Goal: Task Accomplishment & Management: Manage account settings

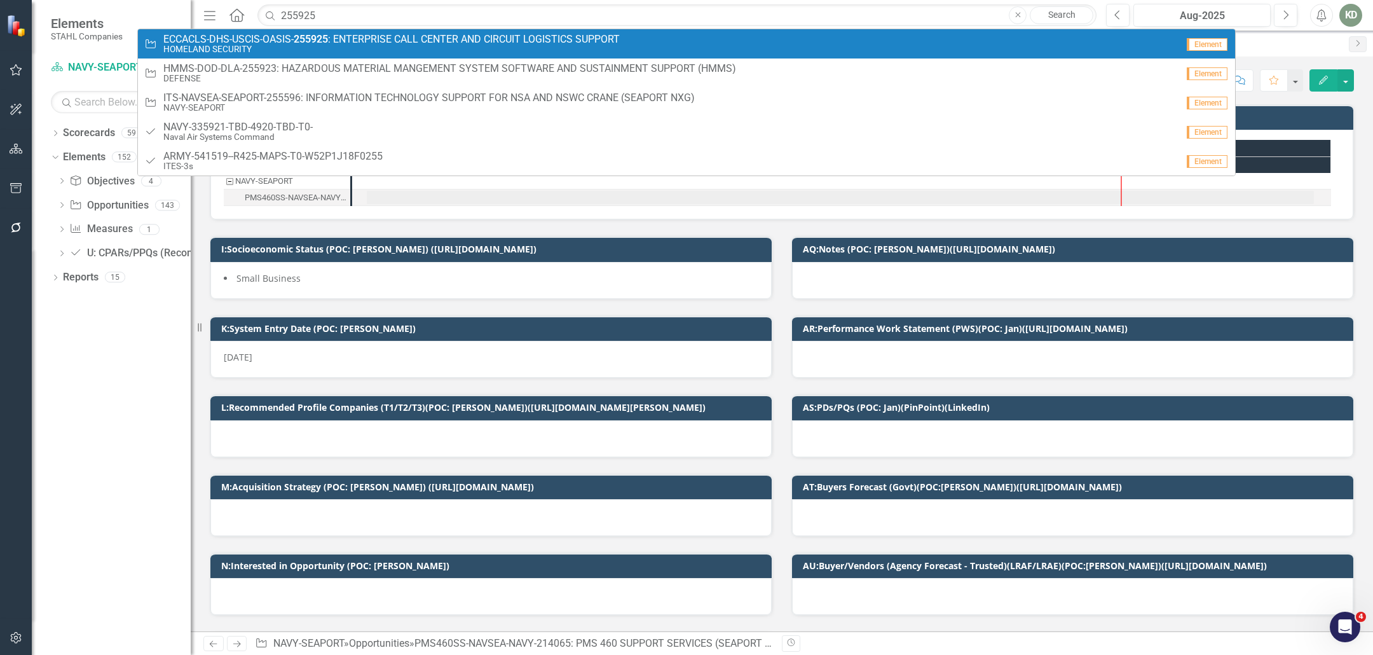
type input "255925"
click at [351, 46] on small "HOMELAND SECURITY" at bounding box center [391, 49] width 456 height 10
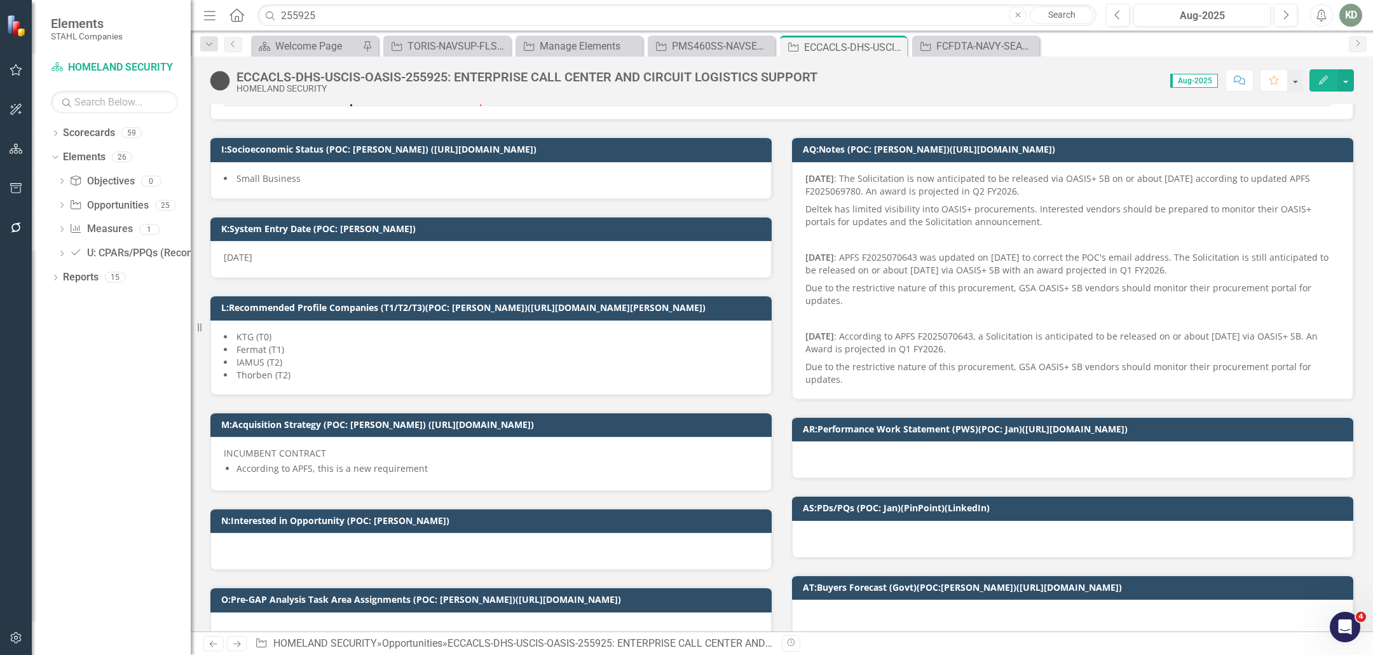
scroll to position [198, 0]
click at [416, 68] on div "ECCACLS-DHS-USCIS-OASIS-255925: ENTERPRISE CALL CENTER AND CIRCUIT LOGISTICS SU…" at bounding box center [782, 76] width 1182 height 38
click at [421, 74] on div "ECCACLS-DHS-USCIS-OASIS-255925: ENTERPRISE CALL CENTER AND CIRCUIT LOGISTICS SU…" at bounding box center [526, 77] width 581 height 14
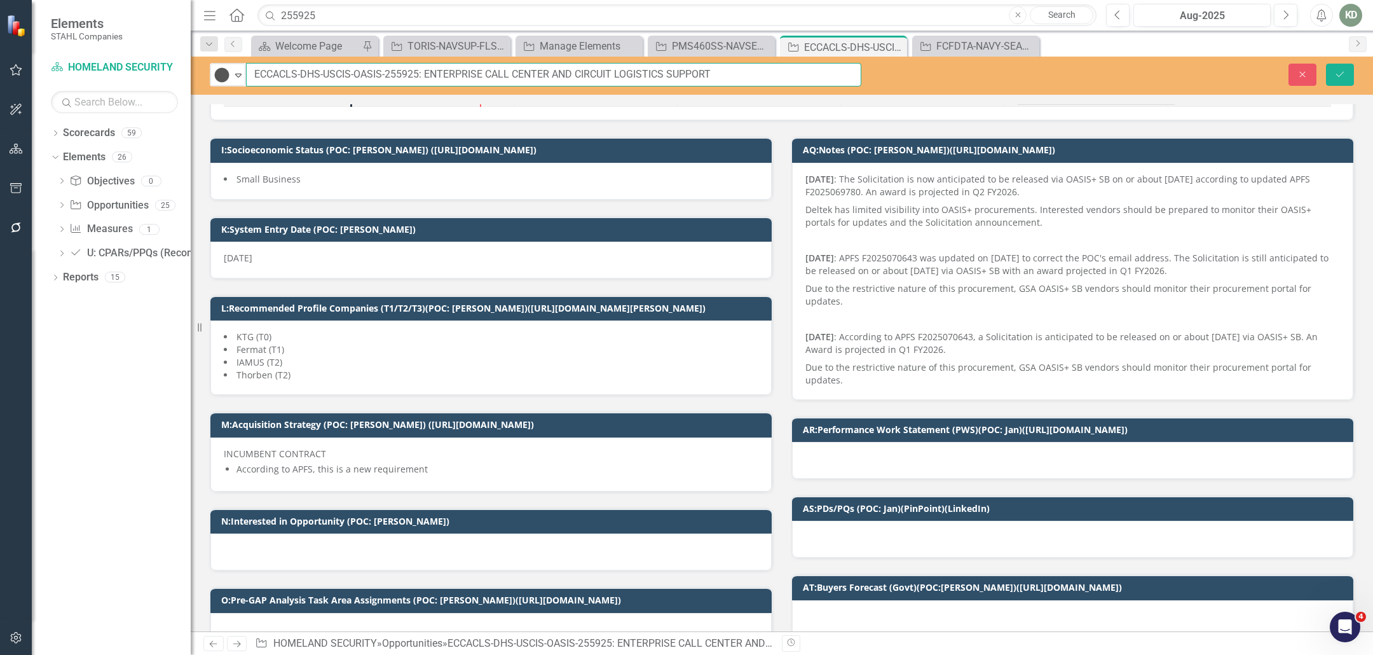
click at [414, 78] on input "ECCACLS-DHS-USCIS-OASIS-255925: ENTERPRISE CALL CENTER AND CIRCUIT LOGISTICS SU…" at bounding box center [553, 75] width 615 height 24
click at [831, 191] on p "08/13/2025 : The Solicitation is now anticipated to be released via OASIS+ SB o…" at bounding box center [1072, 187] width 534 height 28
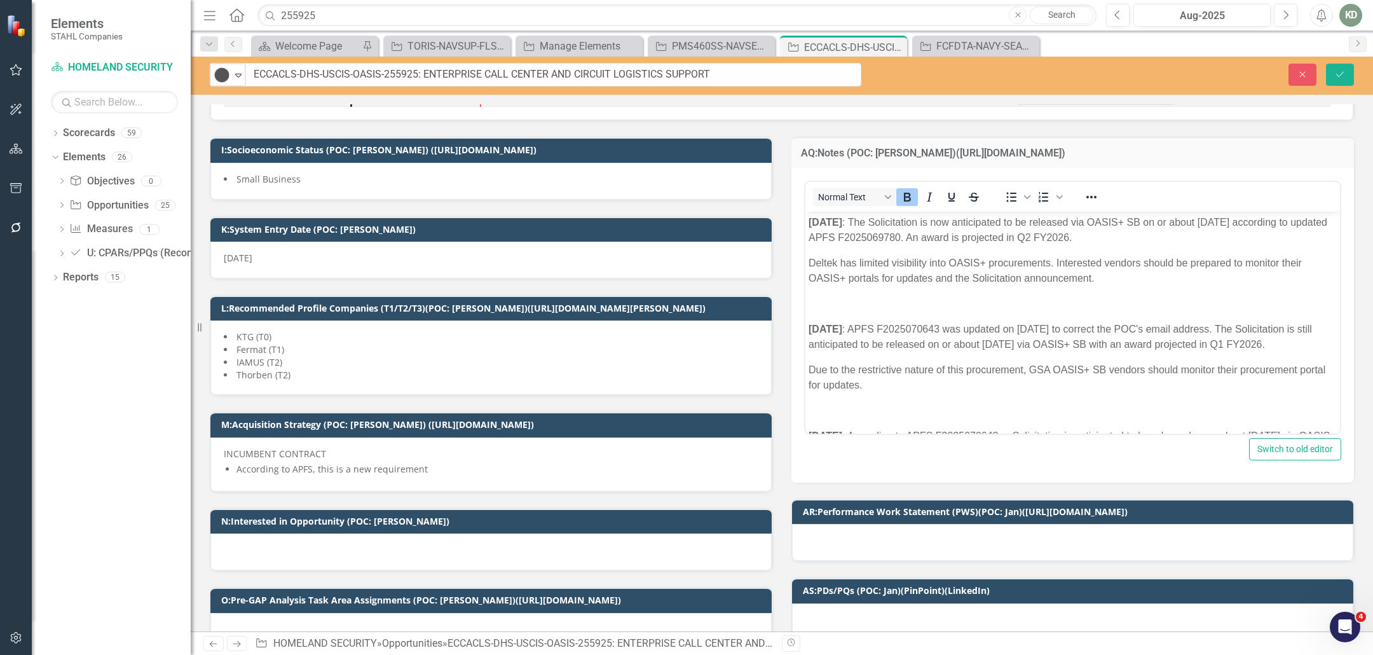
scroll to position [0, 0]
click at [808, 225] on strong "08/13/2025" at bounding box center [825, 221] width 34 height 11
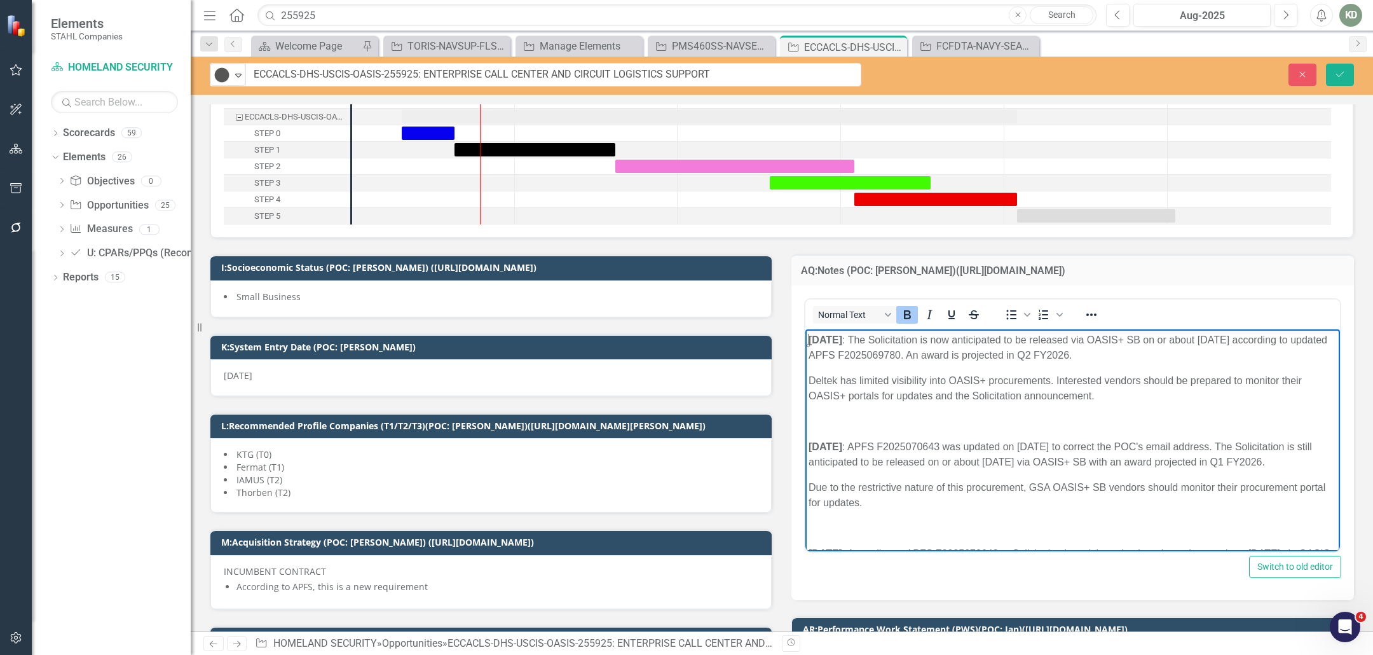
scroll to position [75, 0]
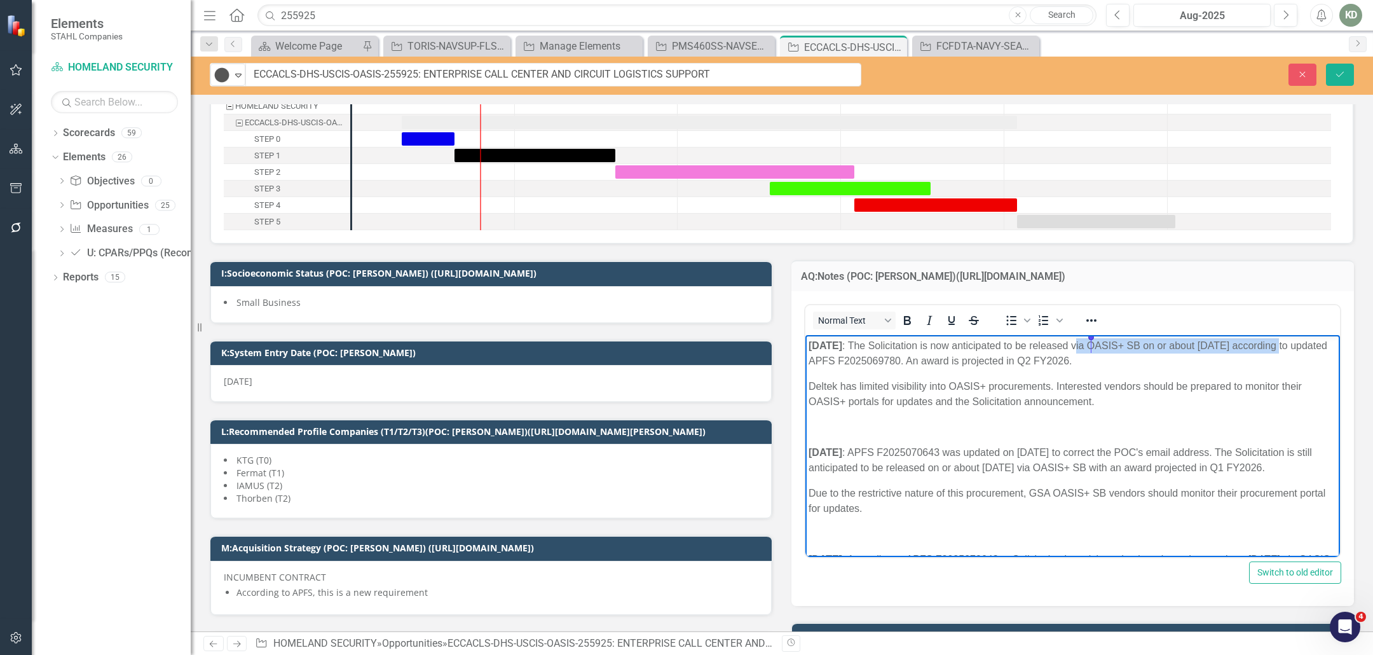
drag, startPoint x: 1308, startPoint y: 344, endPoint x: 1031, endPoint y: 335, distance: 277.2
click at [1092, 348] on p "08/13/2025 : The Solicitation is now anticipated to be released via OASIS+ SB o…" at bounding box center [1072, 352] width 528 height 31
click at [904, 321] on icon "Bold" at bounding box center [907, 320] width 7 height 9
click at [1087, 315] on icon "Reveal or hide additional toolbar items" at bounding box center [1090, 320] width 15 height 15
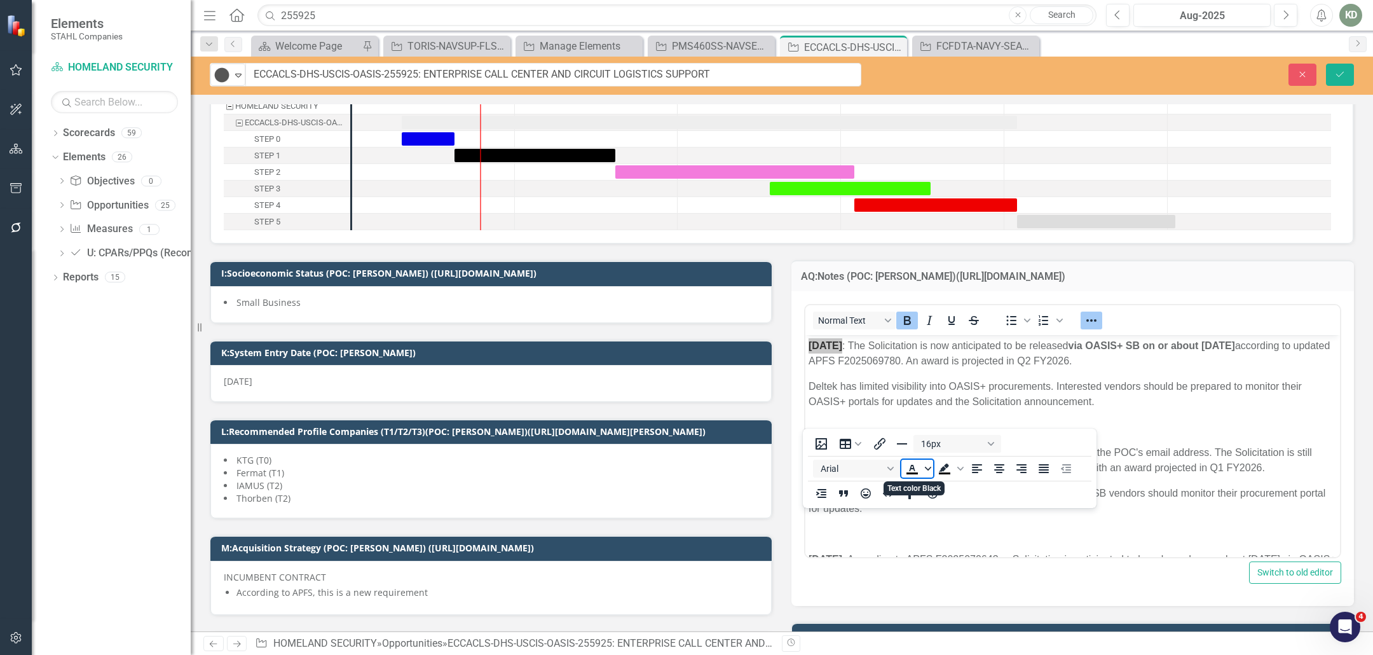
click at [925, 465] on icon "Text color Black" at bounding box center [928, 468] width 6 height 6
click at [948, 499] on div "Red" at bounding box center [949, 506] width 15 height 15
click at [1347, 73] on button "Save" at bounding box center [1340, 75] width 28 height 22
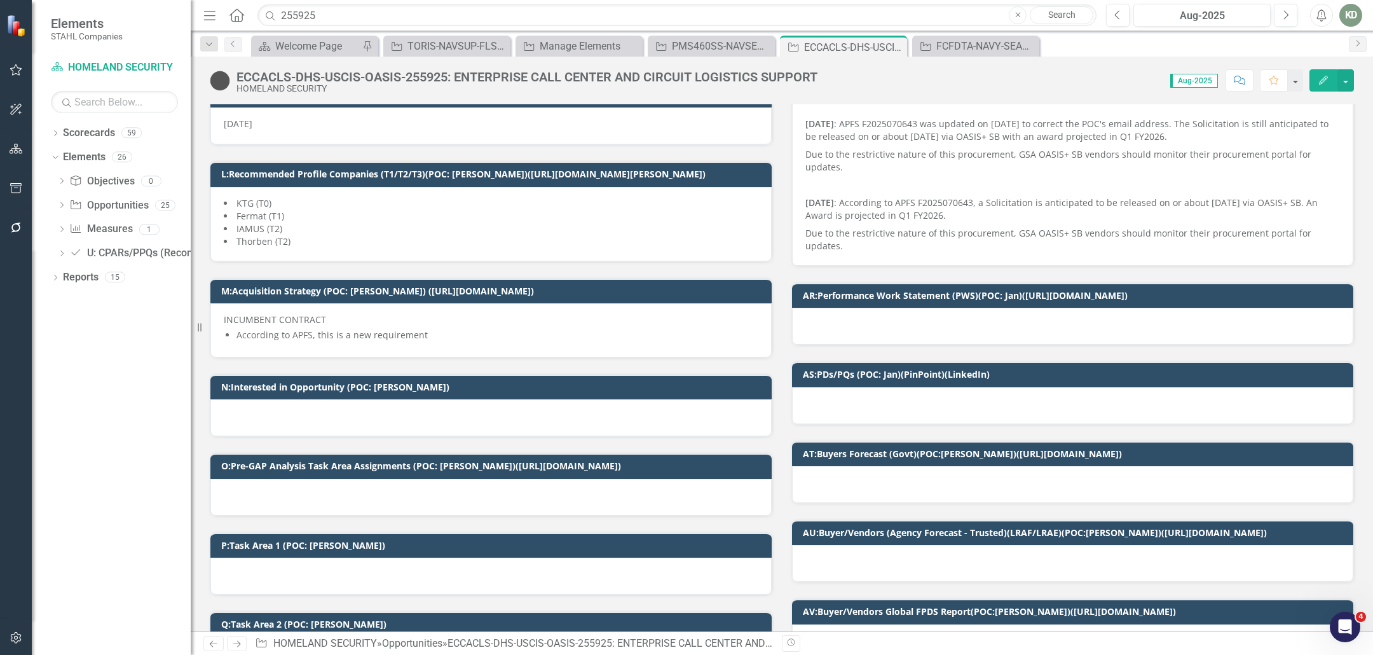
scroll to position [315, 0]
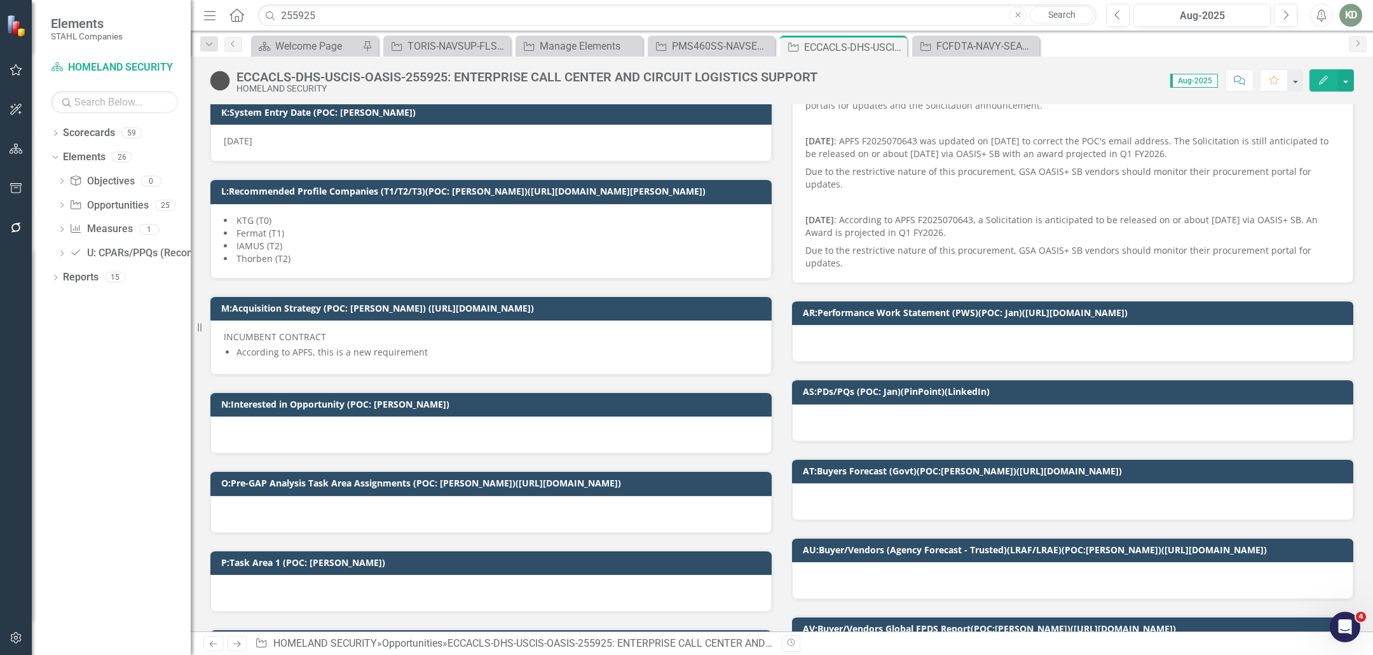
click at [961, 562] on div at bounding box center [1072, 580] width 561 height 37
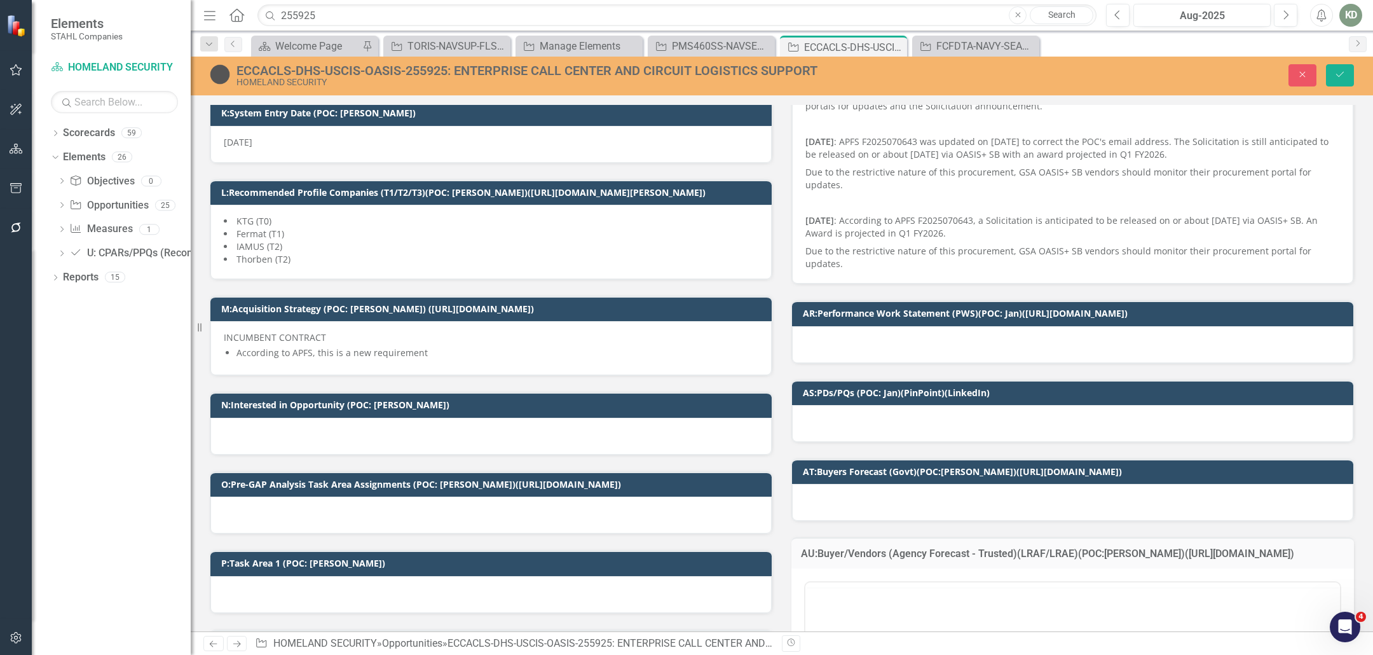
scroll to position [0, 0]
click at [884, 618] on p "Rich Text Area. Press ALT-0 for help." at bounding box center [1072, 622] width 528 height 15
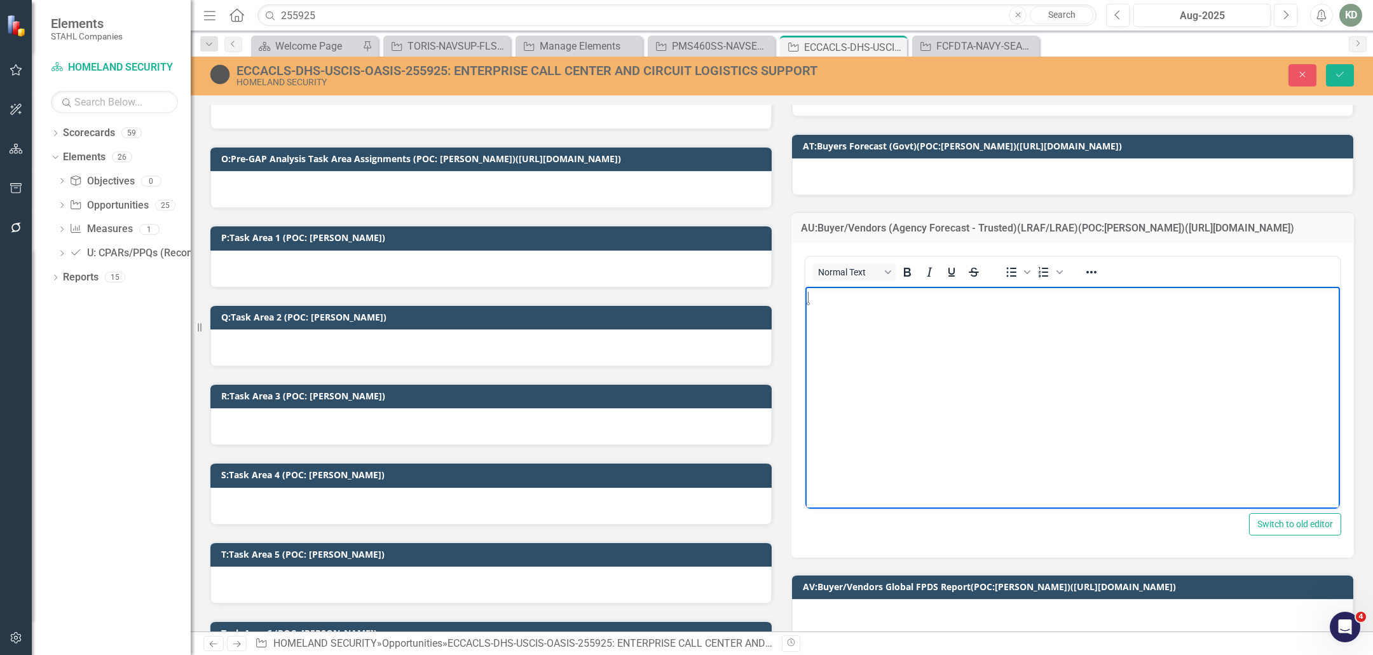
scroll to position [568, 0]
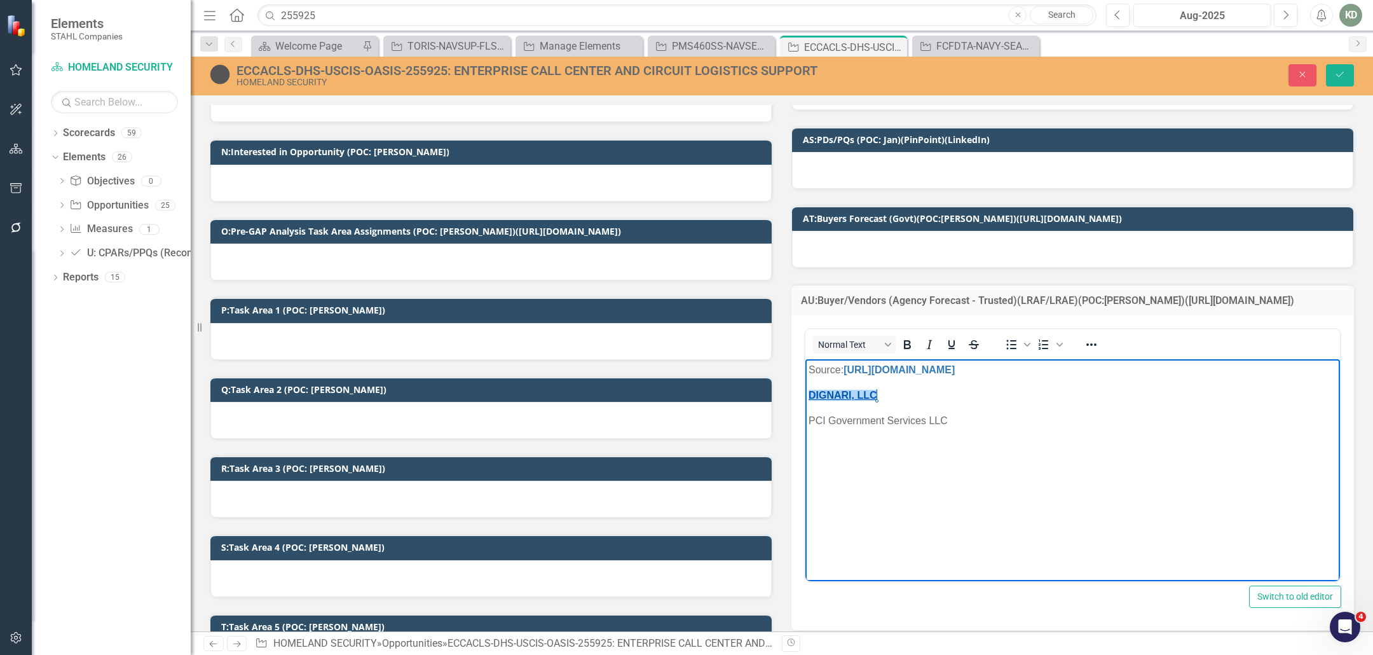
click at [876, 400] on link "DIGNARI, LLC﻿" at bounding box center [842, 394] width 69 height 11
click at [866, 397] on link "DIGNARI, LLC﻿" at bounding box center [842, 394] width 69 height 11
click at [894, 396] on p "DIGNARI, LLC" at bounding box center [1072, 394] width 528 height 15
click at [964, 413] on p "PCI Government Services LLC" at bounding box center [1072, 419] width 528 height 15
drag, startPoint x: 962, startPoint y: 414, endPoint x: 807, endPoint y: 393, distance: 156.5
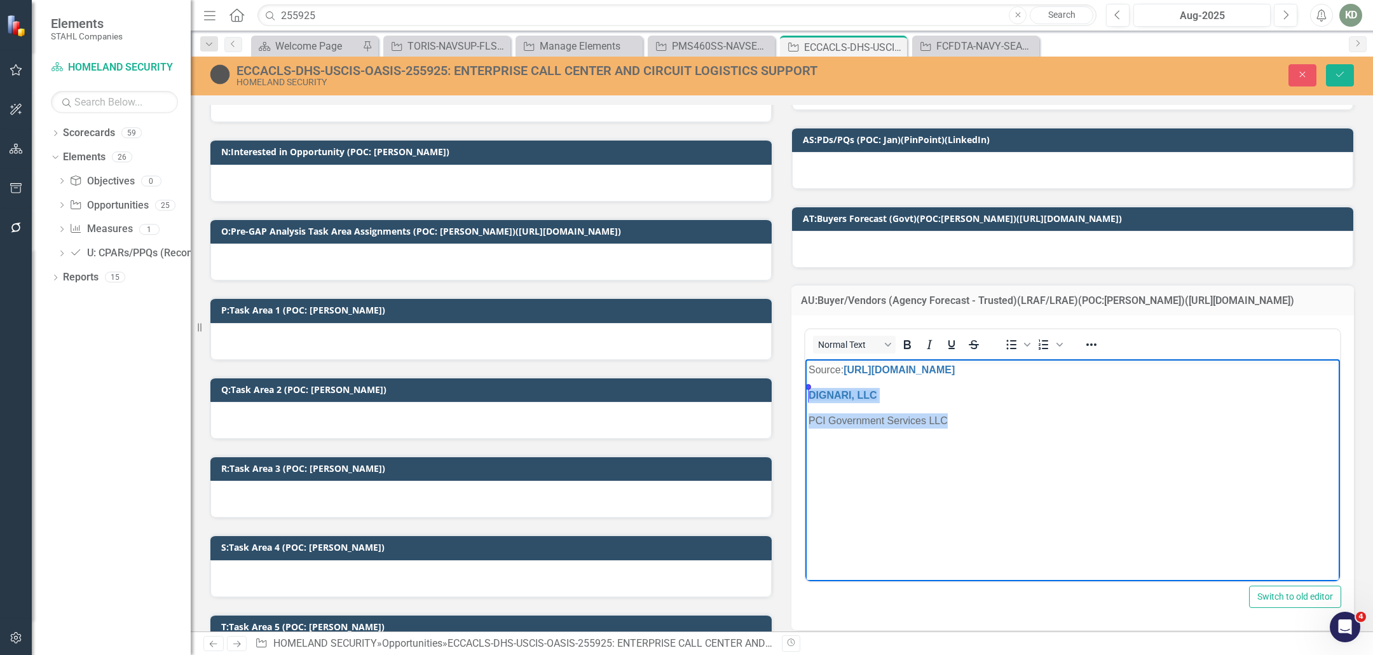
click at [807, 393] on body "Source: https://apfs-cloud.dhs.gov/forecast/ DIGNARI, LLC PCI Government Servic…" at bounding box center [1072, 453] width 534 height 191
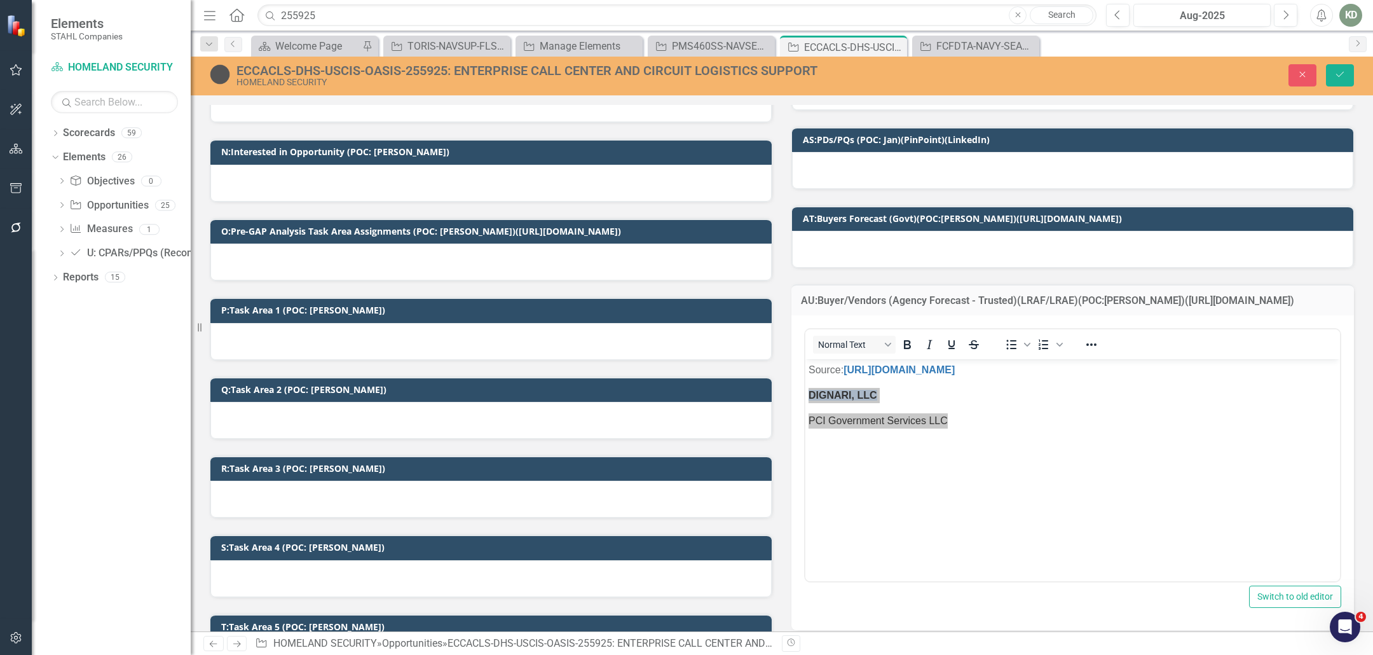
click at [1074, 332] on div at bounding box center [1091, 344] width 37 height 25
click at [1080, 336] on button "Reveal or hide additional toolbar items" at bounding box center [1091, 345] width 22 height 18
click at [913, 482] on icon "CSS Editor" at bounding box center [909, 489] width 15 height 15
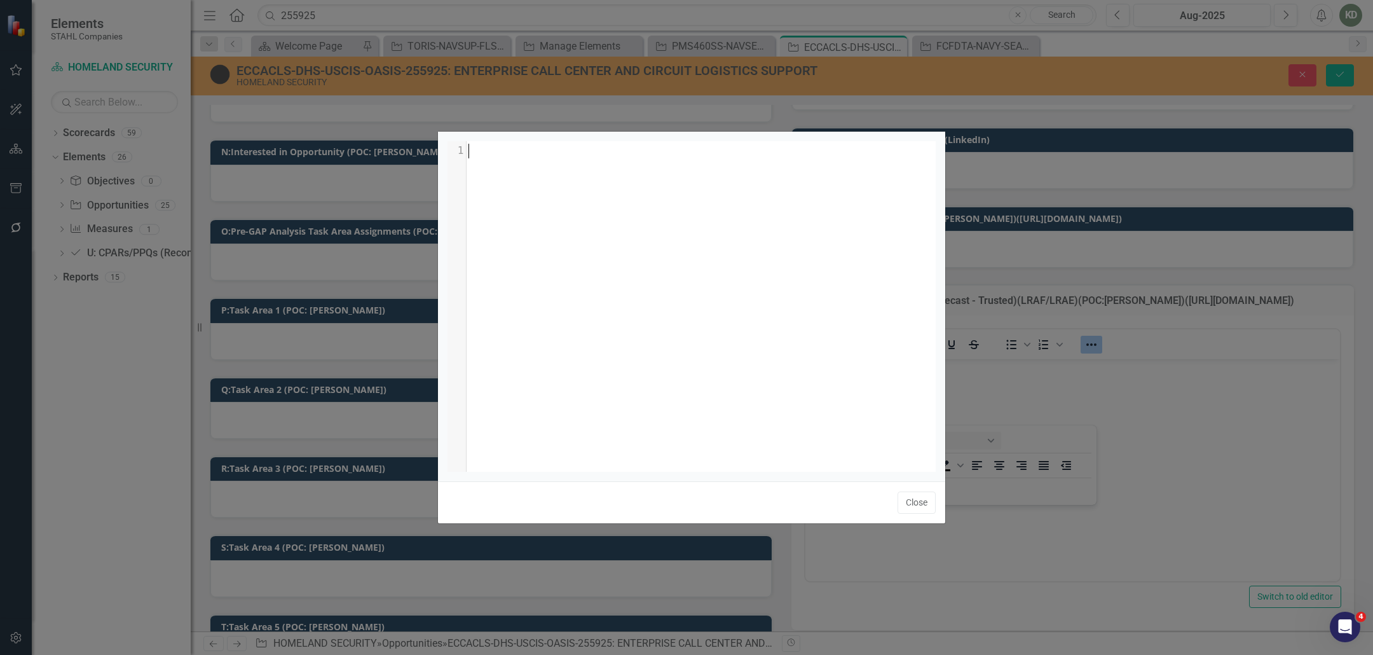
scroll to position [5, 0]
click at [914, 498] on button "Close" at bounding box center [916, 502] width 38 height 22
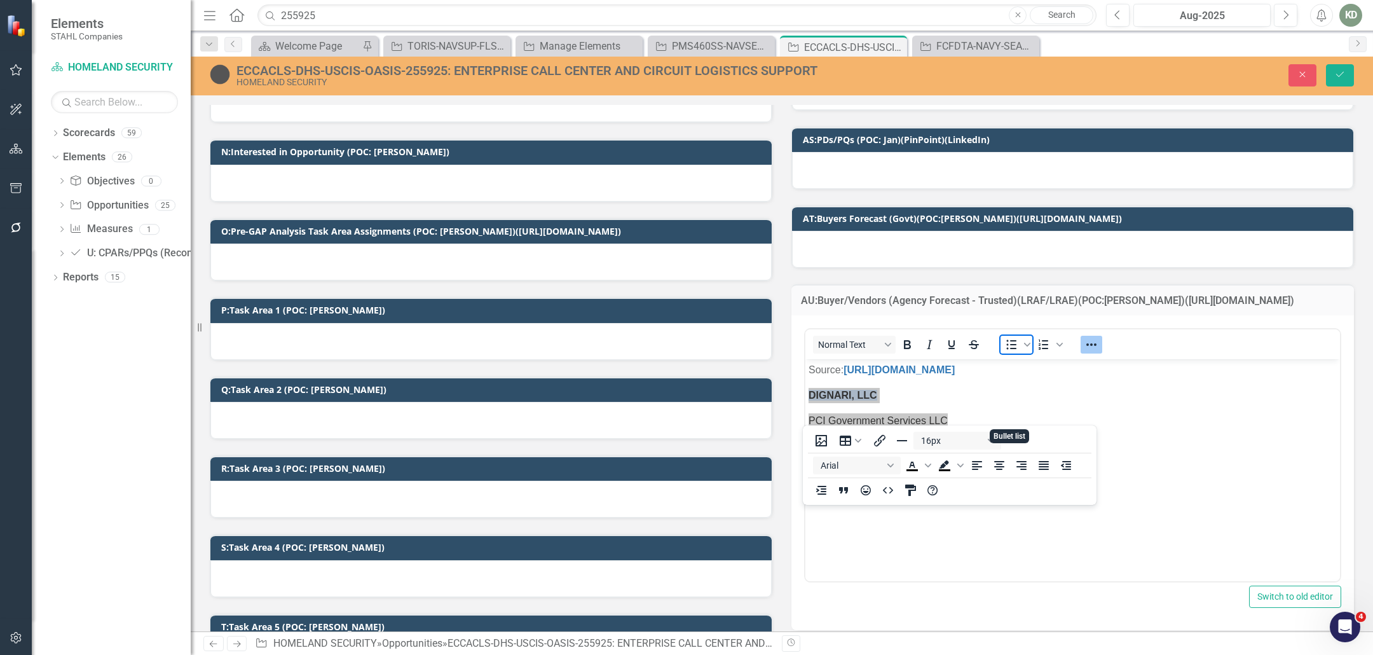
click at [1009, 337] on icon "Bullet list" at bounding box center [1010, 344] width 15 height 15
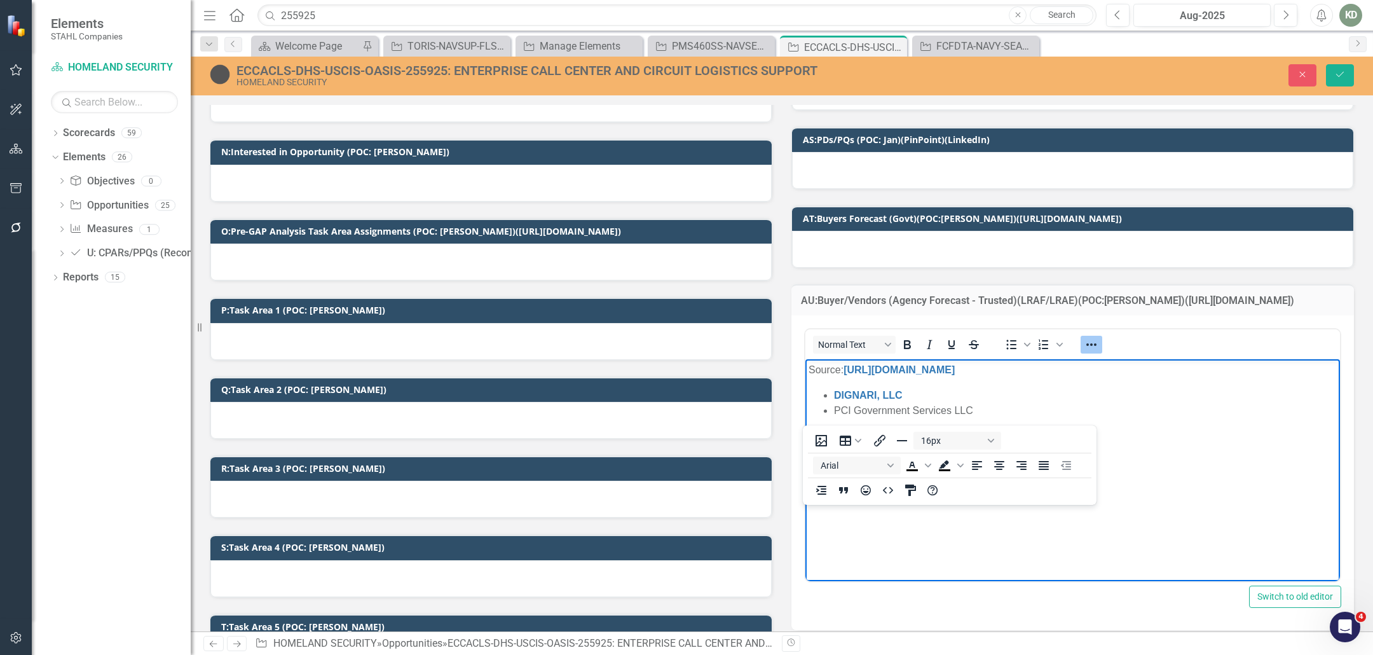
click at [909, 491] on body "Source: https://apfs-cloud.dhs.gov/forecast/ DIGNARI, LLC PCI Government Servic…" at bounding box center [1072, 453] width 534 height 191
click at [1083, 337] on icon "Reveal or hide additional toolbar items" at bounding box center [1090, 344] width 15 height 15
click at [1006, 408] on li "PCI Government Services LLC" at bounding box center [1085, 409] width 503 height 15
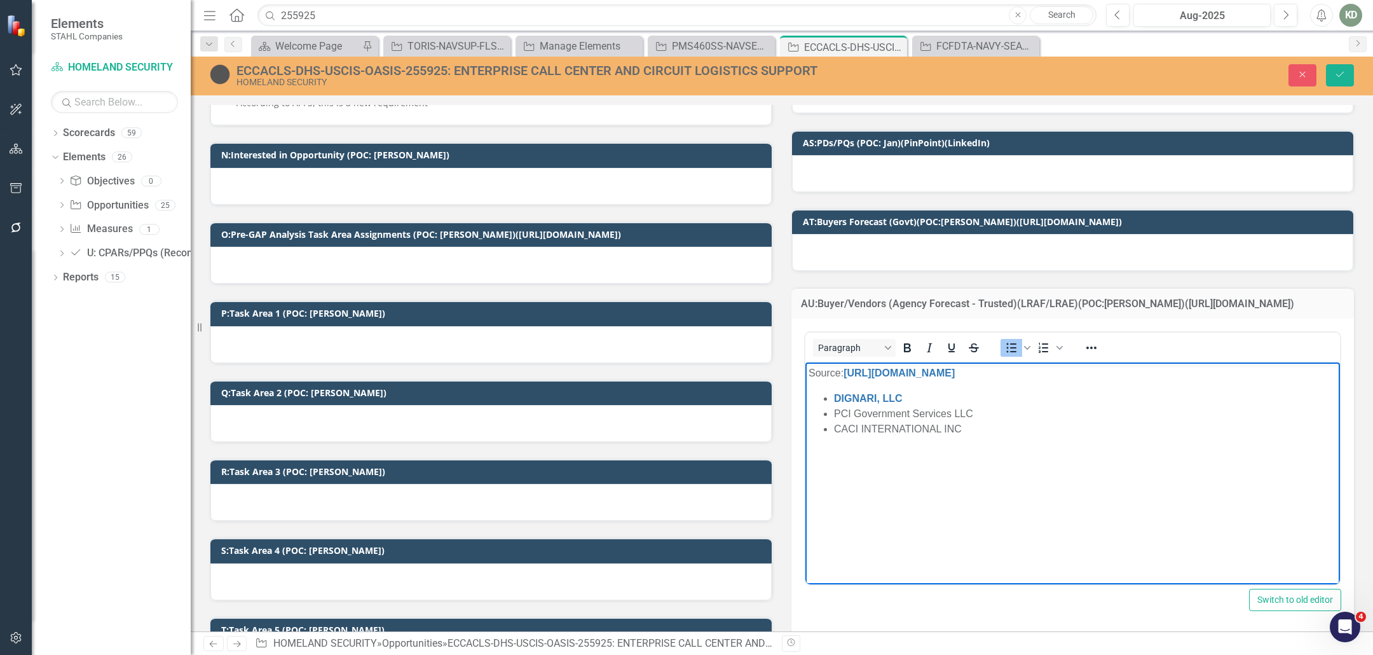
click at [1036, 371] on p "Source: https://apfs-cloud.dhs.gov/forecast/" at bounding box center [1072, 372] width 528 height 15
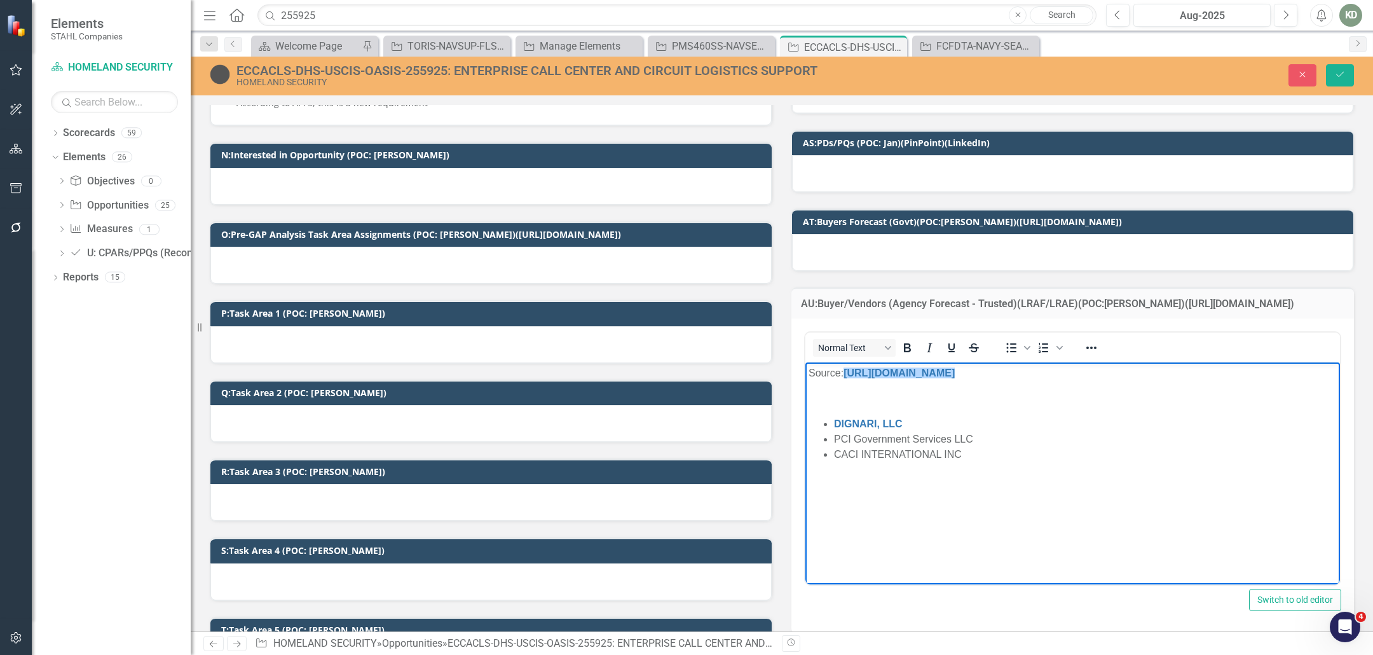
click at [1048, 373] on p "Source: https://apfs-cloud.dhs.gov/forecast/﻿" at bounding box center [1072, 372] width 528 height 15
drag, startPoint x: 1021, startPoint y: 375, endPoint x: 1130, endPoint y: 370, distance: 108.8
click at [1130, 369] on p "Source: https://apfs-cloud.dhs.gov/forecast/ NAICS - 541513﻿" at bounding box center [1072, 372] width 528 height 15
click at [956, 387] on body "Source: https://apfs-cloud.dhs.gov/forecast/ ﻿ DIGNARI, LLC PCI Government Serv…" at bounding box center [1072, 457] width 534 height 191
drag, startPoint x: 889, startPoint y: 402, endPoint x: 860, endPoint y: 373, distance: 40.9
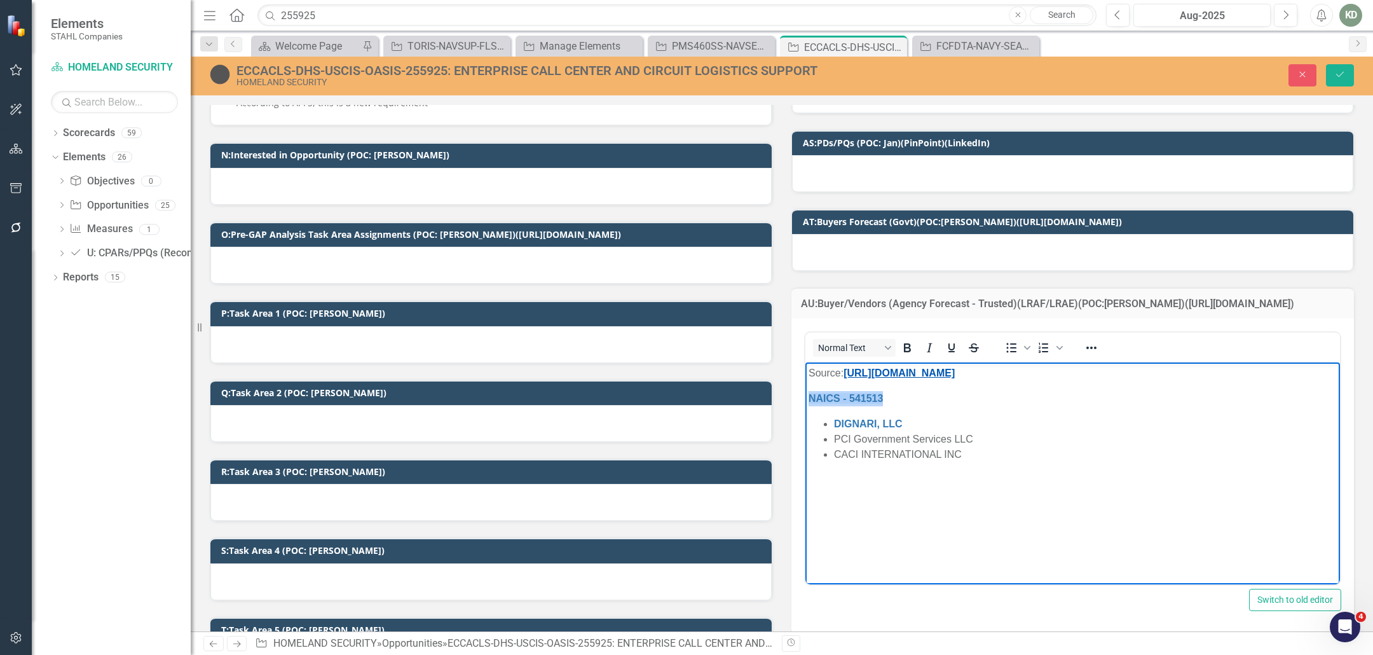
click at [805, 398] on html "Source: https://apfs-cloud.dhs.gov/forecast/ ﻿ NAICS - 541513 DIGNARI, LLC PCI …" at bounding box center [1072, 457] width 534 height 191
click at [1340, 74] on icon "Save" at bounding box center [1339, 74] width 11 height 9
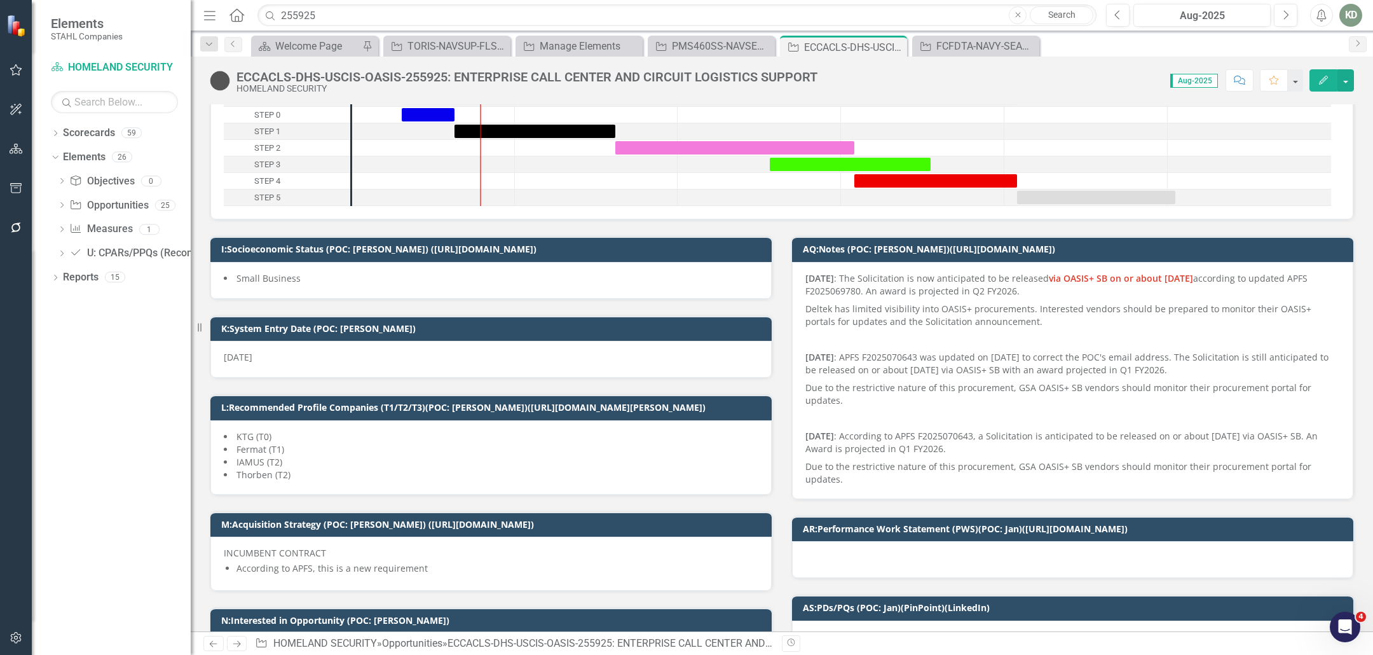
scroll to position [0, 0]
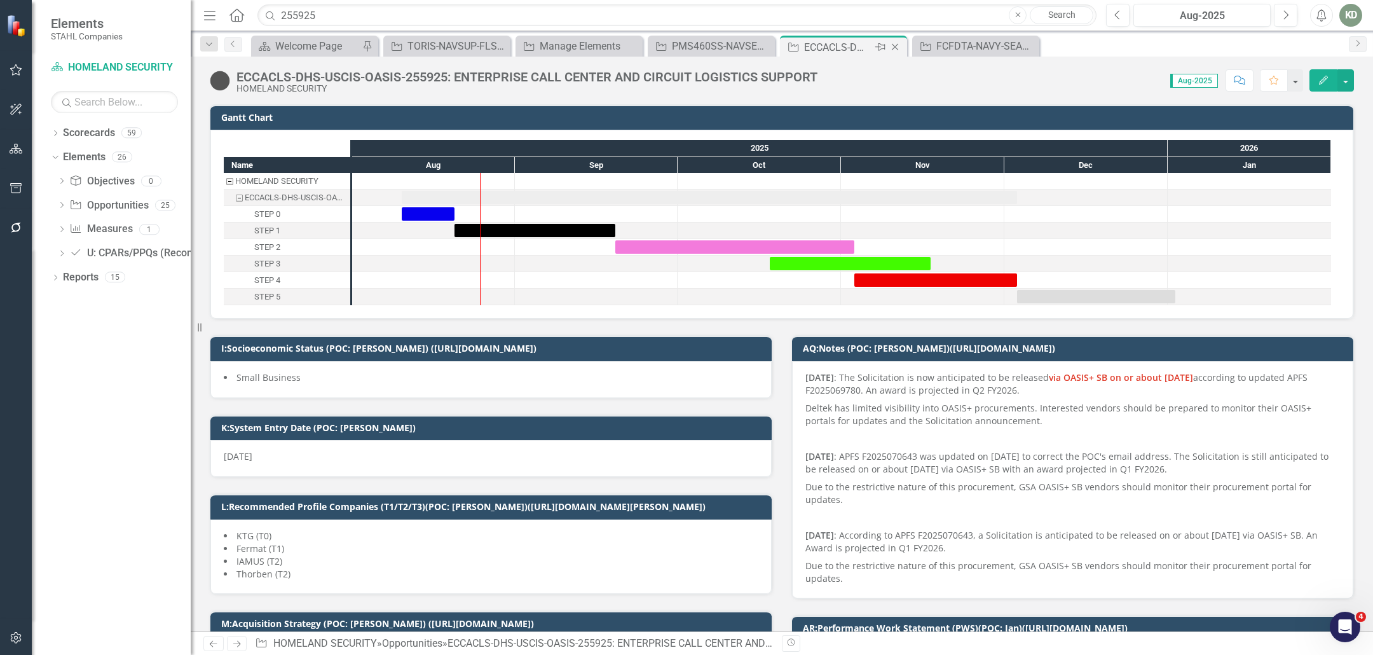
click at [890, 47] on icon "Close" at bounding box center [894, 47] width 13 height 10
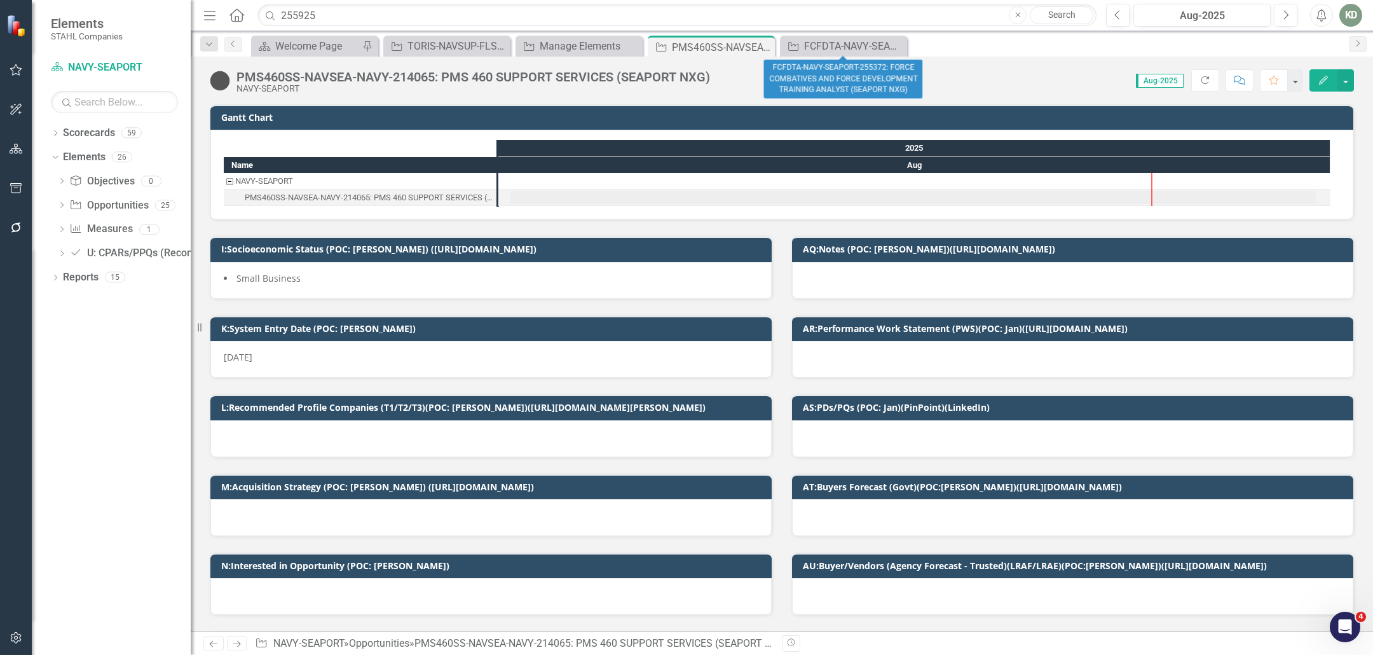
click at [0, 0] on icon "Close" at bounding box center [0, 0] width 0 height 0
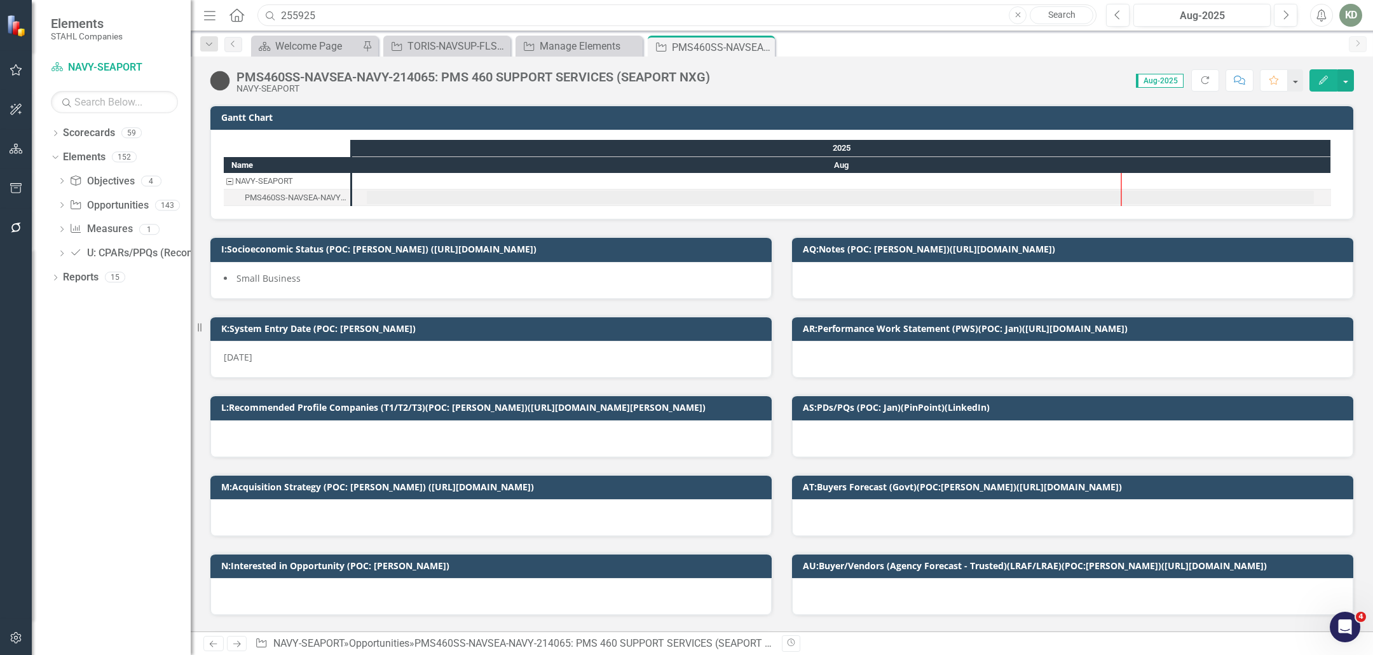
click at [408, 15] on input "255925" at bounding box center [676, 15] width 839 height 22
click at [268, 2] on div "Menu Home Search 255925 Close Search Previous Aug-2025 Next Alerts KD User Edit…" at bounding box center [782, 15] width 1182 height 31
paste input "7310"
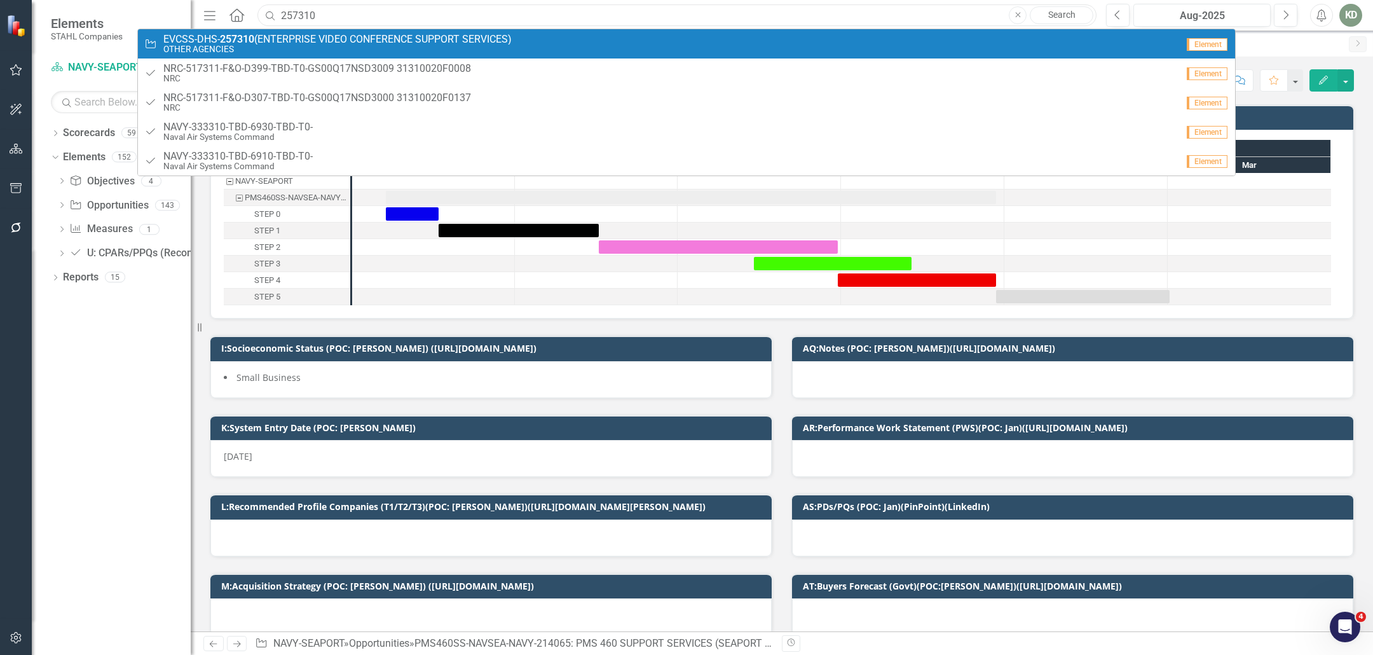
type input "257310"
click at [359, 37] on span "EVCSS-DHS- 257310 (ENTERPRISE VIDEO CONFERENCE SUPPORT SERVICES)" at bounding box center [337, 39] width 348 height 11
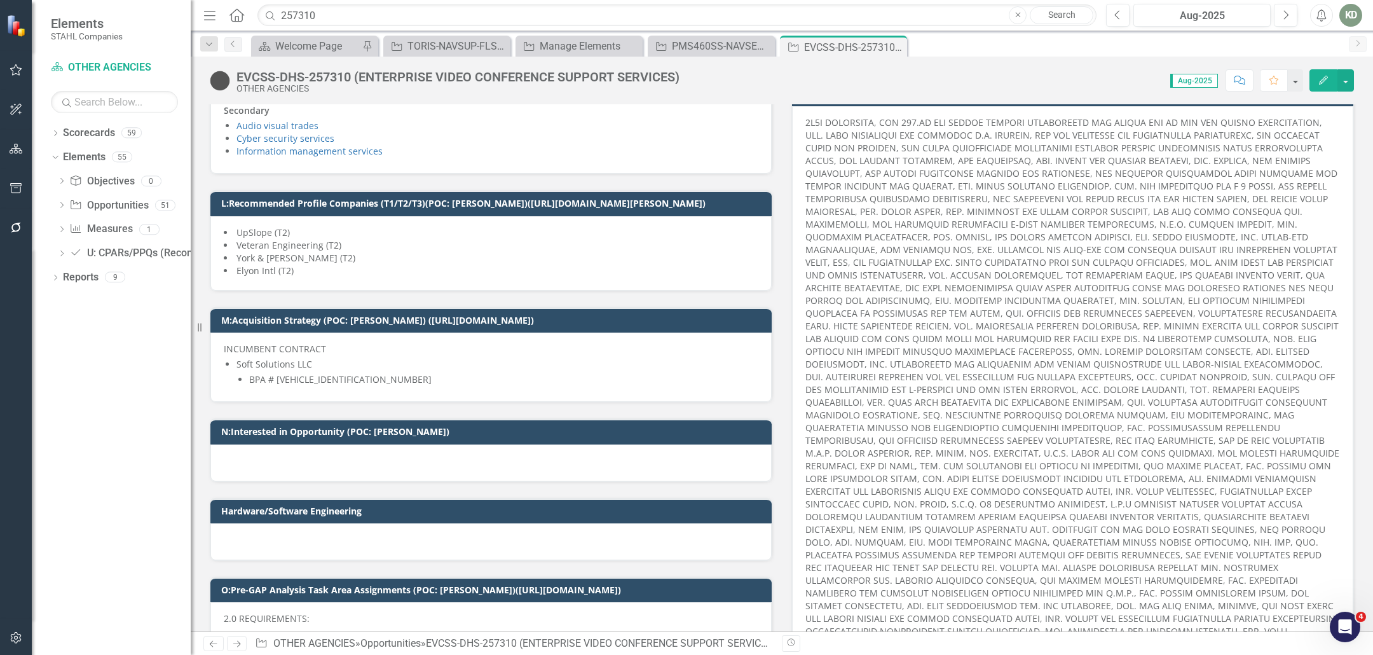
scroll to position [581, 0]
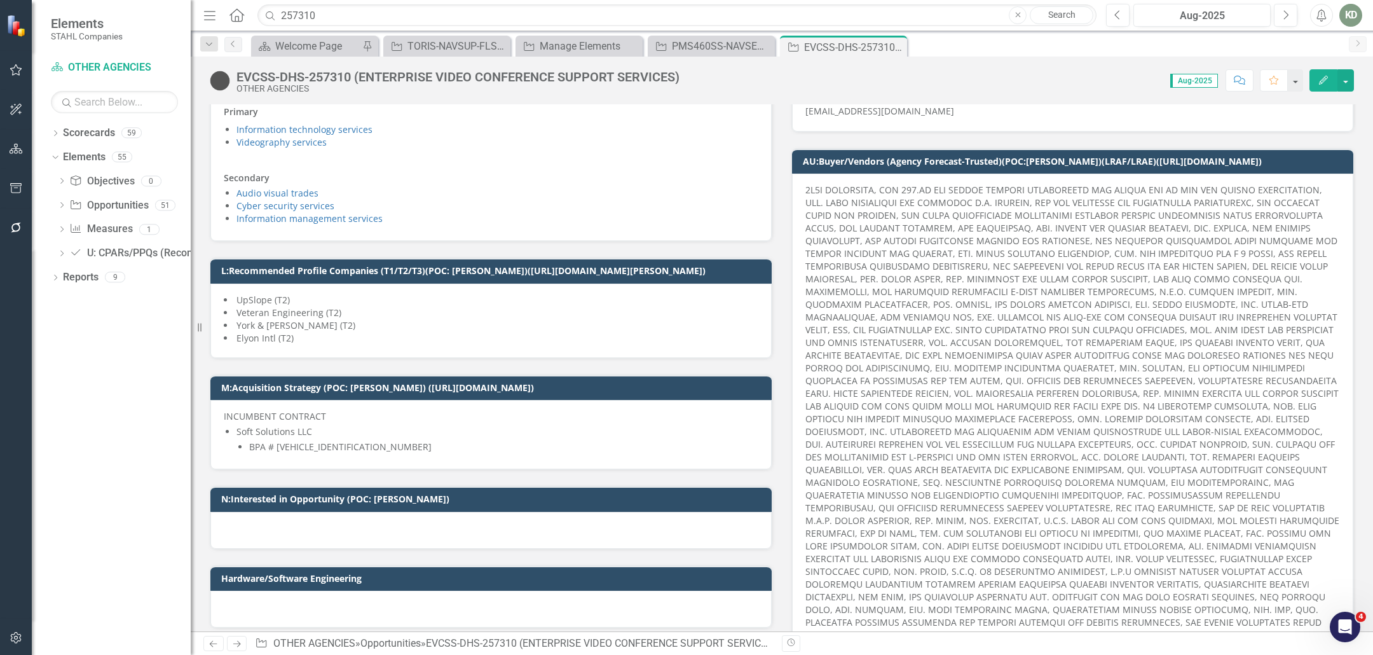
click at [974, 268] on span at bounding box center [1072, 508] width 534 height 648
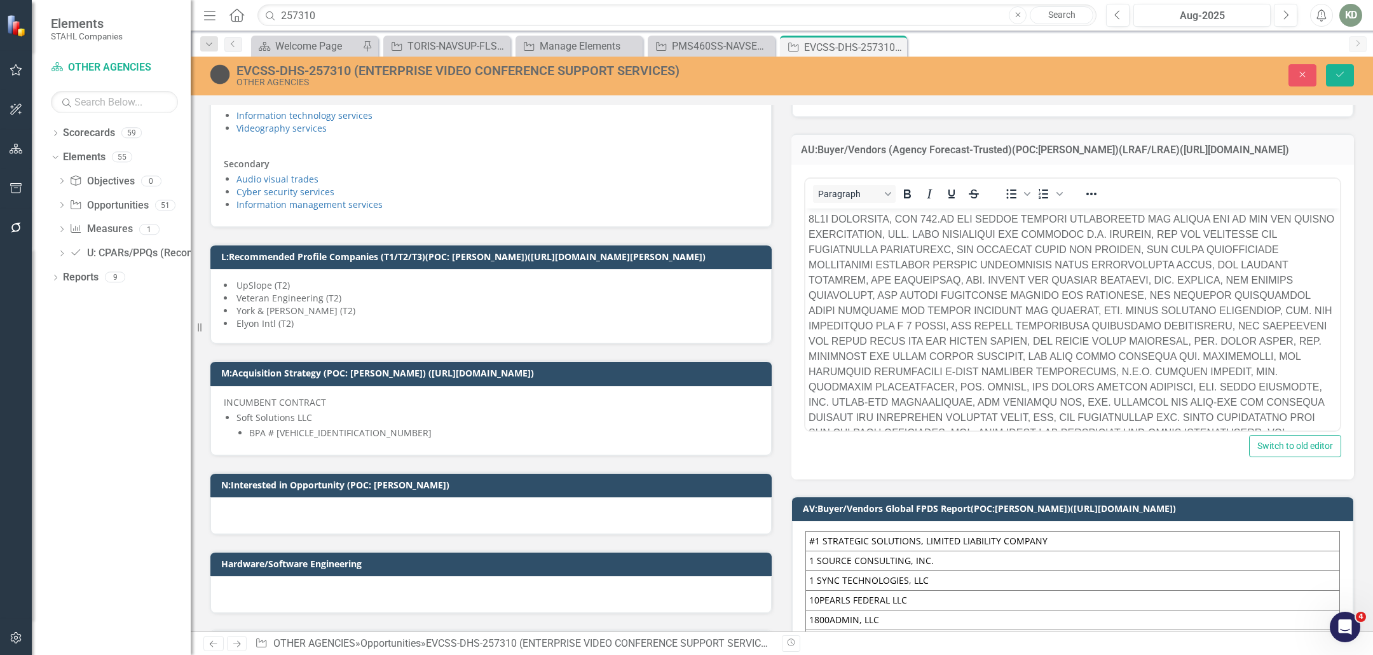
scroll to position [599, 0]
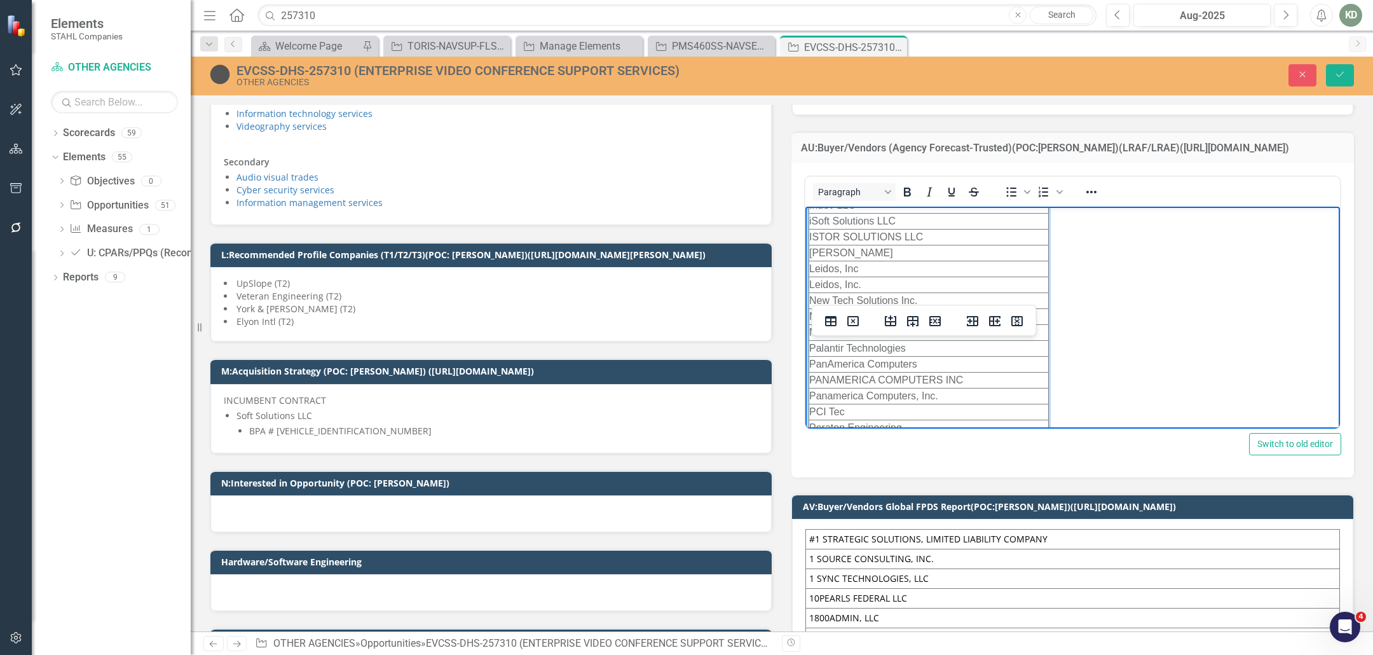
scroll to position [0, 0]
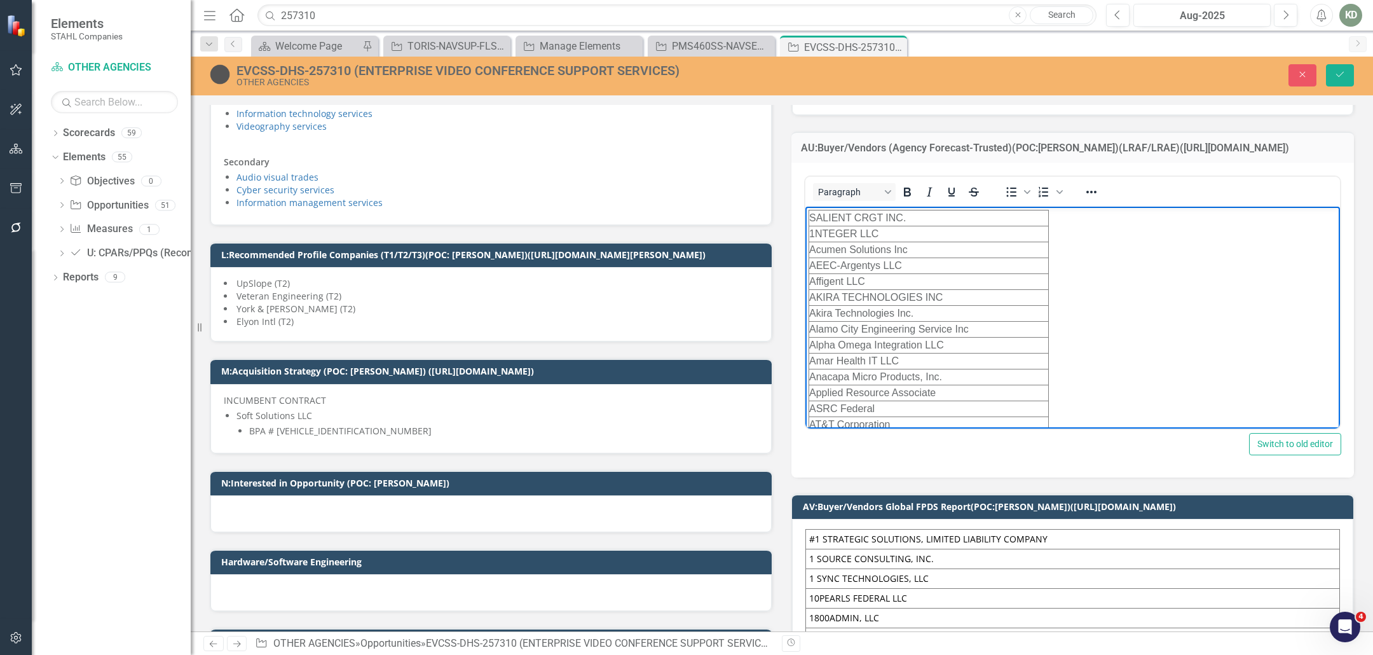
click at [1344, 71] on icon "Save" at bounding box center [1339, 74] width 11 height 9
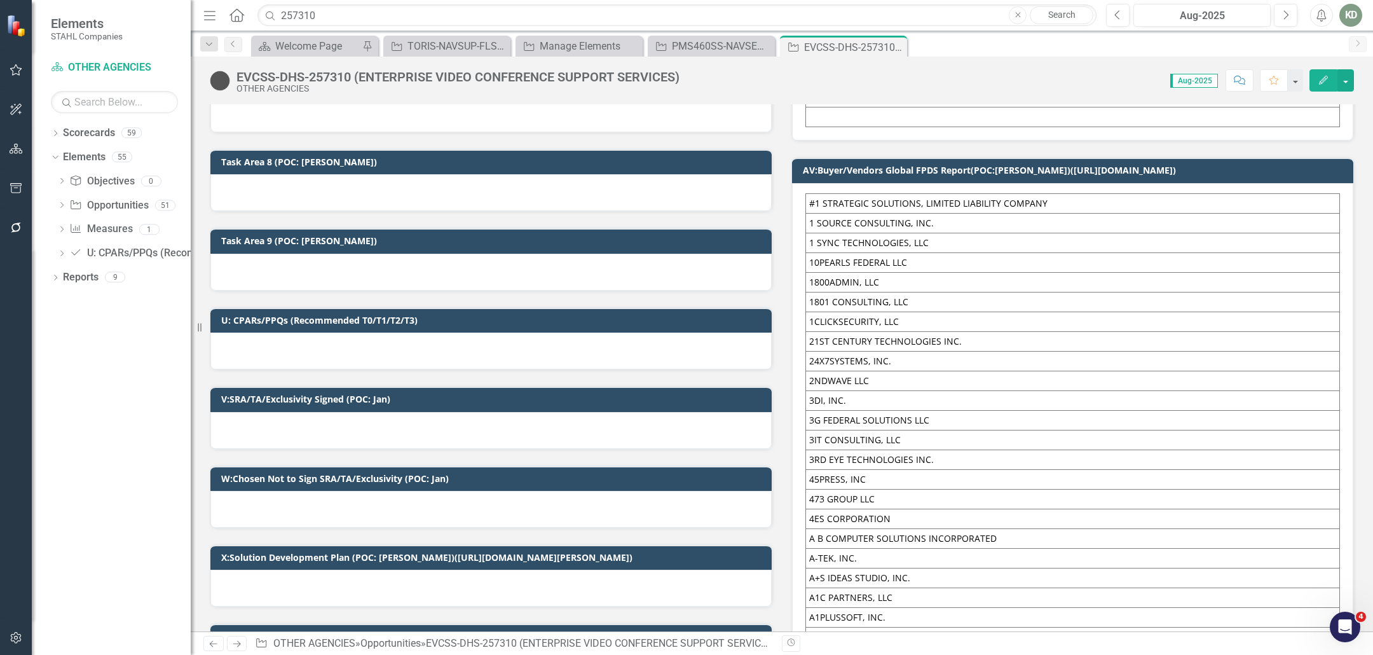
scroll to position [1821, 0]
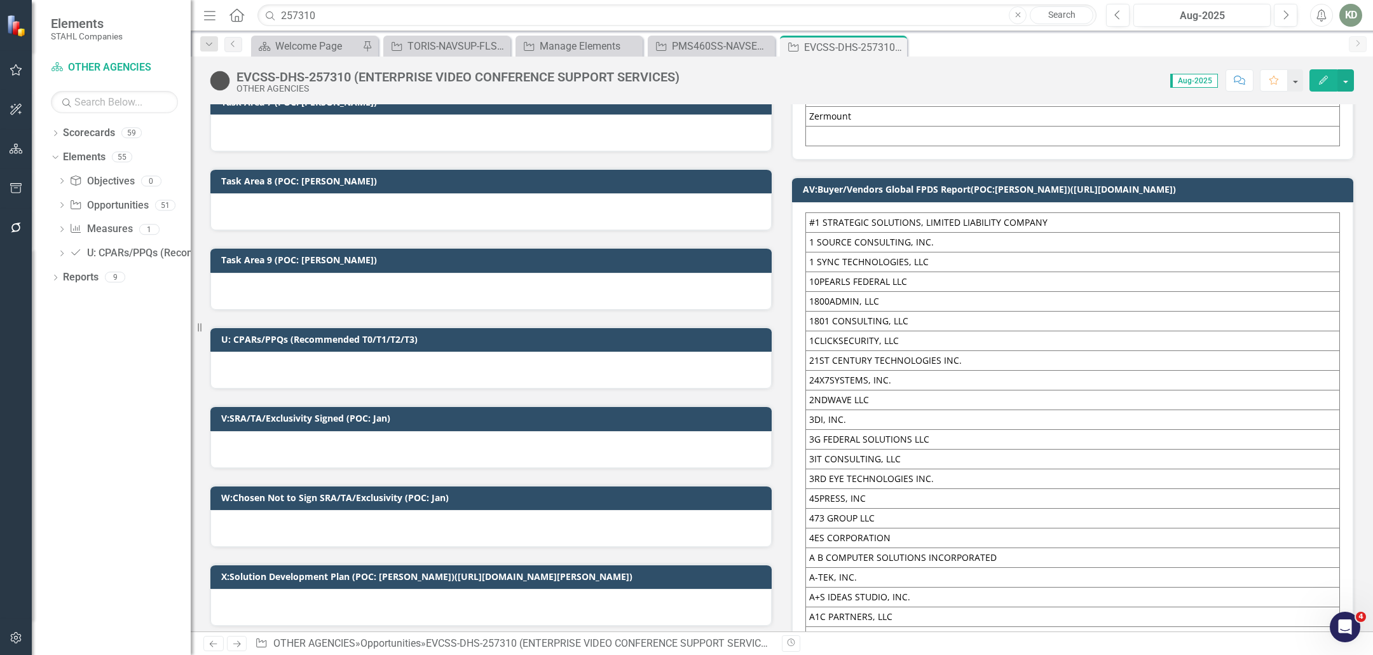
click at [1057, 291] on td "1800ADMIN, LLC" at bounding box center [1073, 301] width 534 height 20
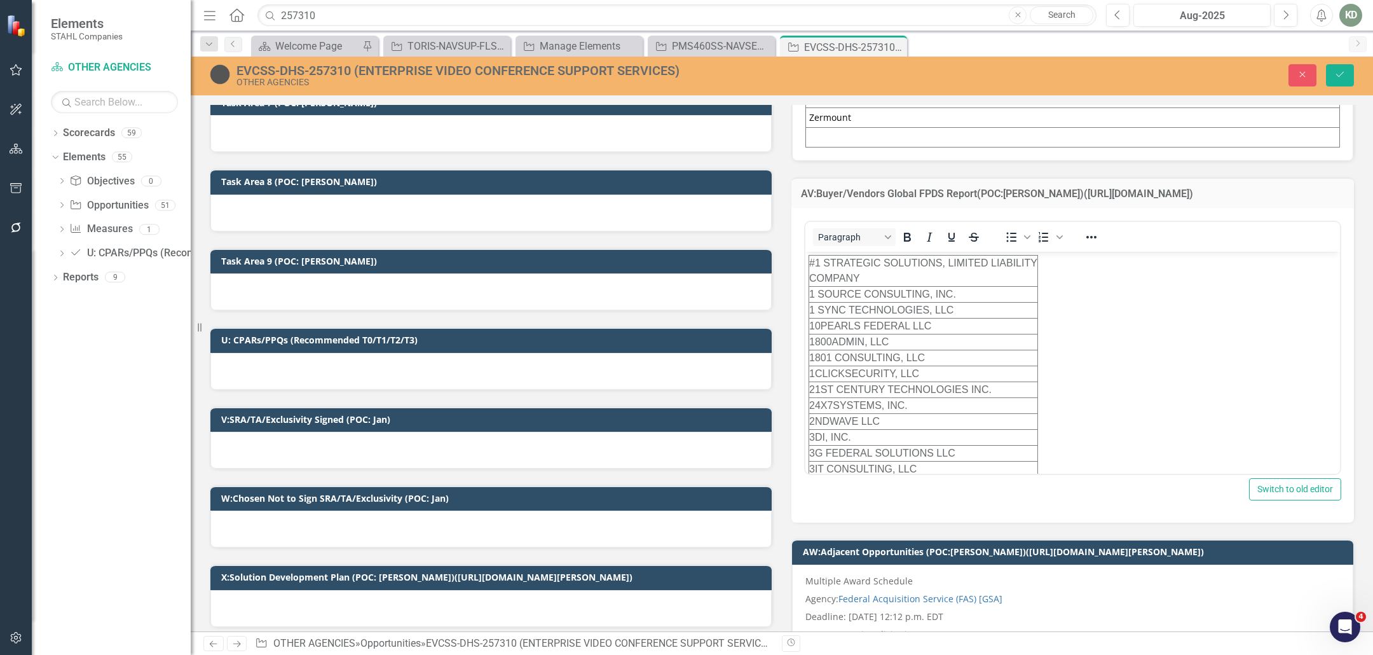
scroll to position [0, 0]
click at [1014, 291] on td "1 SOURCE CONSULTING, INC." at bounding box center [923, 295] width 229 height 16
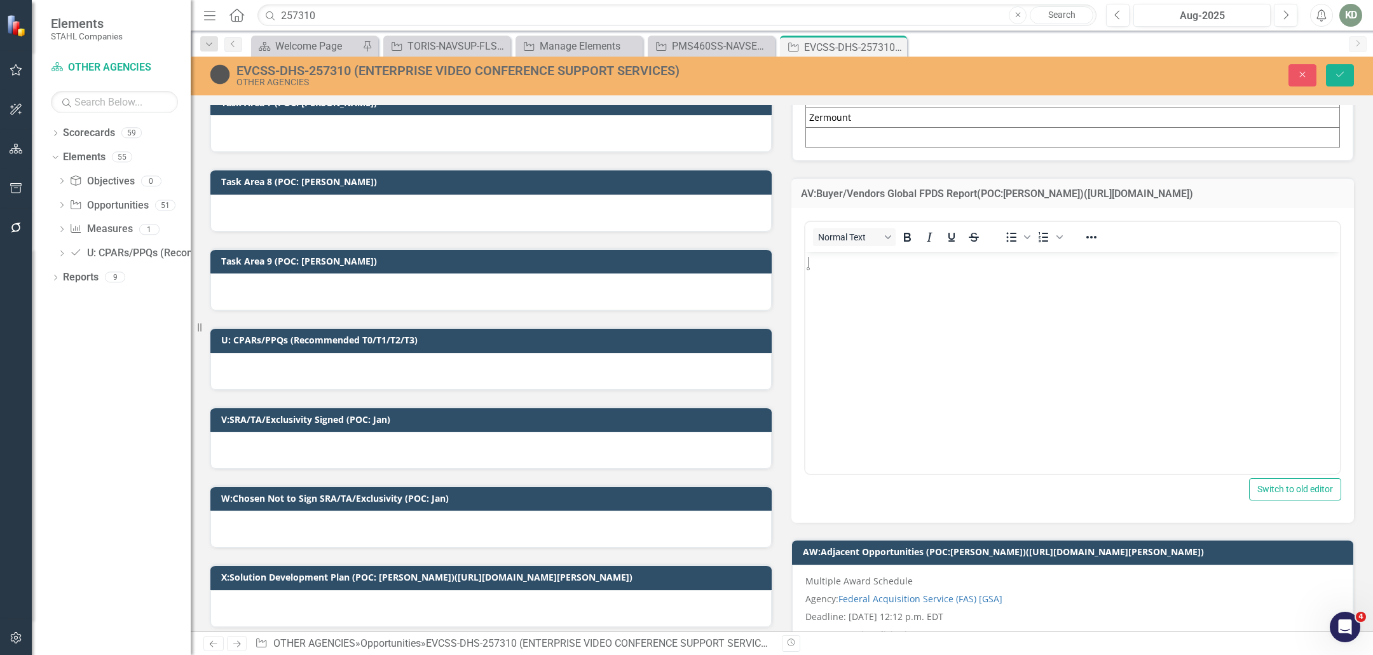
click at [814, 188] on h3 "AV:Buyer/Vendors Global FPDS Report(POC:[PERSON_NAME])([URL][DOMAIN_NAME])" at bounding box center [1072, 193] width 543 height 11
drag, startPoint x: 813, startPoint y: 176, endPoint x: 1012, endPoint y: 172, distance: 199.0
click at [973, 188] on h3 "AV:Buyer/Vendors Global FPDS Report(POC:[PERSON_NAME])([URL][DOMAIN_NAME])" at bounding box center [1072, 193] width 543 height 11
click at [1012, 188] on h3 "AV:Buyer/Vendors Global FPDS Report(POC:[PERSON_NAME])([URL][DOMAIN_NAME])" at bounding box center [1072, 193] width 543 height 11
drag, startPoint x: 1025, startPoint y: 177, endPoint x: 853, endPoint y: 177, distance: 172.2
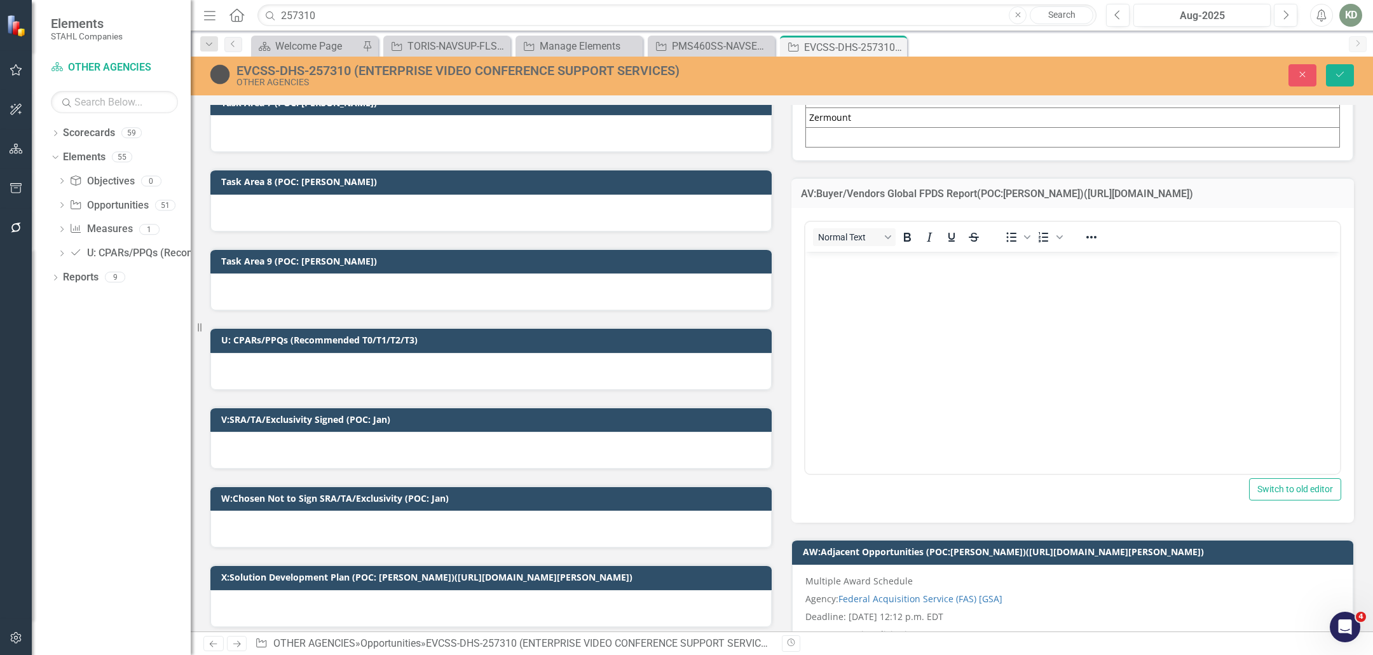
click at [855, 188] on h3 "AV:Buyer/Vendors Global FPDS Report(POC:[PERSON_NAME])([URL][DOMAIN_NAME])" at bounding box center [1072, 193] width 543 height 11
click at [328, 61] on div "EVCSS-DHS-257310 (ENTERPRISE VIDEO CONFERENCE SUPPORT SERVICES) OTHER AGENCIES …" at bounding box center [782, 76] width 1182 height 39
click at [329, 67] on div "EVCSS-DHS-257310 (ENTERPRISE VIDEO CONFERENCE SUPPORT SERVICES)" at bounding box center [545, 71] width 618 height 14
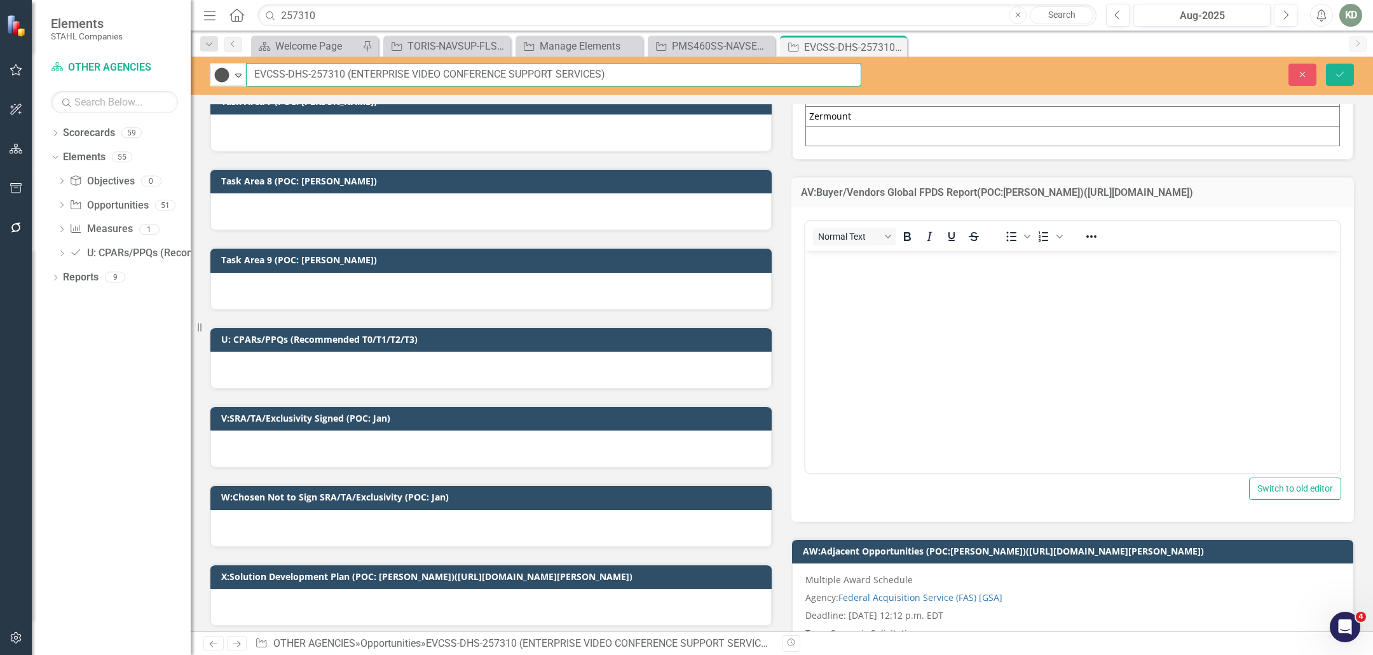
drag, startPoint x: 343, startPoint y: 73, endPoint x: 341, endPoint y: 90, distance: 17.3
click at [232, 73] on div "Tracked Expand EVCSS-DHS-257310 (ENTERPRISE VIDEO CONFERENCE SUPPORT SERVICES)" at bounding box center [535, 75] width 651 height 24
click at [1340, 76] on icon "Save" at bounding box center [1339, 74] width 11 height 9
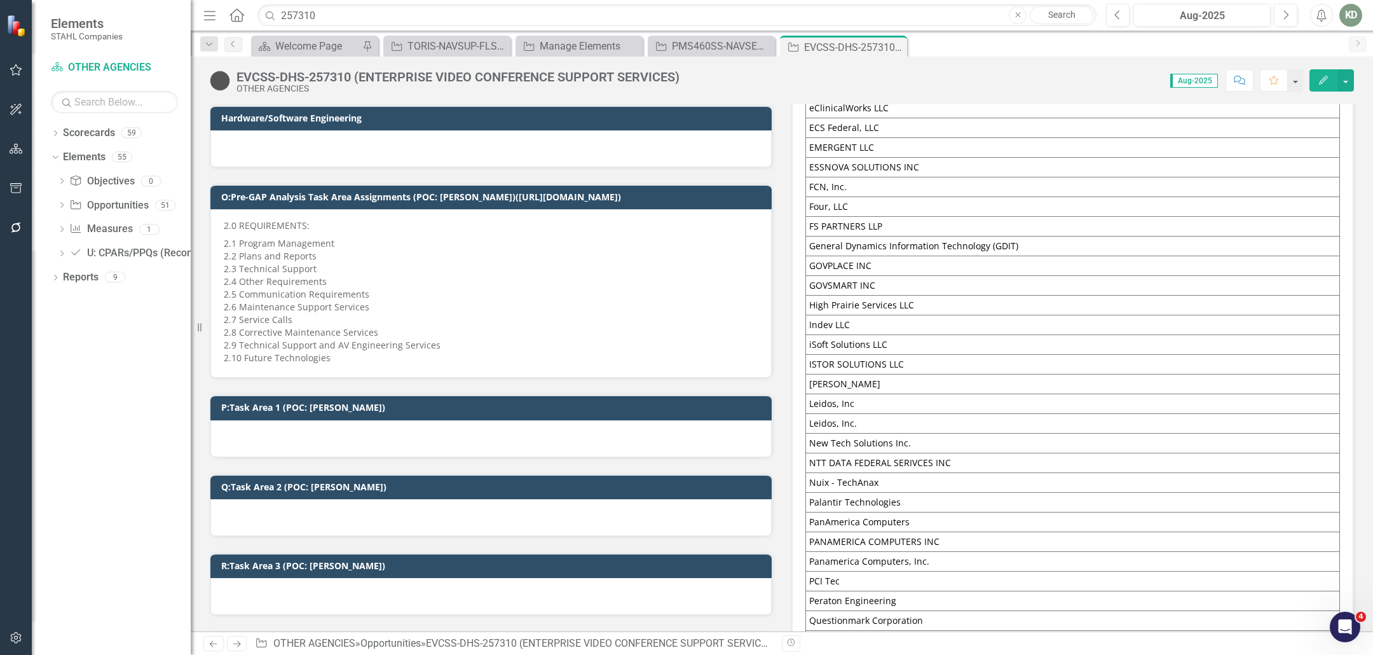
scroll to position [1795, 0]
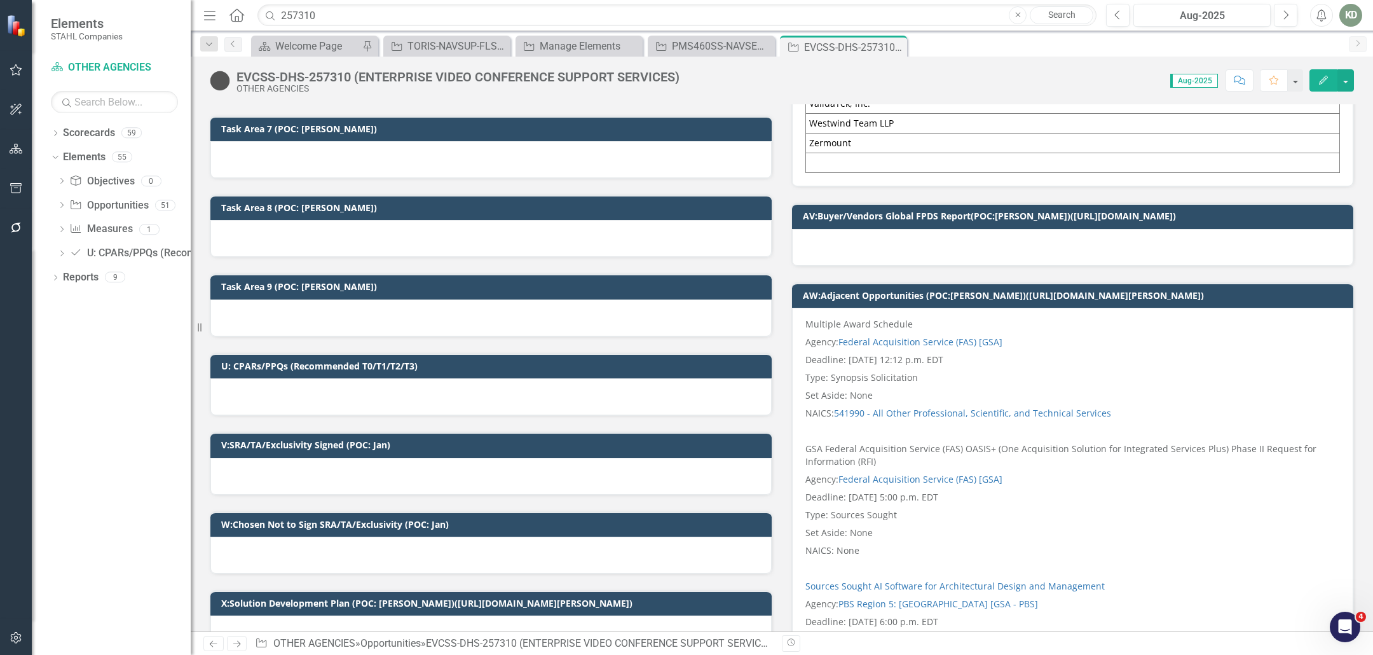
click at [924, 238] on div at bounding box center [1072, 247] width 561 height 37
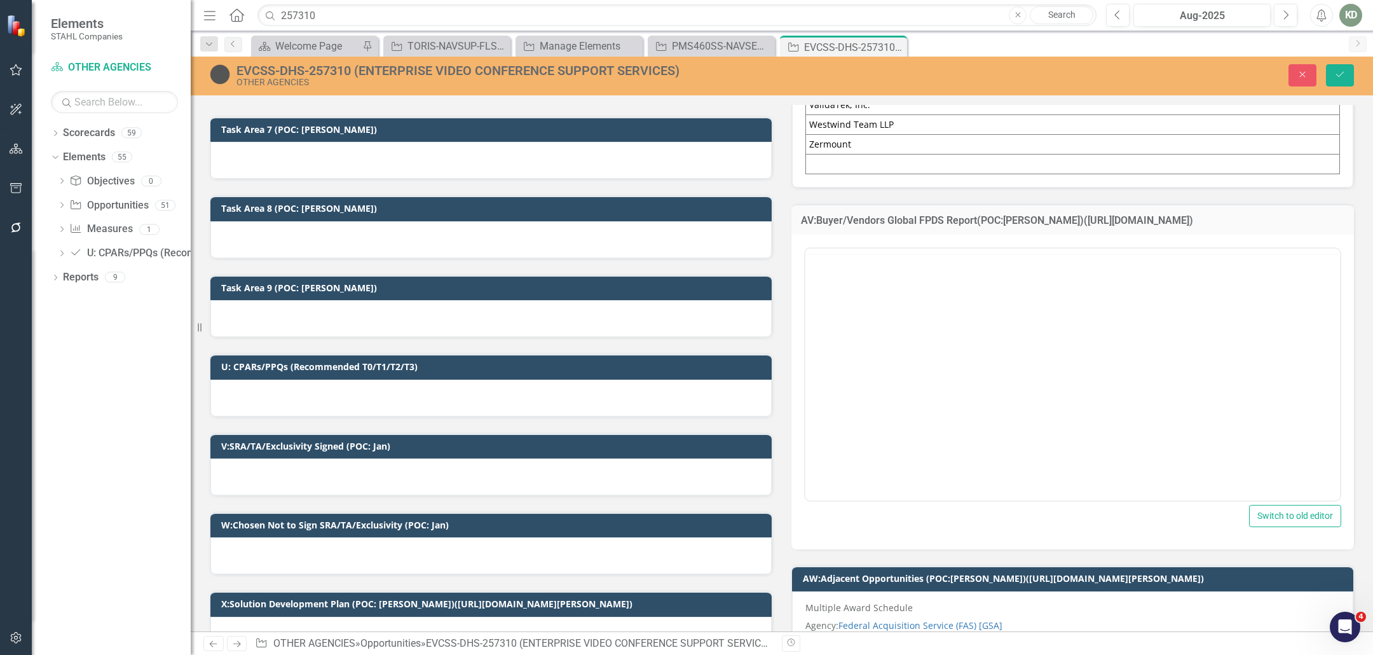
scroll to position [0, 0]
click at [902, 311] on body "Rich Text Area. Press ALT-0 for help." at bounding box center [1072, 373] width 534 height 191
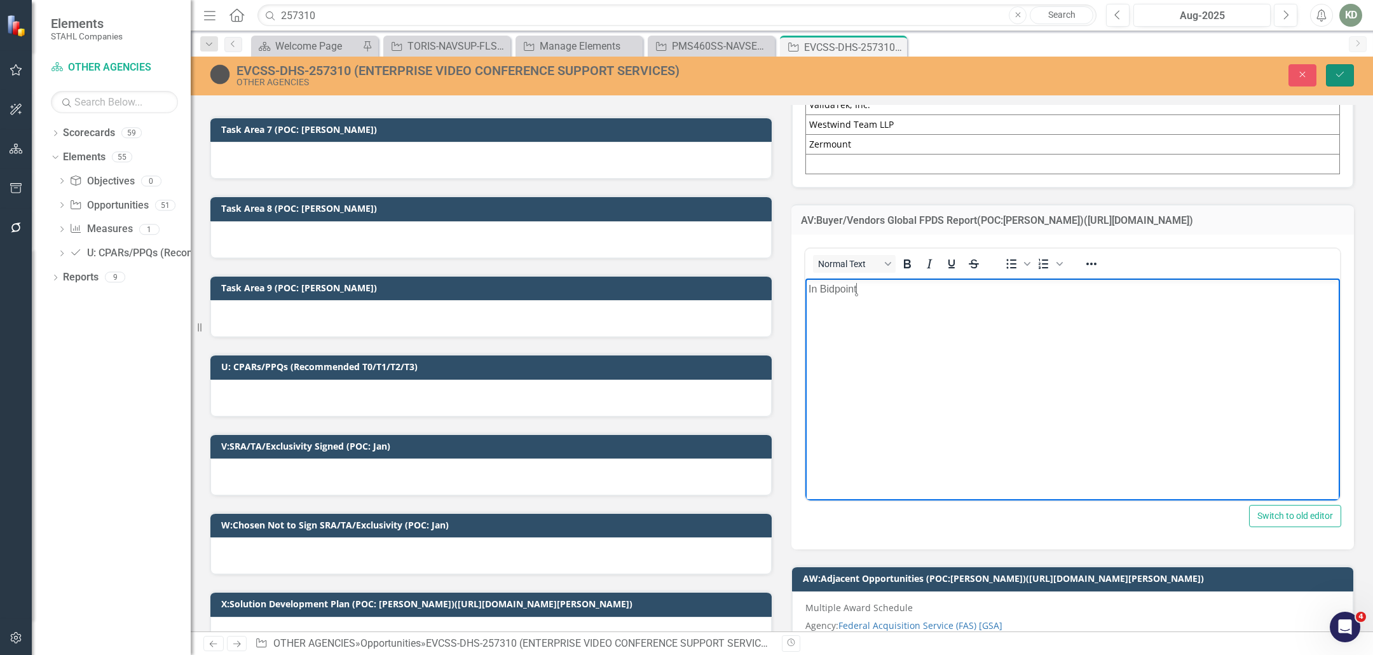
click at [1340, 77] on icon "Save" at bounding box center [1339, 74] width 11 height 9
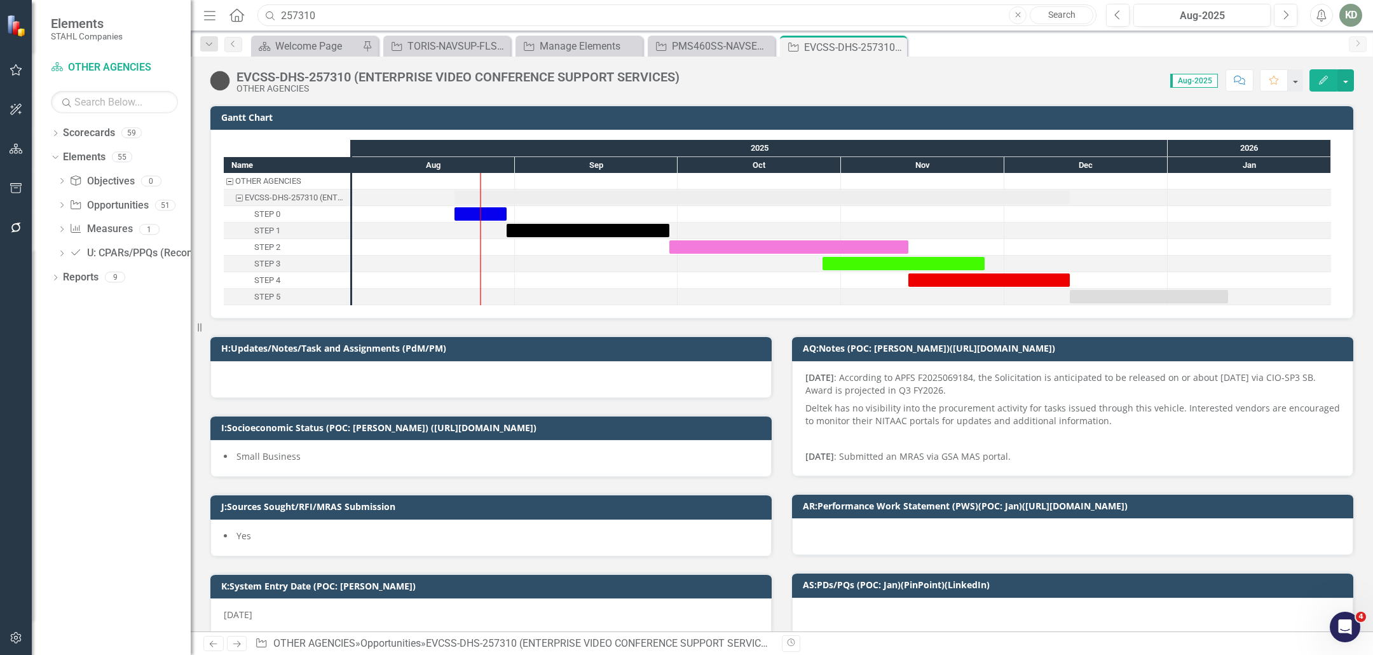
drag, startPoint x: 330, startPoint y: 11, endPoint x: 201, endPoint y: 5, distance: 129.2
click at [201, 5] on div "Menu Home Search 257310 Close Search" at bounding box center [646, 15] width 893 height 24
paste input "5372"
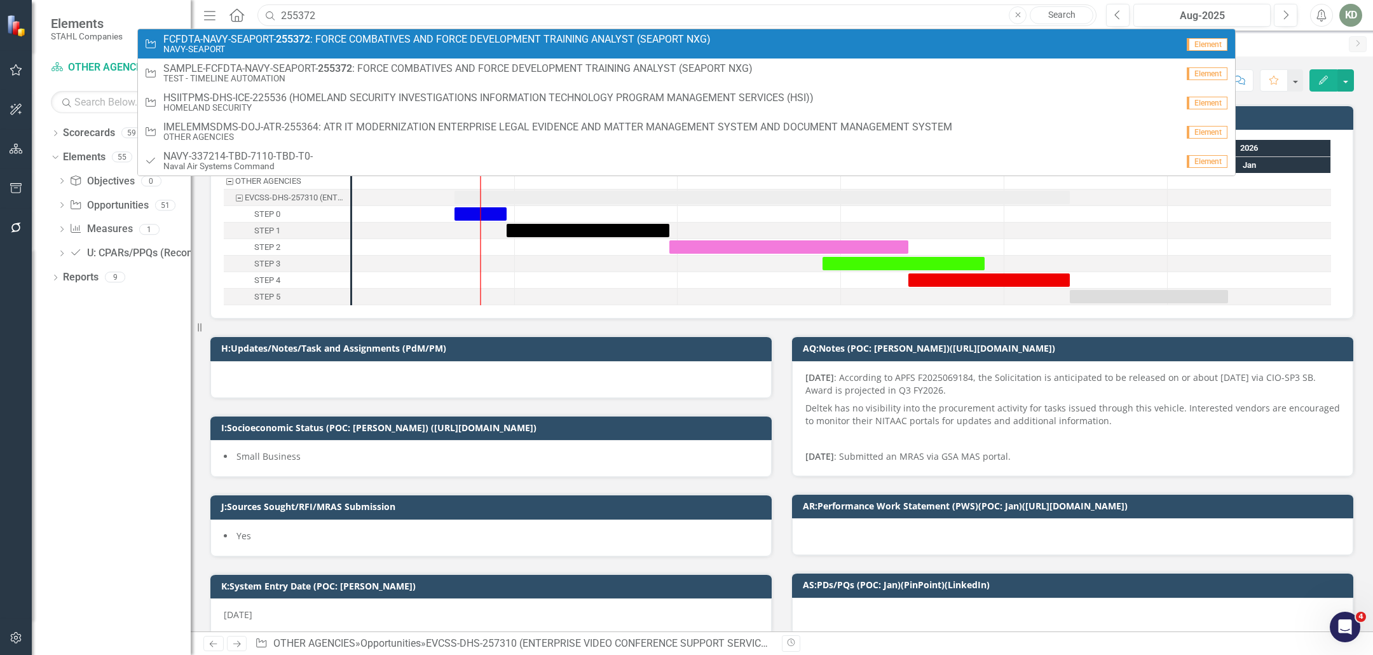
type input "255372"
click at [351, 46] on small "NAVY-SEAPORT" at bounding box center [436, 49] width 547 height 10
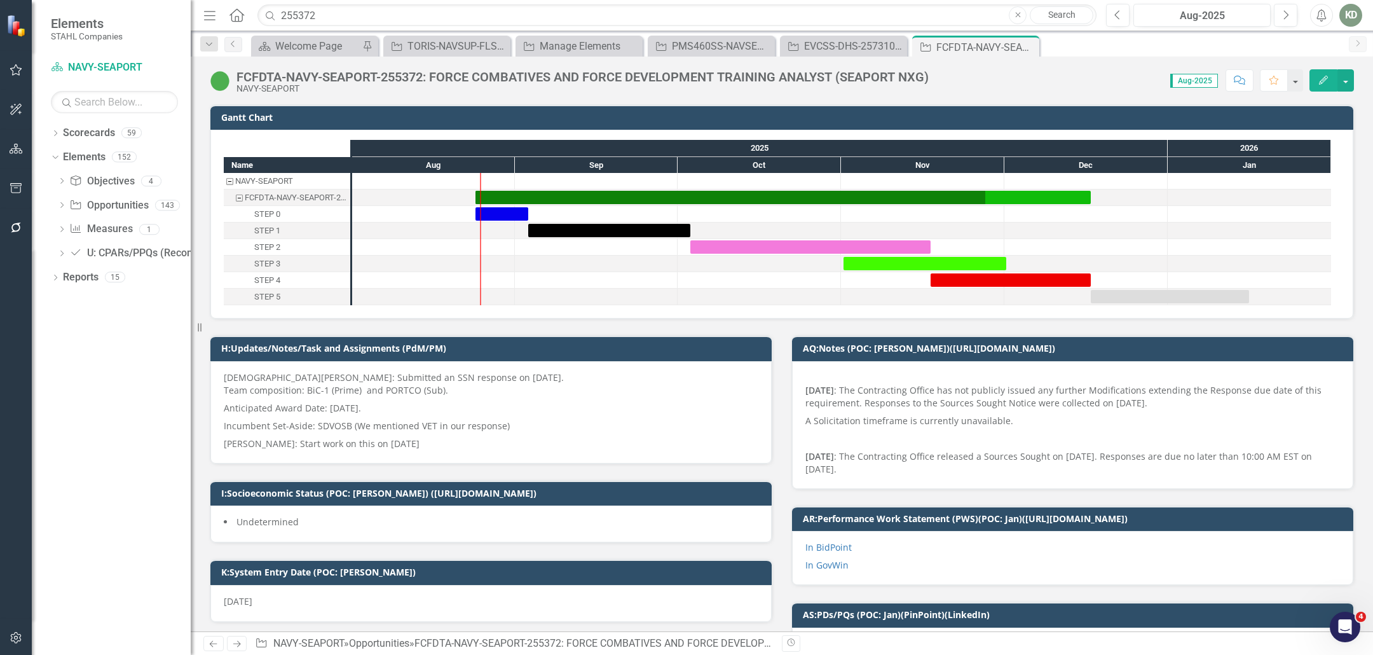
click at [834, 384] on strong "[DATE]" at bounding box center [819, 390] width 29 height 12
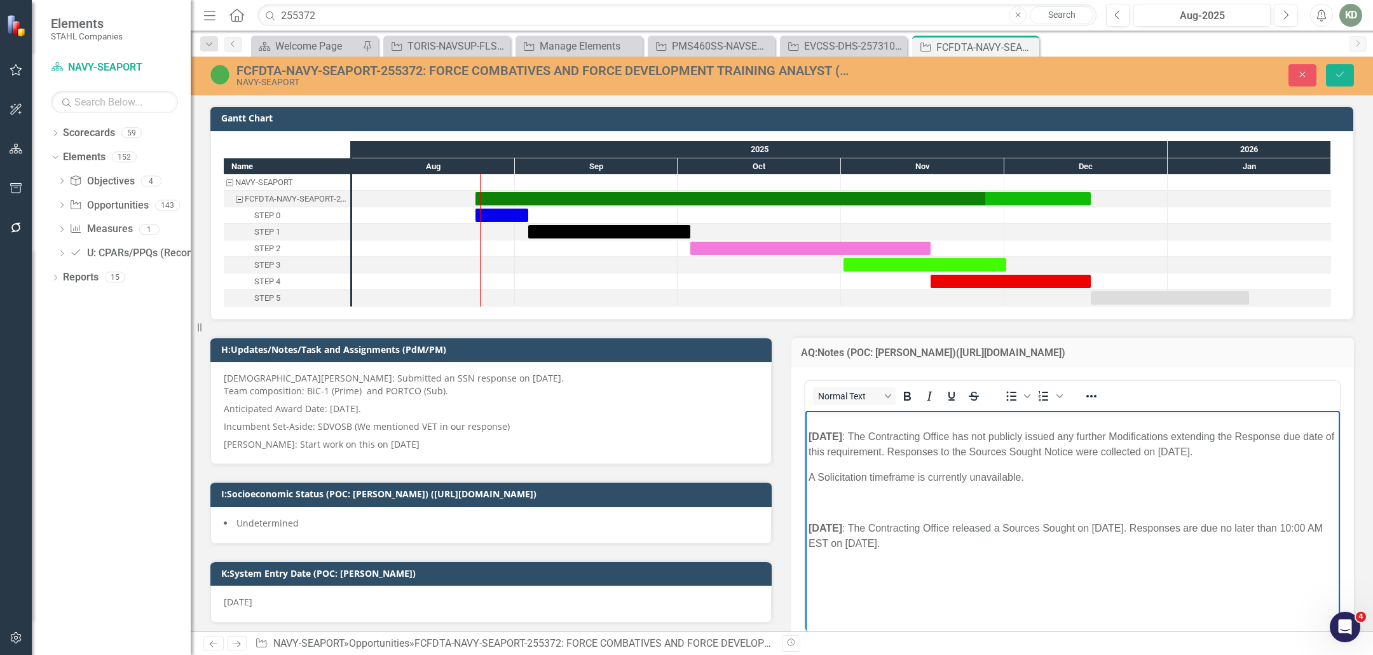
click at [813, 421] on p "06/23/2025 : The Contracting Office has not publicly issued any further Modific…" at bounding box center [1072, 437] width 528 height 46
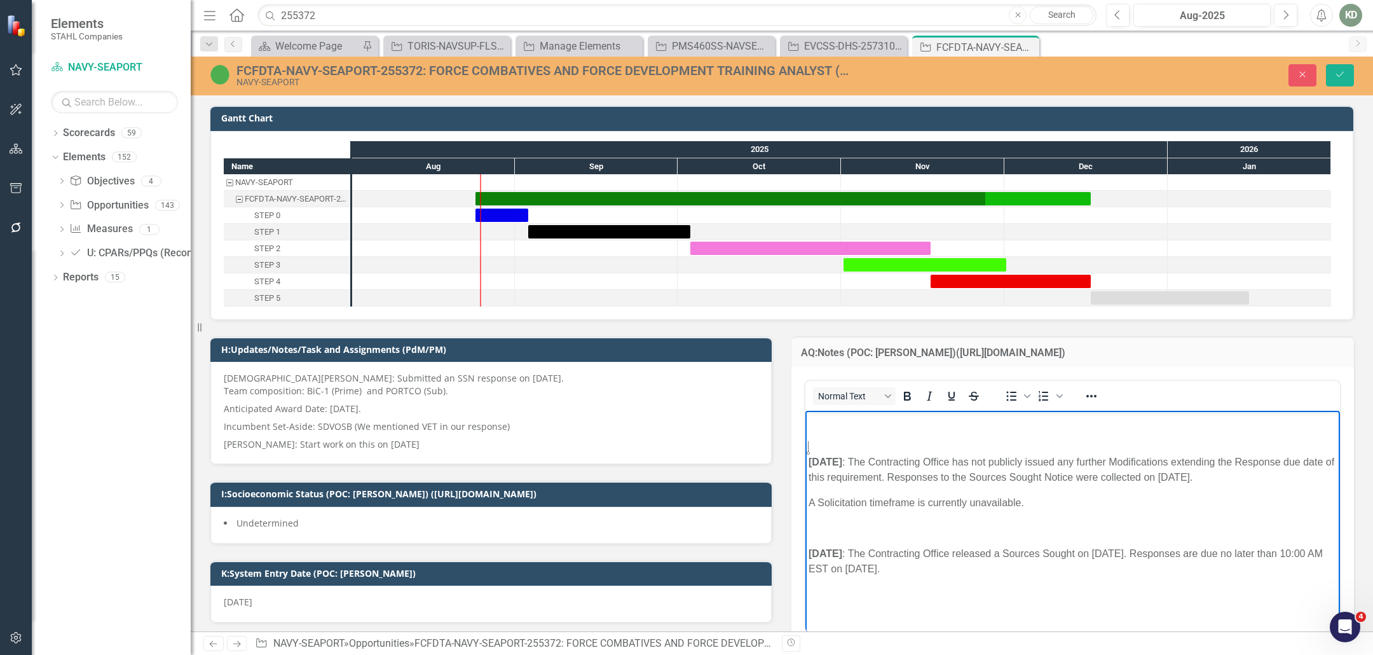
click at [862, 426] on p "Rich Text Area. Press ALT-0 for help." at bounding box center [1072, 421] width 528 height 15
click at [997, 419] on p "This opportunity came from the portal, not LRAF." at bounding box center [1072, 421] width 528 height 15
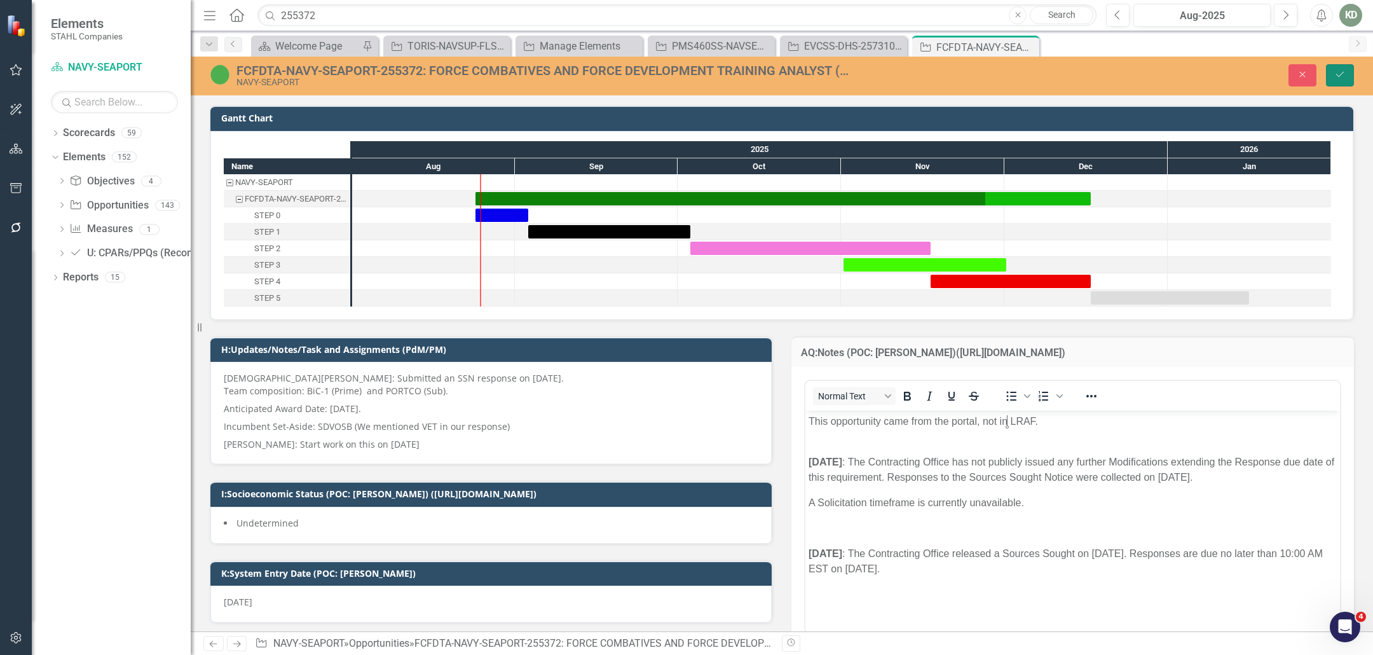
click at [1348, 75] on button "Save" at bounding box center [1340, 75] width 28 height 22
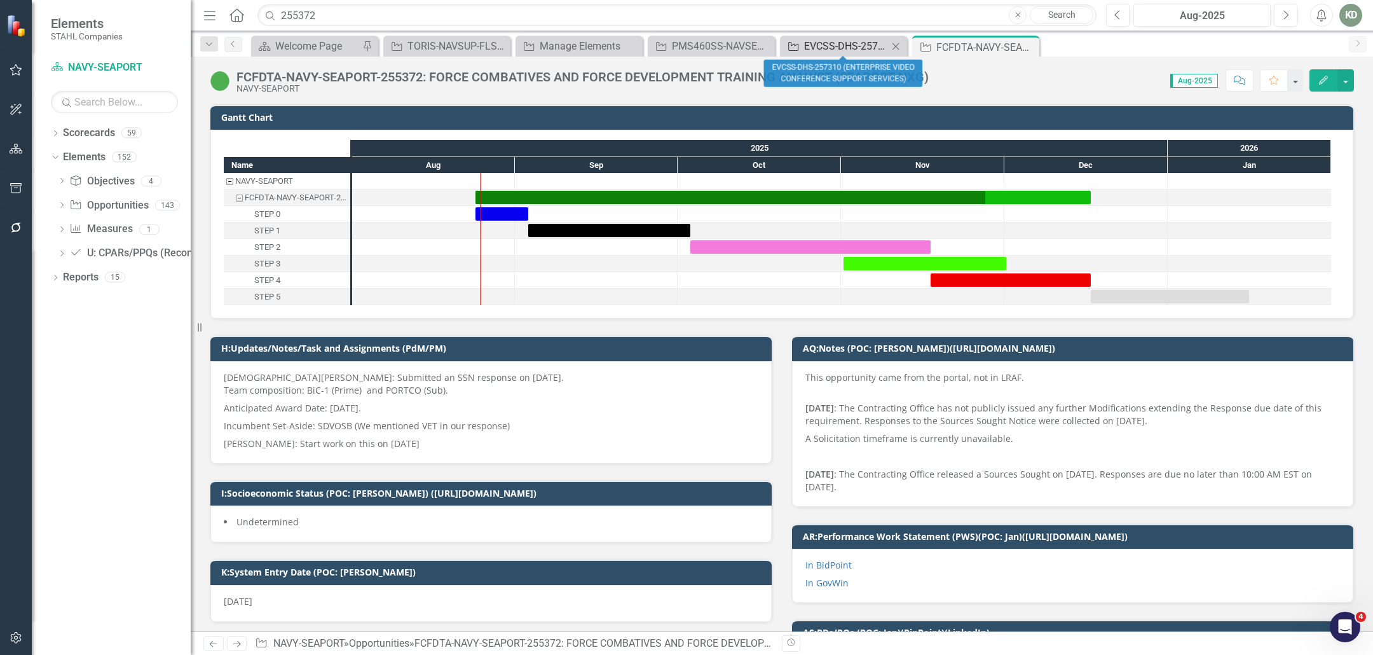
click at [828, 45] on div "EVCSS-DHS-257310 (ENTERPRISE VIDEO CONFERENCE SUPPORT SERVICES)" at bounding box center [846, 46] width 84 height 16
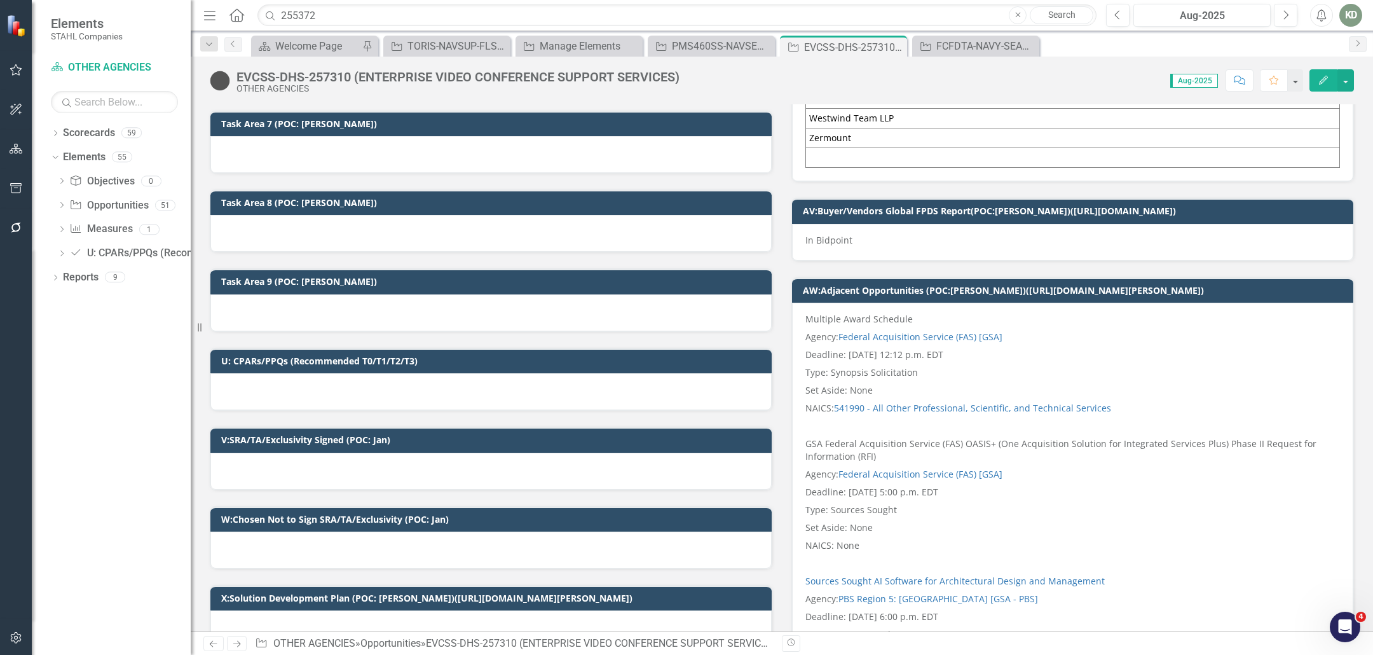
scroll to position [1801, 0]
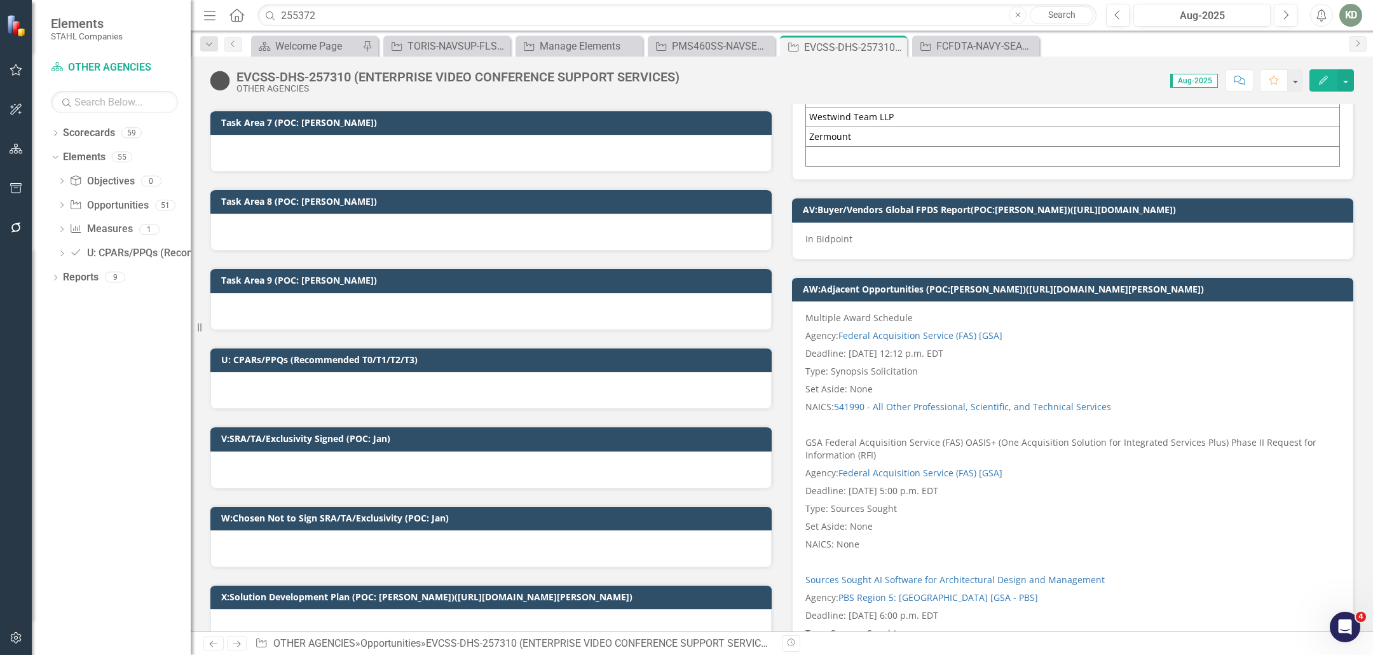
click at [498, 372] on div at bounding box center [490, 390] width 561 height 37
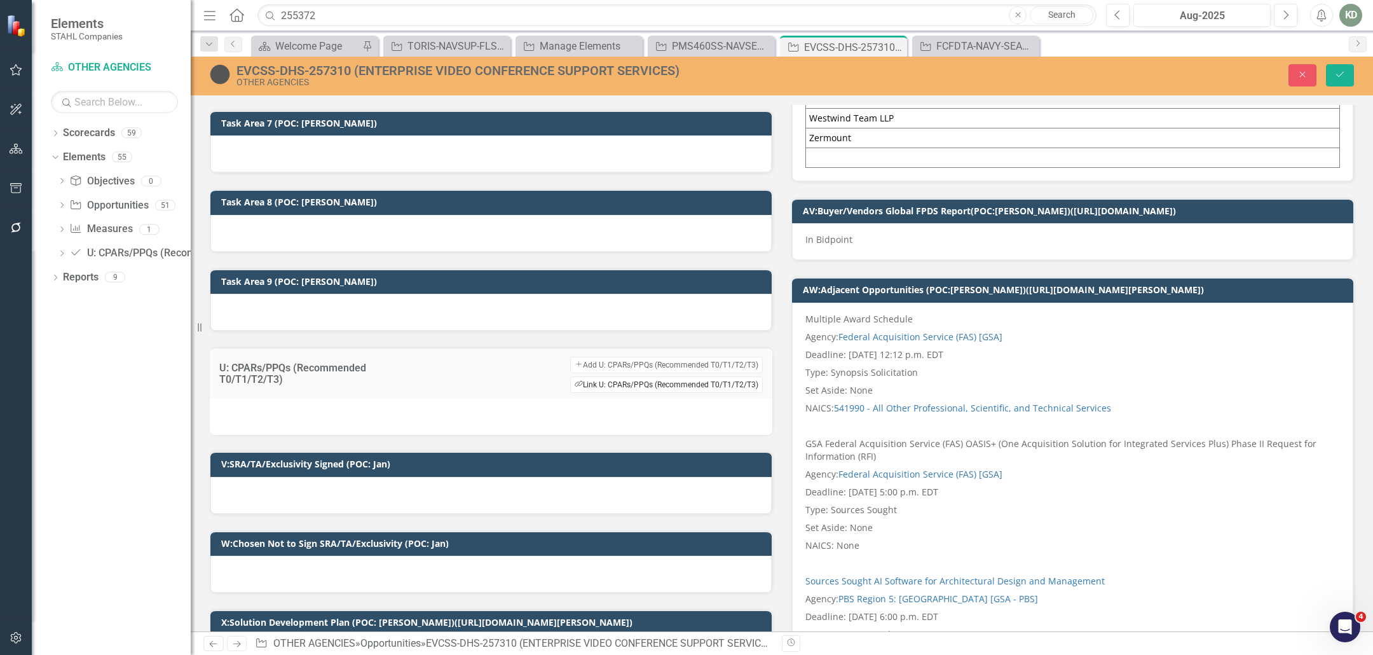
click at [589, 376] on button "Link Tag Link U: CPARs/PPQs (Recommended T0/T1/T2/T3)" at bounding box center [666, 384] width 193 height 17
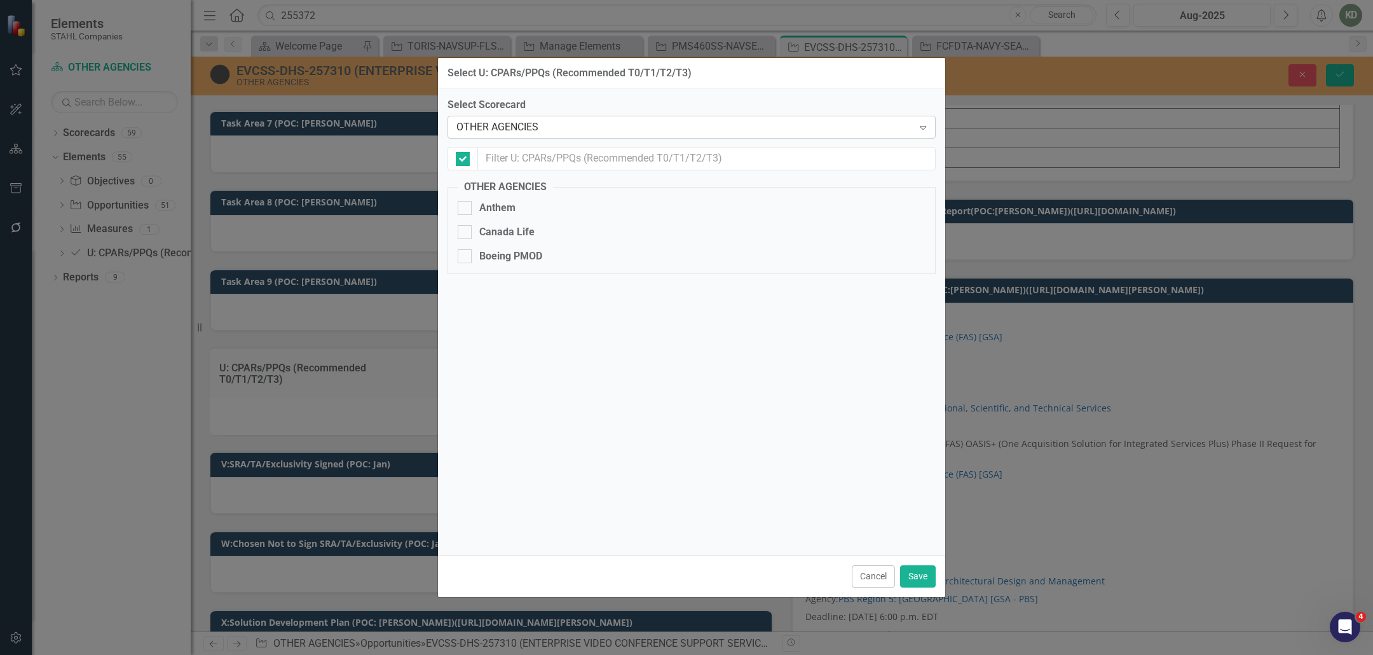
checkbox input "false"
click at [627, 127] on div "OTHER AGENCIES" at bounding box center [684, 127] width 457 height 15
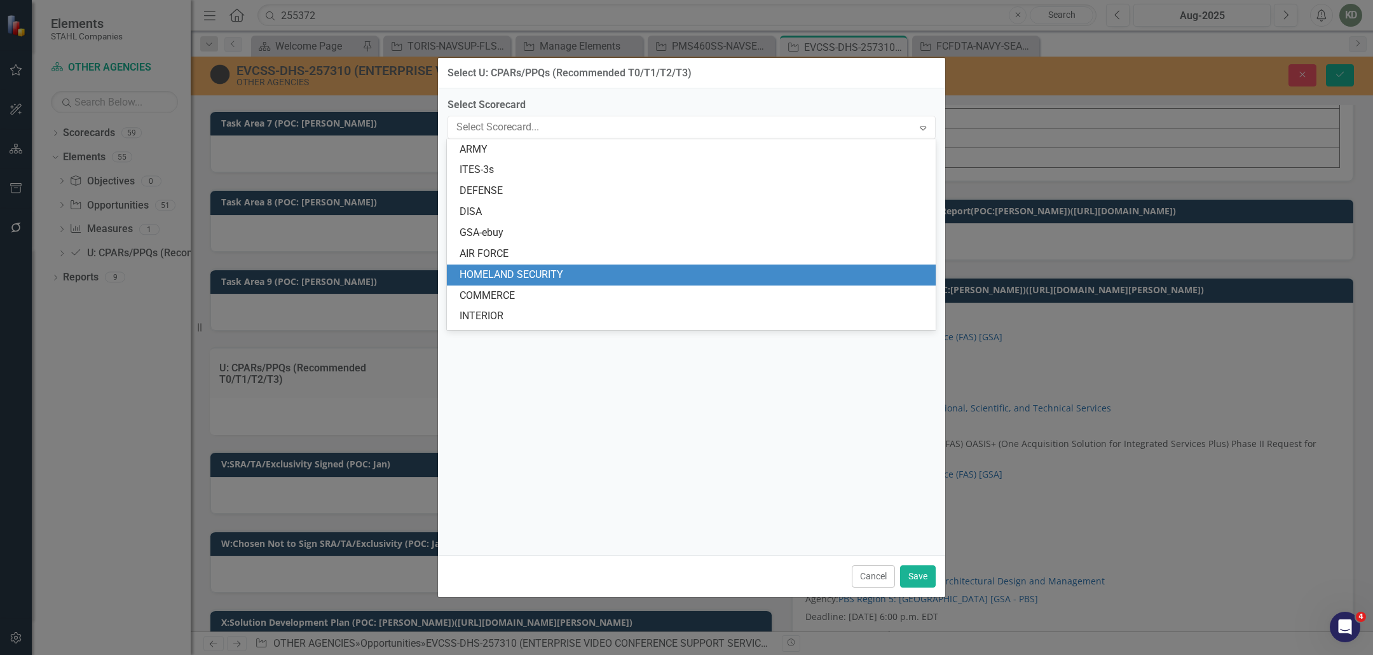
scroll to position [17, 0]
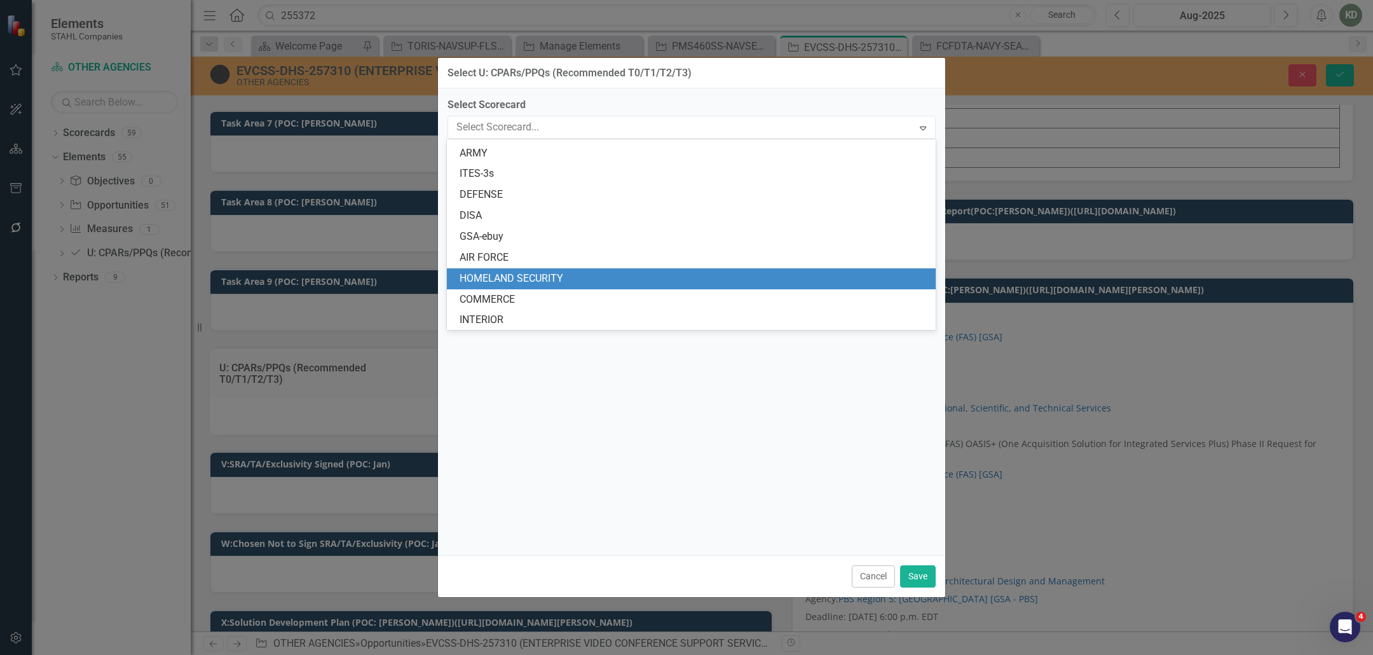
click at [571, 269] on div "HOMELAND SECURITY" at bounding box center [691, 278] width 488 height 21
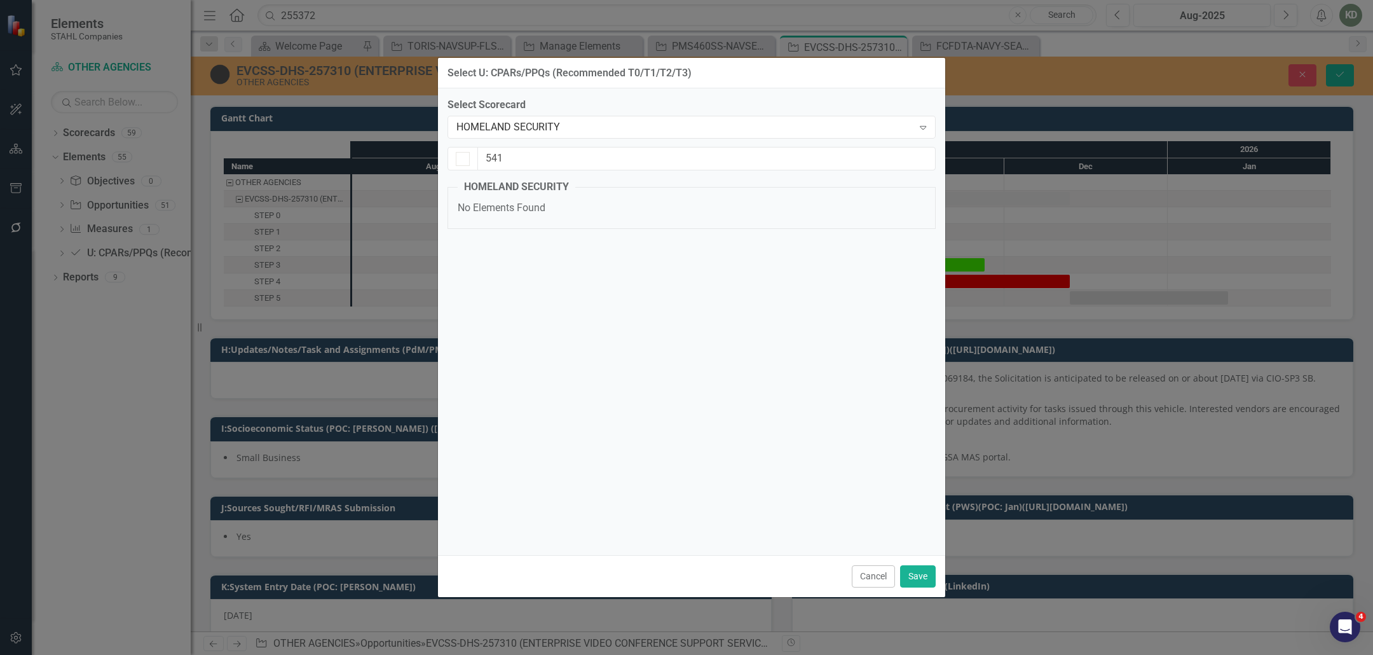
scroll to position [1801, 0]
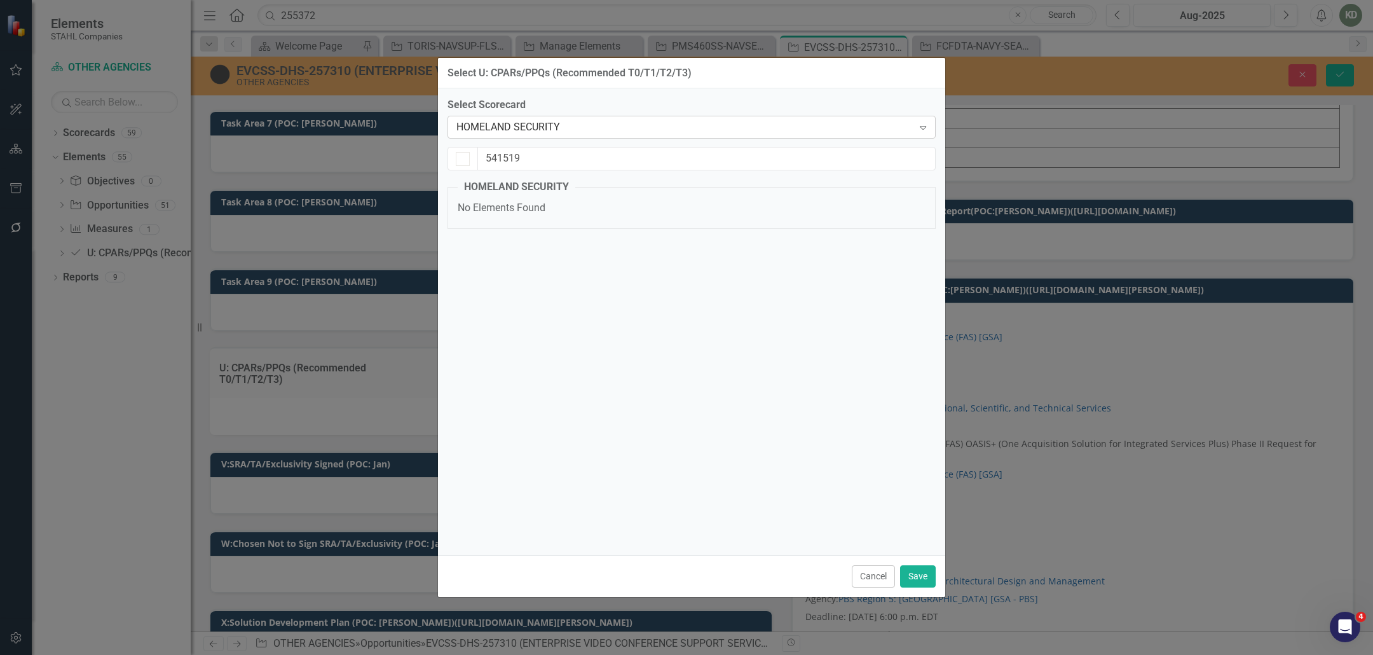
type input "541519"
click at [626, 126] on div "HOMELAND SECURITY" at bounding box center [684, 127] width 457 height 15
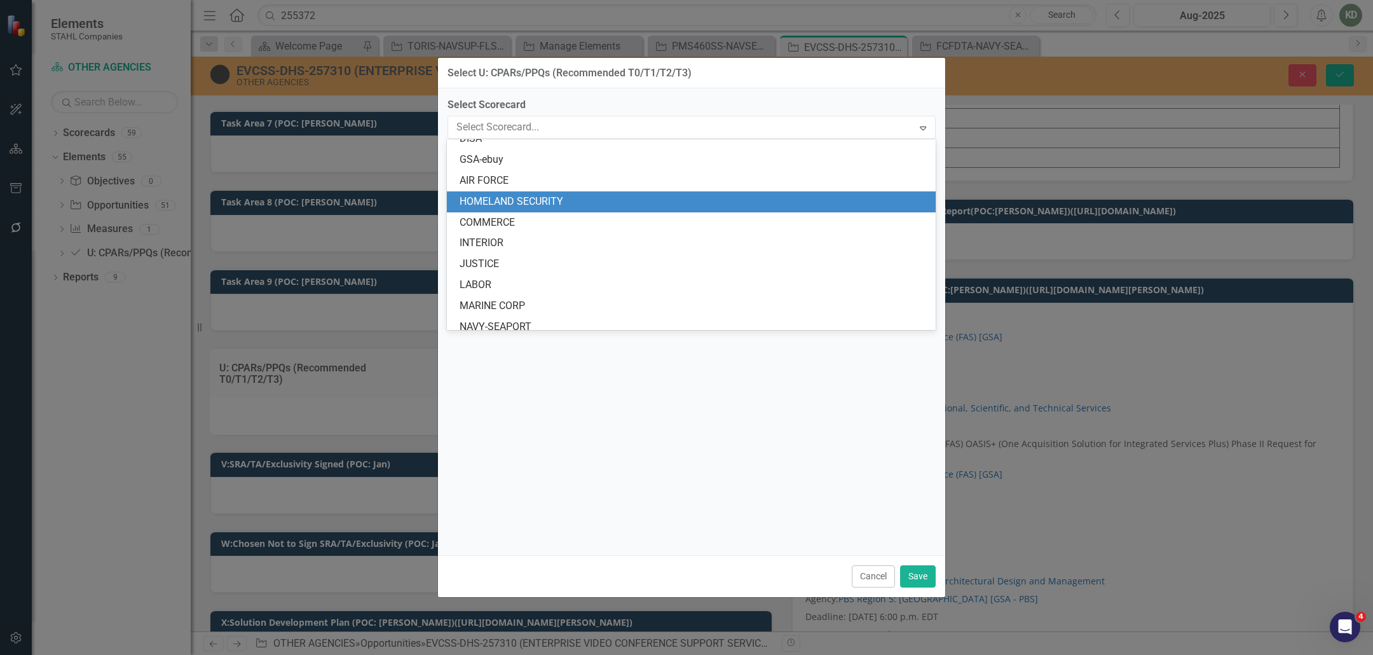
scroll to position [83, 0]
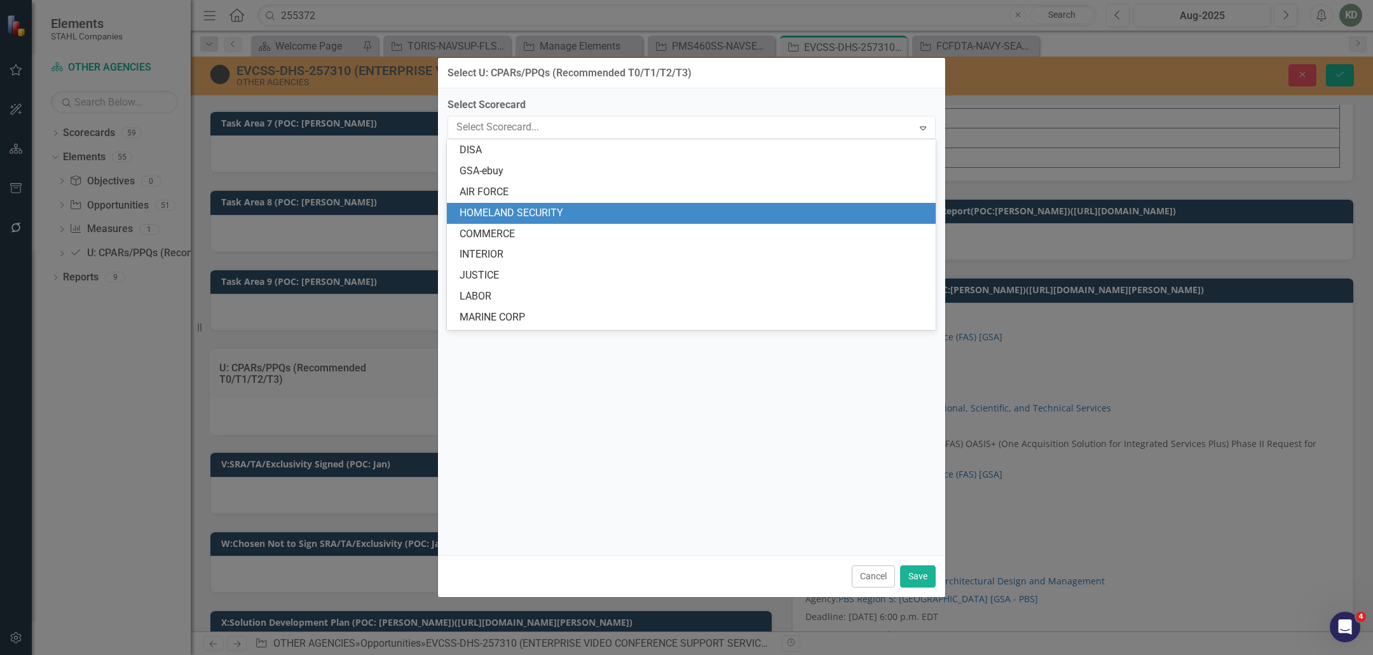
click at [588, 206] on div "HOMELAND SECURITY" at bounding box center [693, 213] width 468 height 15
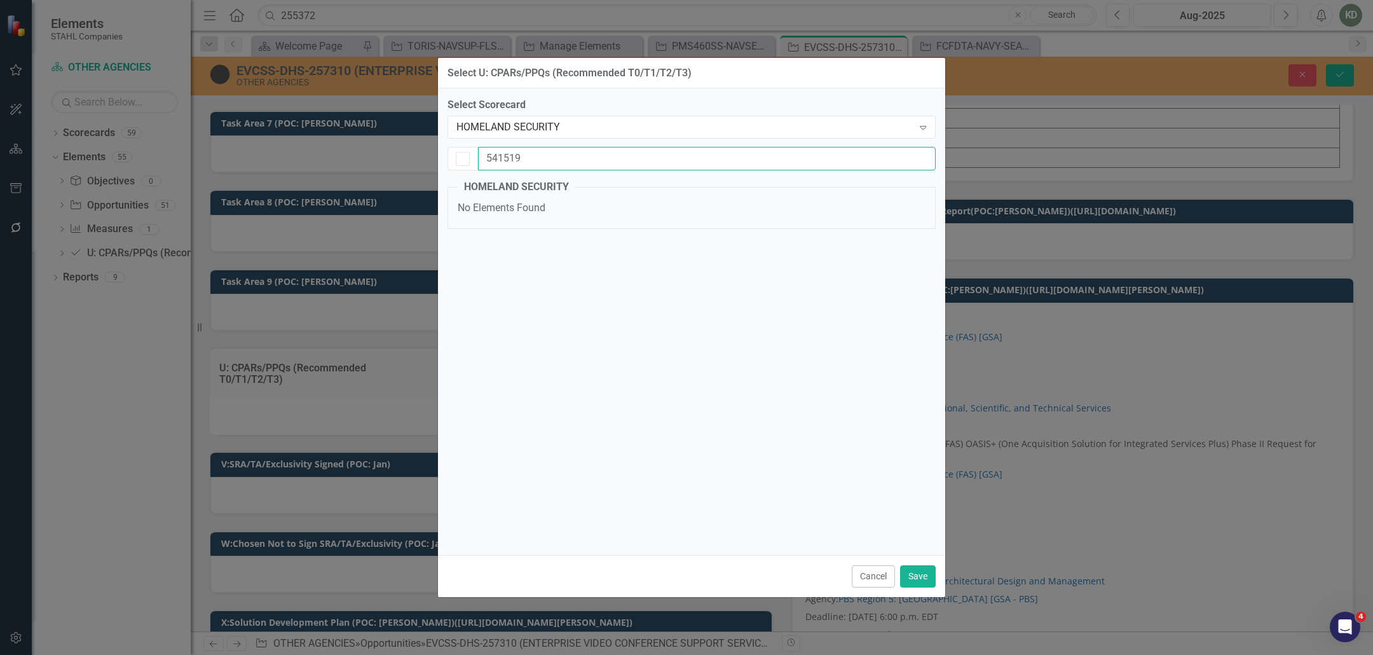
drag, startPoint x: 845, startPoint y: 155, endPoint x: 486, endPoint y: 146, distance: 358.5
click at [486, 146] on div "Select Scorecard HOMELAND SECURITY Expand 541519 HOMELAND SECURITY No Elements …" at bounding box center [691, 170] width 488 height 144
click at [552, 247] on div "Select Scorecard HOMELAND SECURITY Expand HOMELAND SECURITY No Elements Found" at bounding box center [691, 321] width 488 height 447
click at [655, 130] on div "HOMELAND SECURITY" at bounding box center [684, 127] width 457 height 15
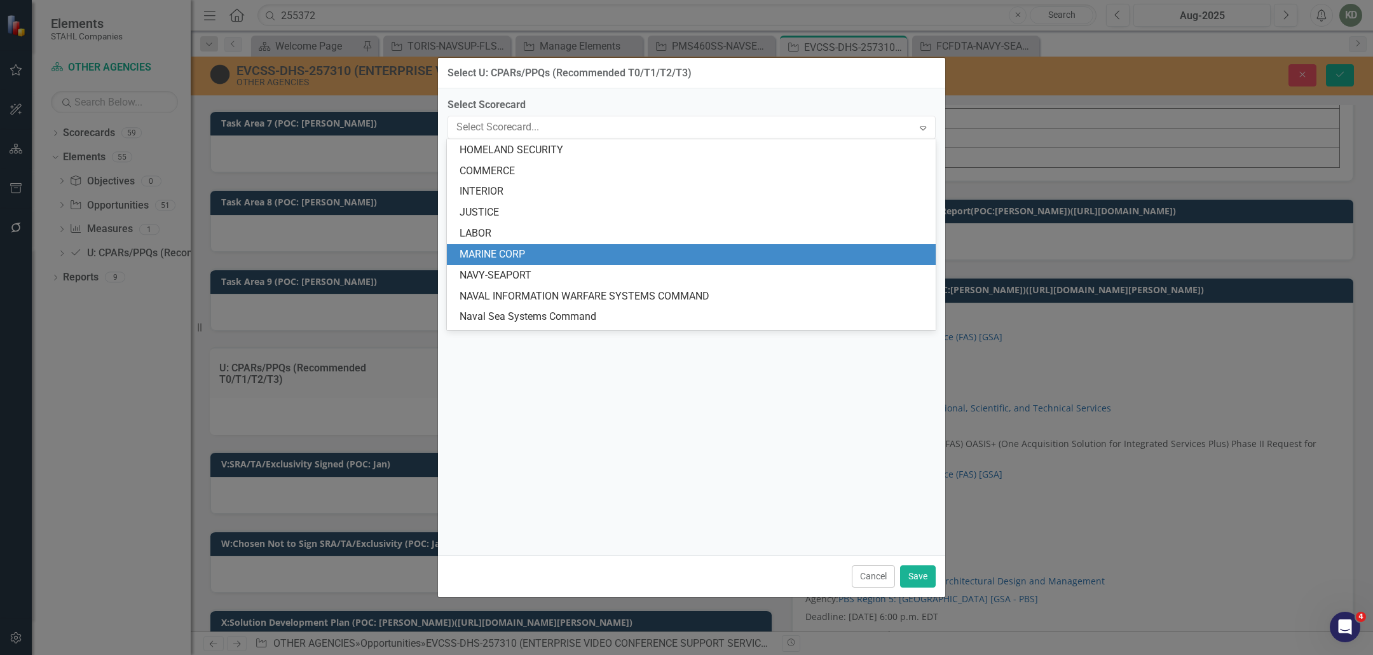
scroll to position [90, 0]
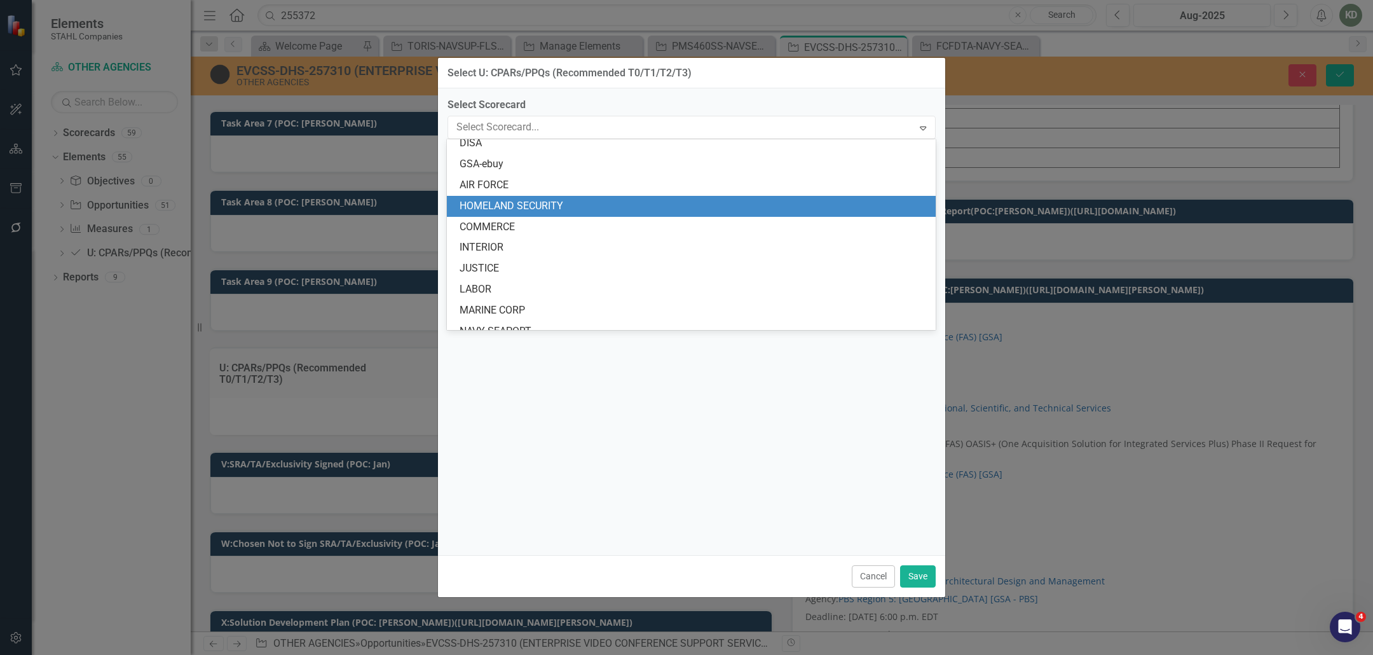
click at [602, 208] on div "HOMELAND SECURITY" at bounding box center [693, 206] width 468 height 15
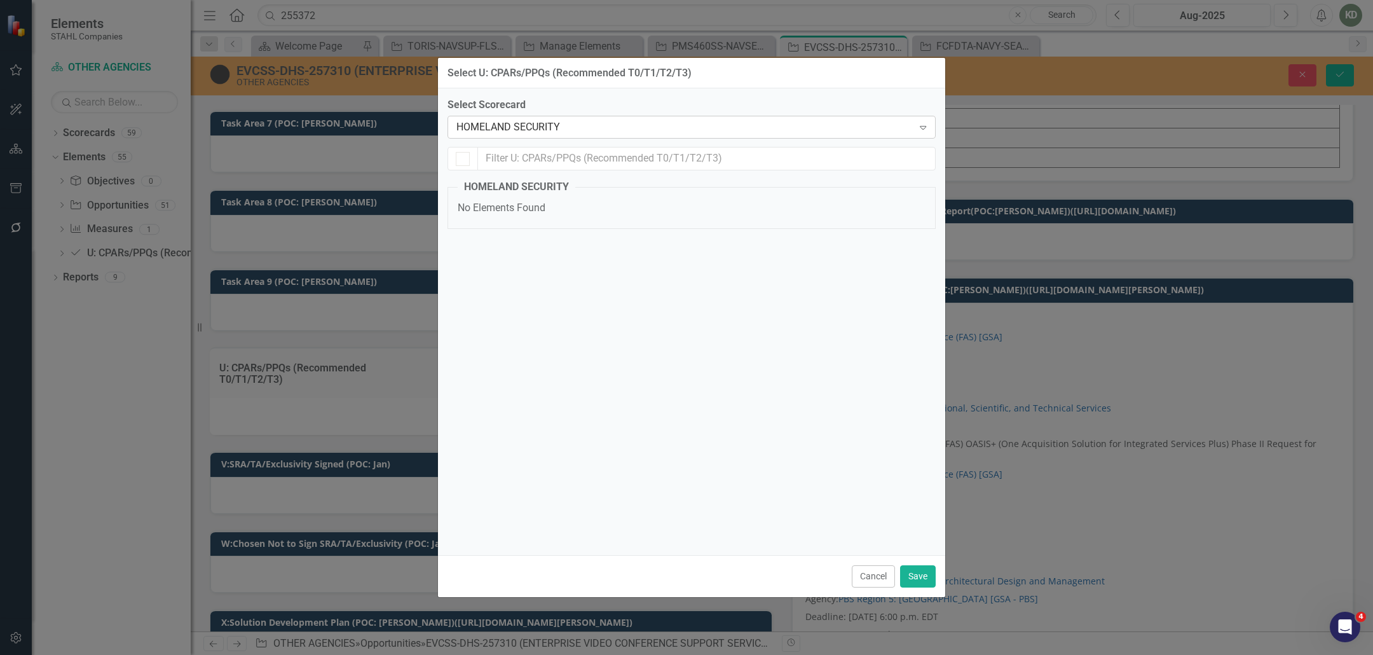
click at [640, 137] on div "HOMELAND SECURITY Expand" at bounding box center [691, 127] width 488 height 23
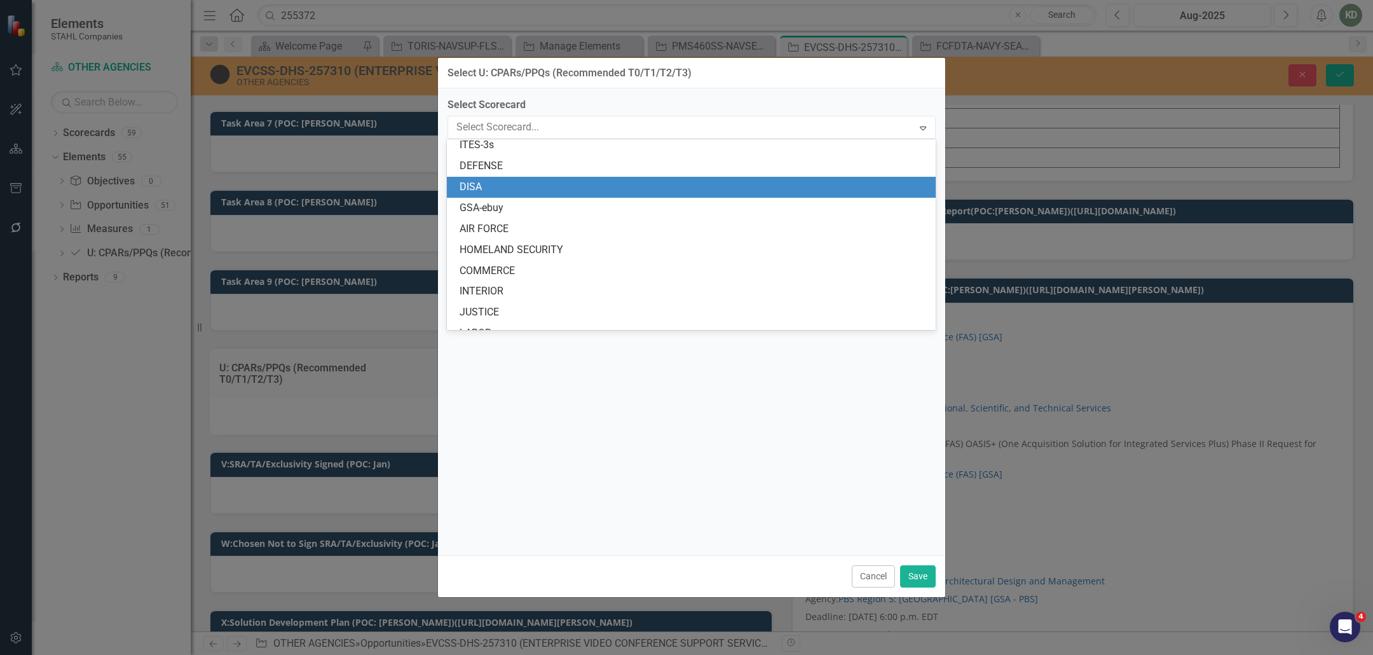
scroll to position [88, 0]
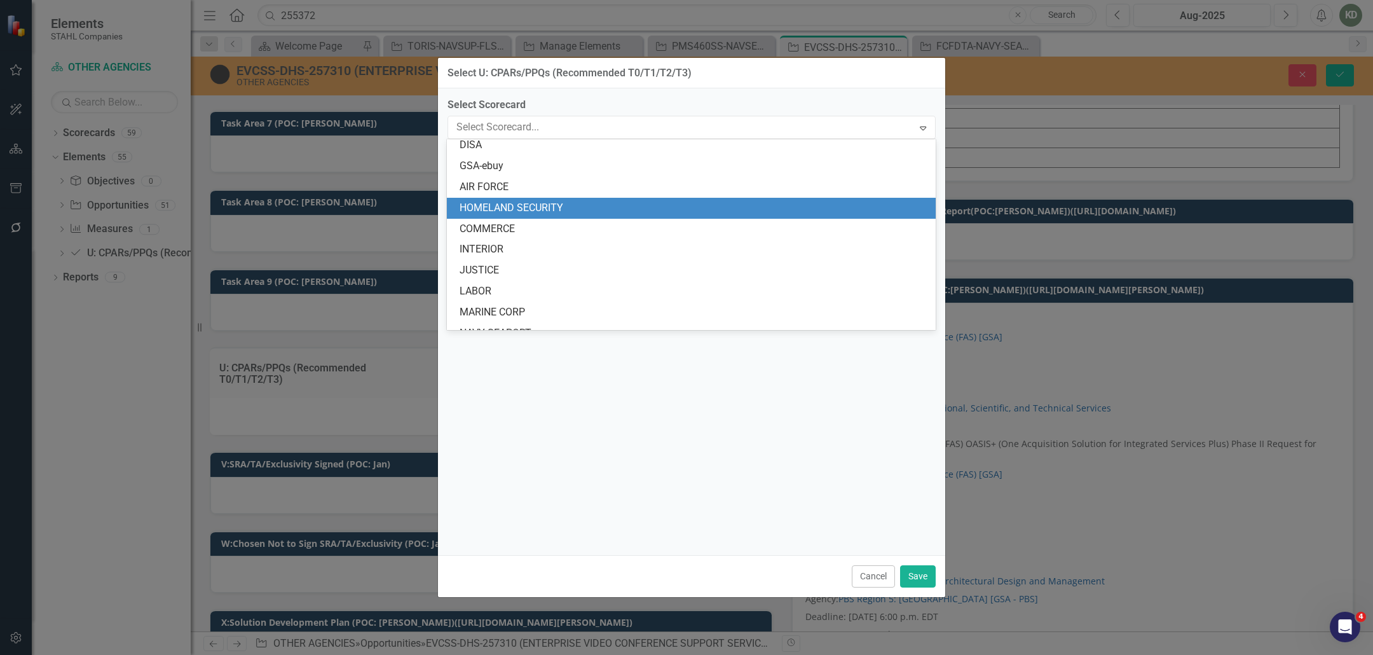
click at [591, 207] on div "HOMELAND SECURITY" at bounding box center [693, 208] width 468 height 15
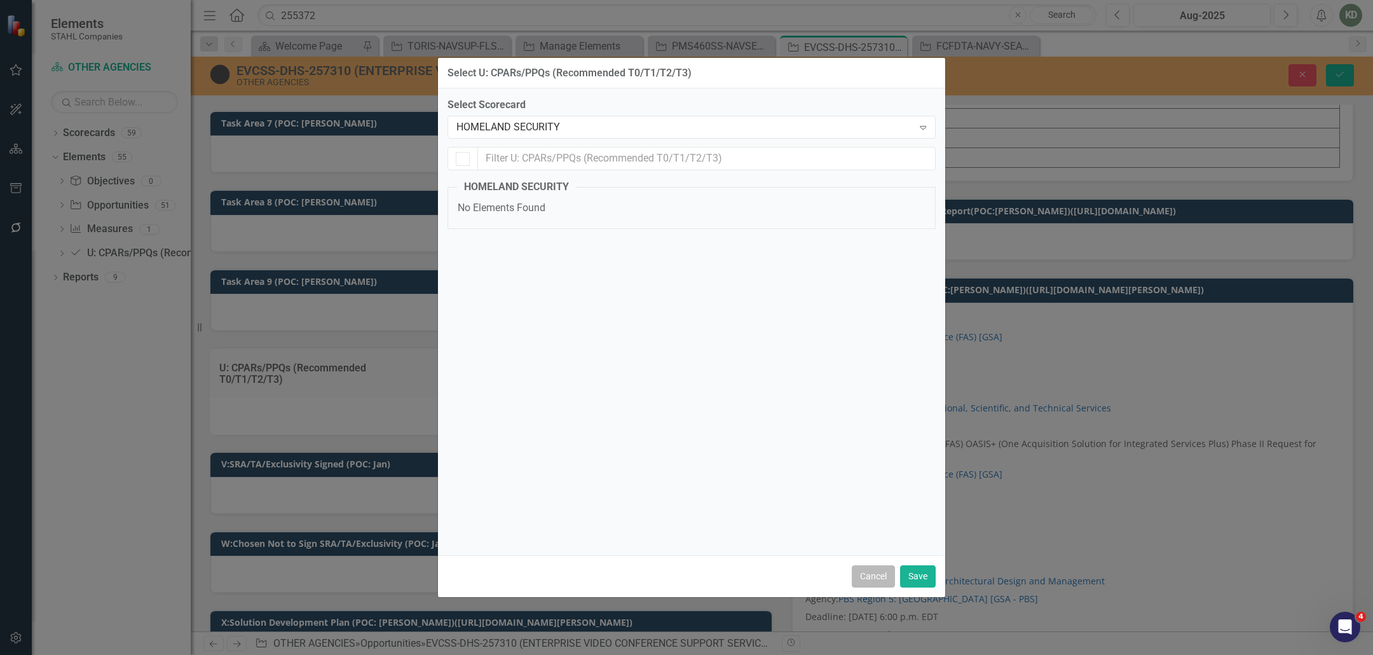
click at [878, 578] on button "Cancel" at bounding box center [873, 576] width 43 height 22
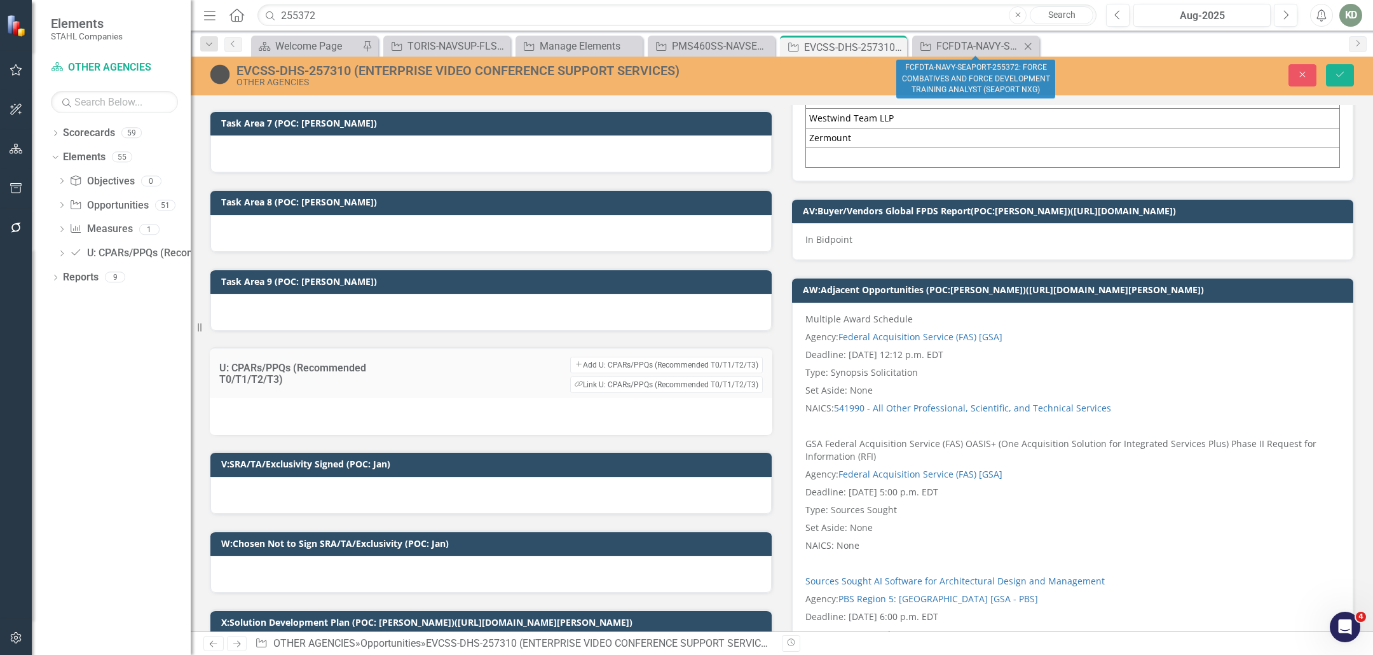
click at [945, 36] on div "Opportunity FCFDTA-NAVY-SEAPORT-255372: FORCE COMBATIVES AND FORCE DEVELOPMENT …" at bounding box center [975, 46] width 127 height 21
click at [949, 39] on div "FCFDTA-NAVY-SEAPORT-255372: FORCE COMBATIVES AND FORCE DEVELOPMENT TRAINING ANA…" at bounding box center [978, 46] width 84 height 16
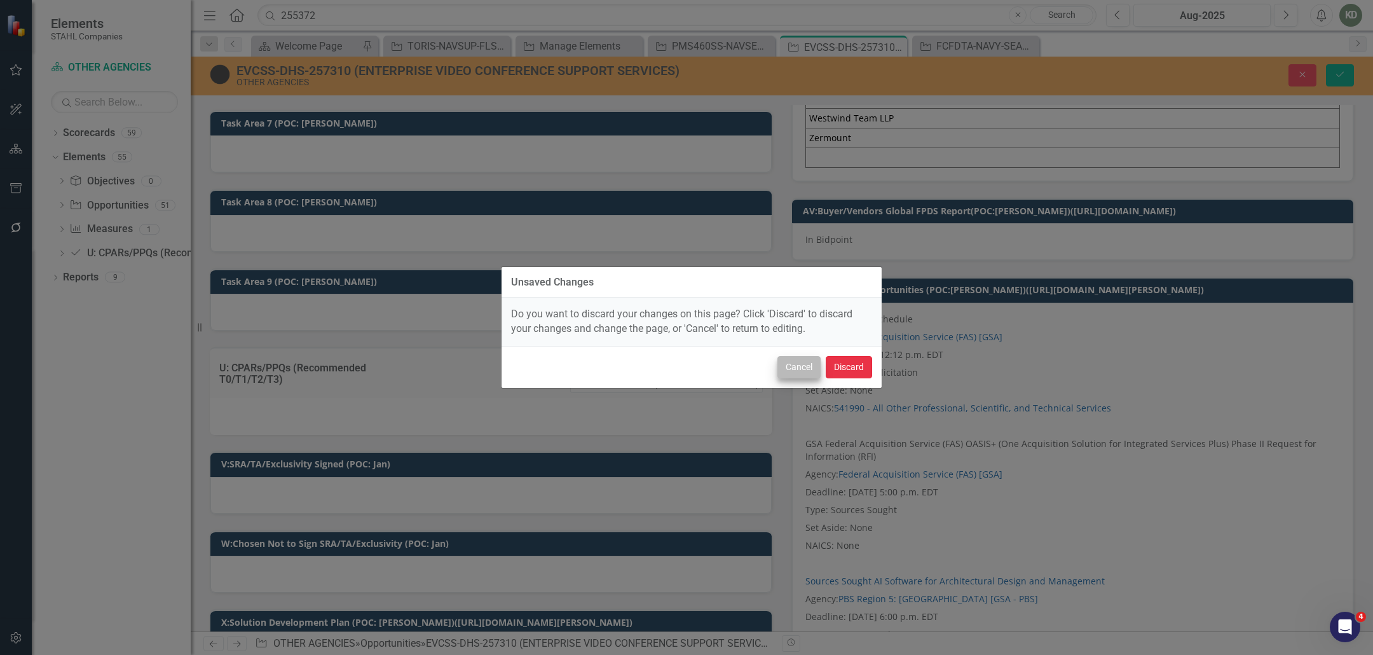
drag, startPoint x: 840, startPoint y: 359, endPoint x: 789, endPoint y: 367, distance: 51.4
click at [789, 367] on div "Cancel Discard" at bounding box center [691, 367] width 380 height 42
click at [789, 367] on button "Cancel" at bounding box center [798, 367] width 43 height 22
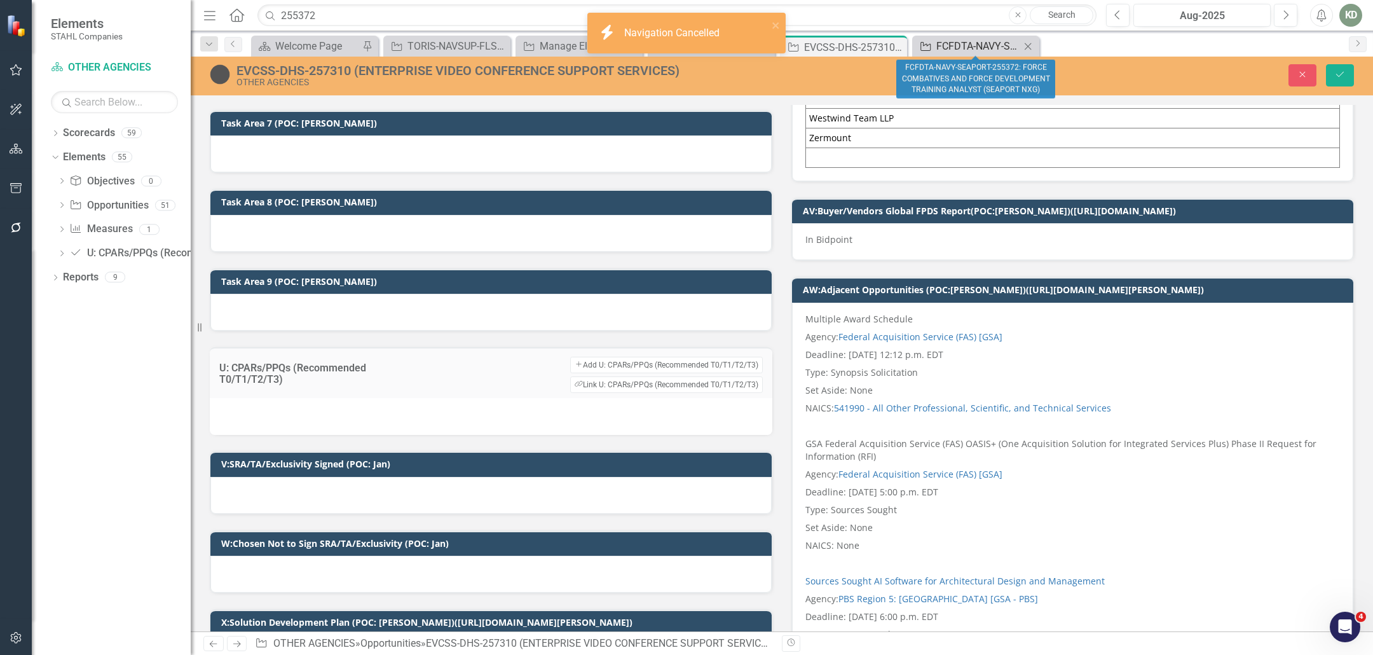
click at [930, 46] on icon "Opportunity" at bounding box center [925, 46] width 13 height 10
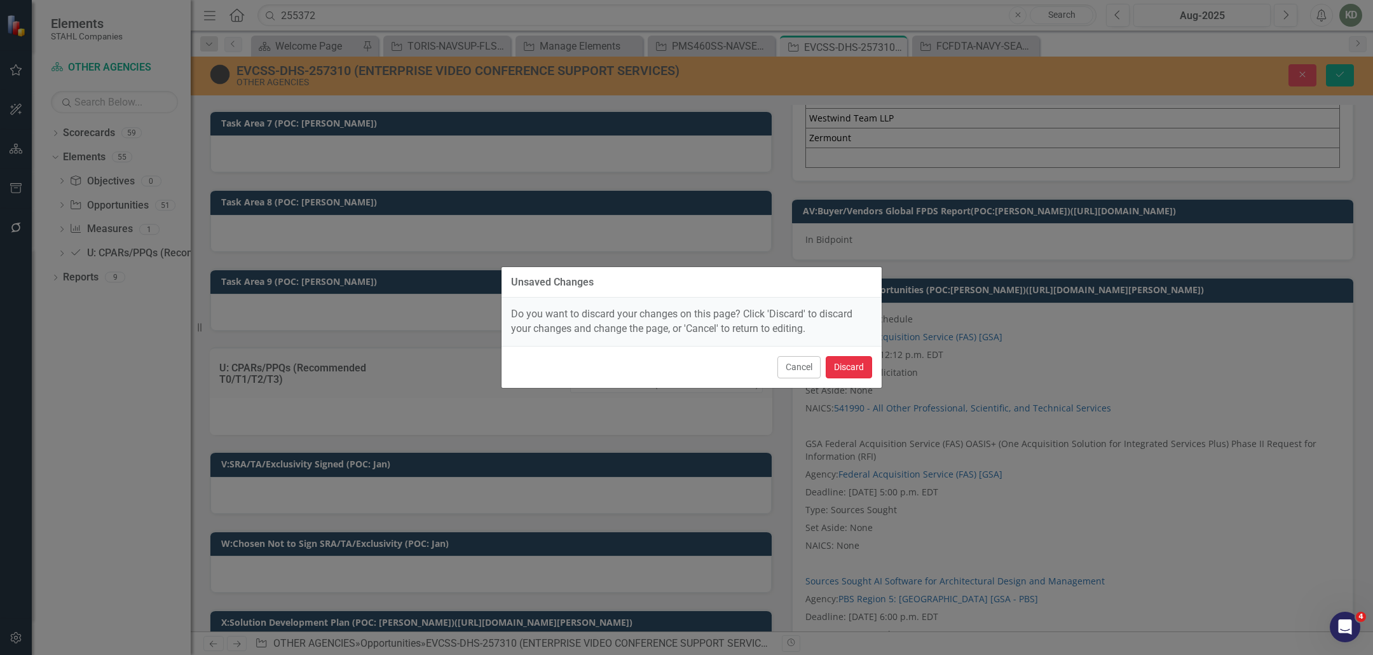
click at [865, 365] on button "Discard" at bounding box center [848, 367] width 46 height 22
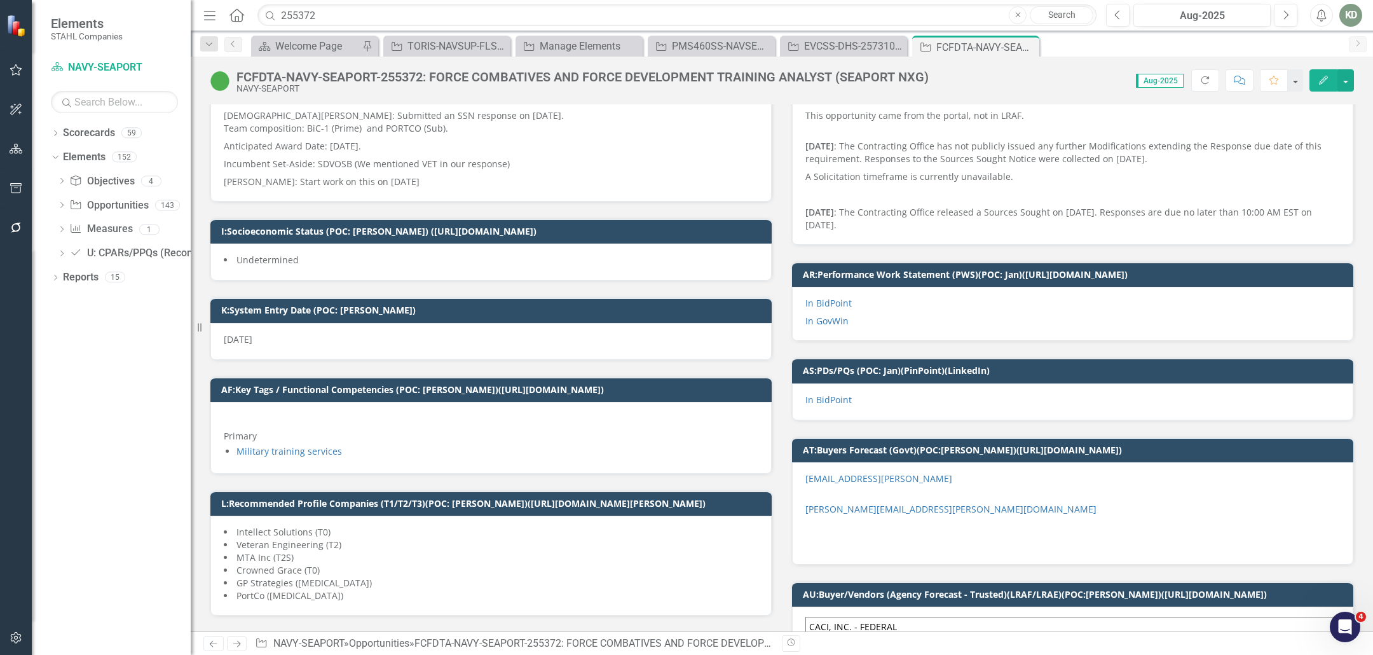
scroll to position [329, 0]
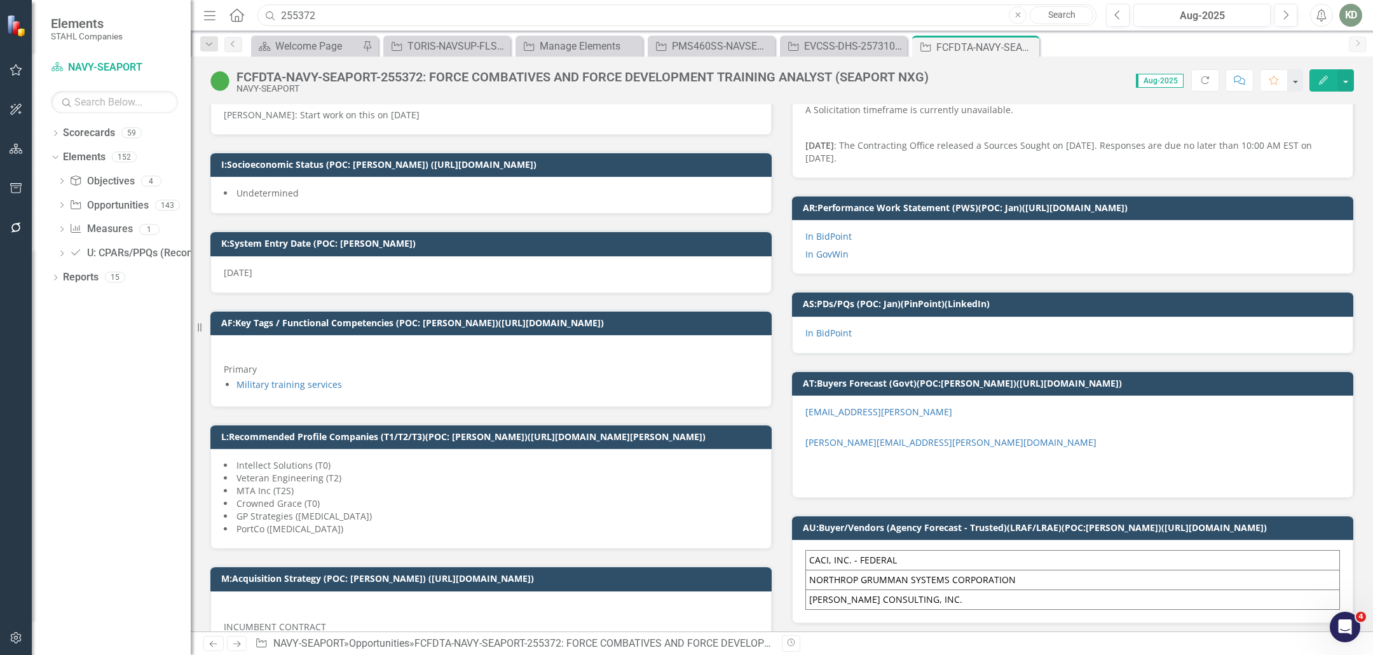
drag, startPoint x: 343, startPoint y: 16, endPoint x: 254, endPoint y: 9, distance: 88.6
click at [254, 9] on div "255372" at bounding box center [673, 15] width 839 height 22
paste input "4866"
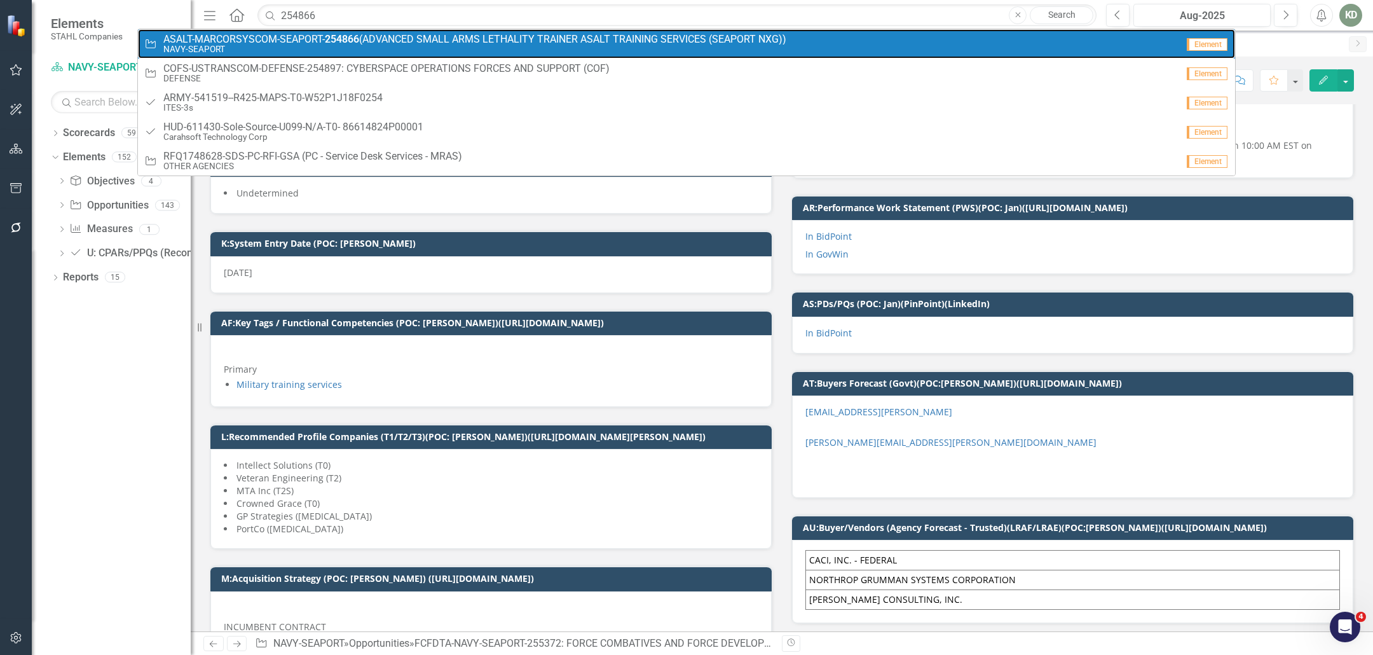
click at [336, 36] on strong "254866" at bounding box center [342, 39] width 34 height 12
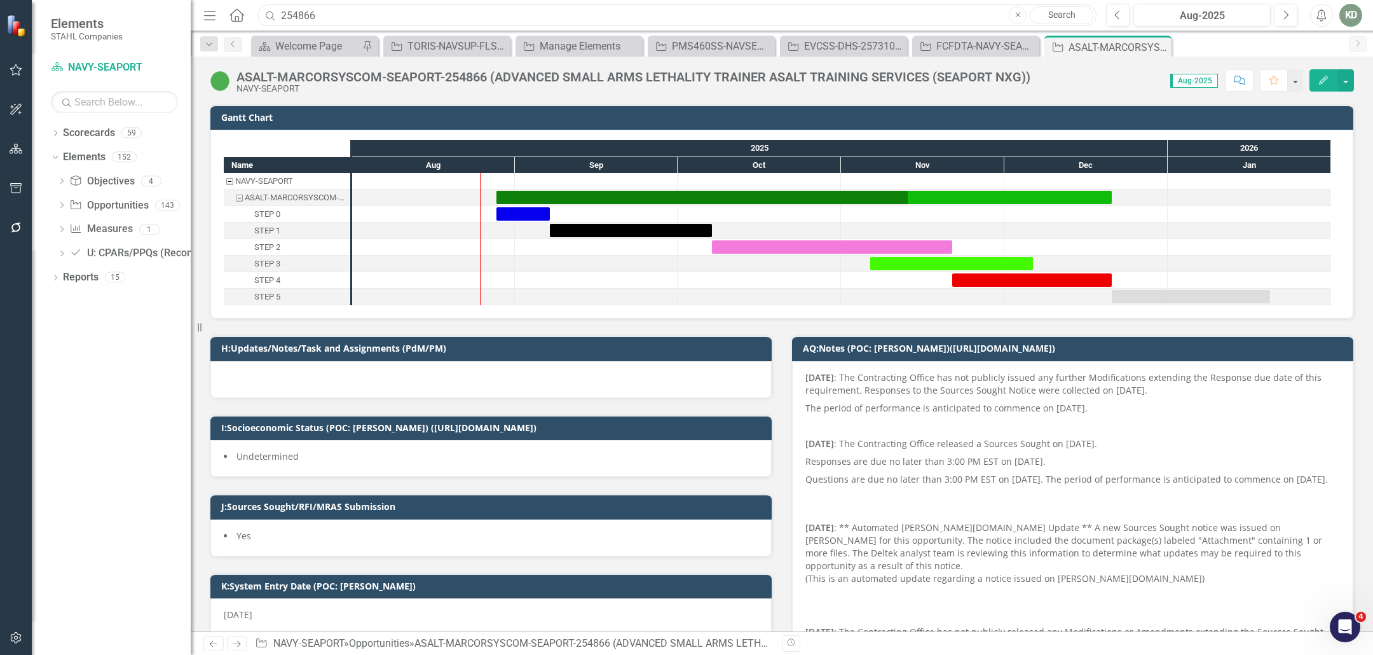
drag, startPoint x: 336, startPoint y: 17, endPoint x: 240, endPoint y: 0, distance: 98.1
click at [240, 0] on div "Menu Home Search 254866 Close Search Previous Aug-2025 Next Alerts KD User Edit…" at bounding box center [782, 15] width 1182 height 31
paste input "RFQ1767902"
click at [334, 46] on div "Welcome Page" at bounding box center [317, 46] width 84 height 16
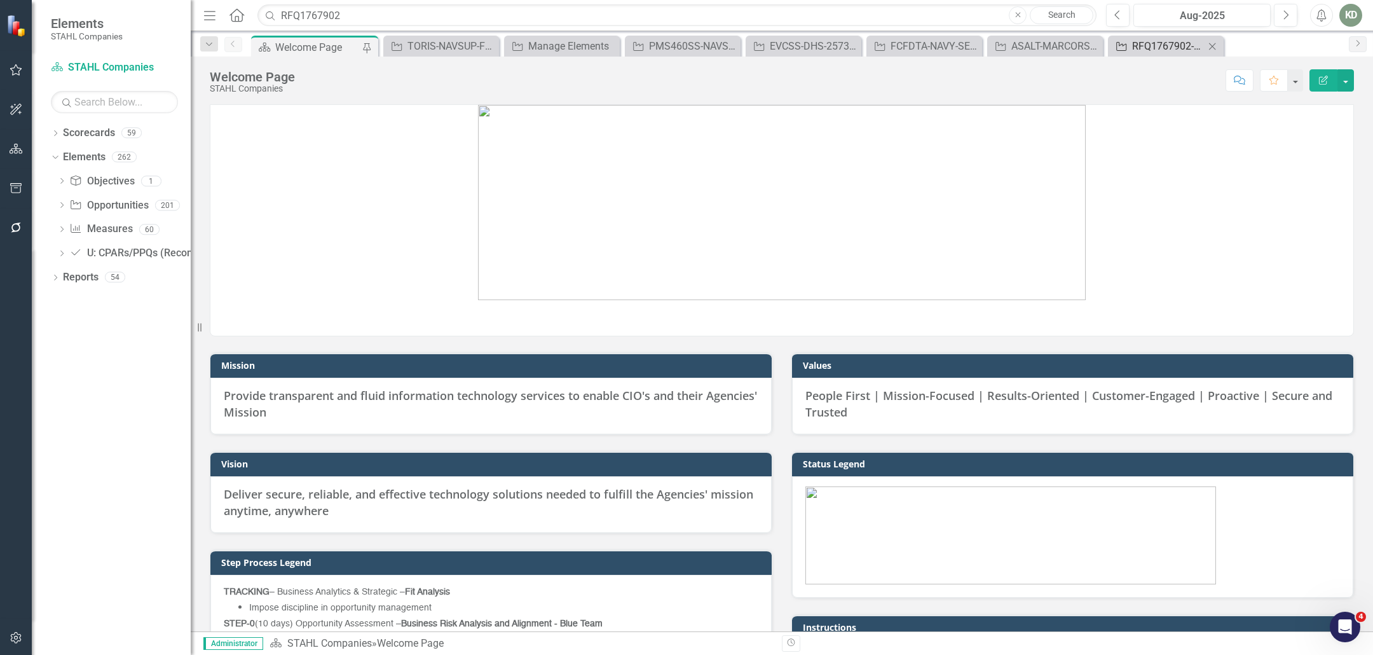
click at [1174, 48] on div "RFQ1767902-SMSPS-ARMY-GSAMAS: Sustainment Management System program support (MR…" at bounding box center [1168, 46] width 72 height 16
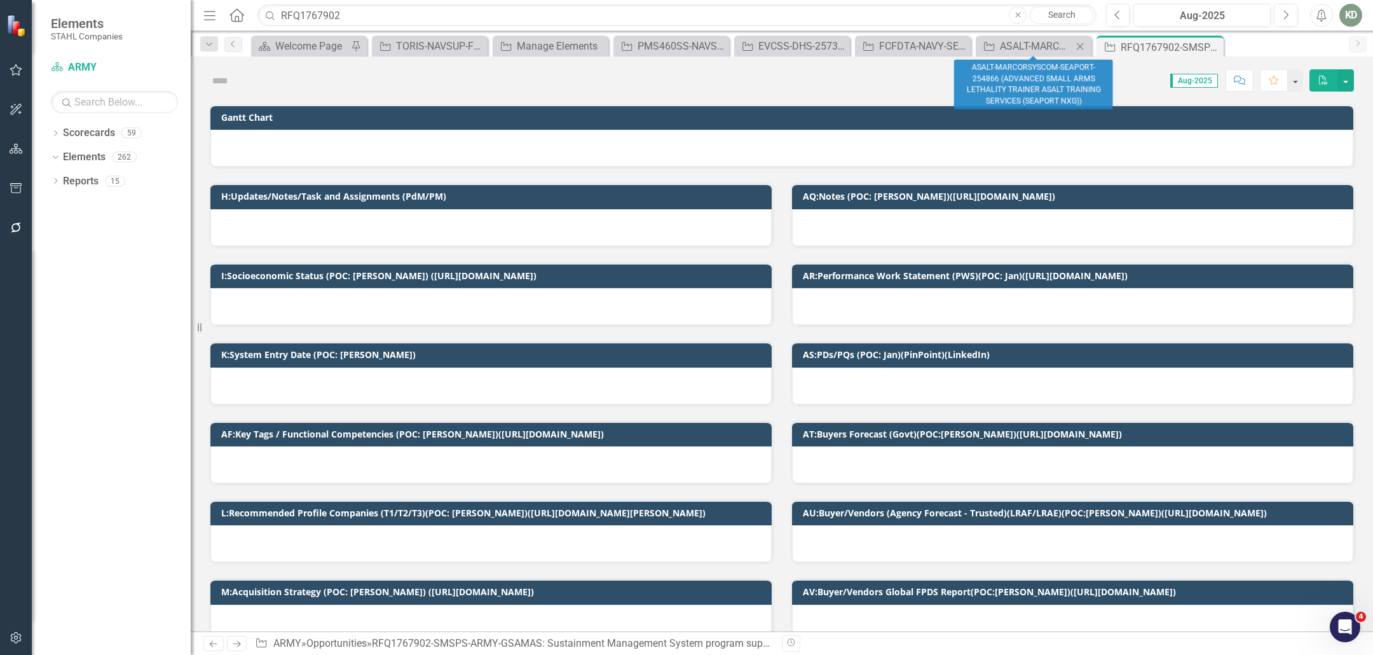
click at [1077, 45] on icon "Close" at bounding box center [1079, 46] width 13 height 10
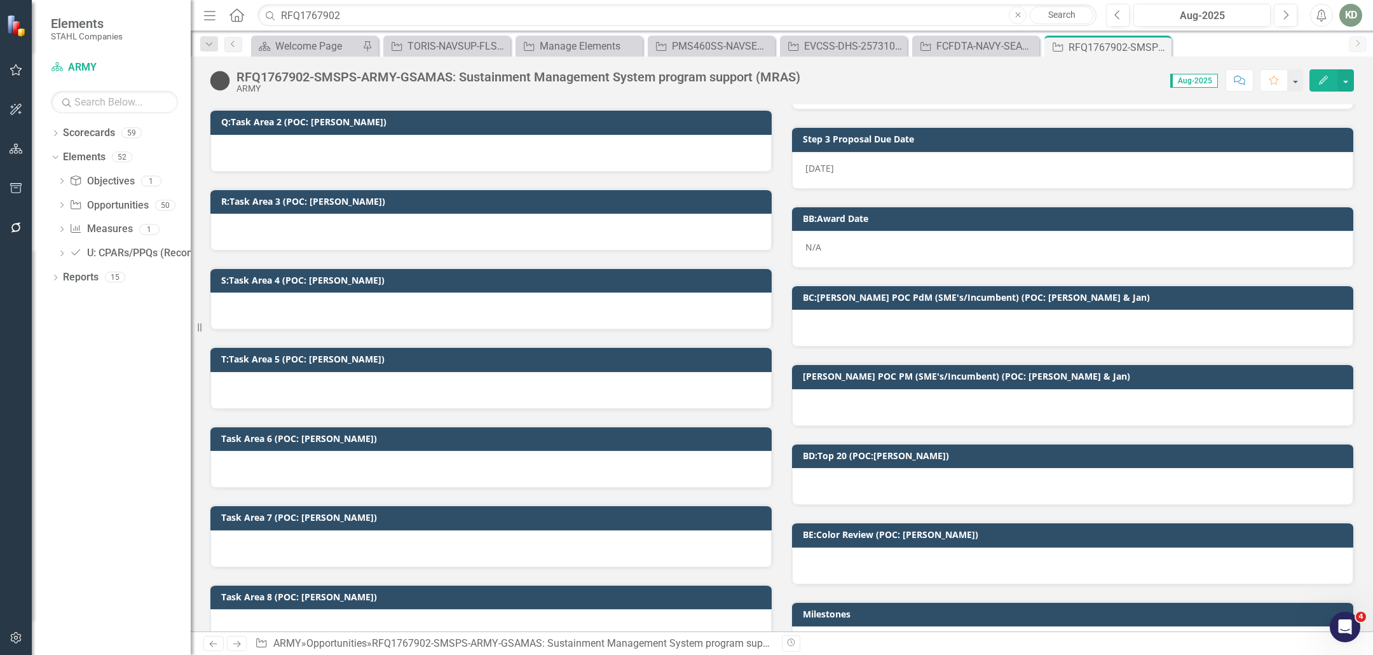
scroll to position [1029, 0]
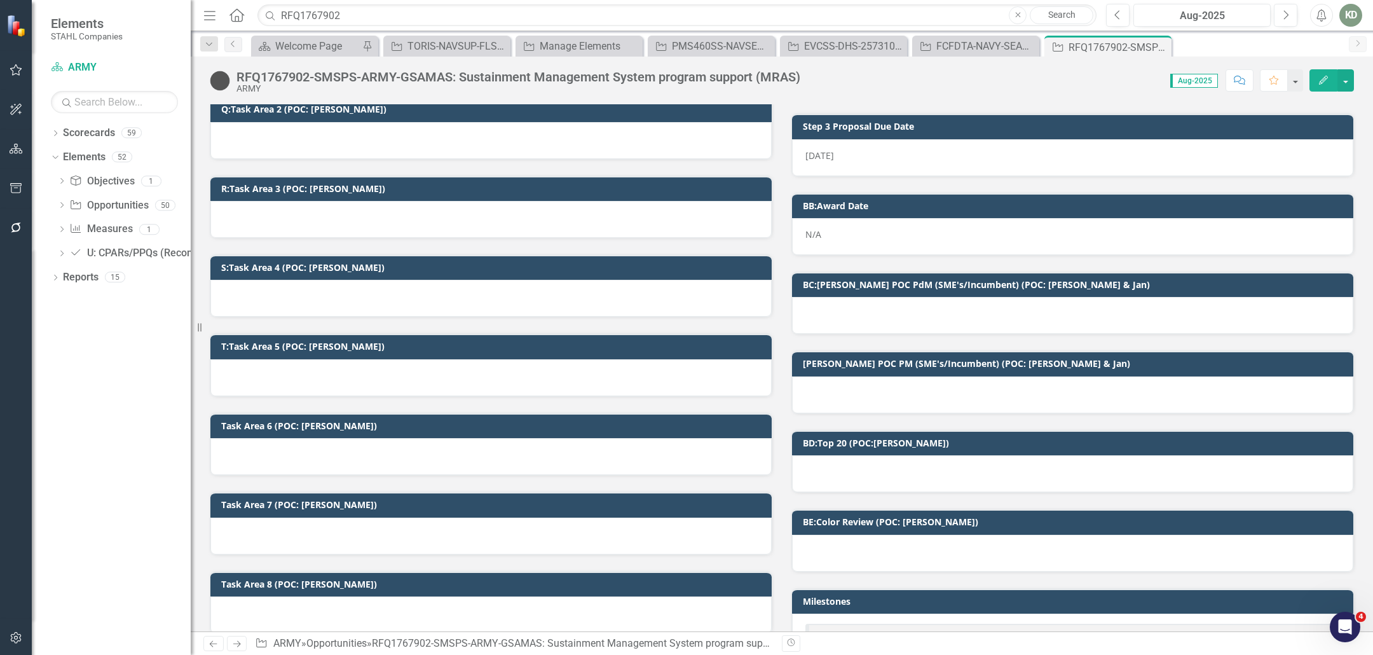
click at [865, 455] on div at bounding box center [1072, 473] width 561 height 37
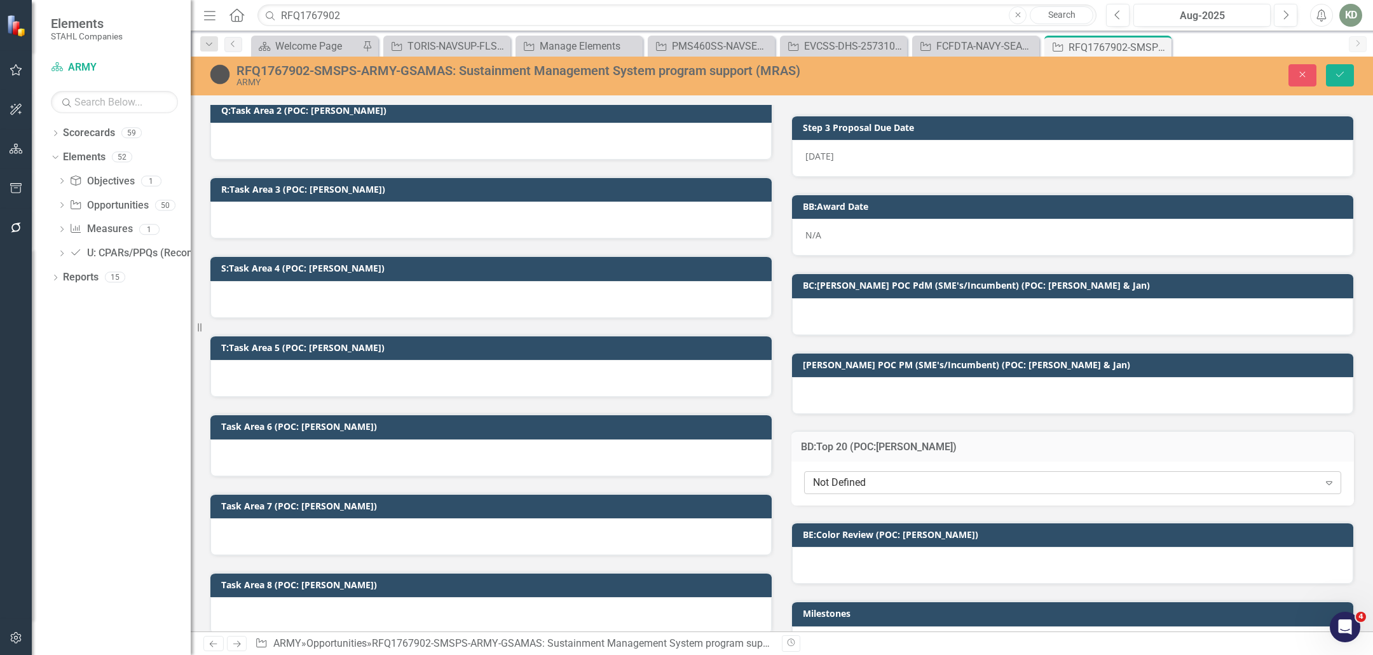
click at [864, 477] on div "Not Defined" at bounding box center [1066, 482] width 506 height 15
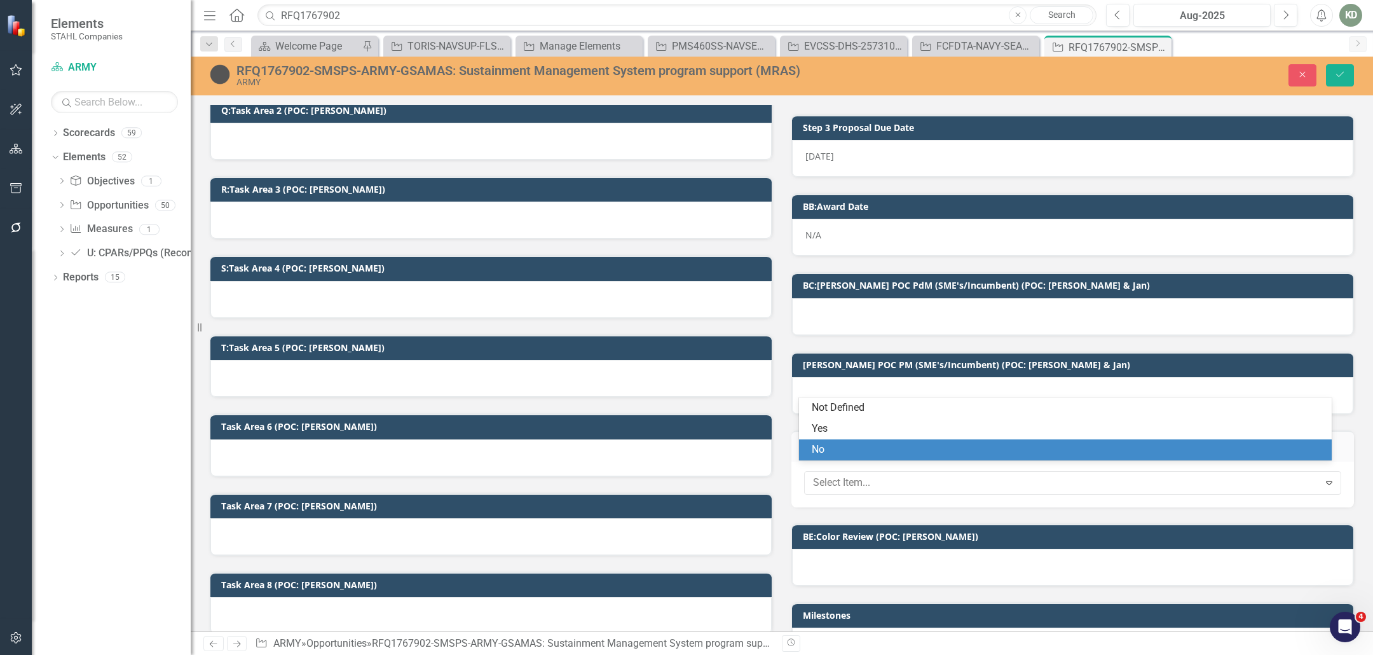
click at [850, 444] on div "No" at bounding box center [1068, 449] width 512 height 15
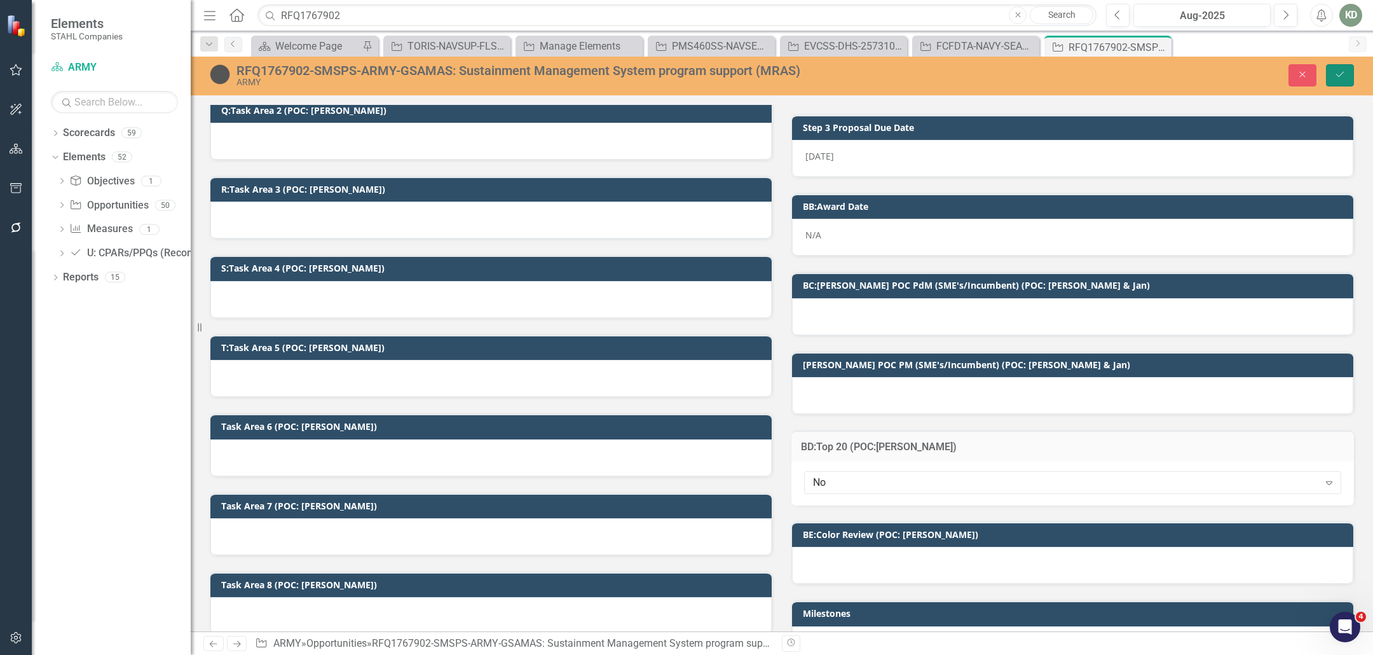
click at [1350, 81] on button "Save" at bounding box center [1340, 75] width 28 height 22
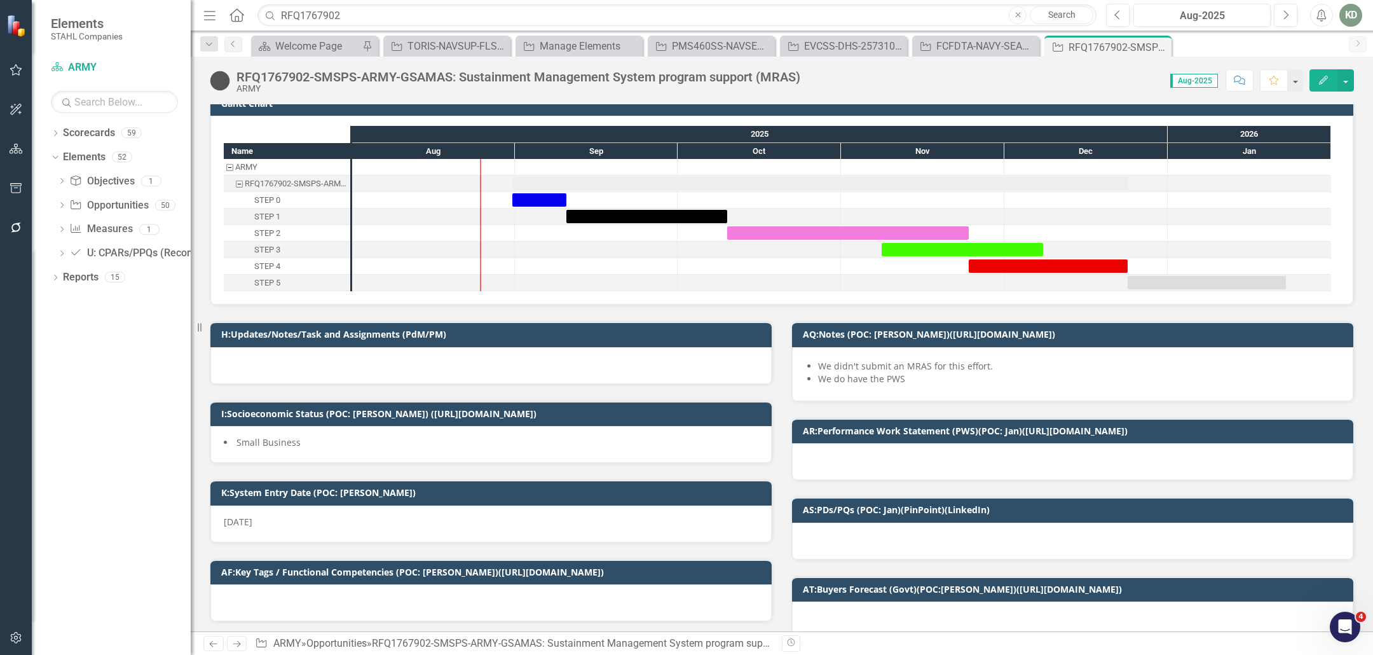
scroll to position [0, 0]
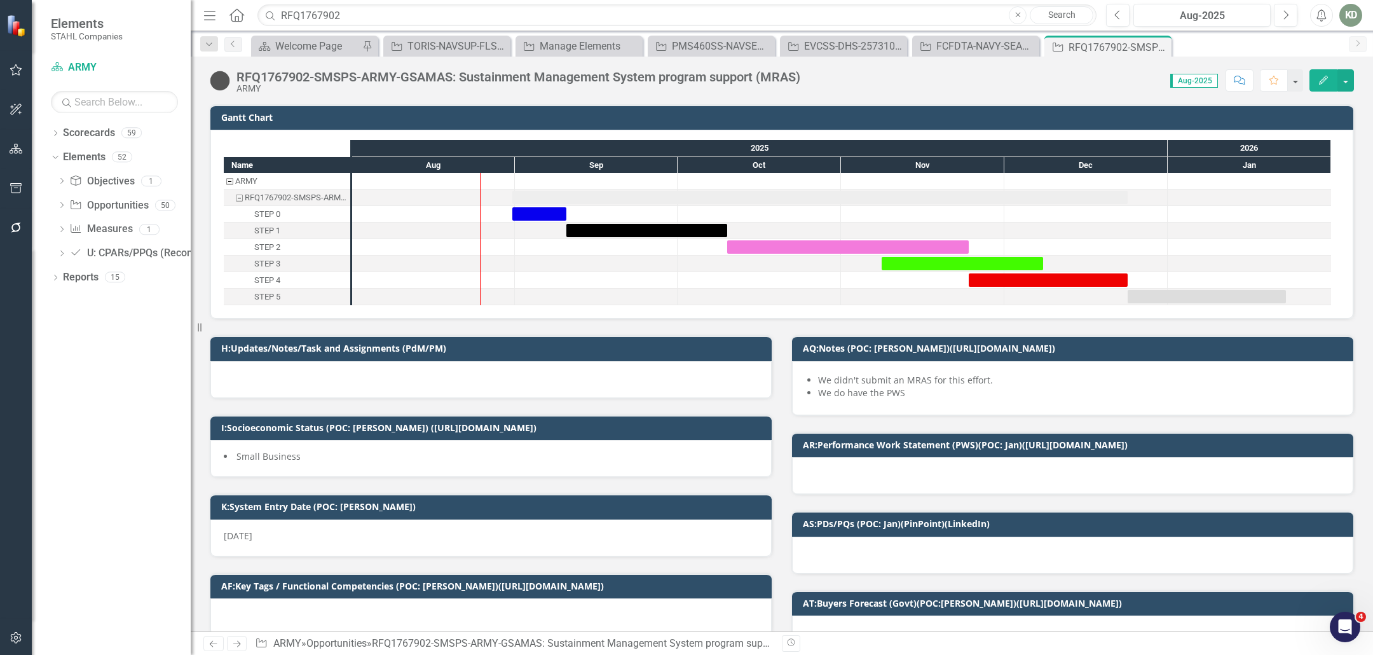
click at [557, 86] on div "ARMY" at bounding box center [518, 89] width 564 height 10
click at [571, 69] on div "RFQ1767902-SMSPS-ARMY-GSAMAS: Sustainment Management System program support (MR…" at bounding box center [508, 81] width 597 height 24
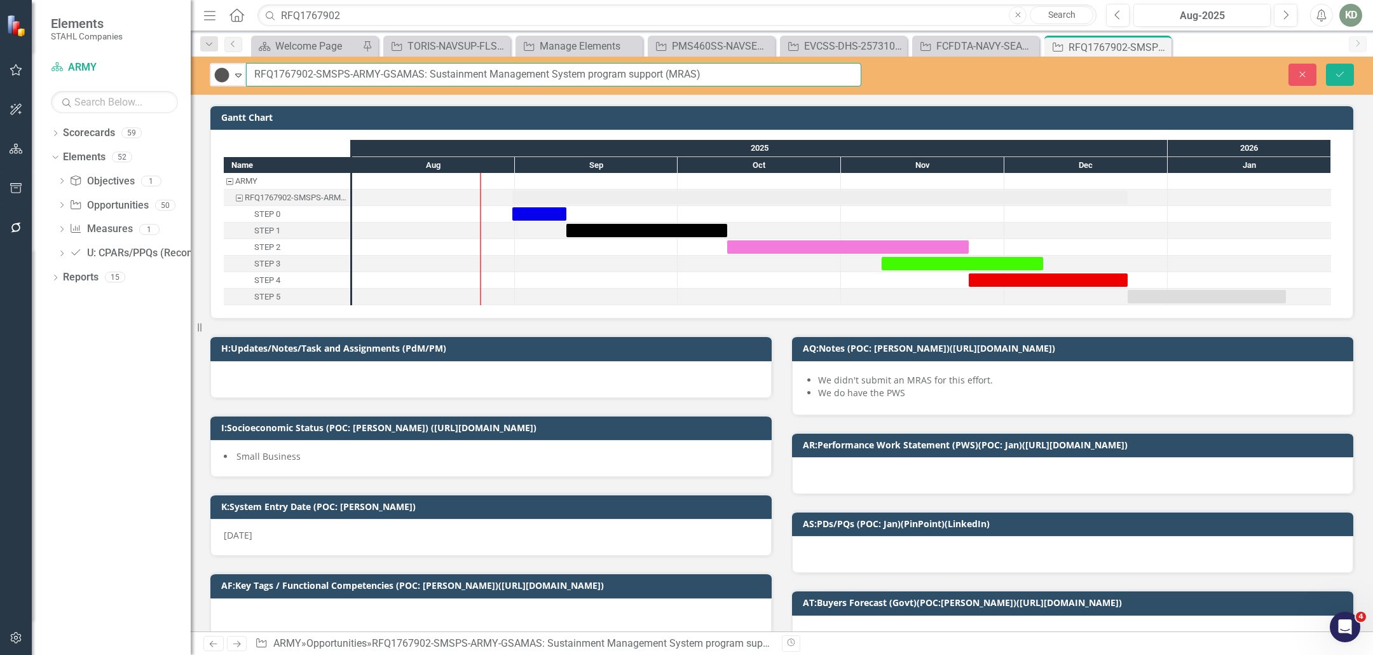
click at [334, 77] on input "RFQ1767902-SMSPS-ARMY-GSAMAS: Sustainment Management System program support (MR…" at bounding box center [553, 75] width 615 height 24
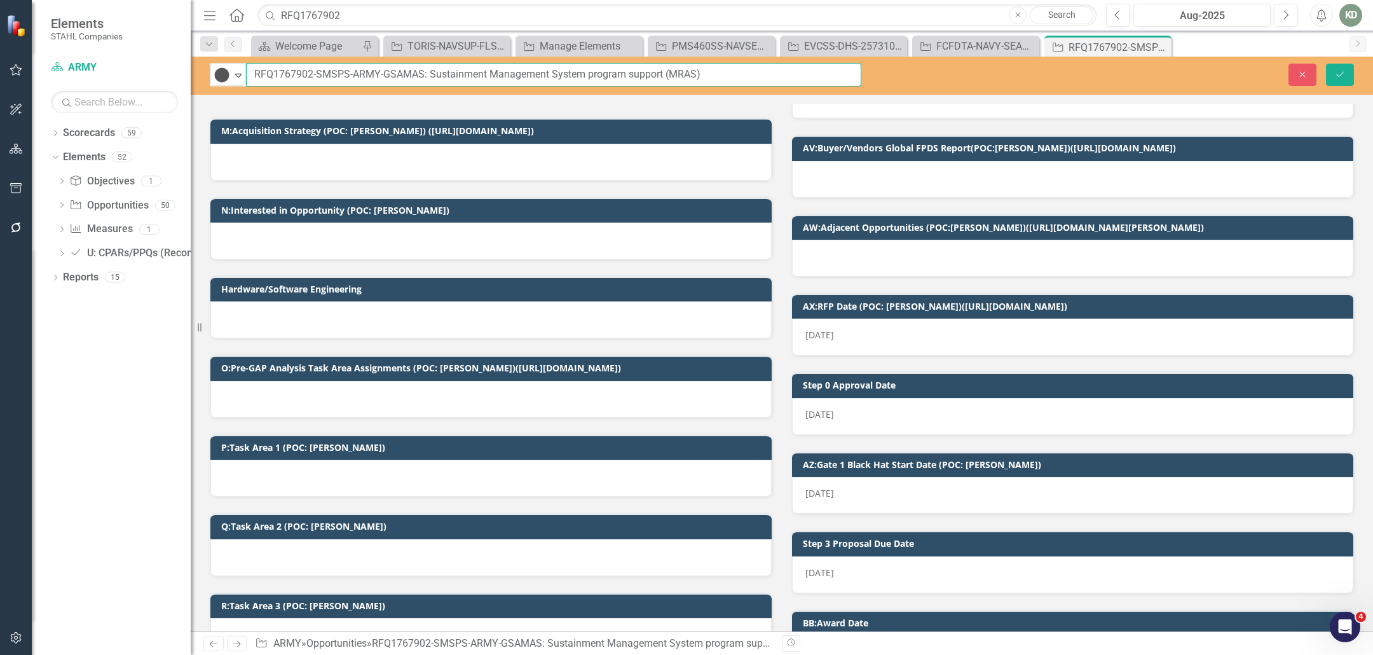
scroll to position [612, 0]
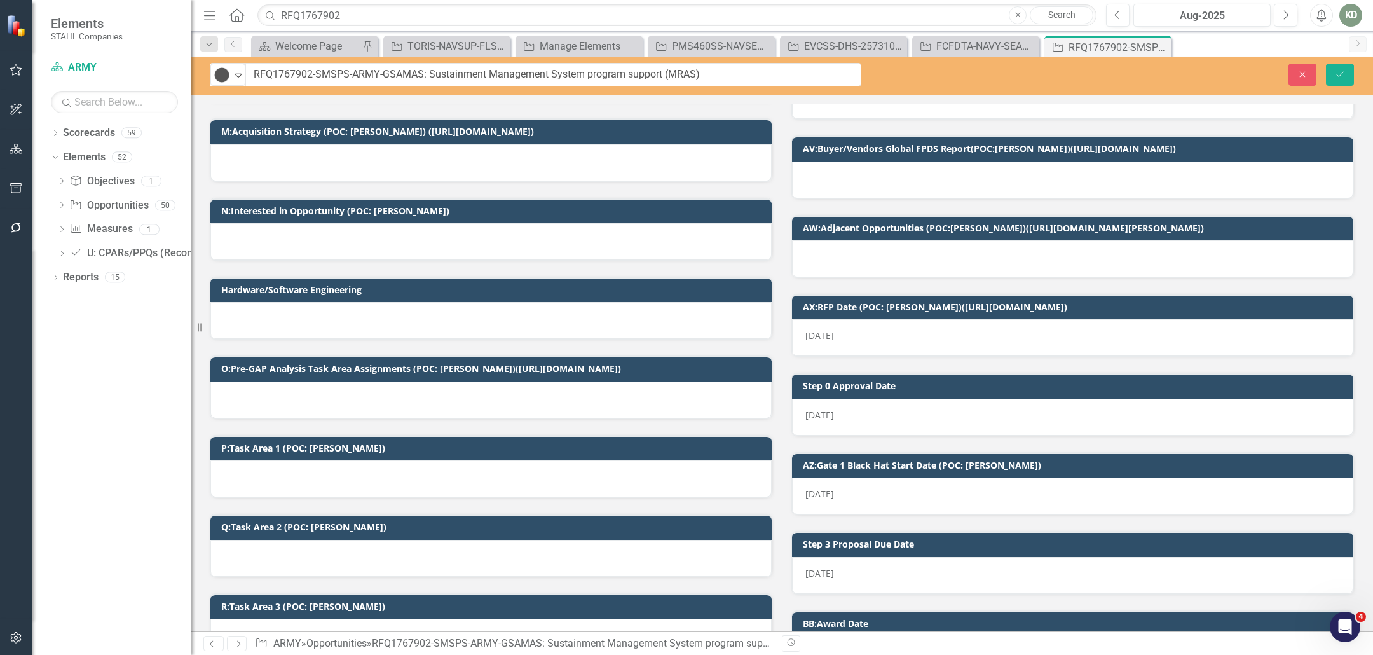
click at [344, 388] on div at bounding box center [490, 399] width 561 height 37
click at [343, 388] on div at bounding box center [490, 399] width 561 height 37
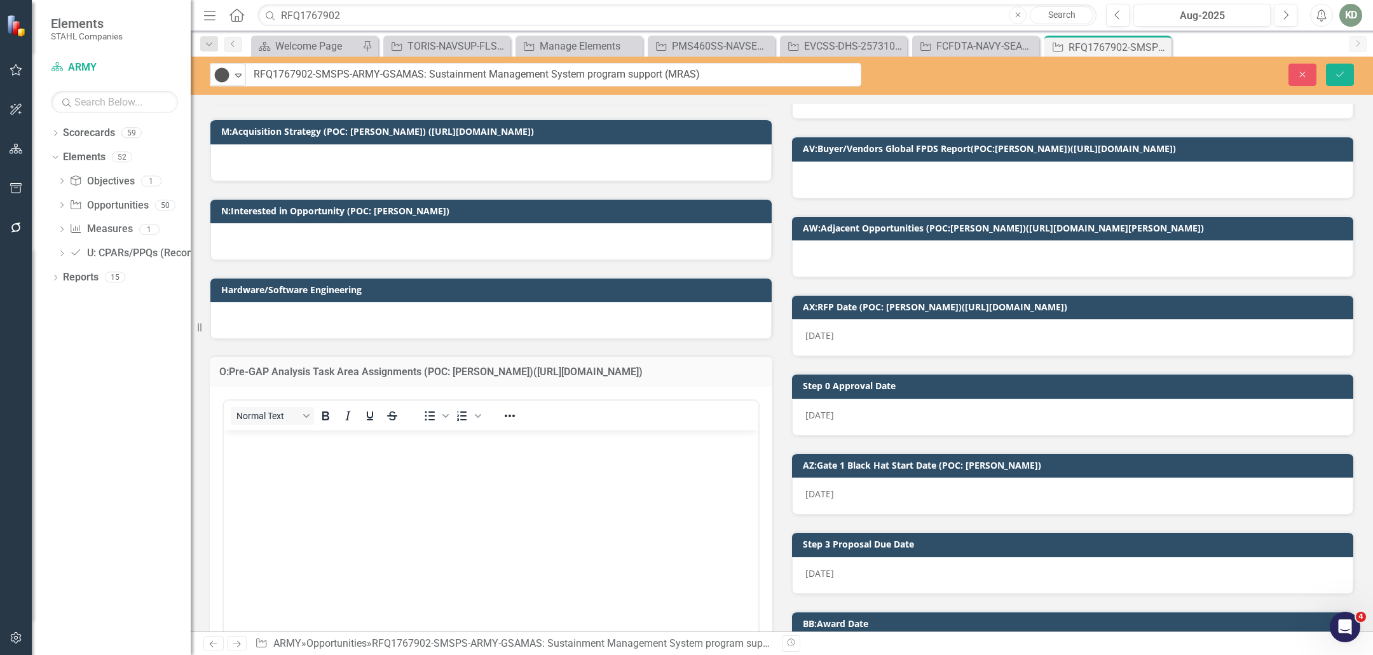
scroll to position [0, 0]
click at [343, 440] on p "Rich Text Area. Press ALT-0 for help." at bounding box center [491, 440] width 528 height 15
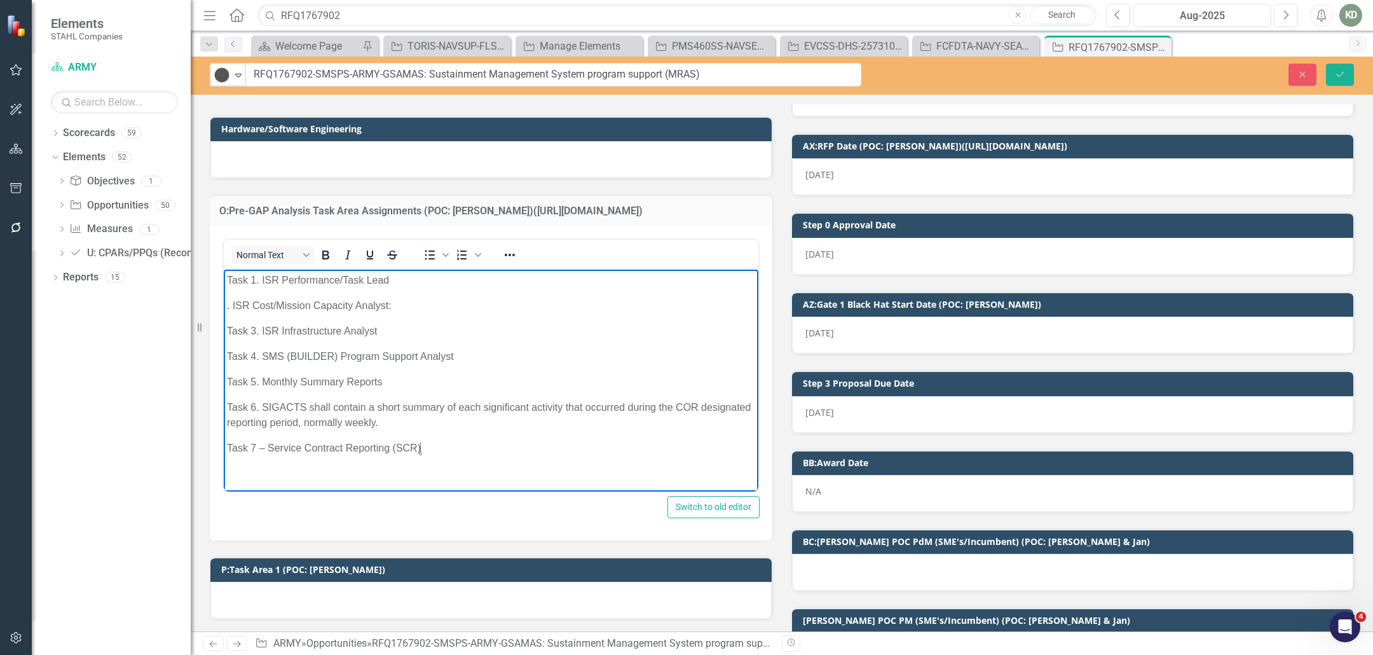
scroll to position [772, 0]
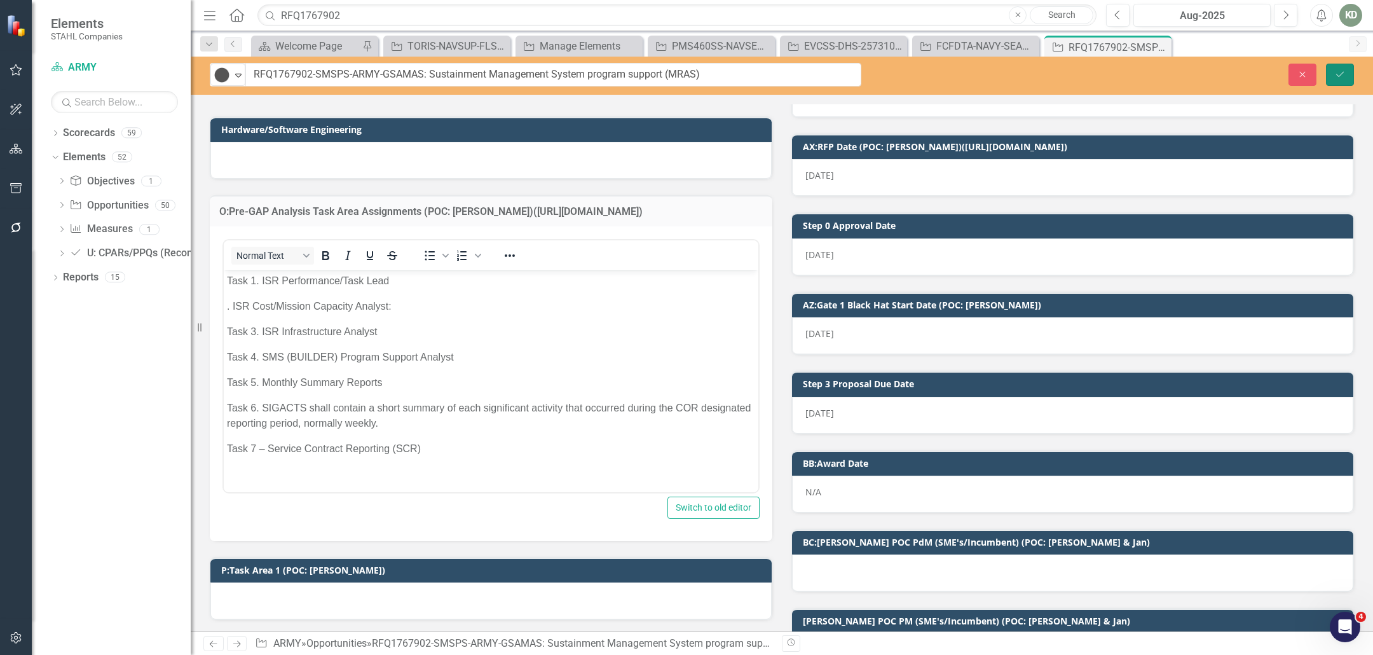
click at [1346, 79] on button "Save" at bounding box center [1340, 75] width 28 height 22
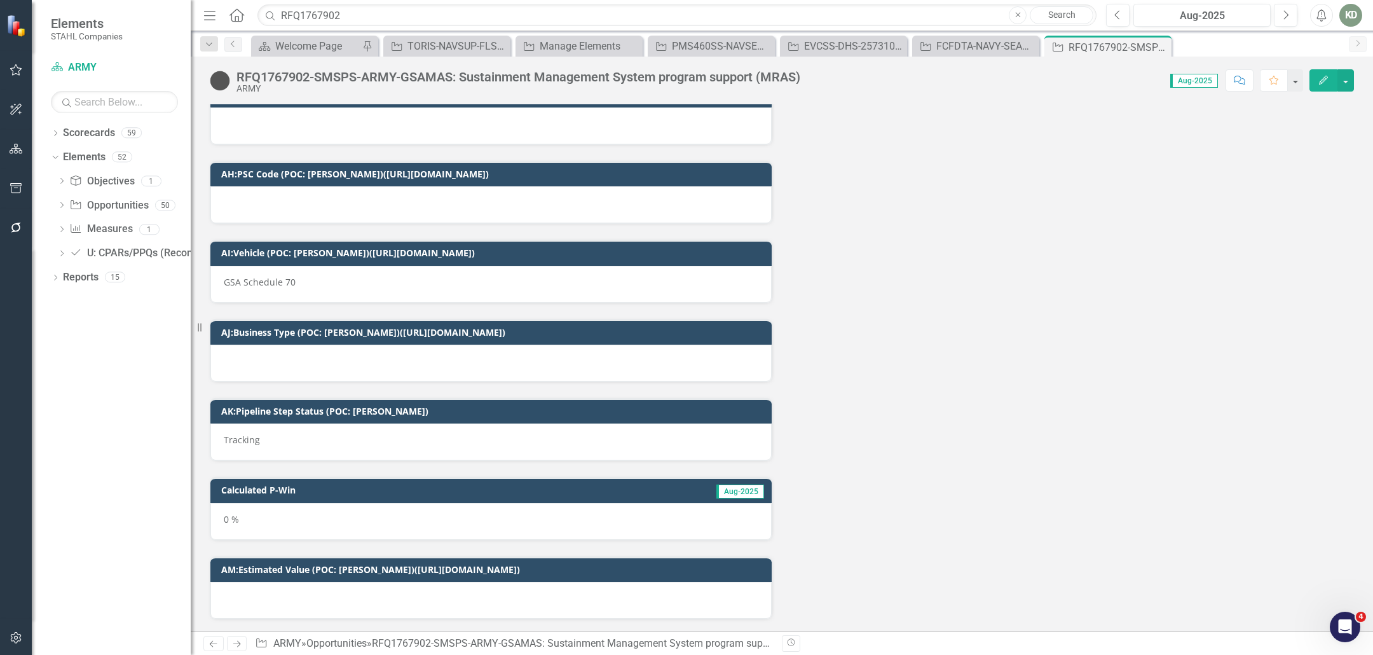
scroll to position [3660, 0]
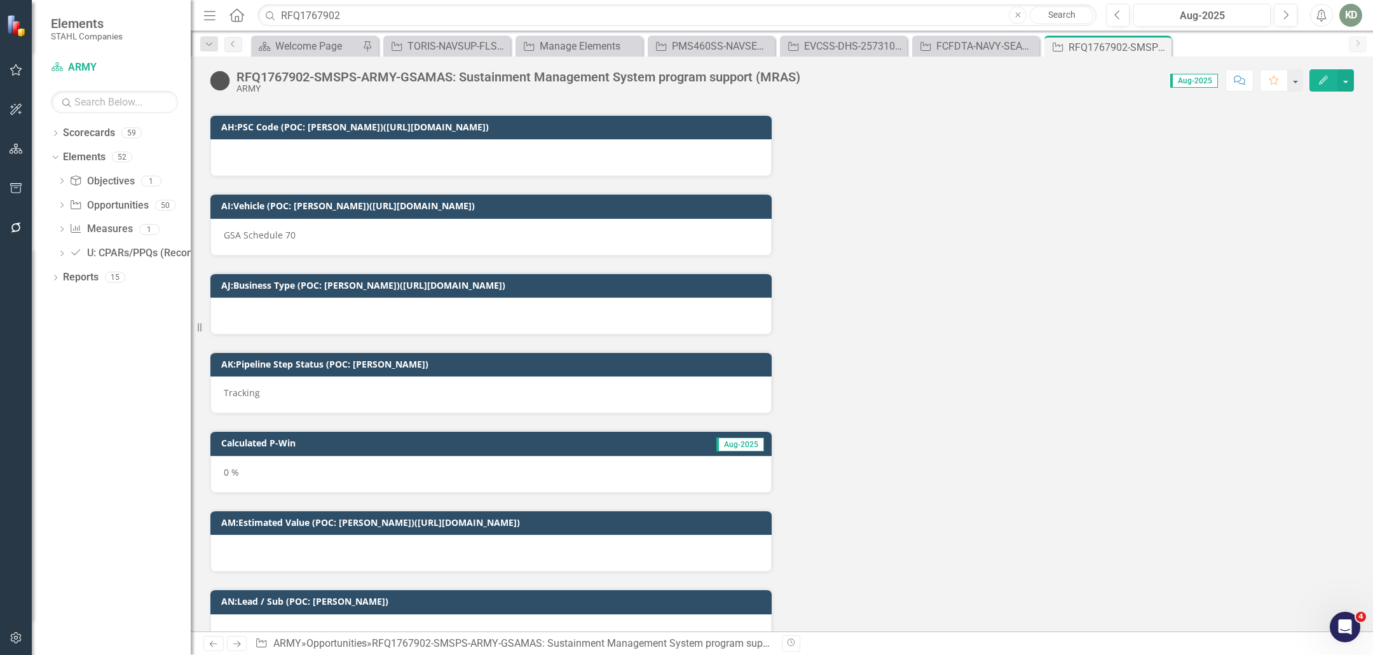
click at [550, 297] on div at bounding box center [490, 315] width 561 height 37
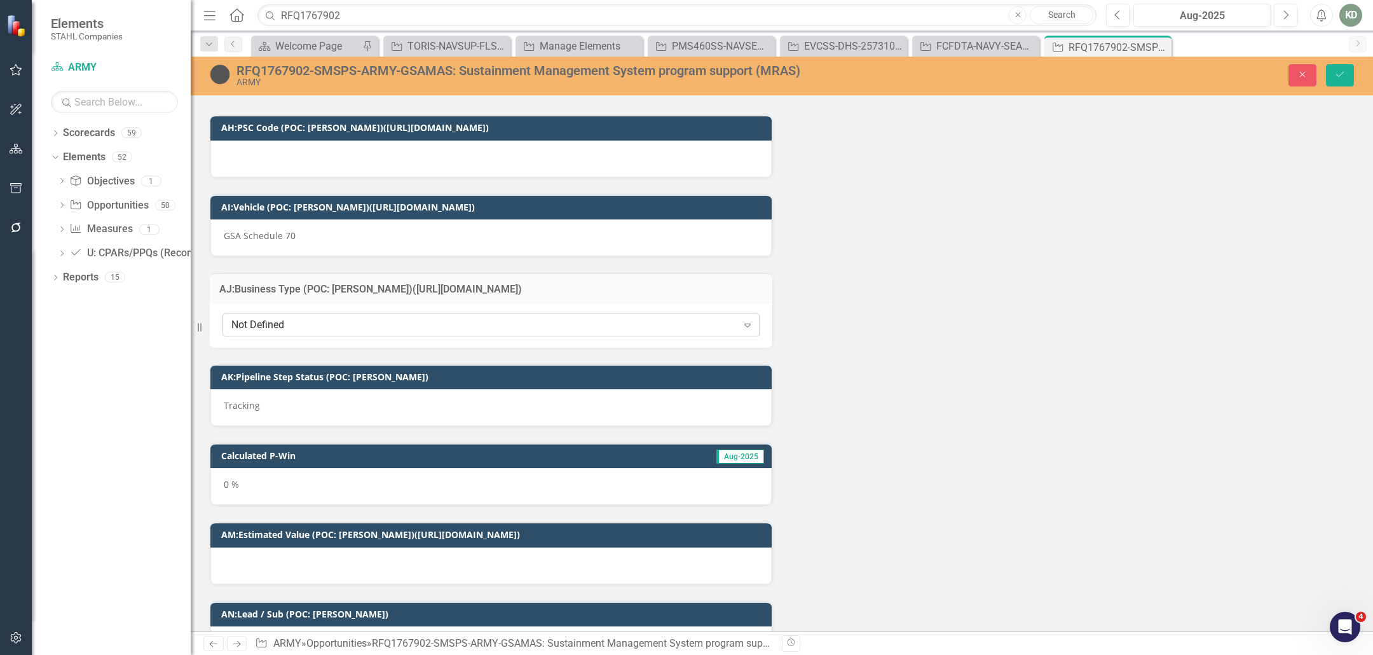
click at [537, 317] on div "Not Defined" at bounding box center [484, 324] width 506 height 15
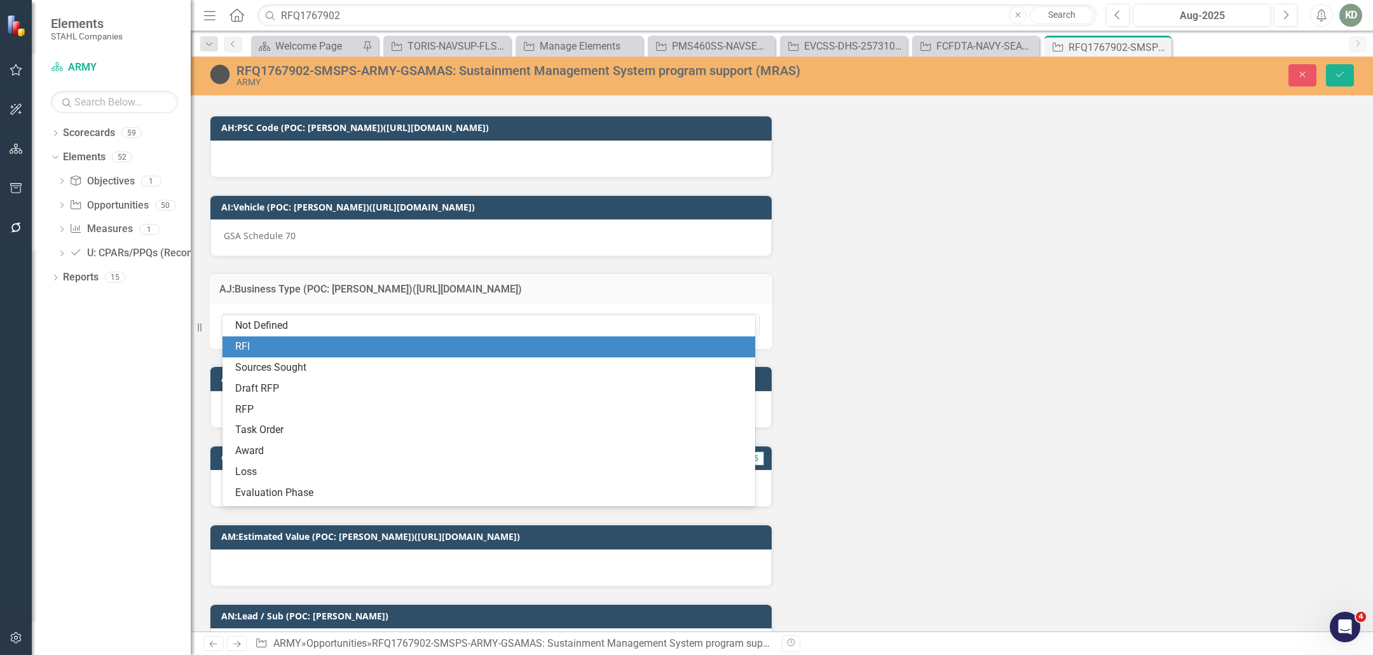
click at [362, 351] on div "RFI" at bounding box center [491, 346] width 512 height 15
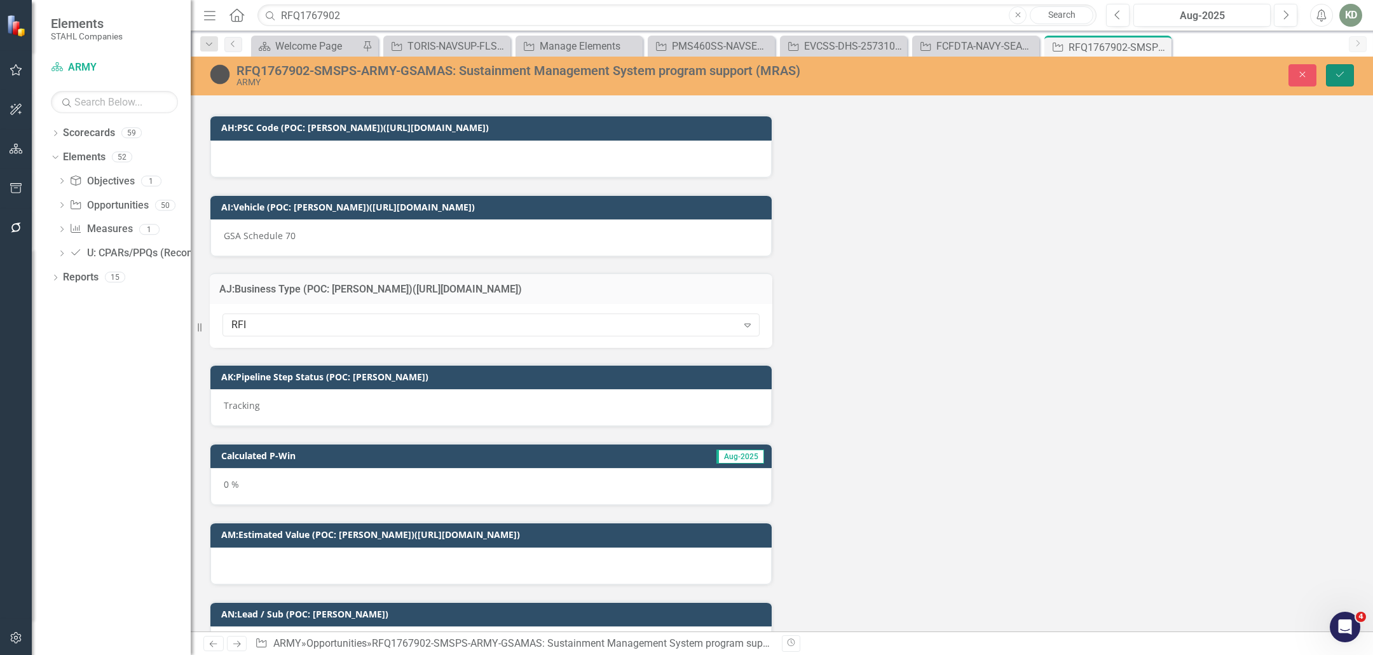
click at [1340, 81] on button "Save" at bounding box center [1340, 75] width 28 height 22
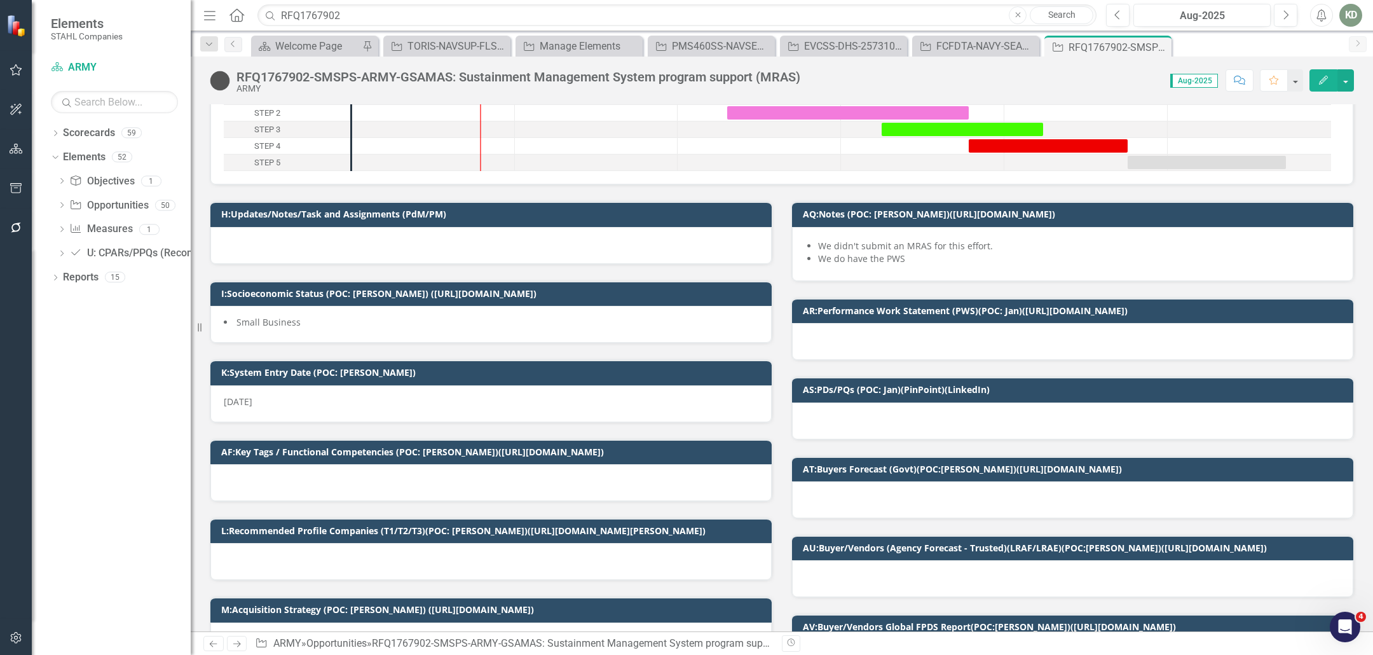
scroll to position [0, 0]
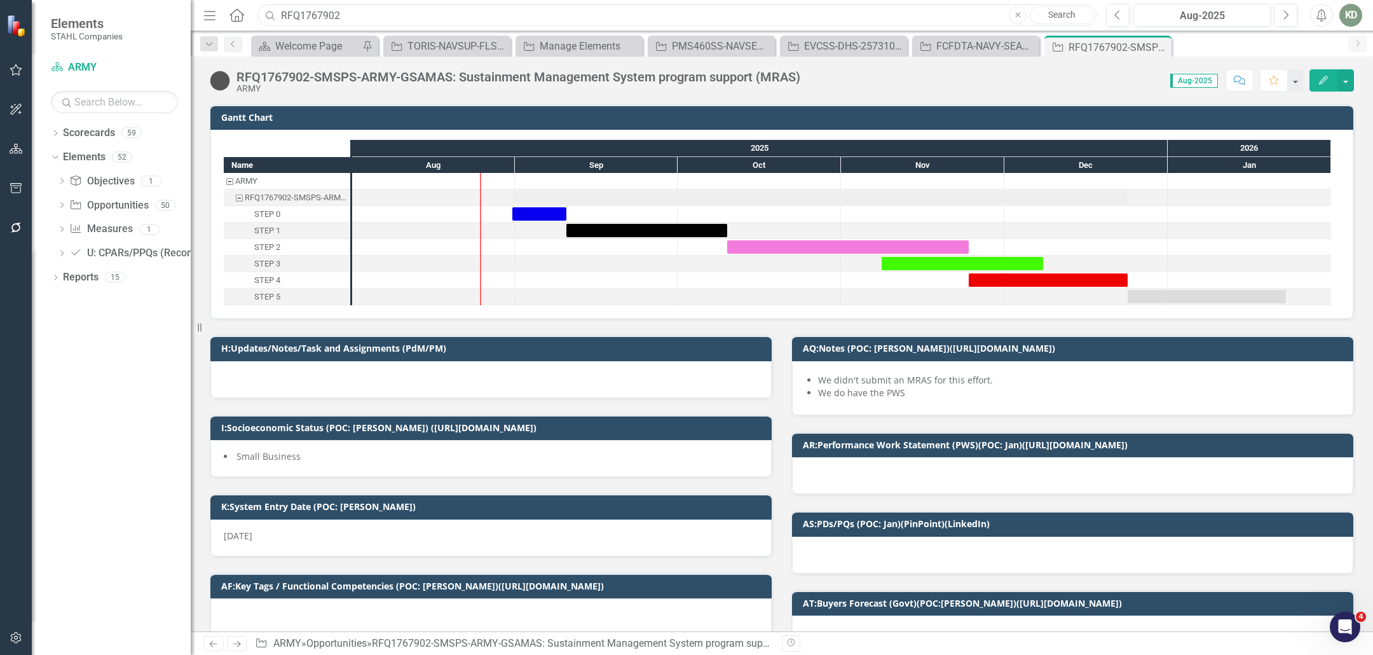
click at [529, 4] on input "RFQ1767902" at bounding box center [676, 15] width 839 height 22
click at [342, 12] on input "RFQ1767902" at bounding box center [676, 15] width 839 height 22
paste input "250624"
click at [451, 14] on input "250624" at bounding box center [676, 15] width 839 height 22
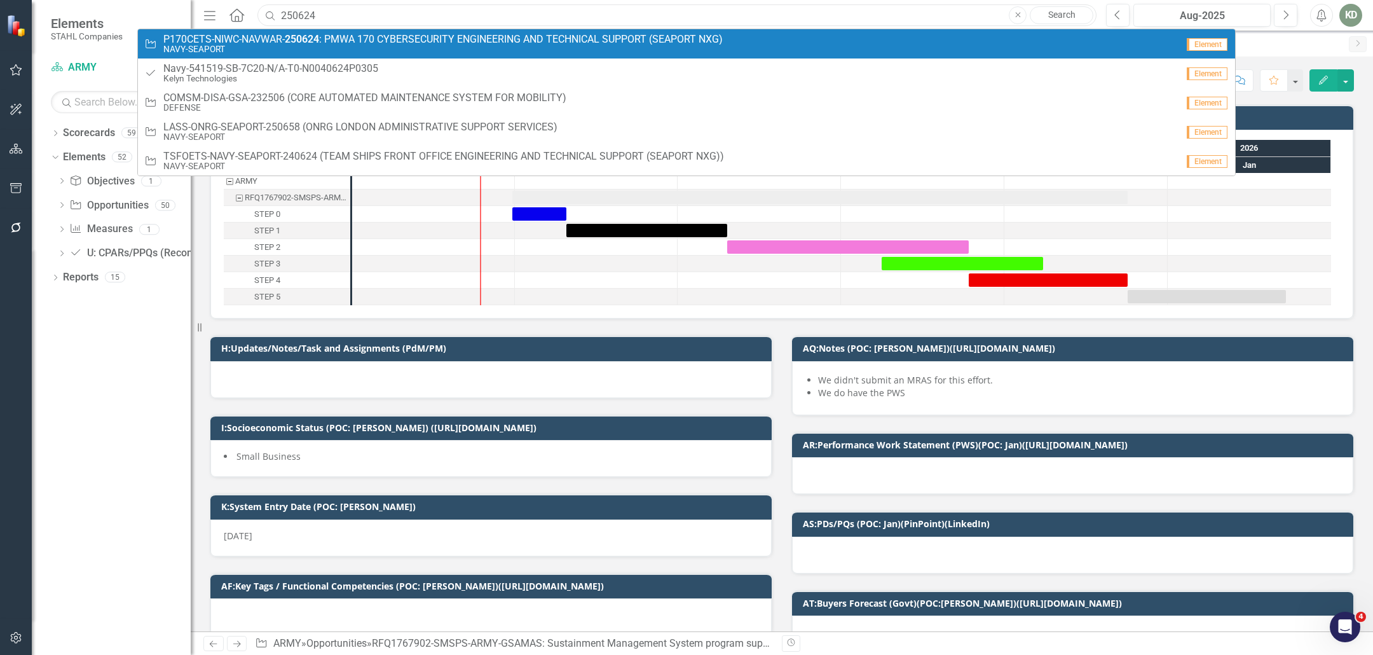
type input "250624"
click at [447, 42] on span "P170CETS-NIWC-NAVWAR- 250624 : PMWA 170 CYBERSECURITY ENGINEERING AND TECHNICAL…" at bounding box center [442, 39] width 559 height 11
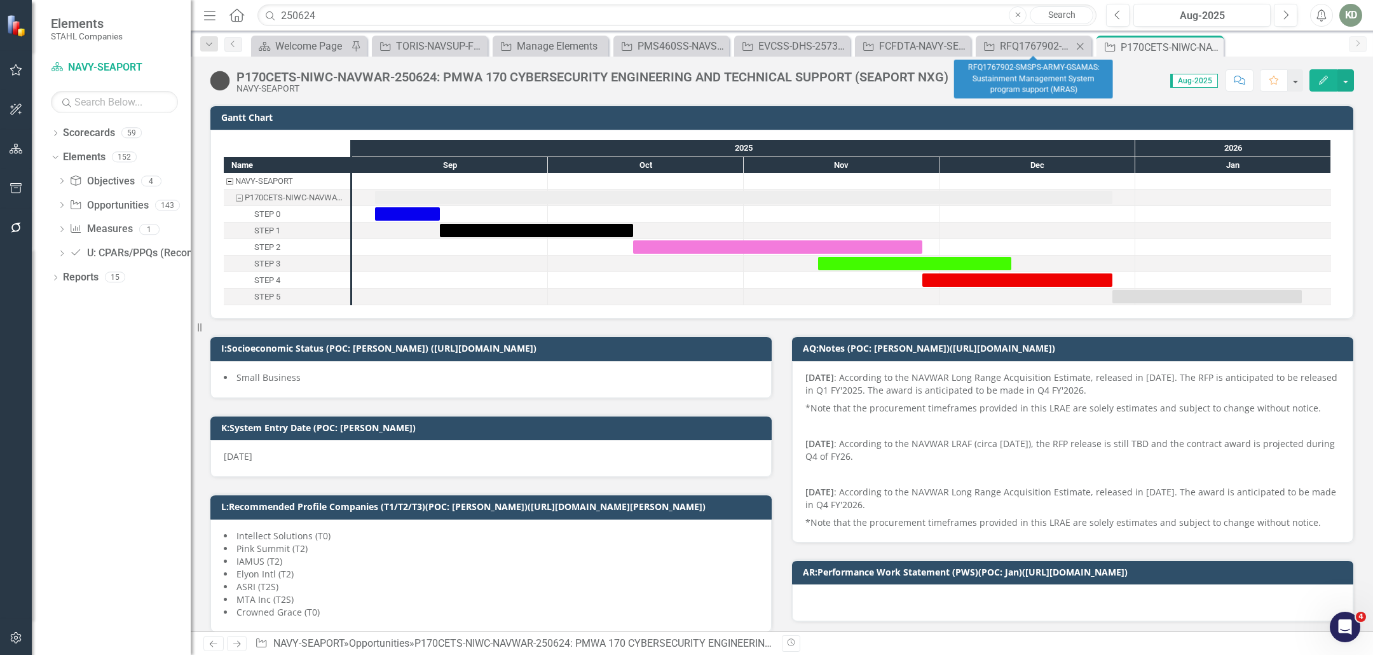
click at [1077, 47] on icon "Close" at bounding box center [1079, 46] width 13 height 10
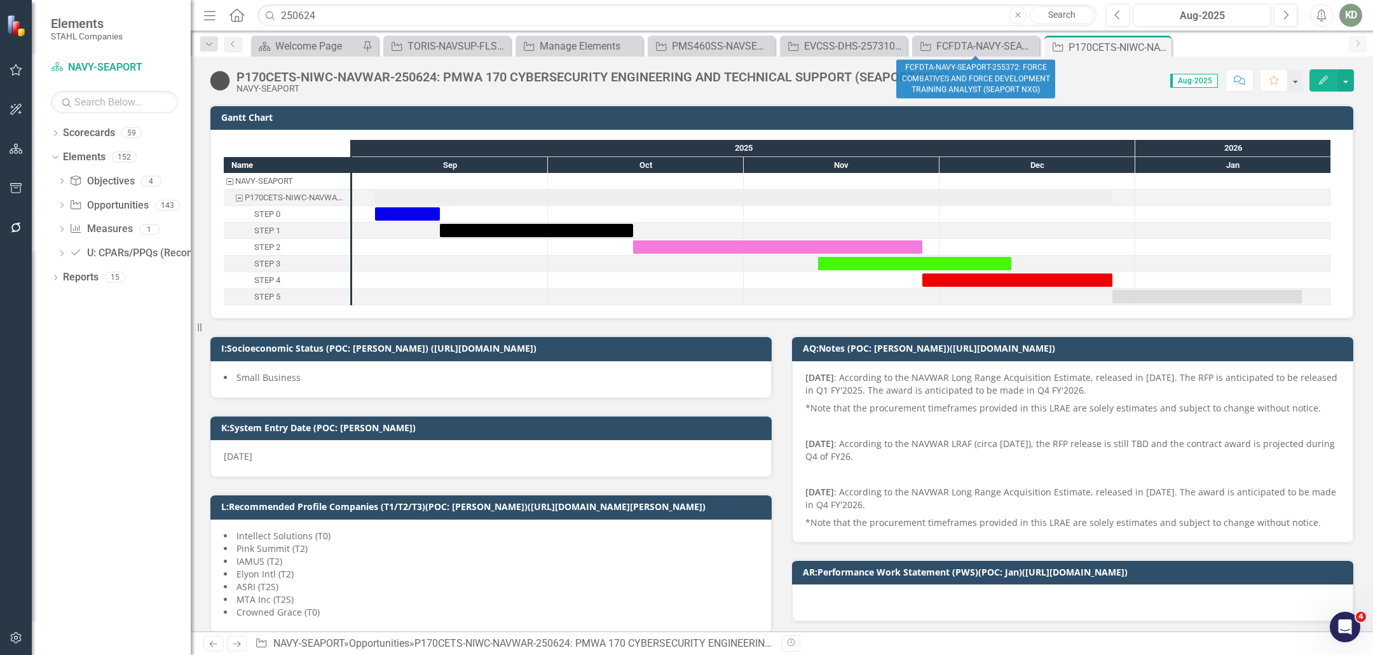
drag, startPoint x: 1029, startPoint y: 48, endPoint x: 993, endPoint y: 0, distance: 60.4
click at [0, 0] on icon at bounding box center [0, 0] width 0 height 0
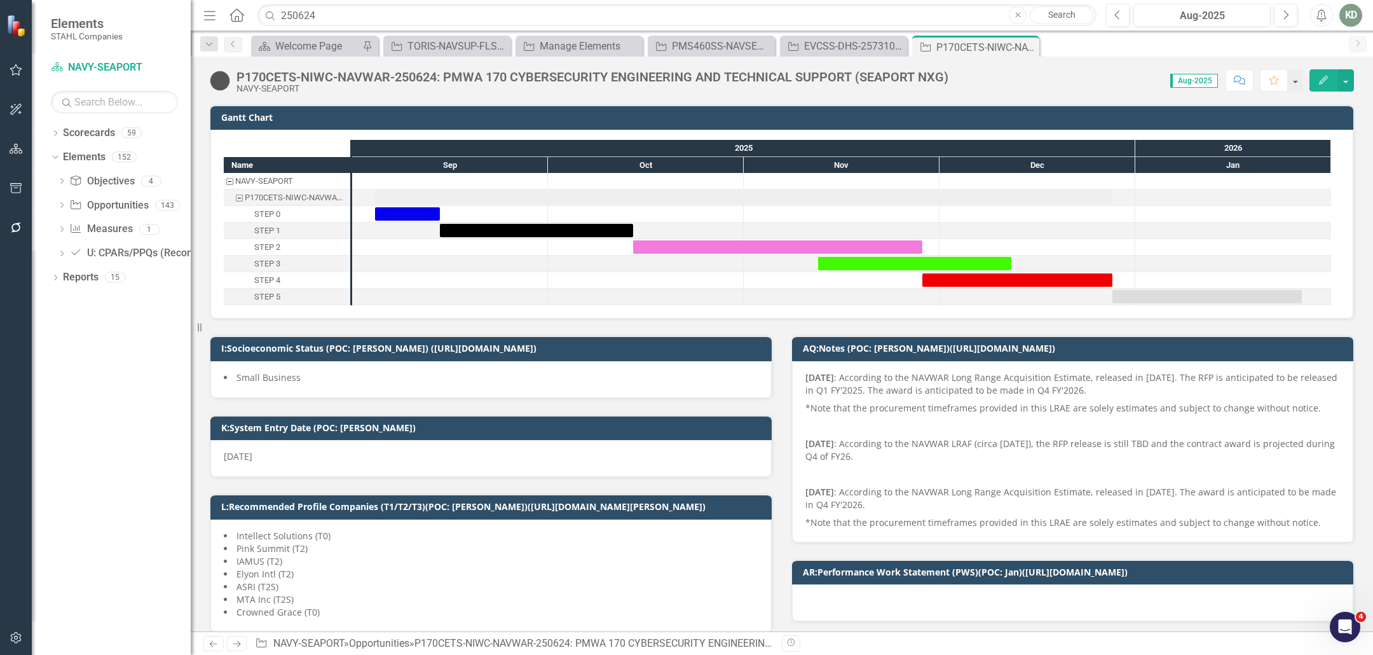
click at [435, 79] on div "P170CETS-NIWC-NAVWAR-250624: PMWA 170 CYBERSECURITY ENGINEERING AND TECHNICAL S…" at bounding box center [592, 77] width 712 height 14
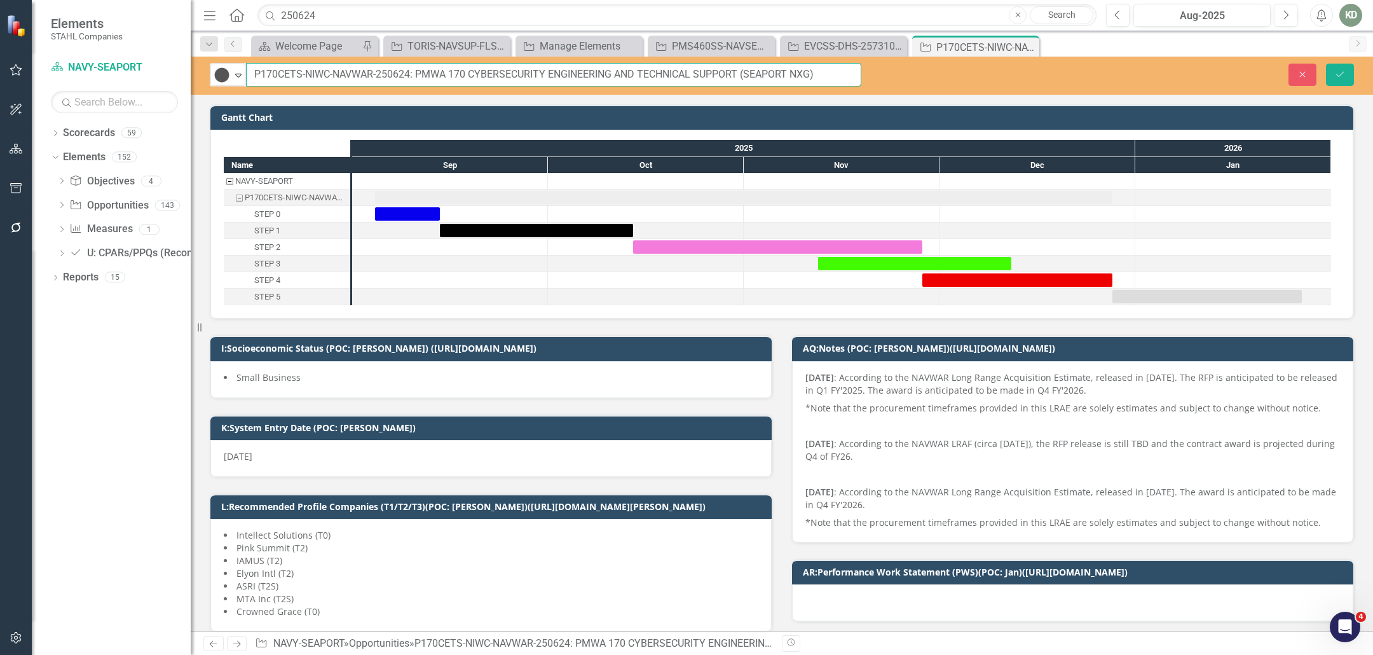
click at [398, 76] on input "P170CETS-NIWC-NAVWAR-250624: PMWA 170 CYBERSECURITY ENGINEERING AND TECHNICAL S…" at bounding box center [553, 75] width 615 height 24
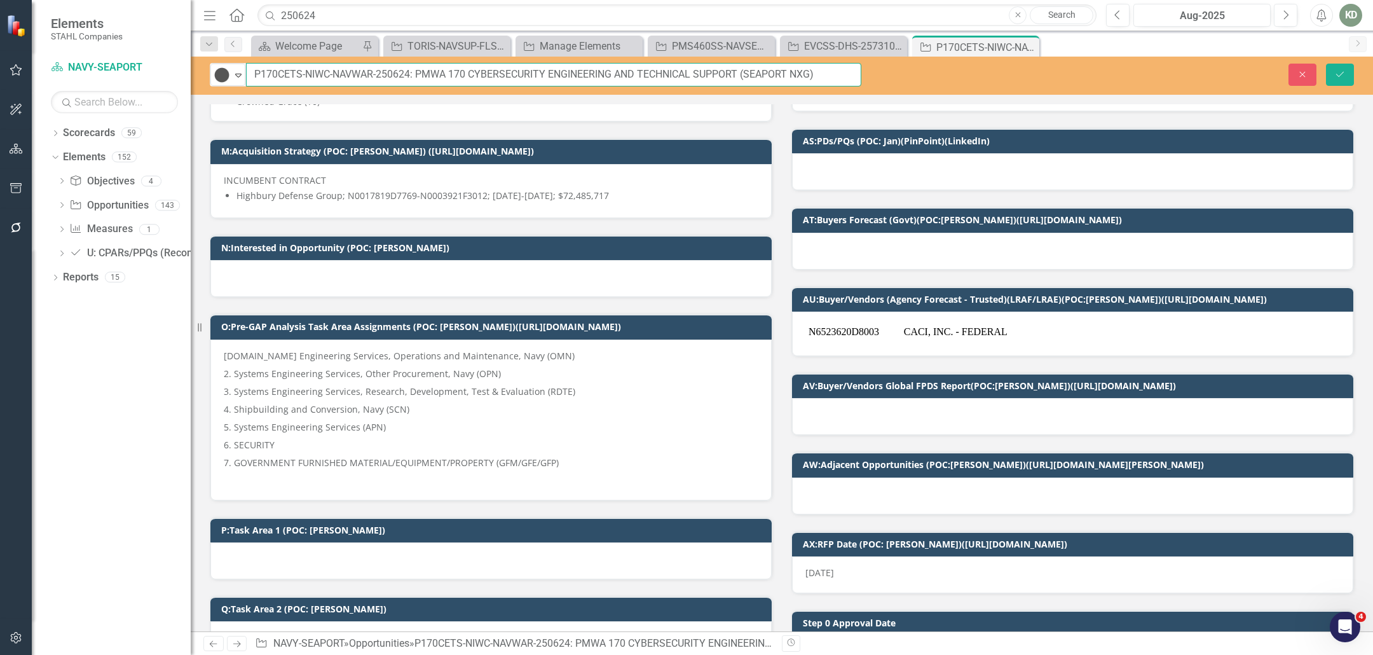
scroll to position [475, 0]
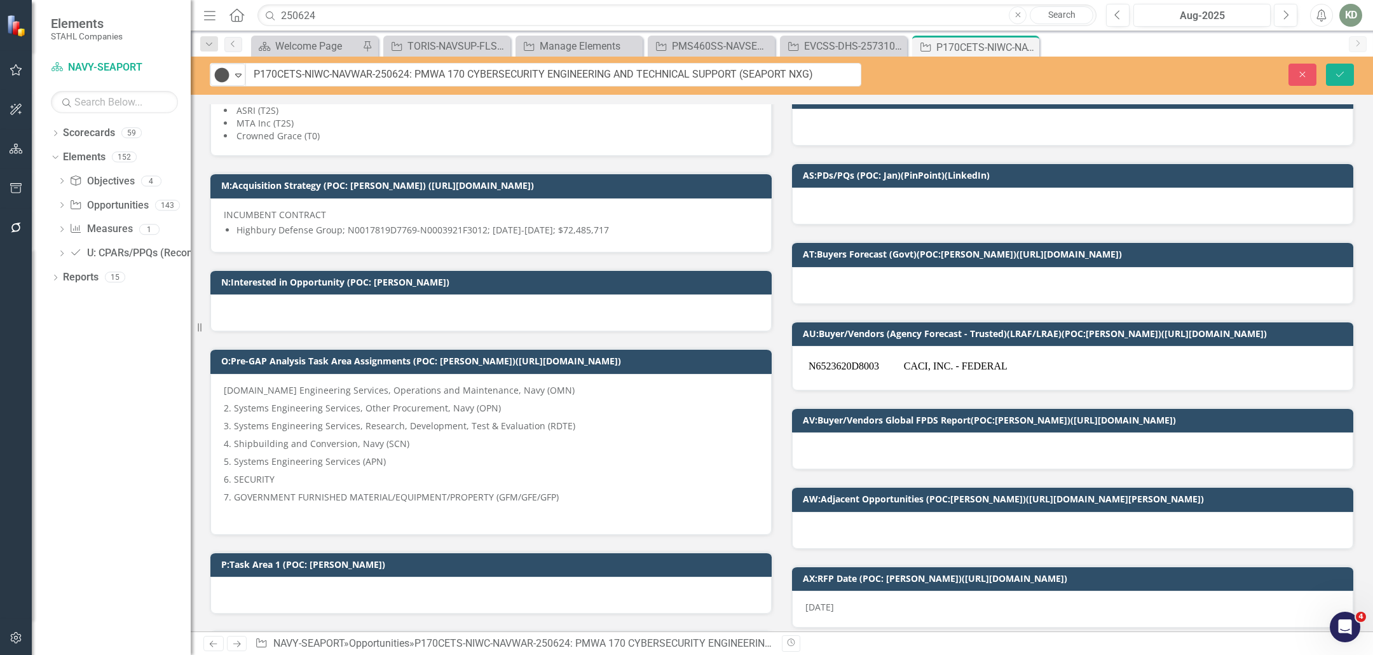
click at [860, 374] on div "N6523620D8003 CACI, INC. - FEDERAL" at bounding box center [1072, 368] width 561 height 44
click at [860, 375] on div "N6523620D8003 CACI, INC. - FEDERAL" at bounding box center [1072, 368] width 561 height 44
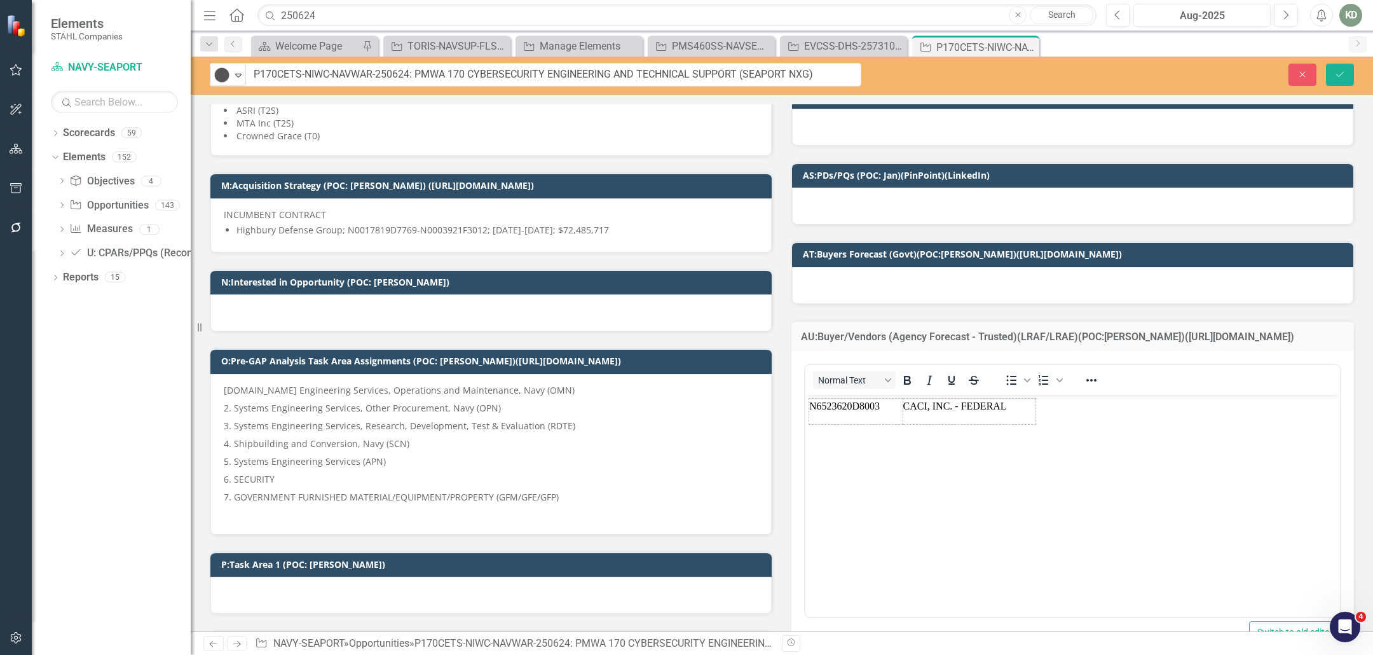
scroll to position [0, 0]
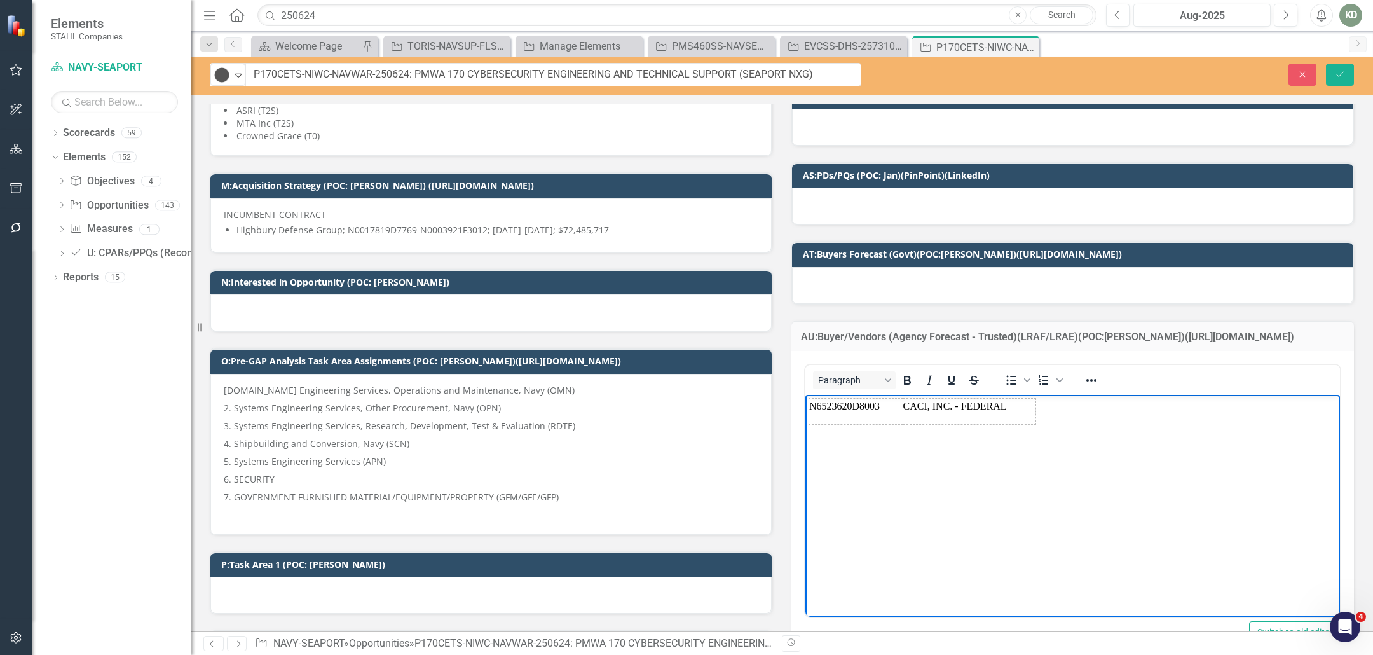
click at [956, 447] on body "N6523620D8003 CACI, INC. - FEDERAL" at bounding box center [1072, 490] width 534 height 191
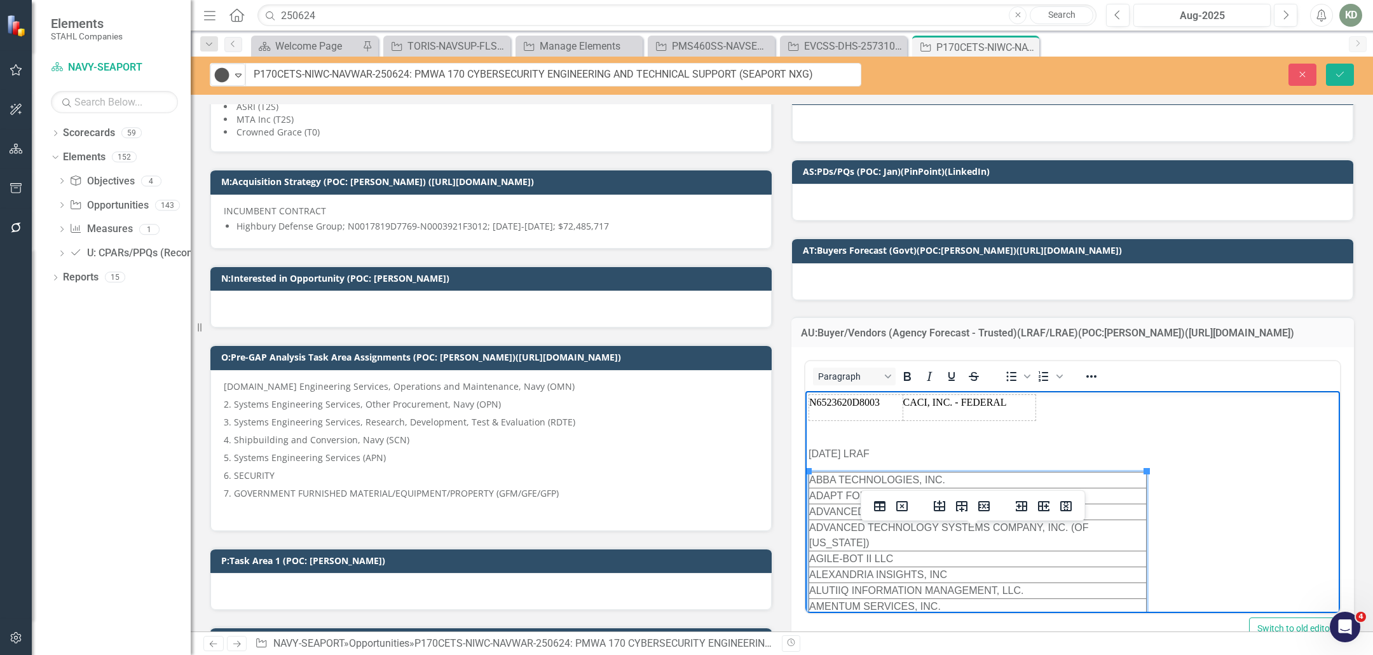
scroll to position [479, 0]
click at [831, 428] on p "Rich Text Area. Press ALT-0 for help." at bounding box center [1072, 428] width 528 height 15
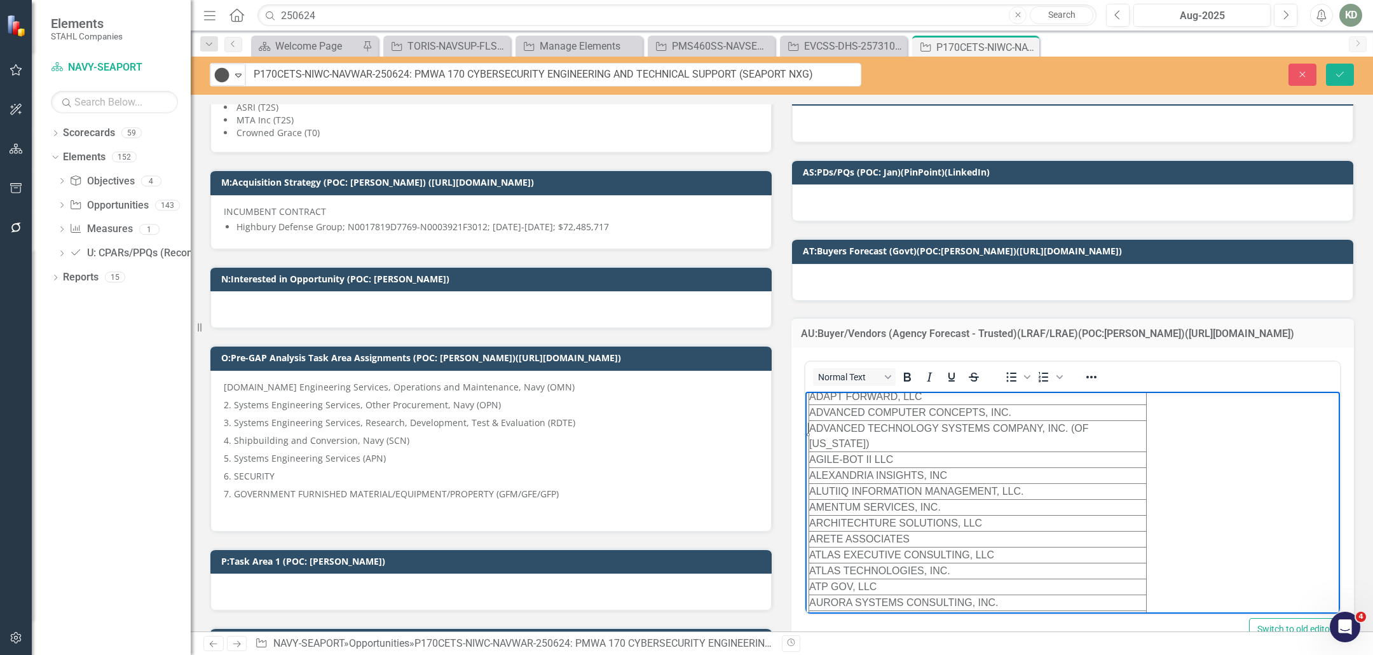
scroll to position [0, 0]
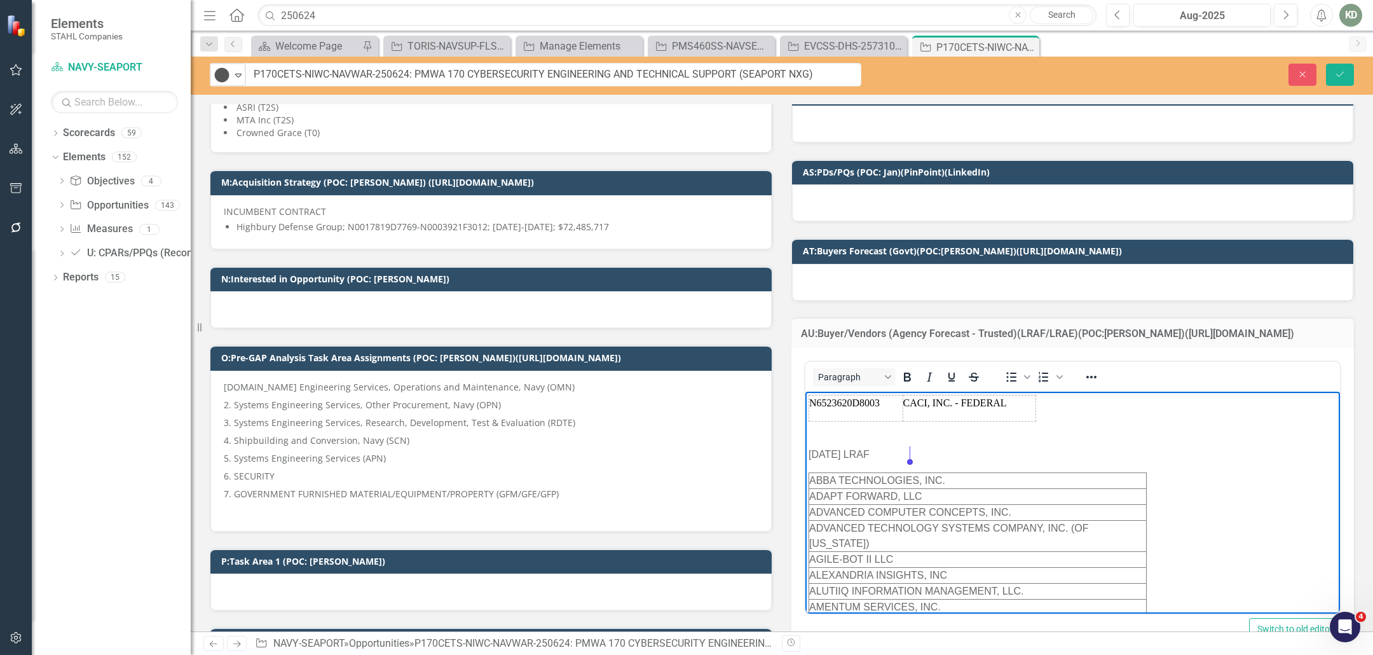
drag, startPoint x: 858, startPoint y: 440, endPoint x: 796, endPoint y: 386, distance: 81.5
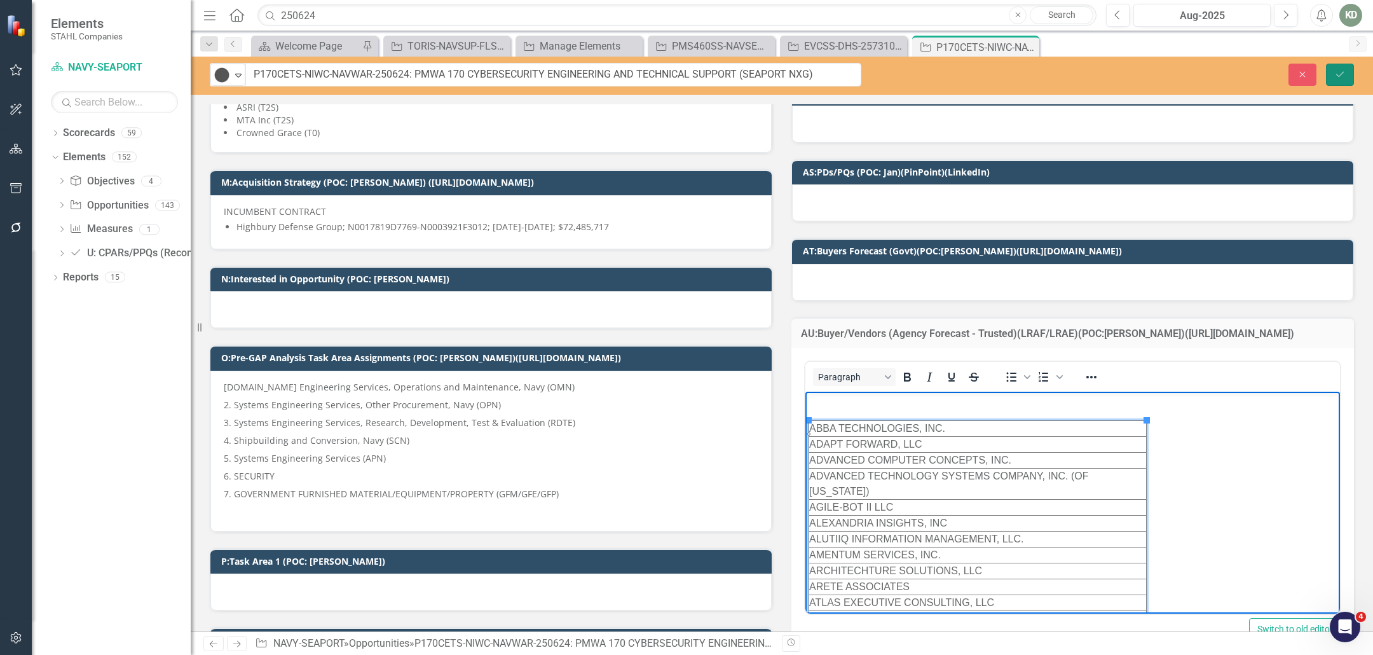
click at [1340, 64] on button "Save" at bounding box center [1340, 75] width 28 height 22
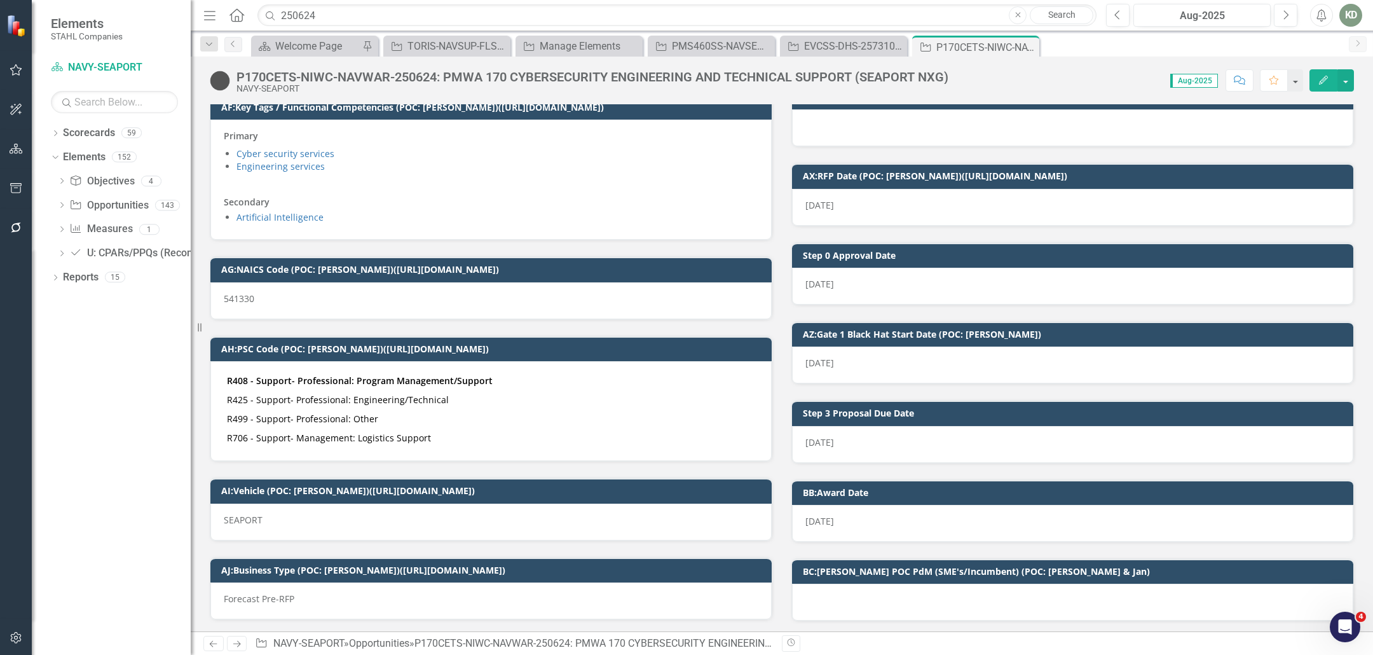
scroll to position [2914, 0]
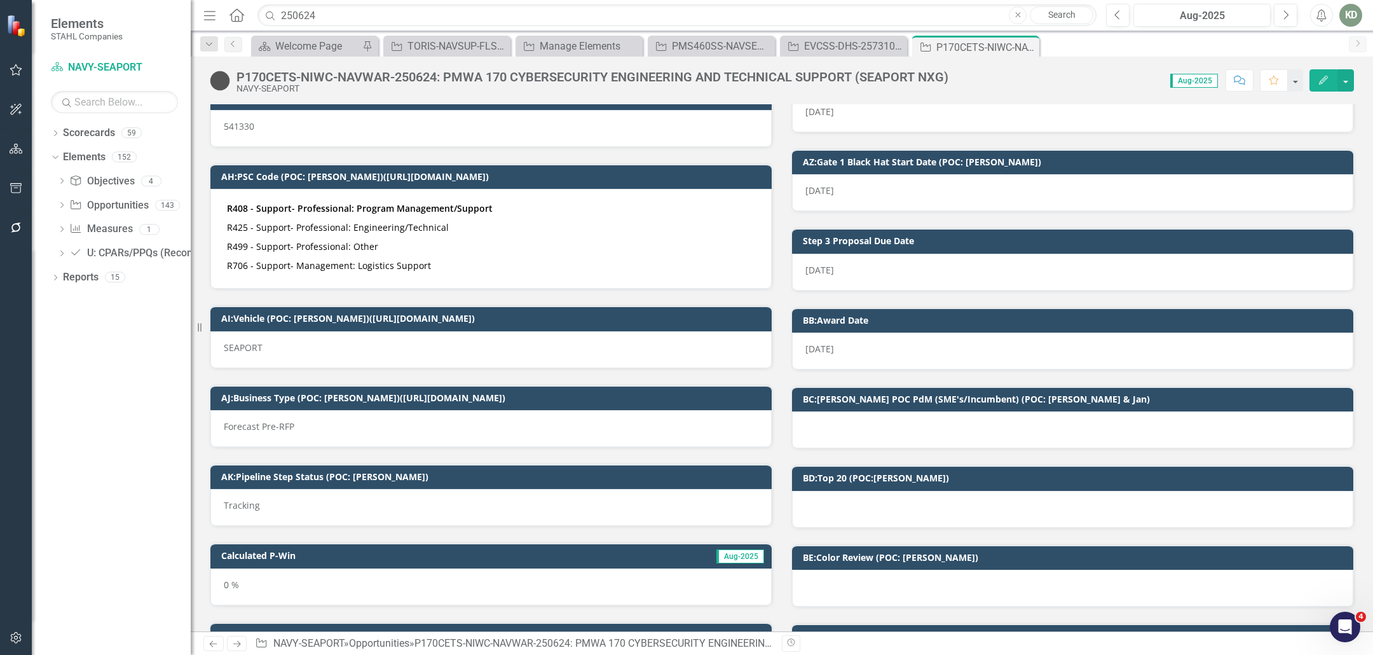
click at [955, 491] on div at bounding box center [1072, 509] width 561 height 37
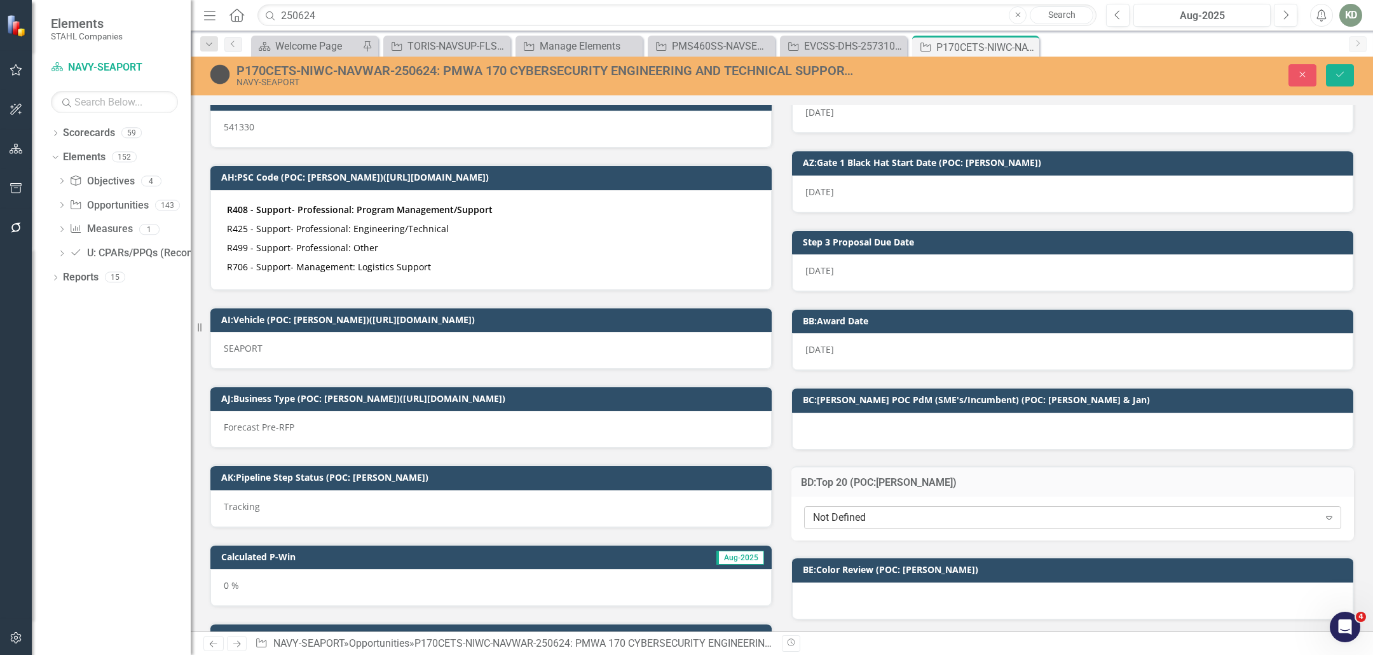
click at [940, 510] on div "Not Defined" at bounding box center [1066, 517] width 506 height 15
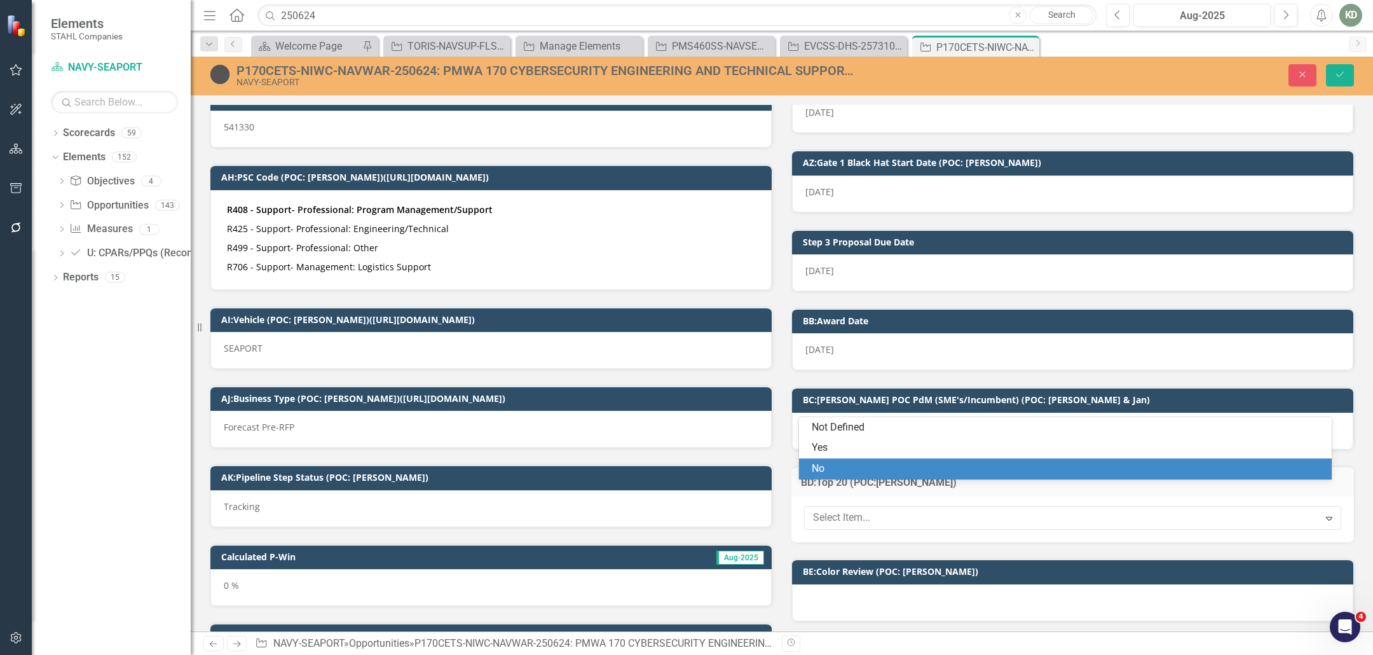
click at [845, 465] on div "No" at bounding box center [1068, 468] width 512 height 15
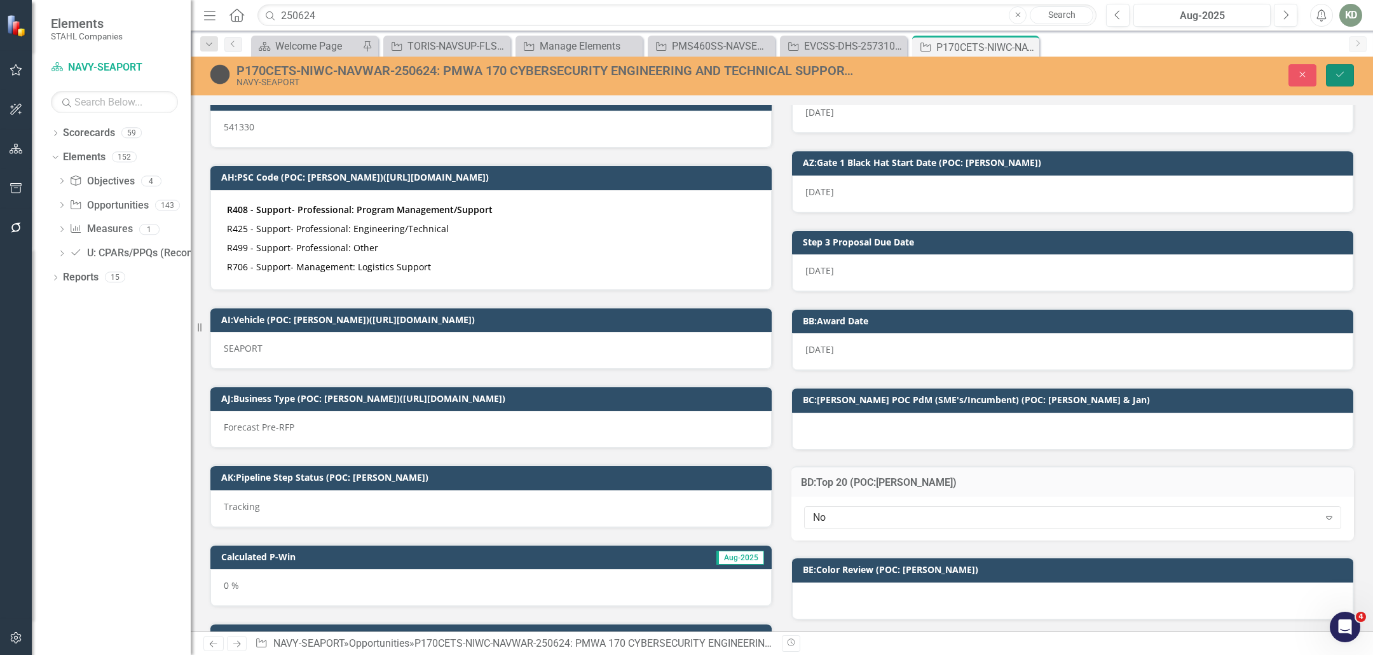
click at [1346, 73] on button "Save" at bounding box center [1340, 75] width 28 height 22
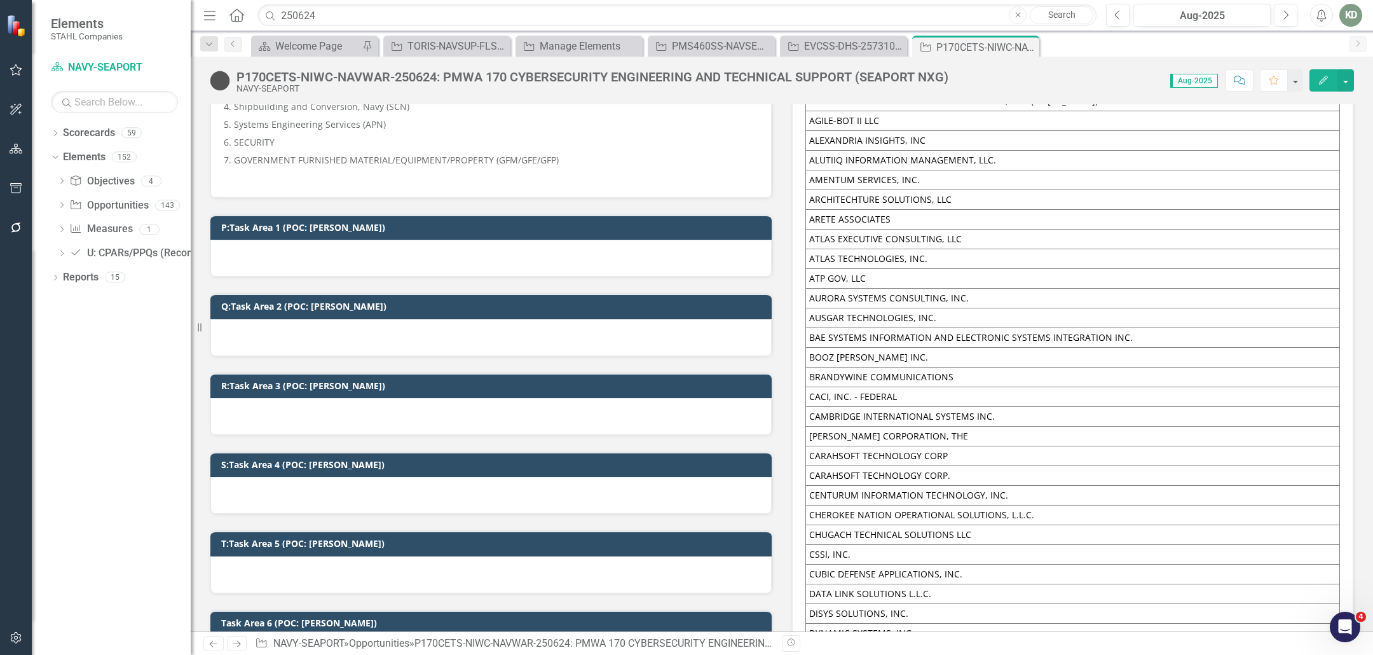
scroll to position [0, 0]
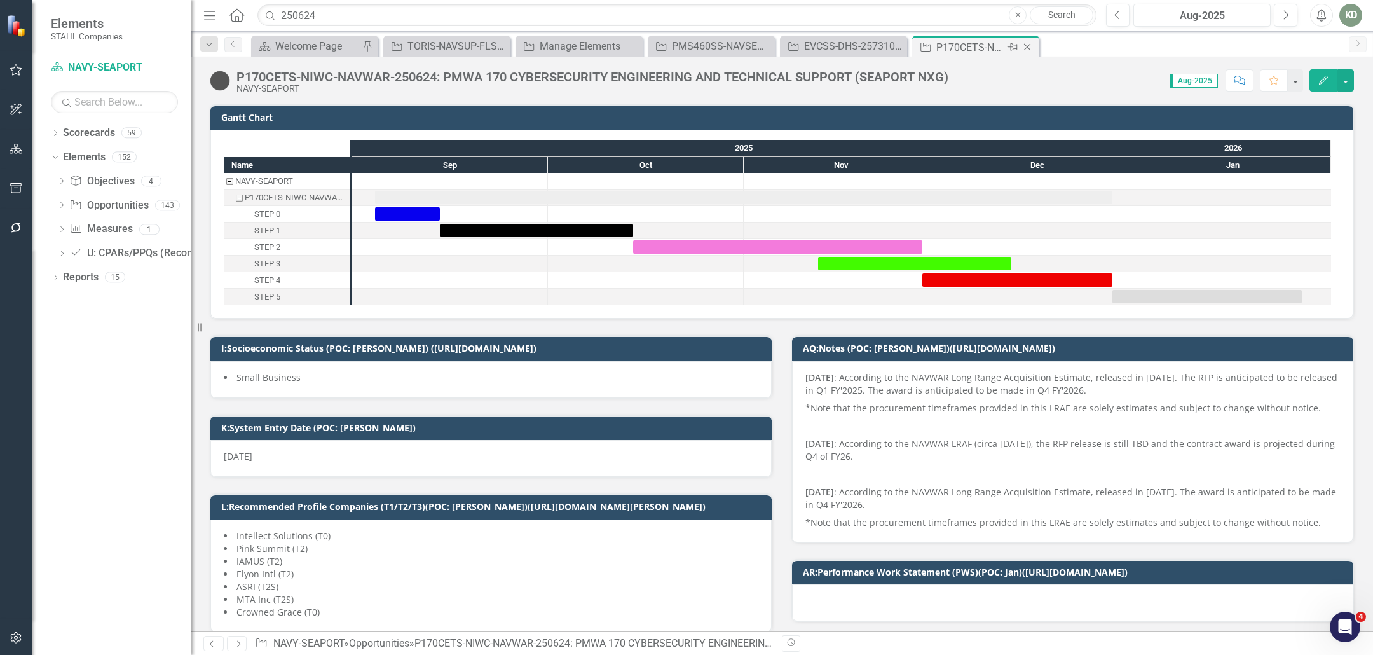
click at [1030, 46] on icon "Close" at bounding box center [1027, 47] width 13 height 10
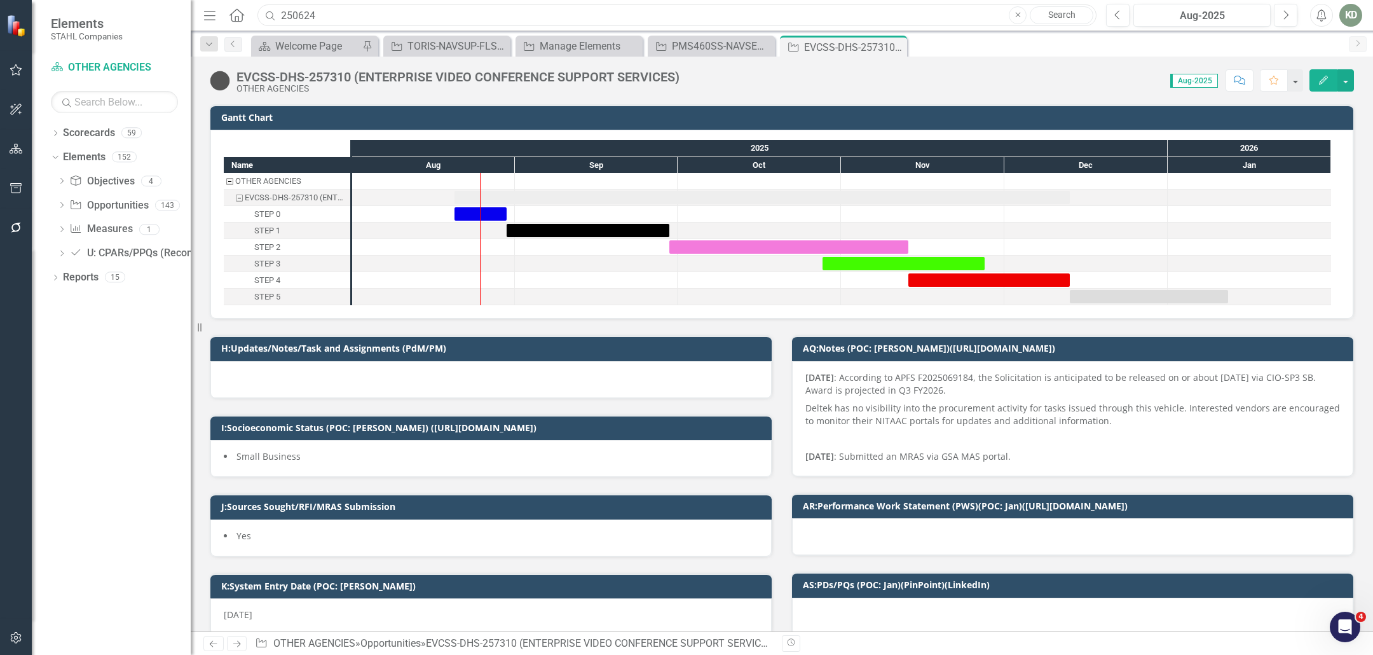
click at [269, 11] on div "Search 250624 Close Search" at bounding box center [673, 15] width 839 height 22
click at [302, 10] on input "250624" at bounding box center [676, 15] width 839 height 22
paste input "RFQ1765411"
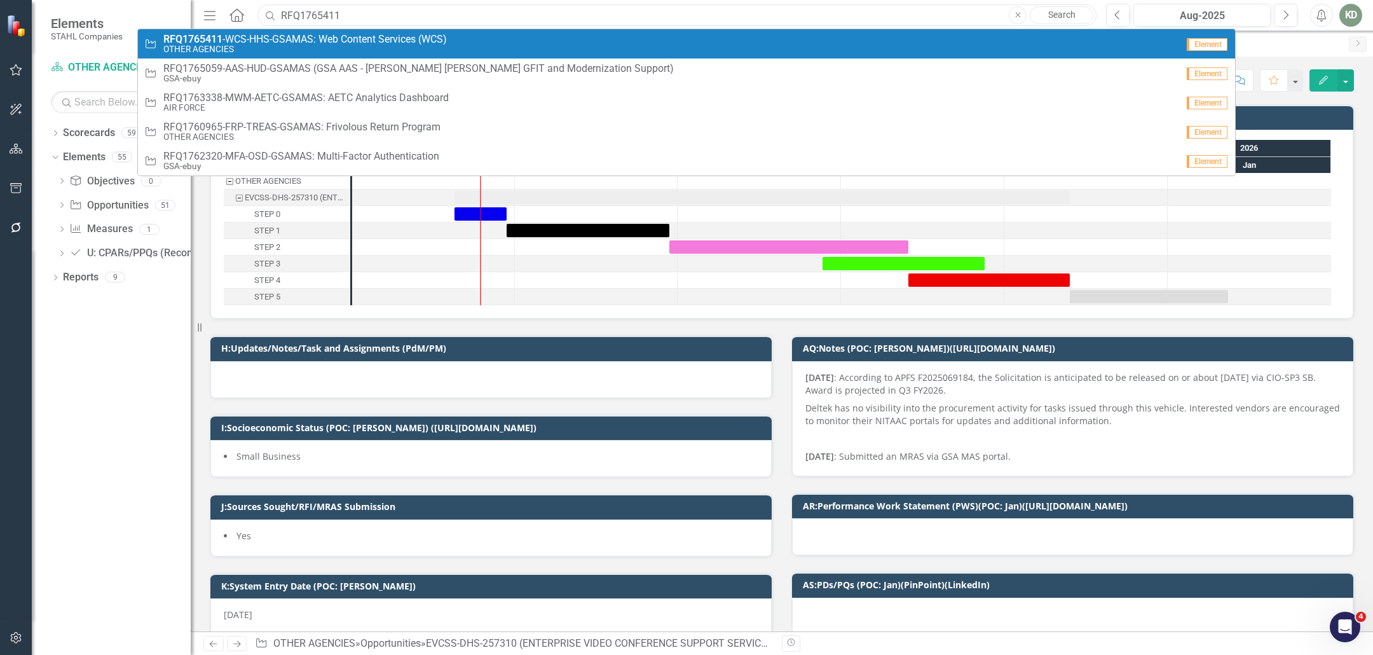
type input "RFQ1765411"
click at [421, 41] on span "RFQ1765411 -WCS-HHS-GSAMAS: Web Content Services (WCS)" at bounding box center [304, 39] width 283 height 11
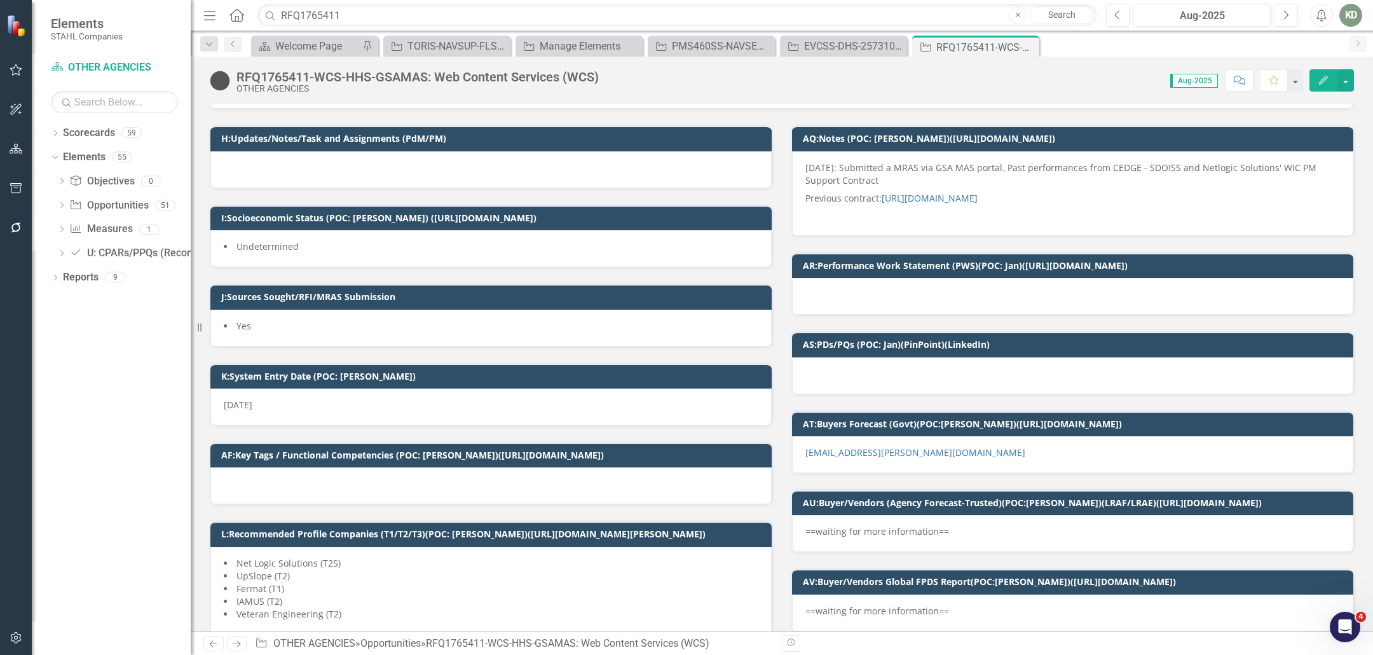
scroll to position [218, 0]
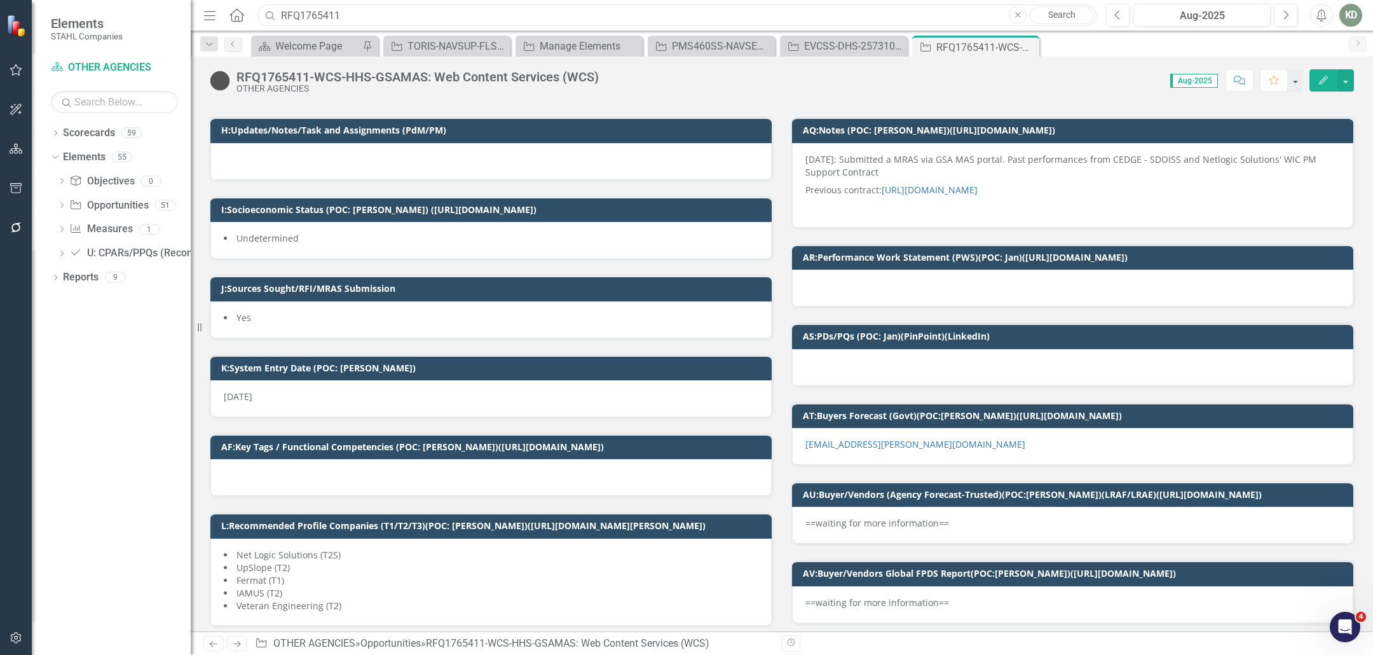
drag, startPoint x: 346, startPoint y: 13, endPoint x: 193, endPoint y: 13, distance: 153.2
click at [193, 13] on div "Elements STAHL Companies Scorecard OTHER AGENCIES Search Dropdown Scorecards 59…" at bounding box center [686, 327] width 1373 height 655
paste input "242467"
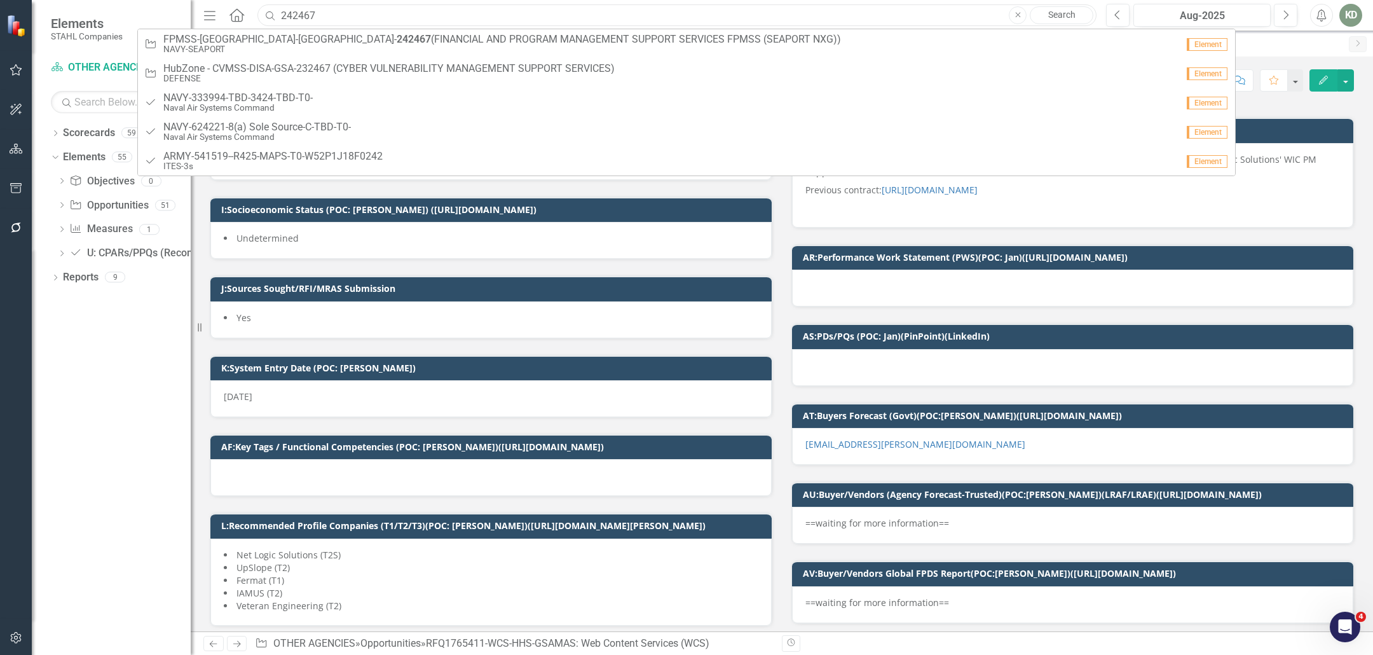
type input "242467"
click at [637, 42] on span "FPMSS-NSWC-SEAPORT- 242467 (FINANCIAL AND PROGRAM MANAGEMENT SUPPORT SERVICES F…" at bounding box center [501, 39] width 677 height 11
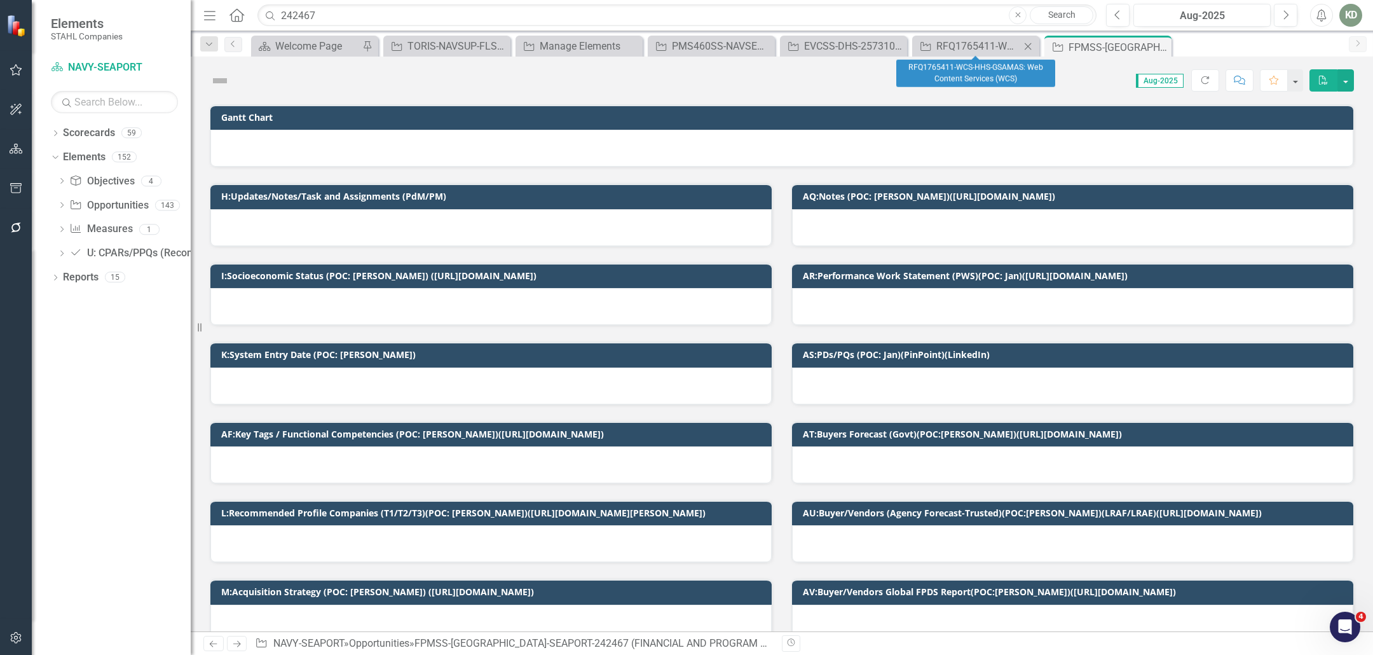
click at [1031, 48] on icon "Close" at bounding box center [1027, 46] width 13 height 10
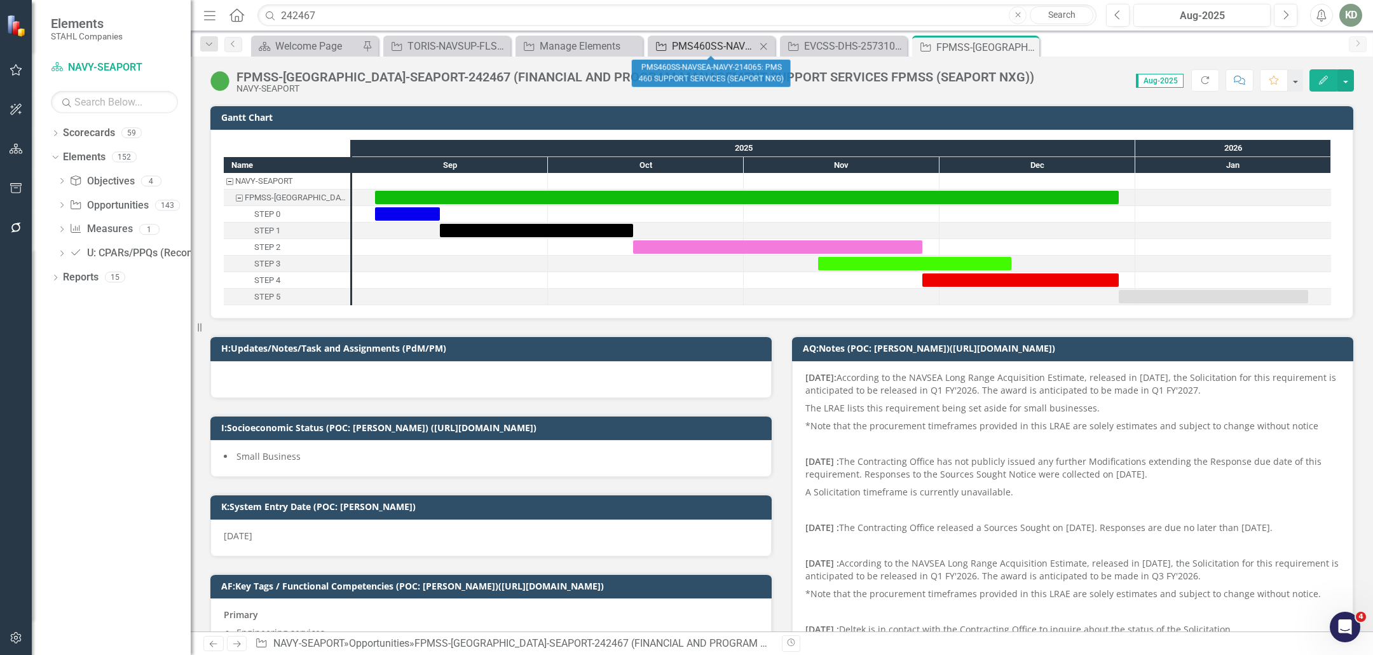
click at [699, 46] on div "PMS460SS-NAVSEA-NAVY-214065: PMS 460 SUPPORT SERVICES (SEAPORT NXG)" at bounding box center [714, 46] width 84 height 16
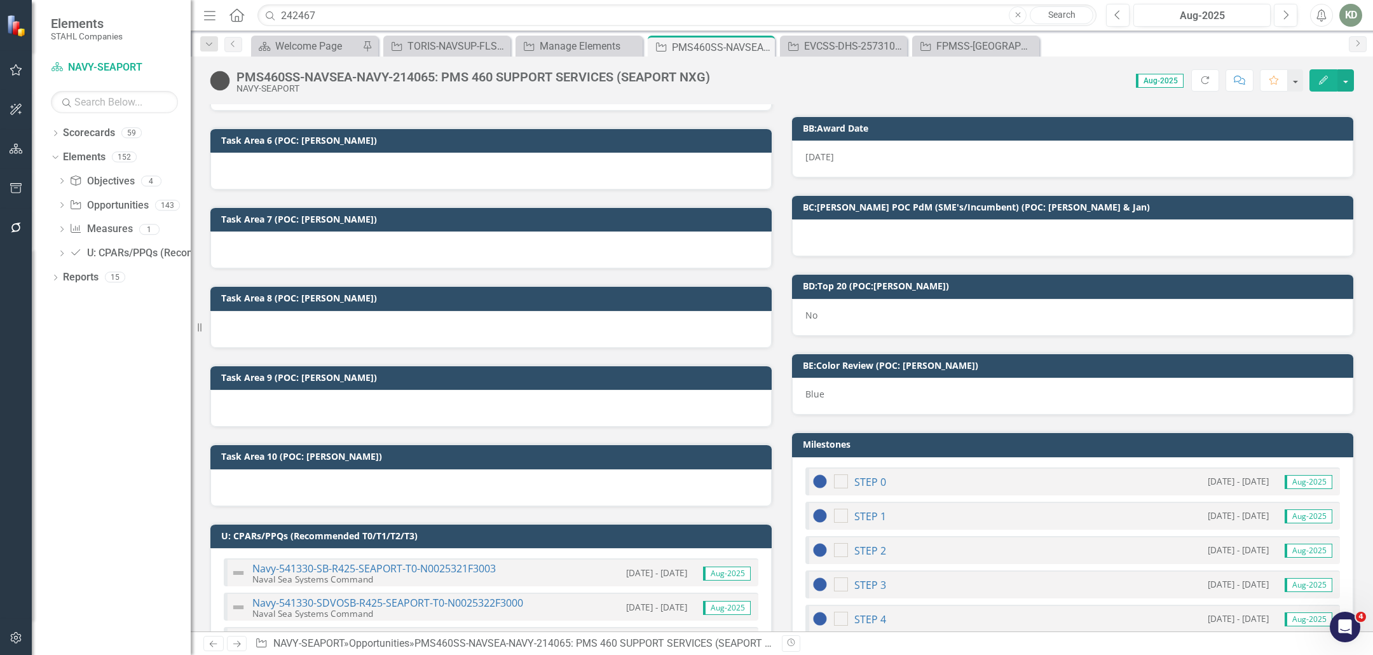
scroll to position [1099, 0]
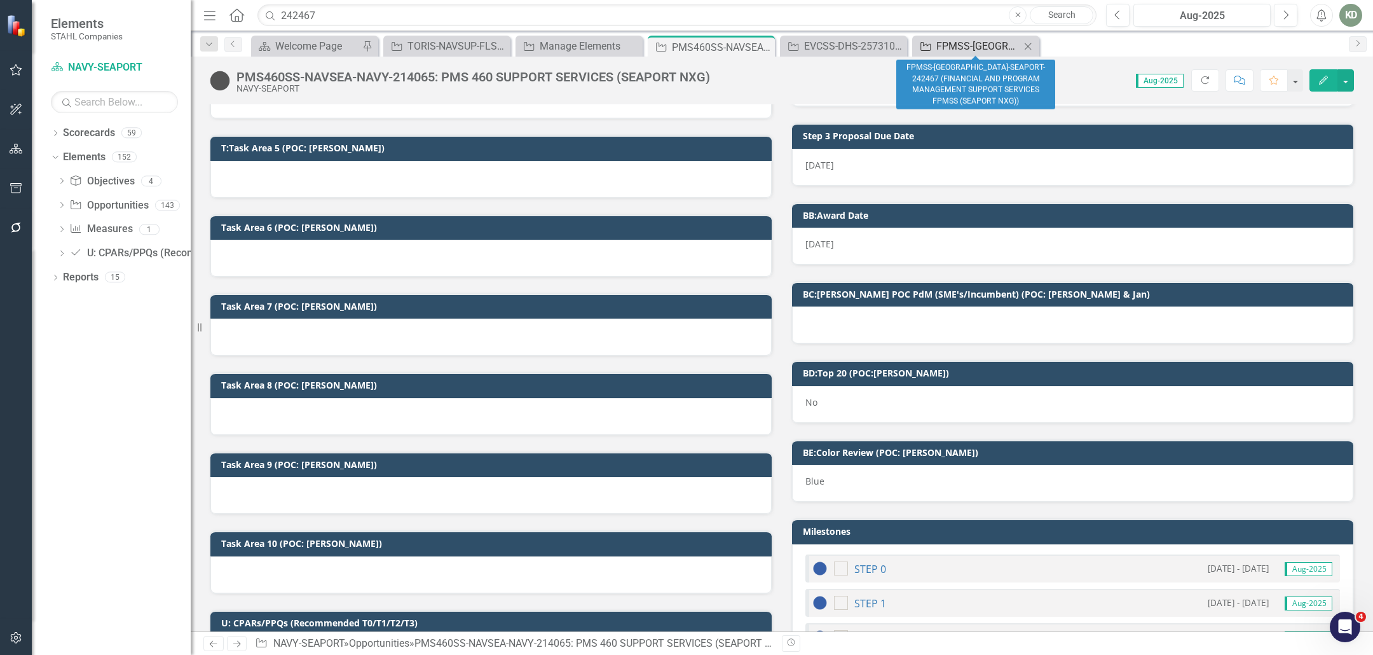
click at [928, 50] on icon "Opportunity" at bounding box center [925, 46] width 13 height 10
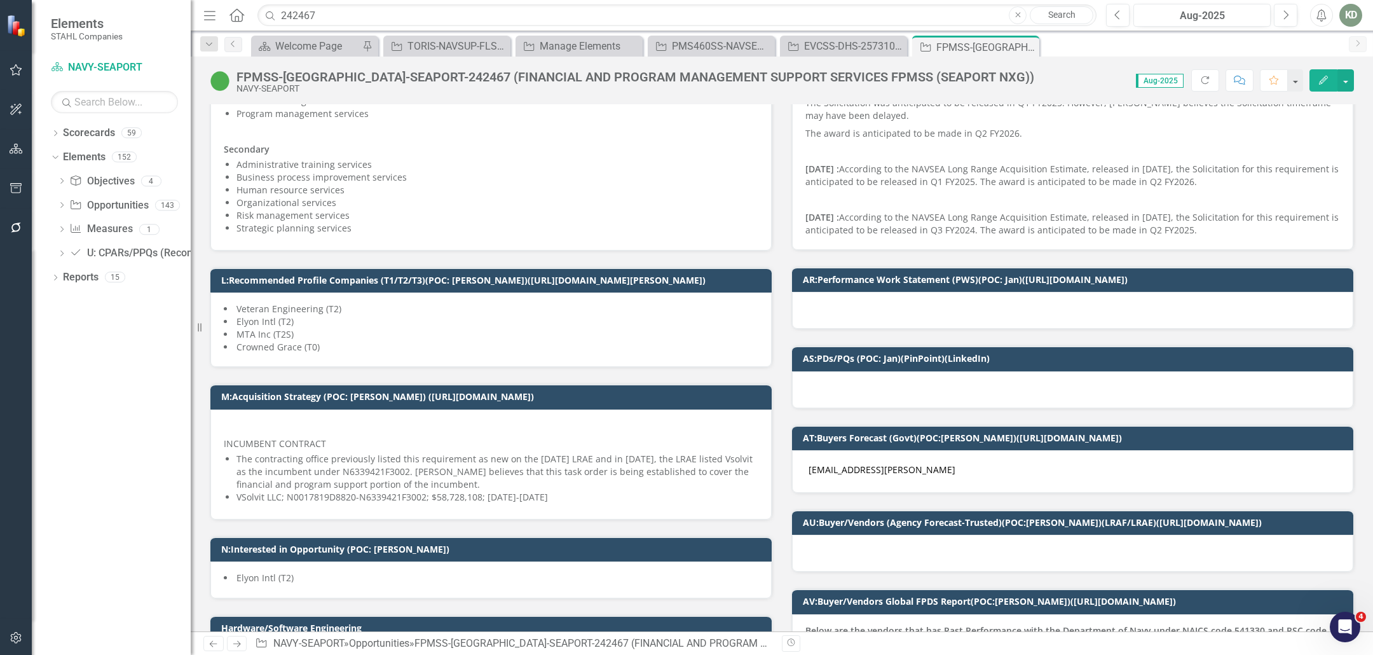
scroll to position [543, 0]
click at [921, 557] on div at bounding box center [1072, 553] width 561 height 37
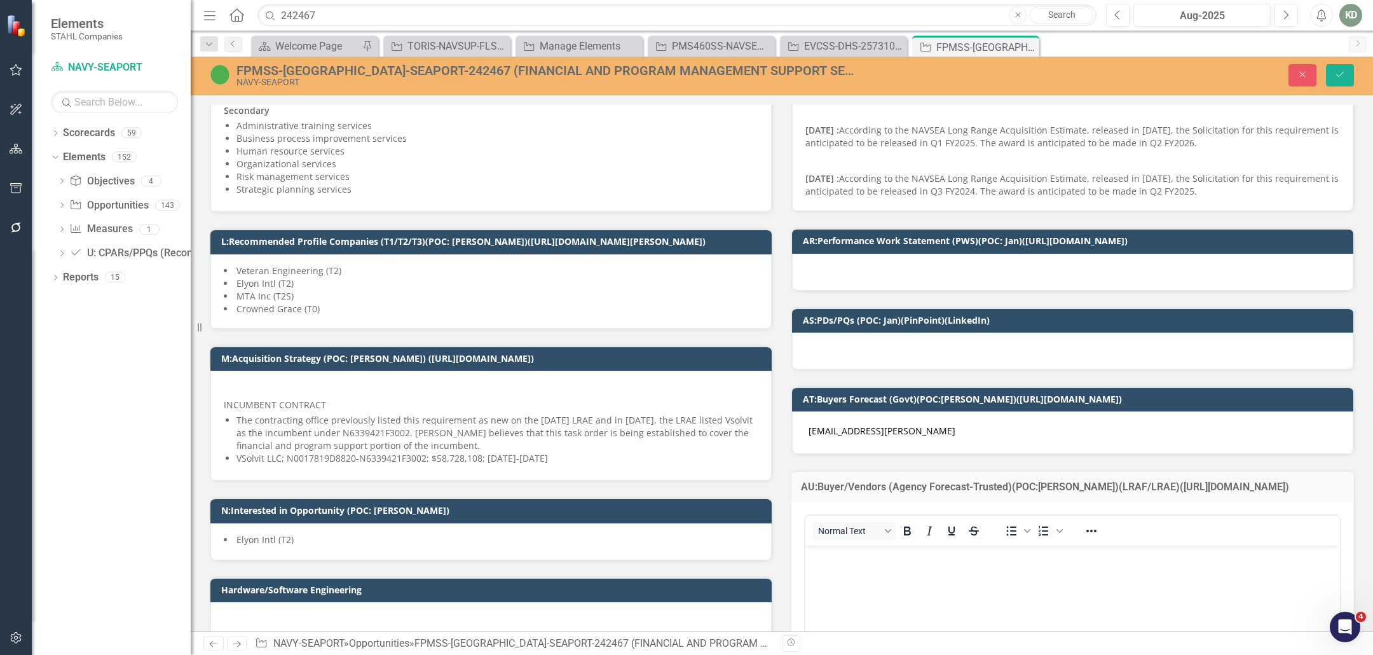
scroll to position [0, 0]
click at [863, 568] on body "Rich Text Area. Press ALT-0 for help." at bounding box center [1072, 640] width 534 height 191
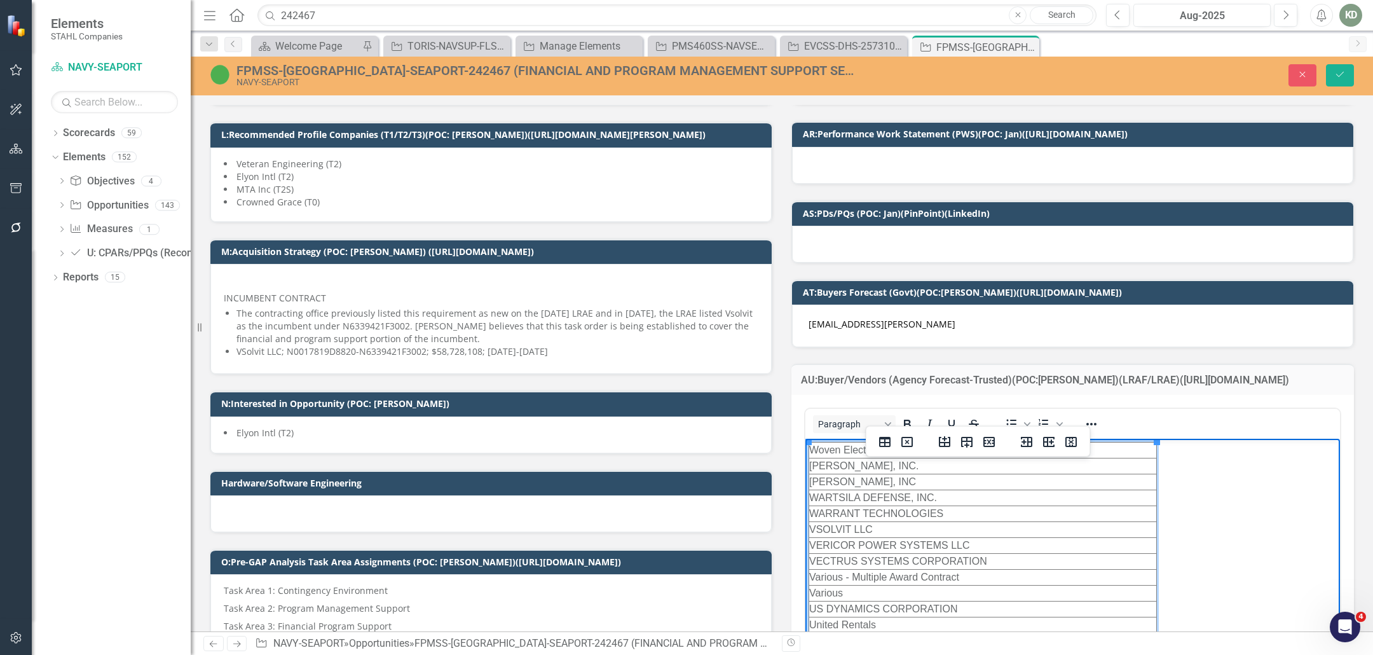
scroll to position [688, 0]
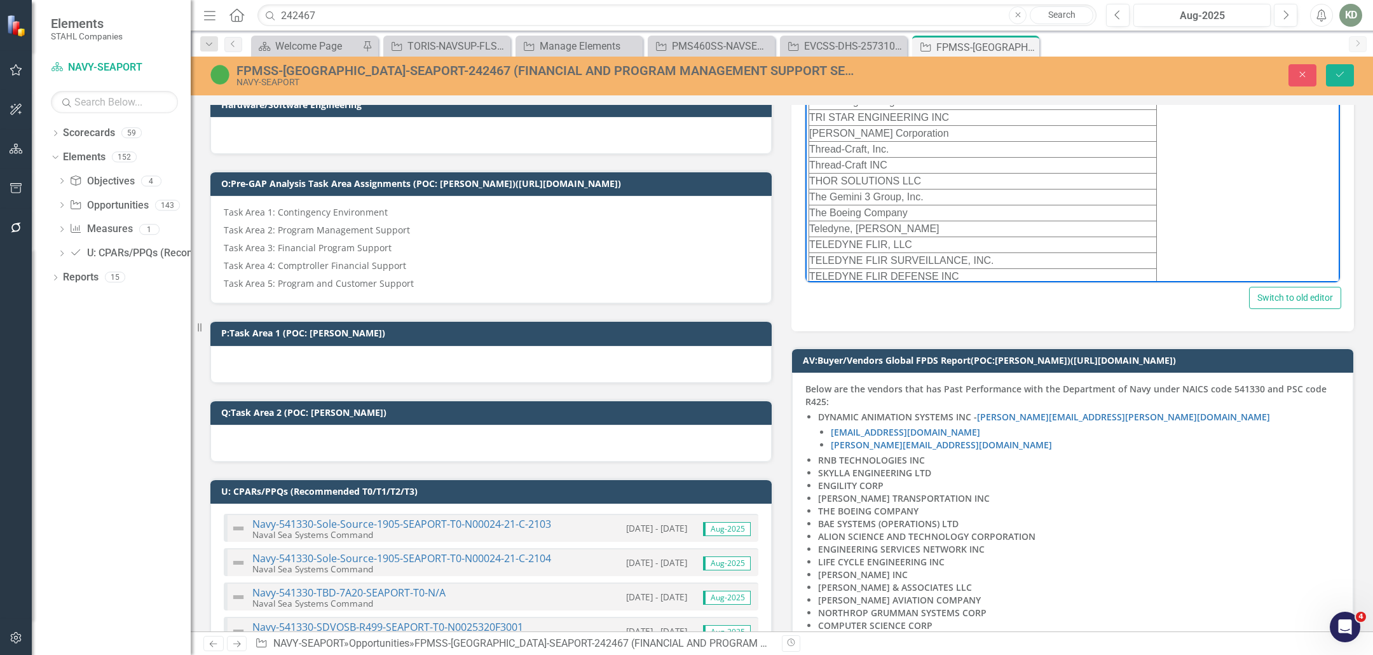
scroll to position [1013, 0]
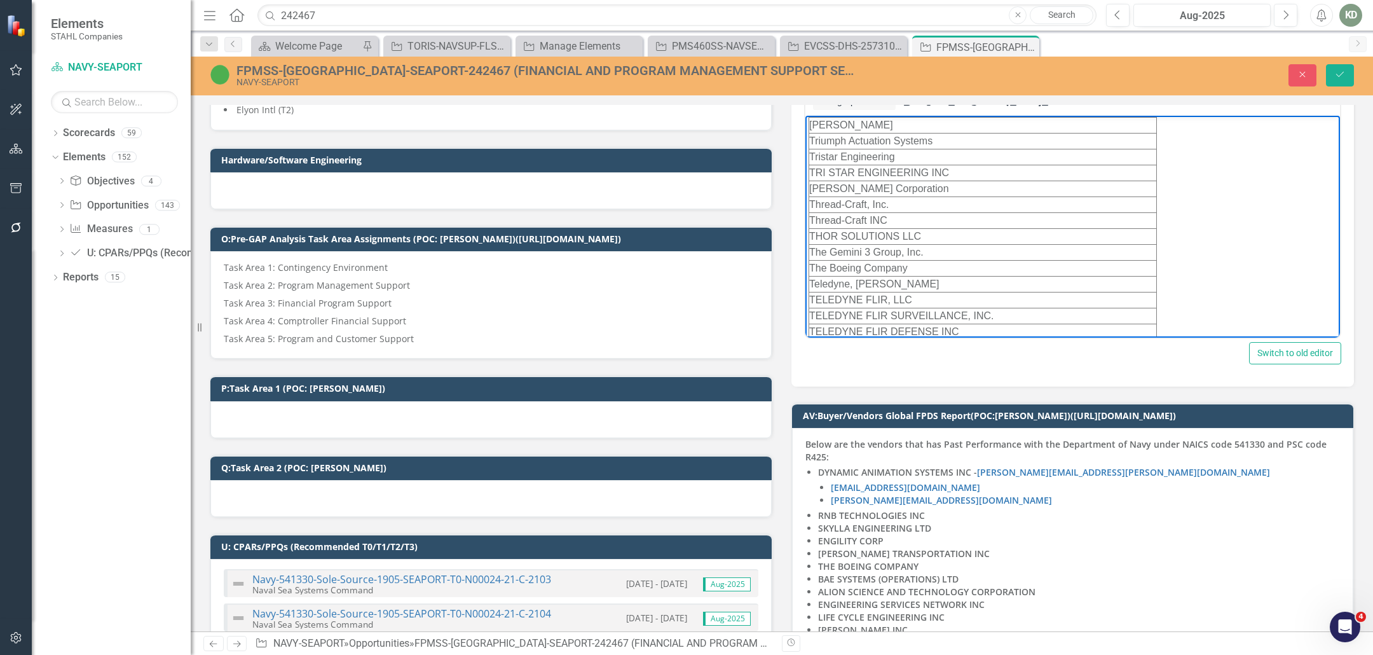
click at [1194, 320] on body "Woven Electronics WOODWARD, INC. Woodward, INC WARTSILA DEFENSE, INC. WARRANT T…" at bounding box center [1072, 109] width 534 height 468
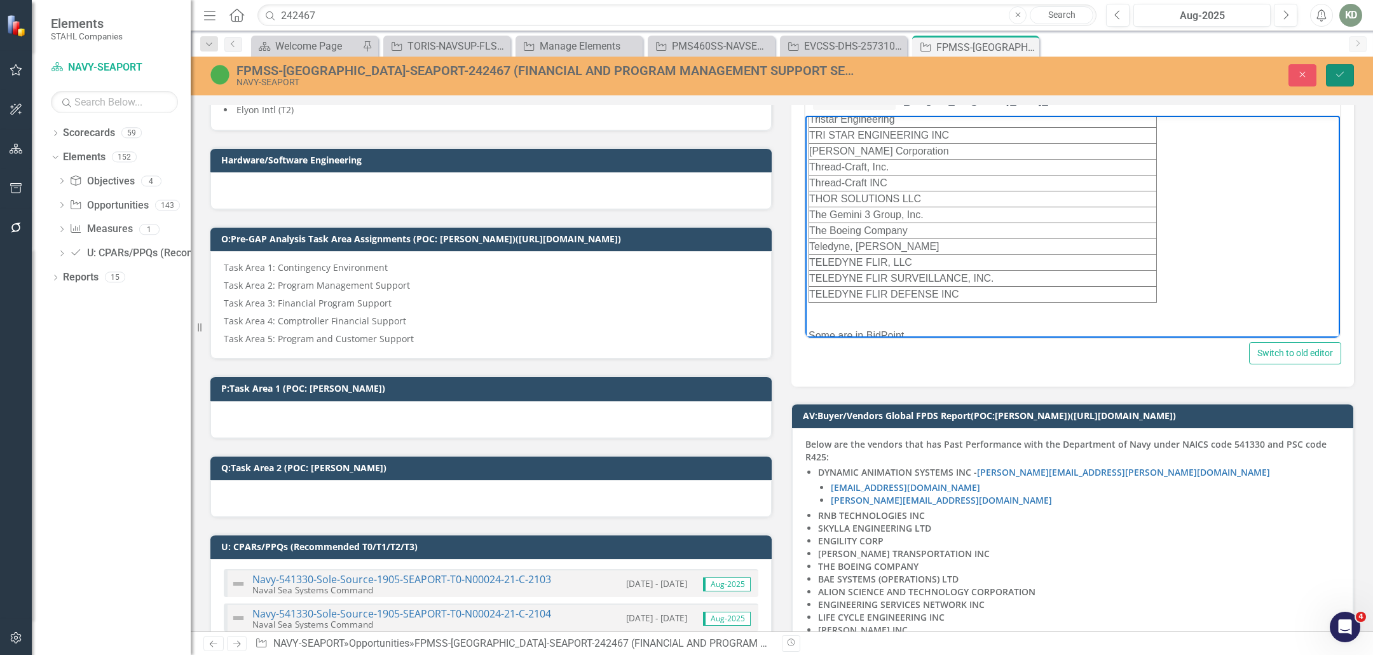
click at [1342, 74] on icon "Save" at bounding box center [1339, 74] width 11 height 9
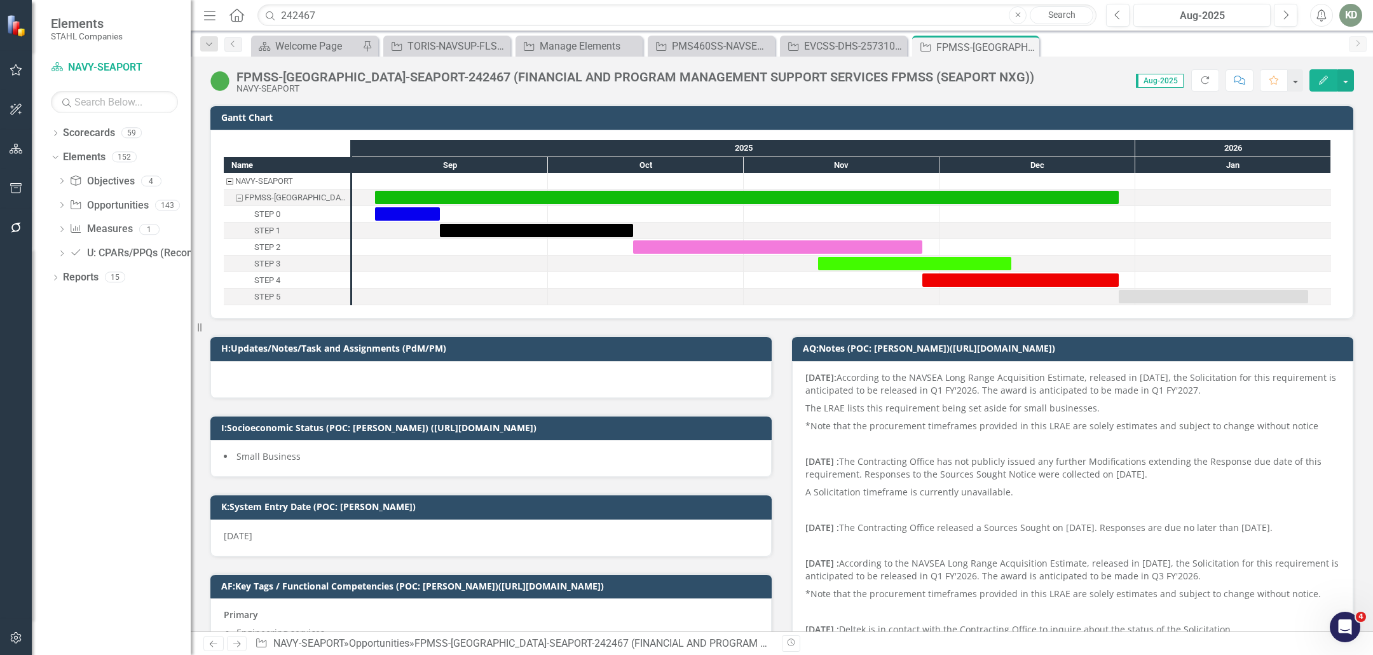
scroll to position [702, 0]
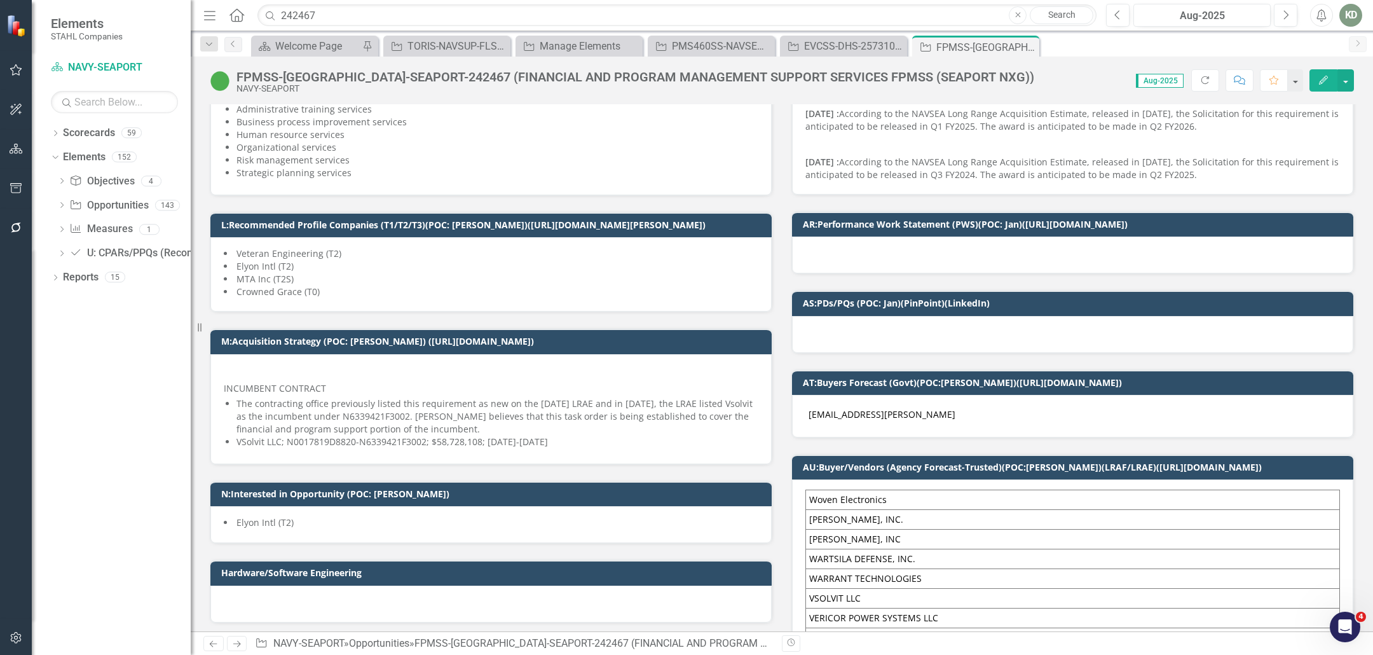
scroll to position [671, 0]
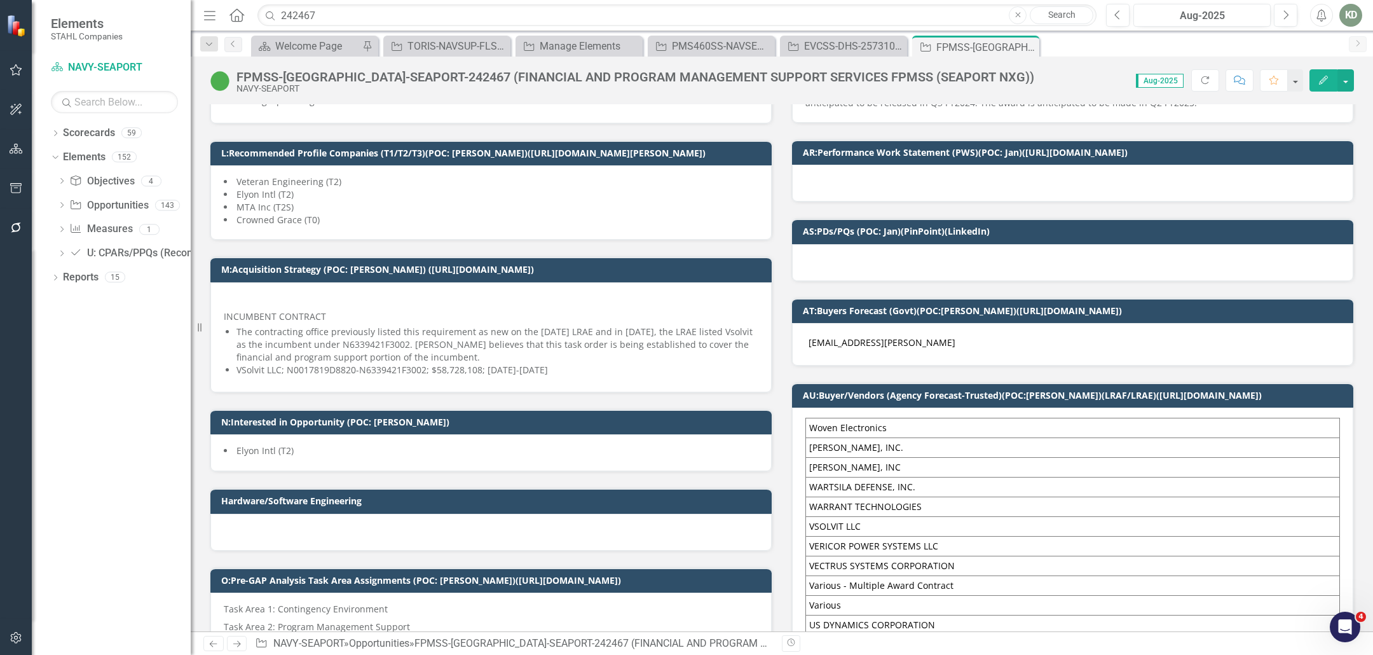
drag, startPoint x: 1030, startPoint y: 45, endPoint x: 947, endPoint y: 43, distance: 83.3
click at [0, 0] on icon "Close" at bounding box center [0, 0] width 0 height 0
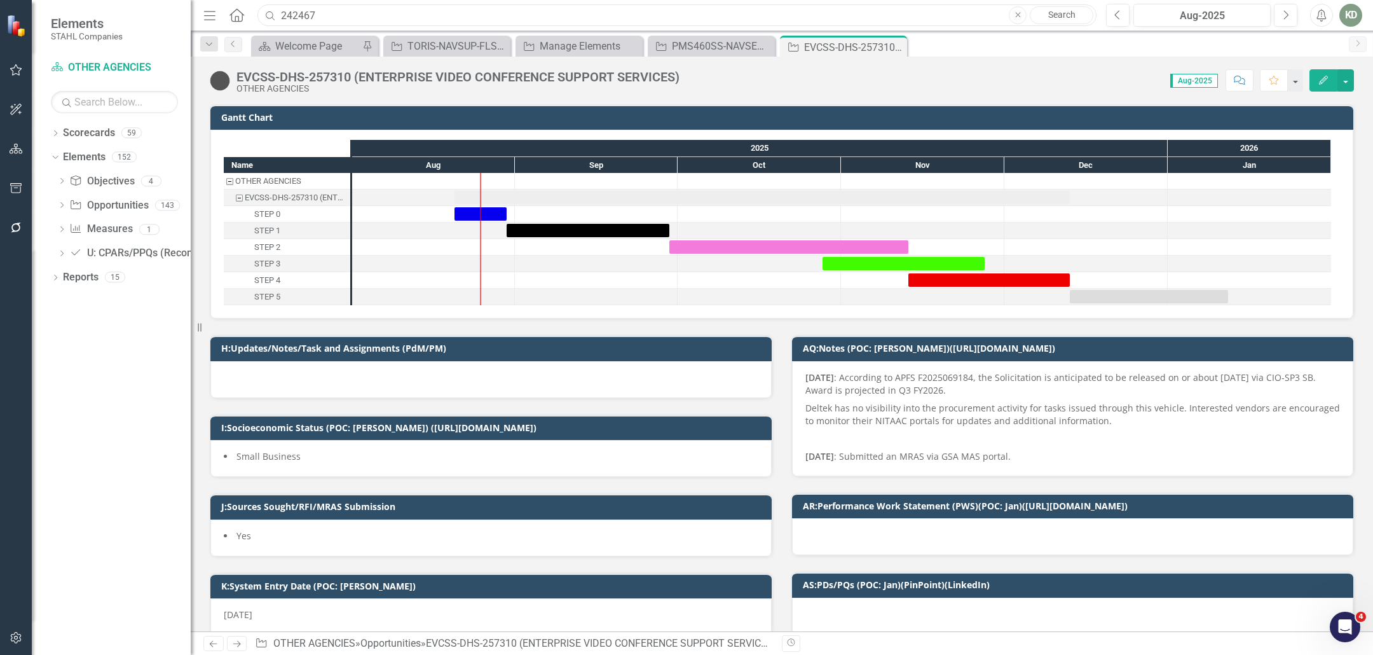
drag, startPoint x: 396, startPoint y: 19, endPoint x: 207, endPoint y: 15, distance: 188.8
click at [207, 15] on div "Menu Home Search 242467 Close Search" at bounding box center [646, 15] width 893 height 24
paste input "53058"
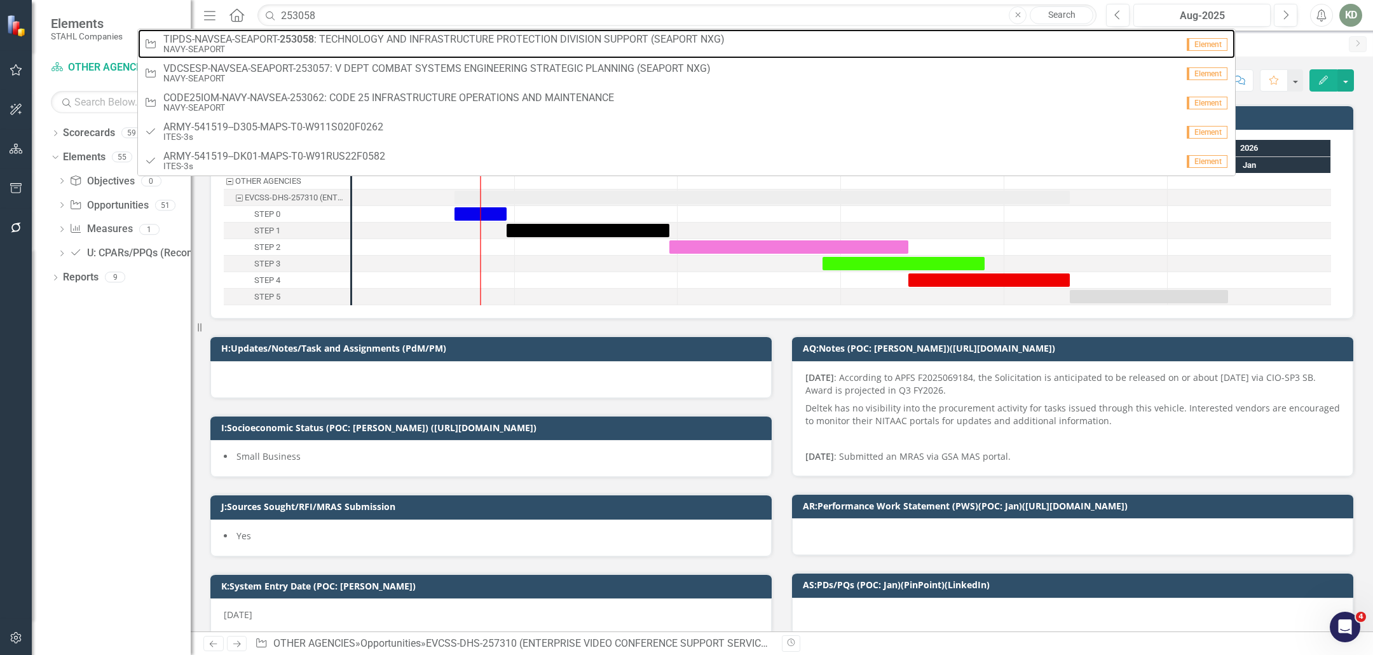
click at [376, 41] on span "TIPDS-NAVSEA-SEAPORT- 253058 : TECHNOLOGY AND INFRASTRUCTURE PROTECTION DIVISIO…" at bounding box center [443, 39] width 561 height 11
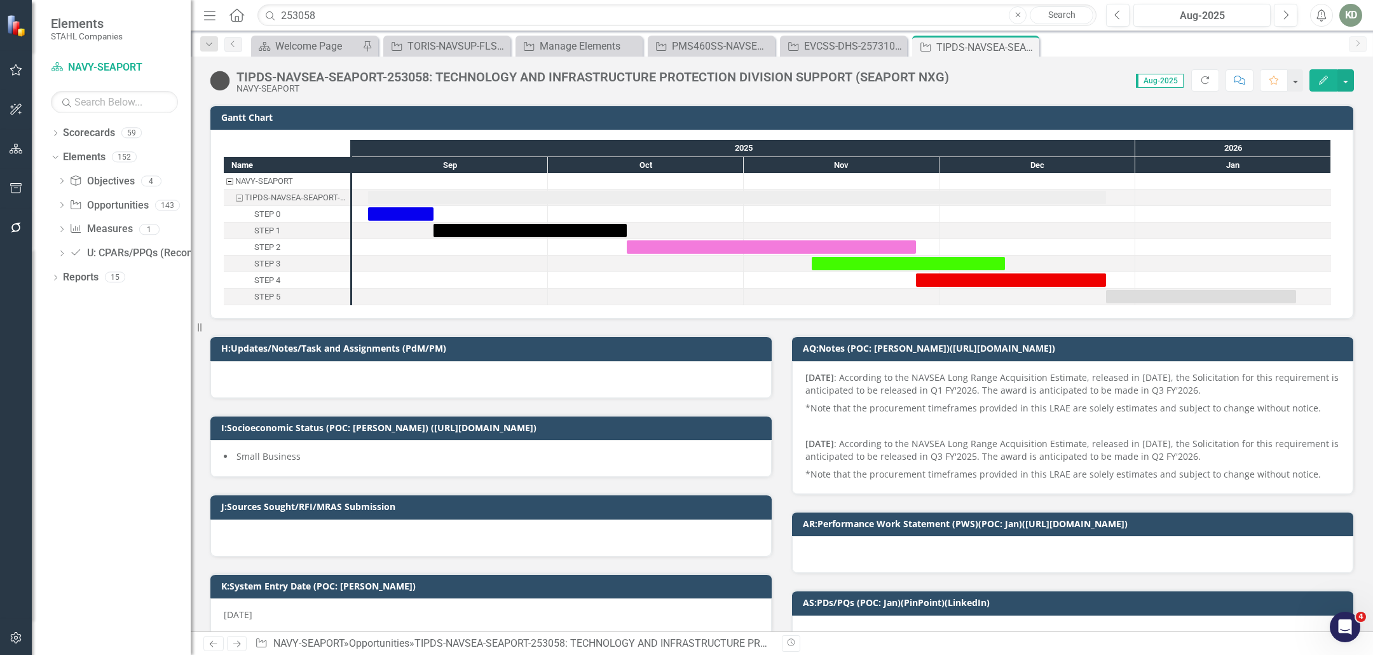
scroll to position [446, 0]
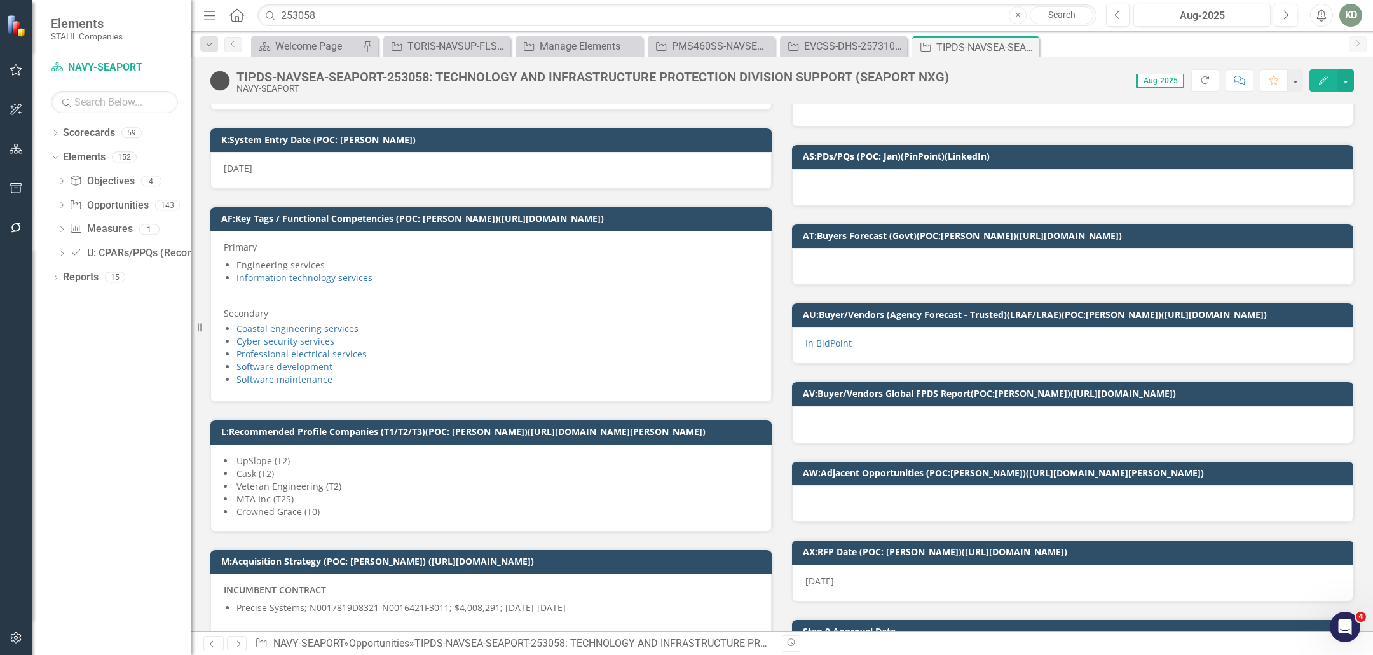
click at [916, 343] on p "In BidPoint" at bounding box center [1072, 343] width 534 height 13
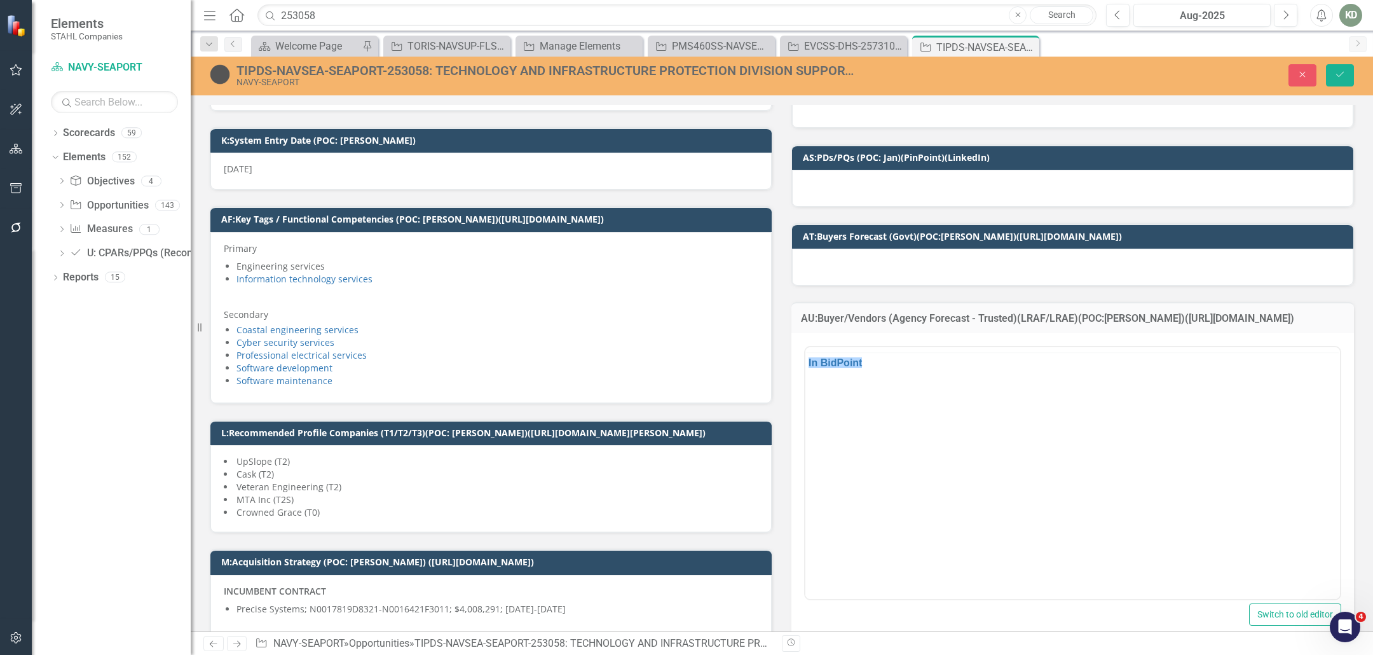
scroll to position [0, 0]
click at [1305, 81] on button "Close" at bounding box center [1302, 75] width 28 height 22
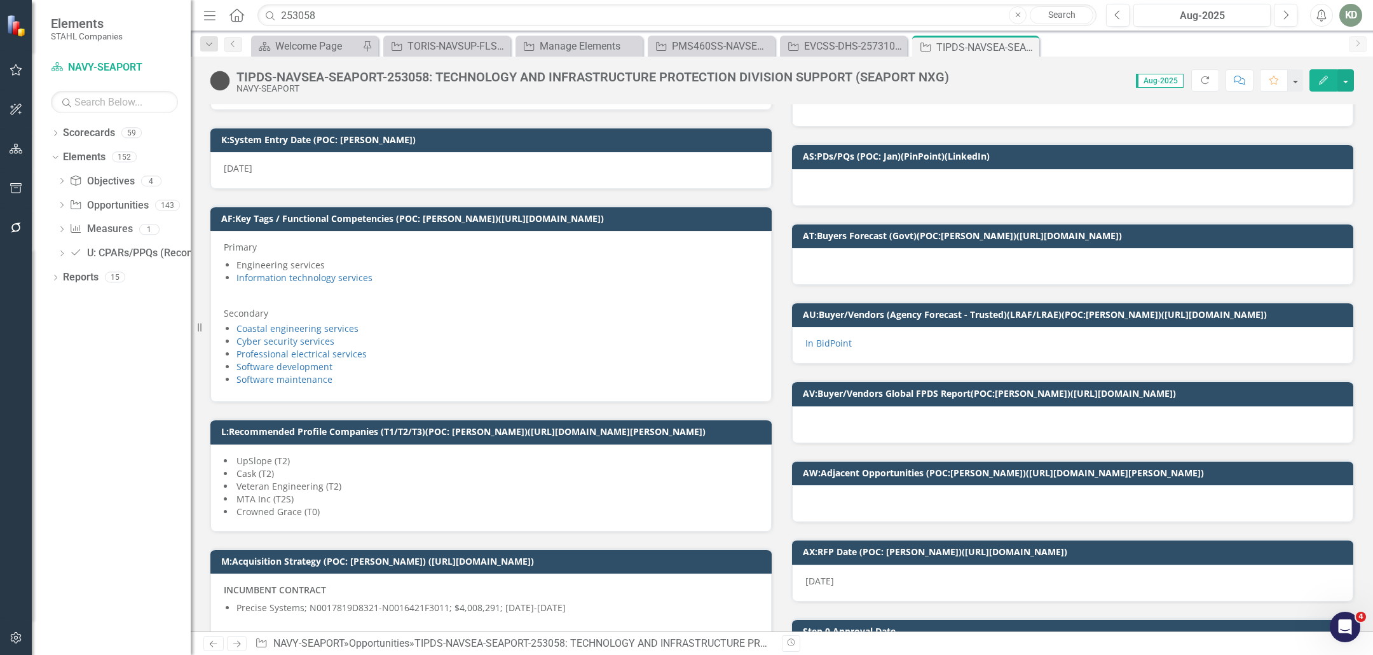
click at [405, 73] on div "TIPDS-NAVSEA-SEAPORT-253058: TECHNOLOGY AND INFRASTRUCTURE PROTECTION DIVISION …" at bounding box center [592, 77] width 712 height 14
click at [409, 76] on div "TIPDS-NAVSEA-SEAPORT-253058: TECHNOLOGY AND INFRASTRUCTURE PROTECTION DIVISION …" at bounding box center [592, 77] width 712 height 14
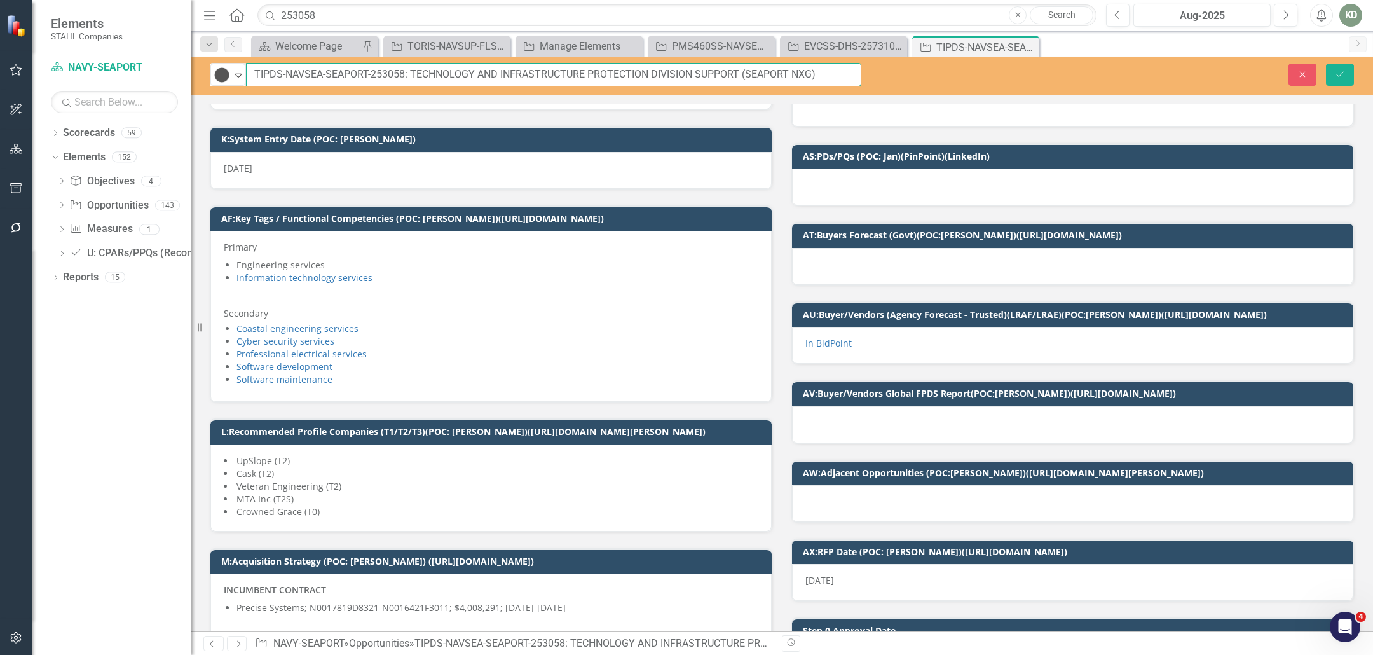
click at [409, 76] on input "TIPDS-NAVSEA-SEAPORT-253058: TECHNOLOGY AND INFRASTRUCTURE PROTECTION DIVISION …" at bounding box center [553, 75] width 615 height 24
click at [370, 74] on input "TIPDS-NAVSEA-SEAPORT-253058: TECHNOLOGY AND INFRASTRUCTURE PROTECTION DIVISION …" at bounding box center [553, 75] width 615 height 24
click at [859, 339] on p "In BidPoint" at bounding box center [1072, 343] width 534 height 13
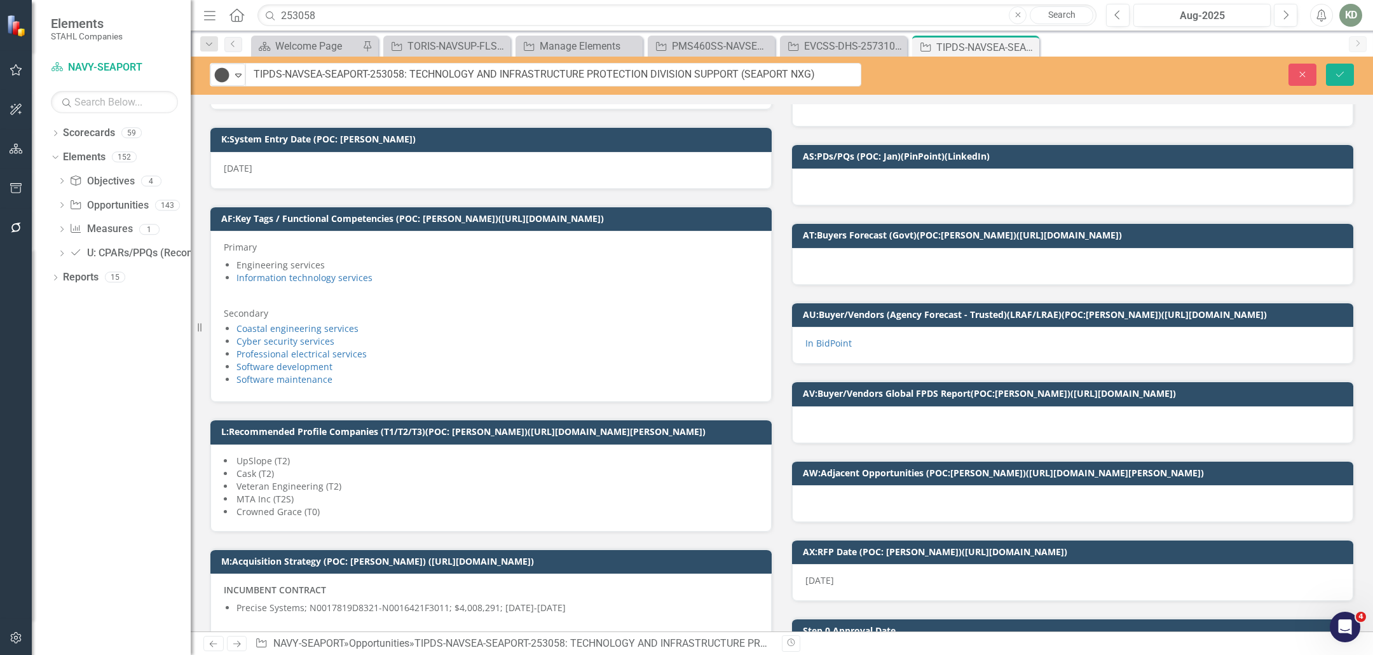
click at [859, 339] on p "In BidPoint" at bounding box center [1072, 343] width 534 height 13
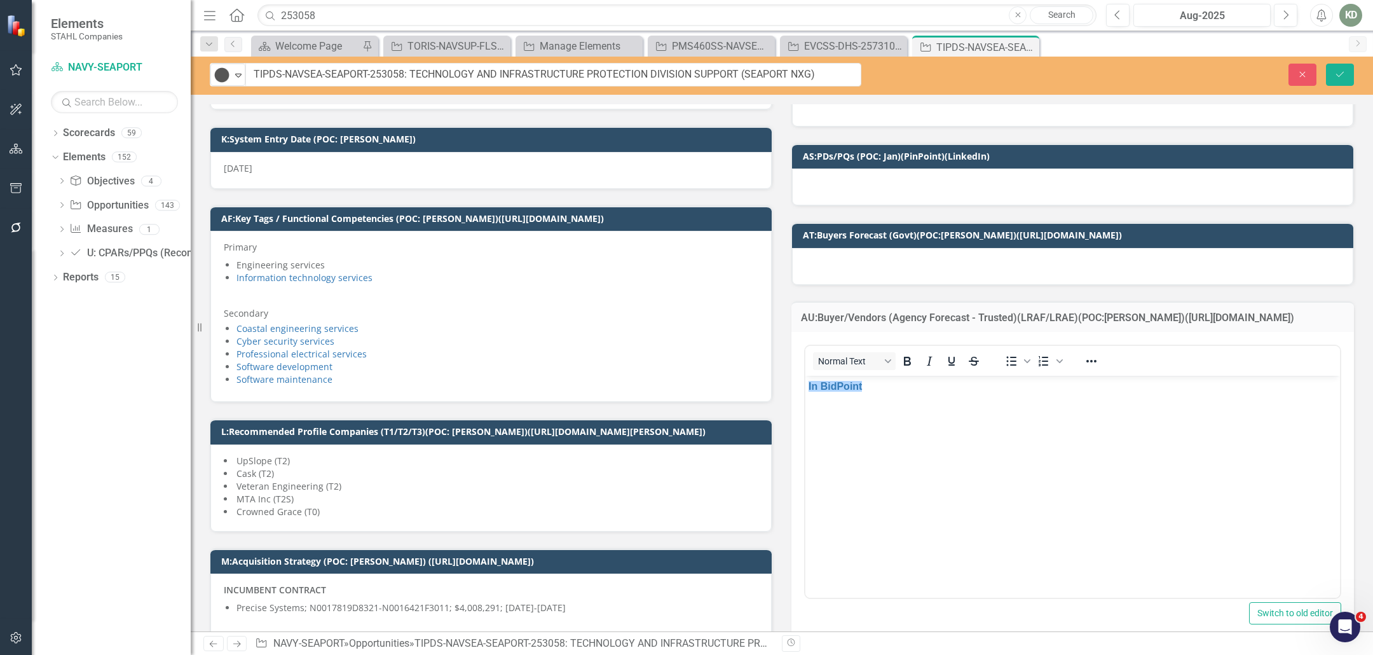
click at [851, 393] on p "﻿In BidPoint" at bounding box center [1072, 386] width 528 height 15
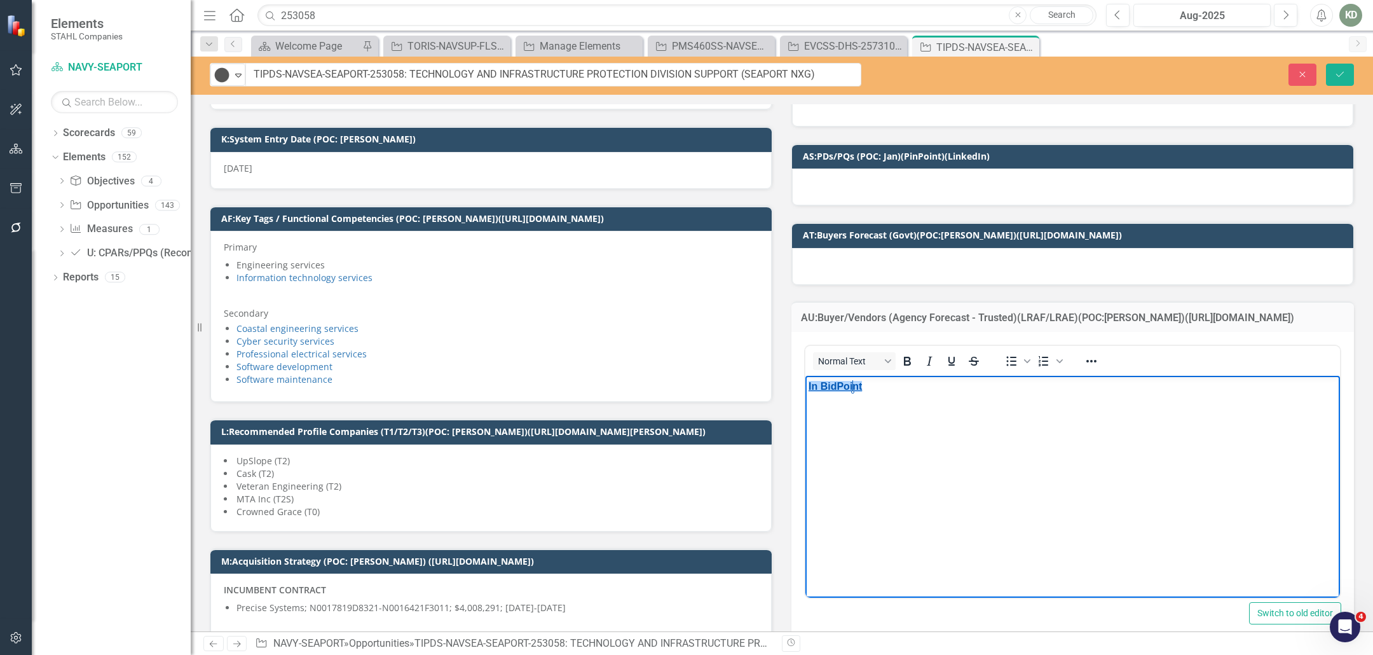
click at [854, 386] on link "In BidPoint" at bounding box center [834, 386] width 53 height 11
click at [868, 390] on p "In BidPoint" at bounding box center [1072, 386] width 528 height 15
click at [857, 388] on link "In BidPoint﻿" at bounding box center [834, 386] width 53 height 11
drag, startPoint x: 870, startPoint y: 387, endPoint x: 830, endPoint y: 388, distance: 40.0
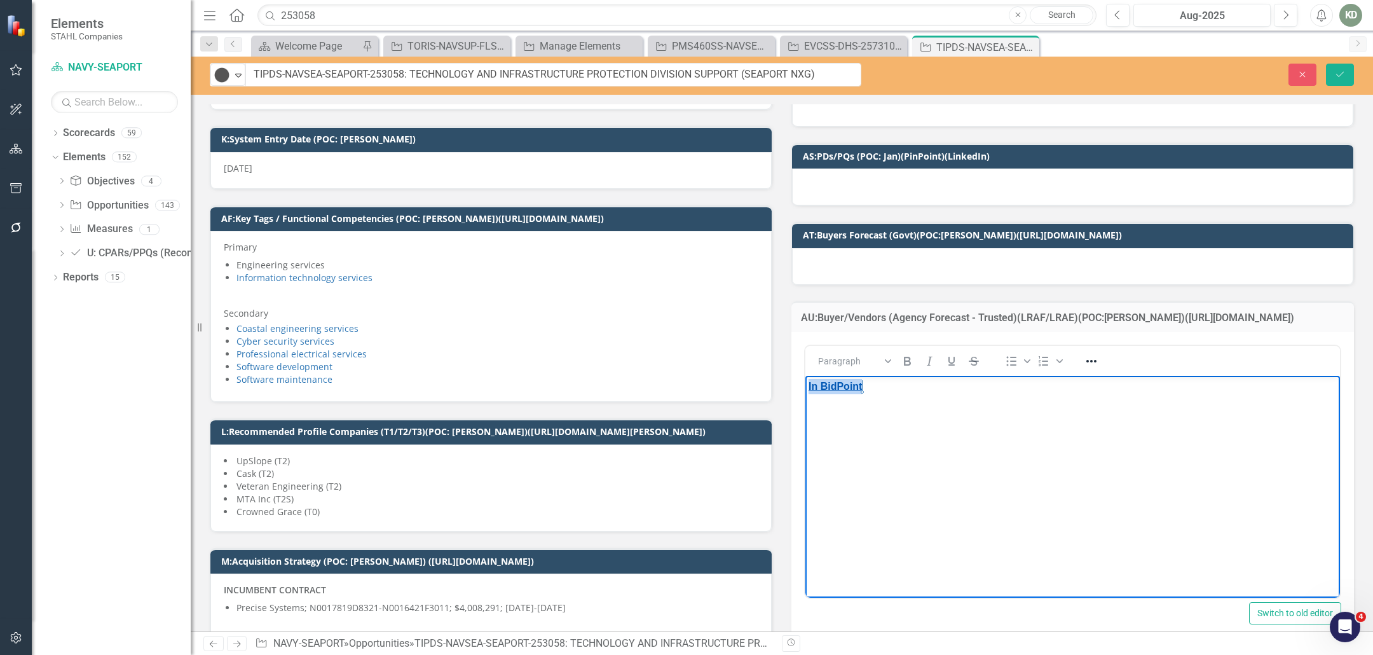
click at [808, 385] on p "In BidPoint" at bounding box center [1072, 386] width 528 height 15
click at [805, 386] on html "In BidPoint Open AI Tools" at bounding box center [1072, 471] width 534 height 191
click at [1095, 360] on button "Reveal or hide additional toolbar items" at bounding box center [1091, 361] width 22 height 18
click at [1089, 360] on icon "Reveal or hide additional toolbar items" at bounding box center [1091, 361] width 10 height 3
click at [1080, 353] on button "Reveal or hide additional toolbar items" at bounding box center [1091, 361] width 22 height 18
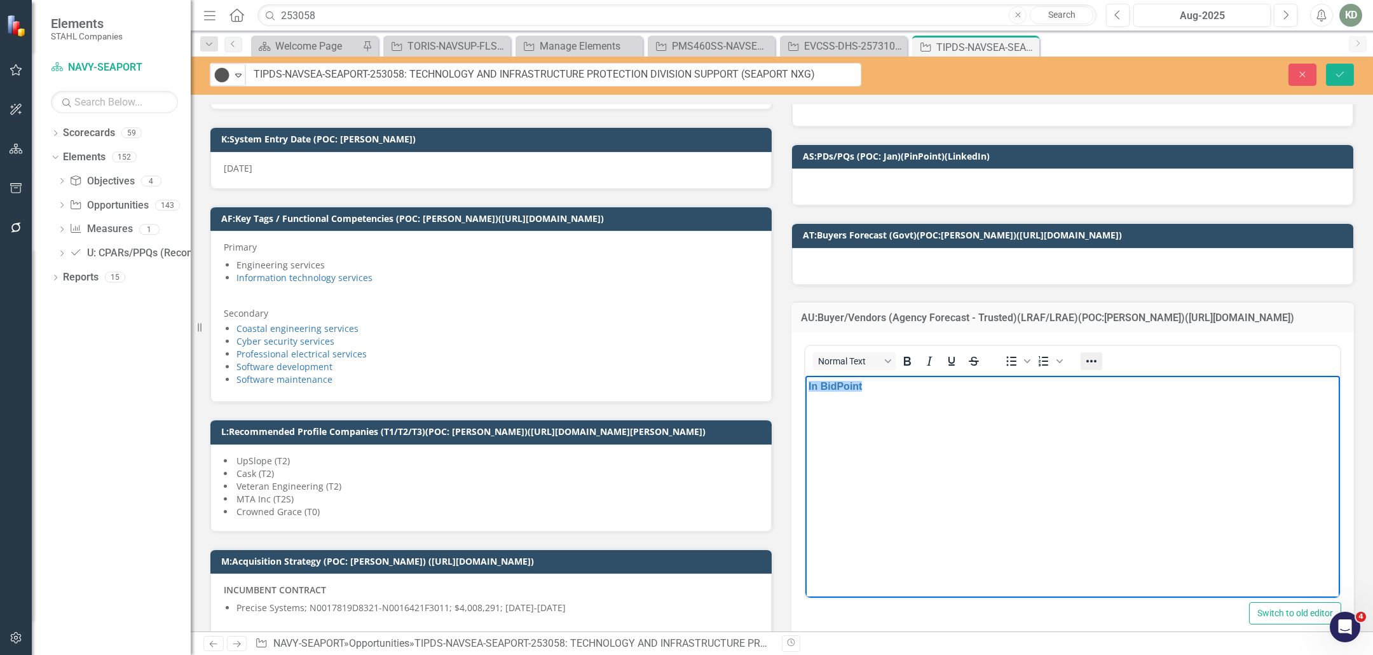
click at [1086, 357] on icon "Reveal or hide additional toolbar items" at bounding box center [1090, 360] width 15 height 15
click at [892, 399] on body "﻿In BidPoint" at bounding box center [1072, 471] width 534 height 191
drag, startPoint x: 851, startPoint y: 388, endPoint x: 795, endPoint y: 387, distance: 55.9
click at [805, 387] on html "In BidPoint﻿ Open AI Tools" at bounding box center [1072, 471] width 534 height 191
click at [1075, 365] on div at bounding box center [1091, 360] width 37 height 25
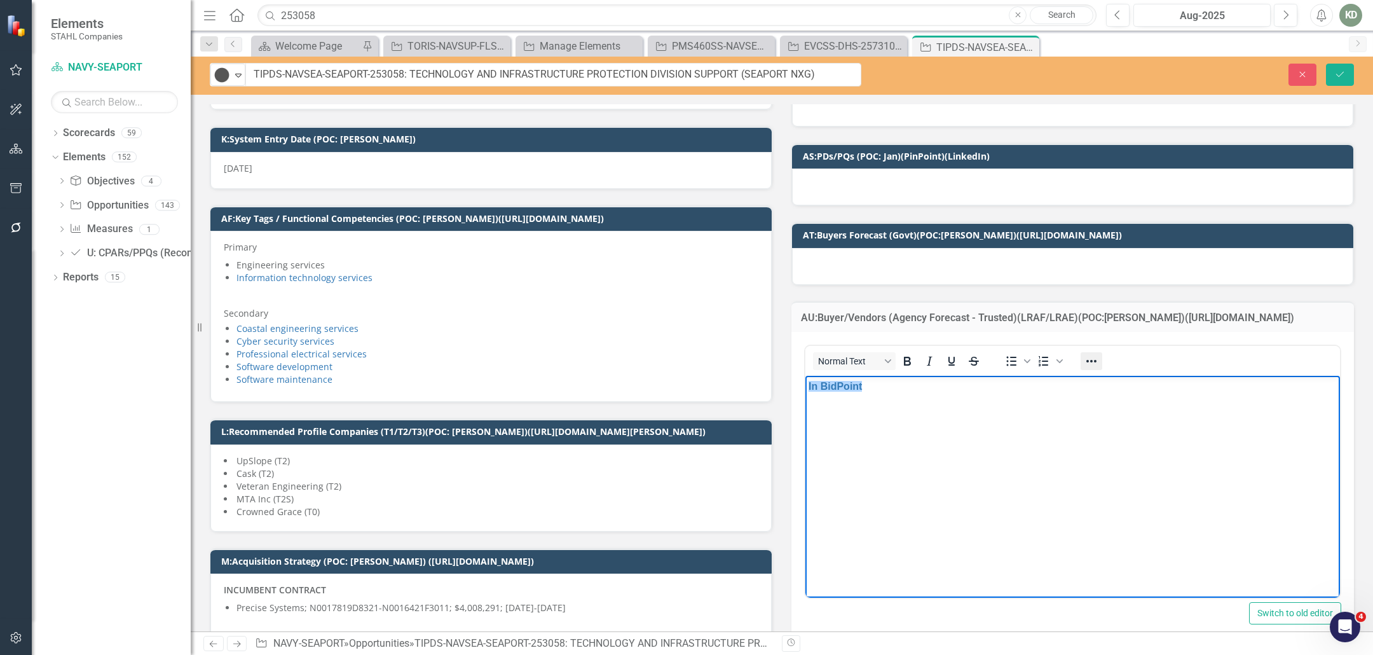
click at [1083, 362] on icon "Reveal or hide additional toolbar items" at bounding box center [1090, 360] width 15 height 15
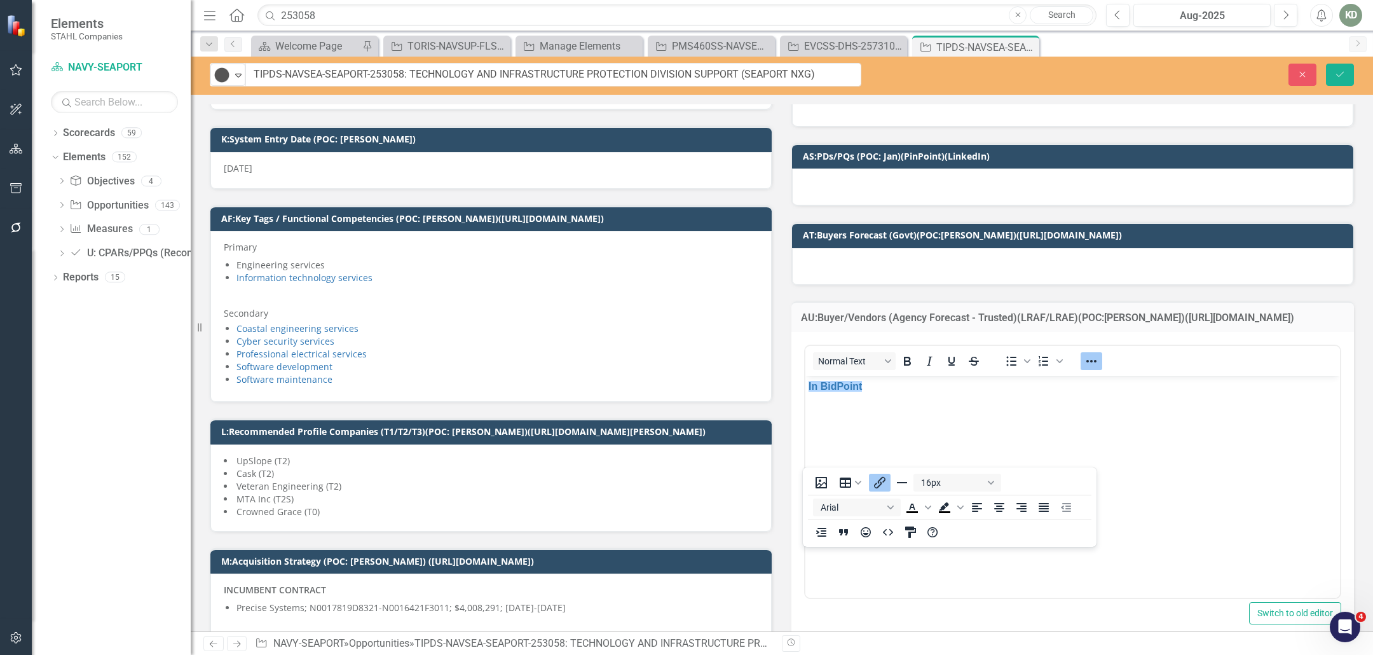
click at [1089, 360] on icon "Reveal or hide additional toolbar items" at bounding box center [1091, 361] width 10 height 3
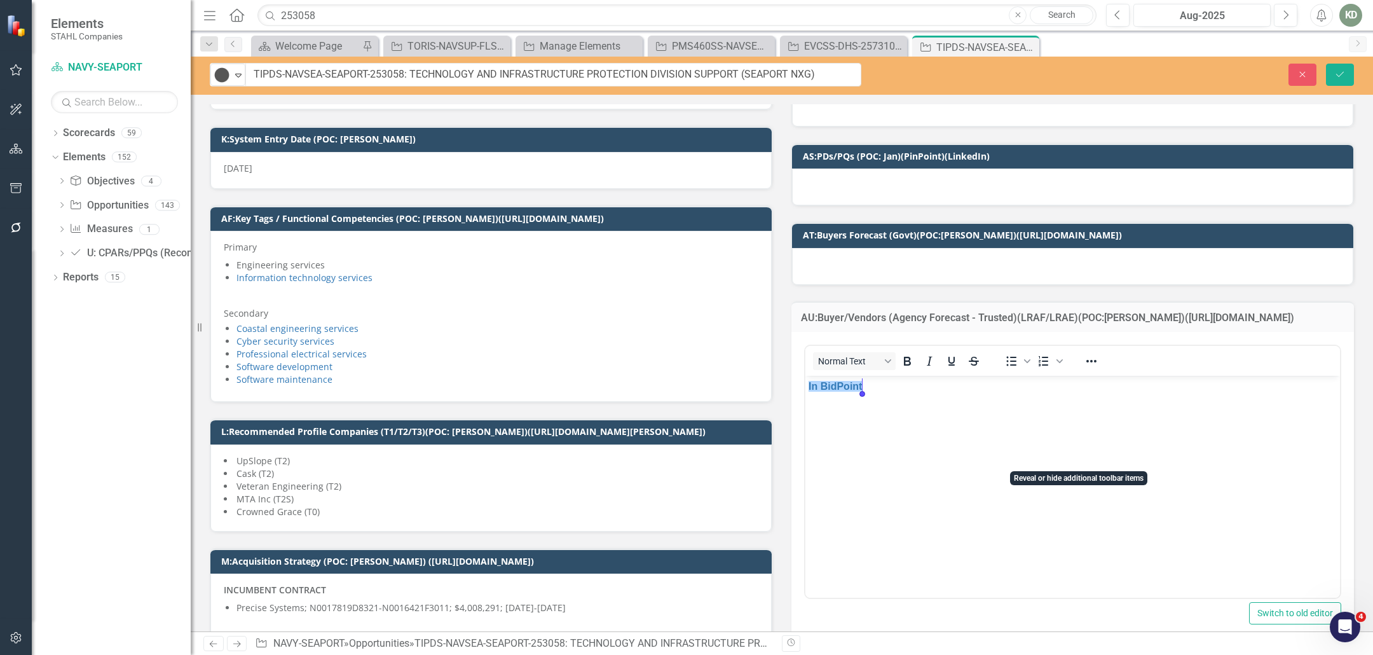
click at [904, 395] on body "In BidPoint﻿" at bounding box center [1072, 471] width 534 height 191
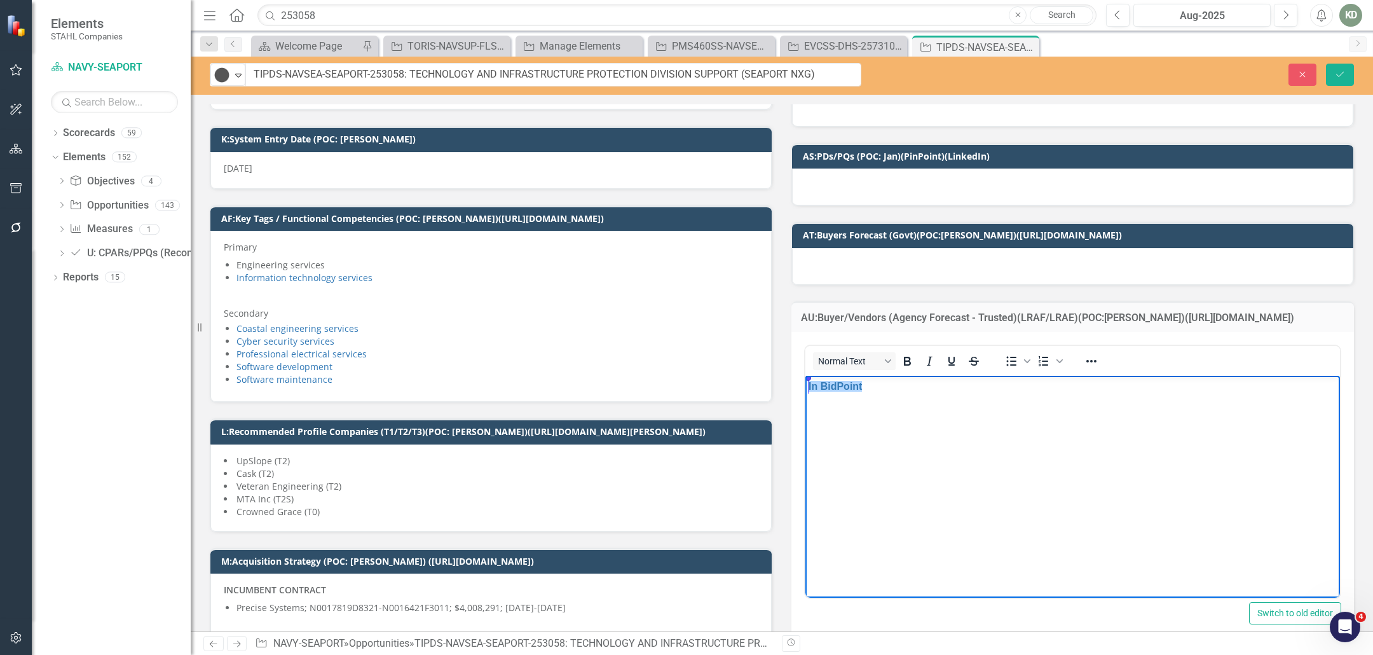
drag, startPoint x: 815, startPoint y: 386, endPoint x: 1054, endPoint y: 383, distance: 238.3
click at [805, 383] on html "In BidPoint﻿ Open AI Tools" at bounding box center [1072, 471] width 534 height 191
click at [1090, 359] on icon "Reveal or hide additional toolbar items" at bounding box center [1090, 360] width 15 height 15
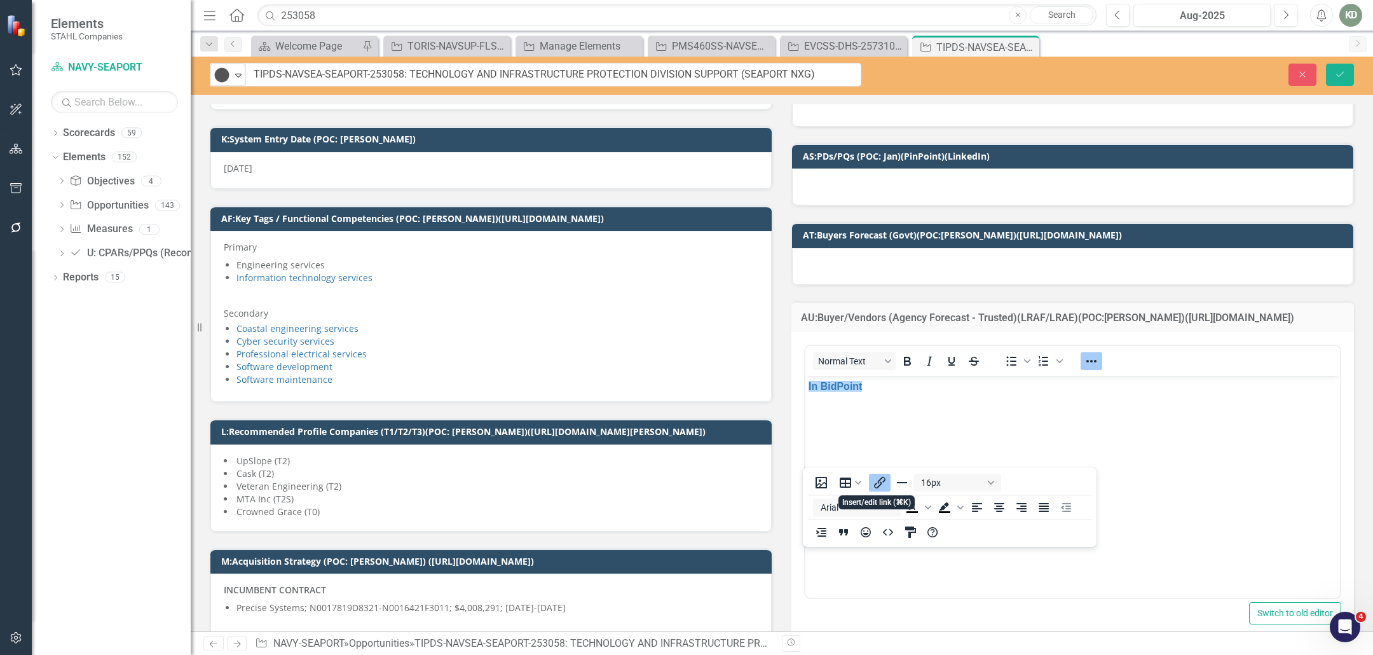
click at [884, 475] on icon "Insert/edit link" at bounding box center [879, 482] width 15 height 15
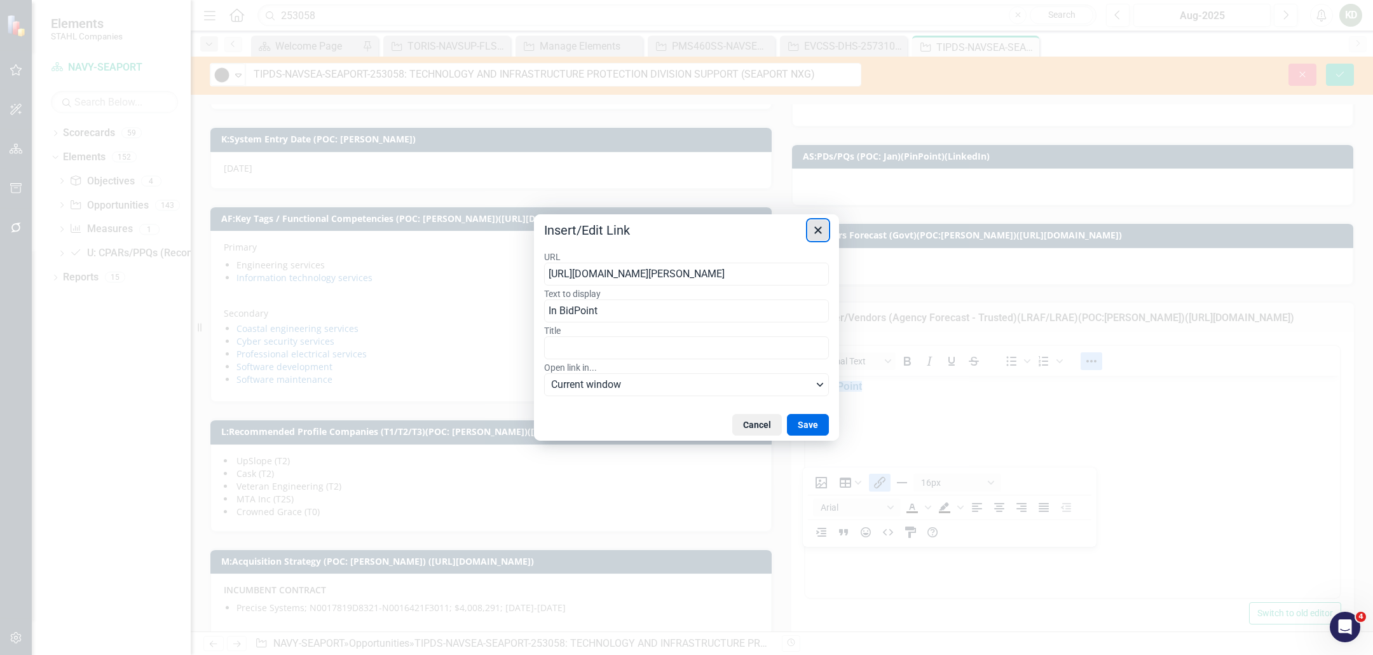
click at [817, 231] on icon "Close" at bounding box center [817, 229] width 7 height 7
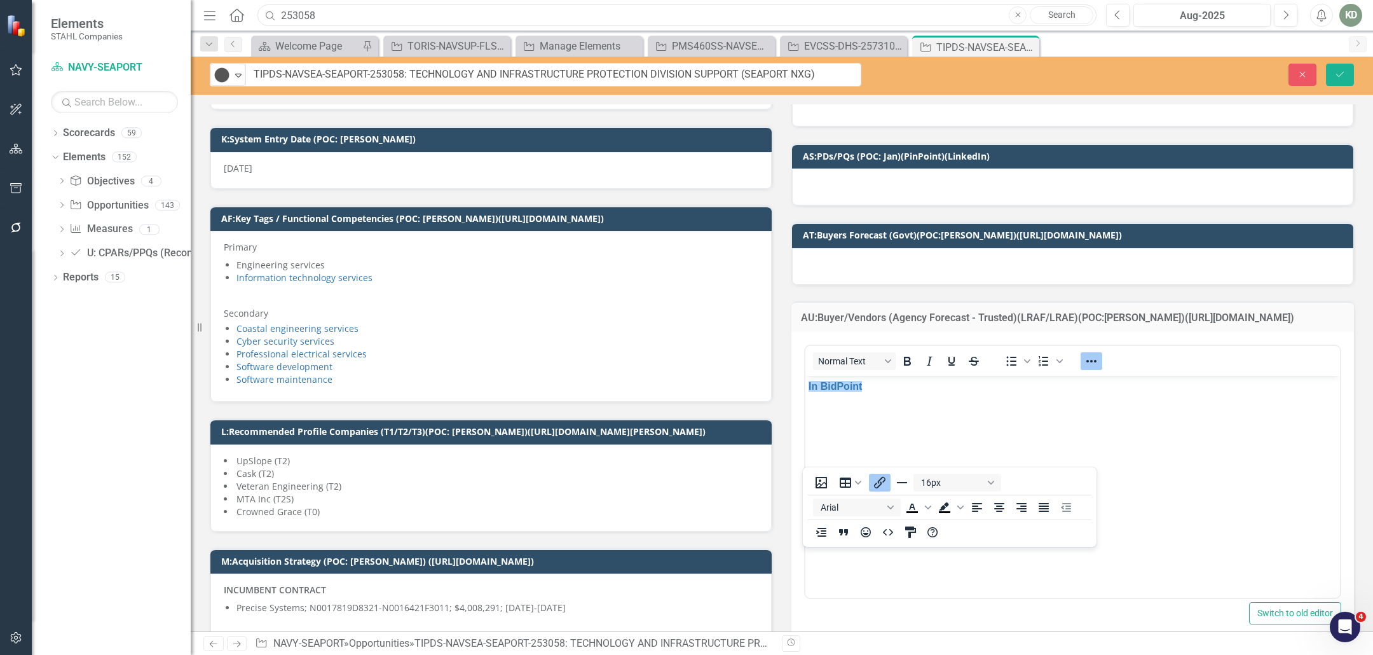
drag, startPoint x: 315, startPoint y: 18, endPoint x: 244, endPoint y: 17, distance: 71.2
click at [244, 17] on div "Menu Home Search 253058 Close Search" at bounding box center [646, 15] width 893 height 24
type input "242467"
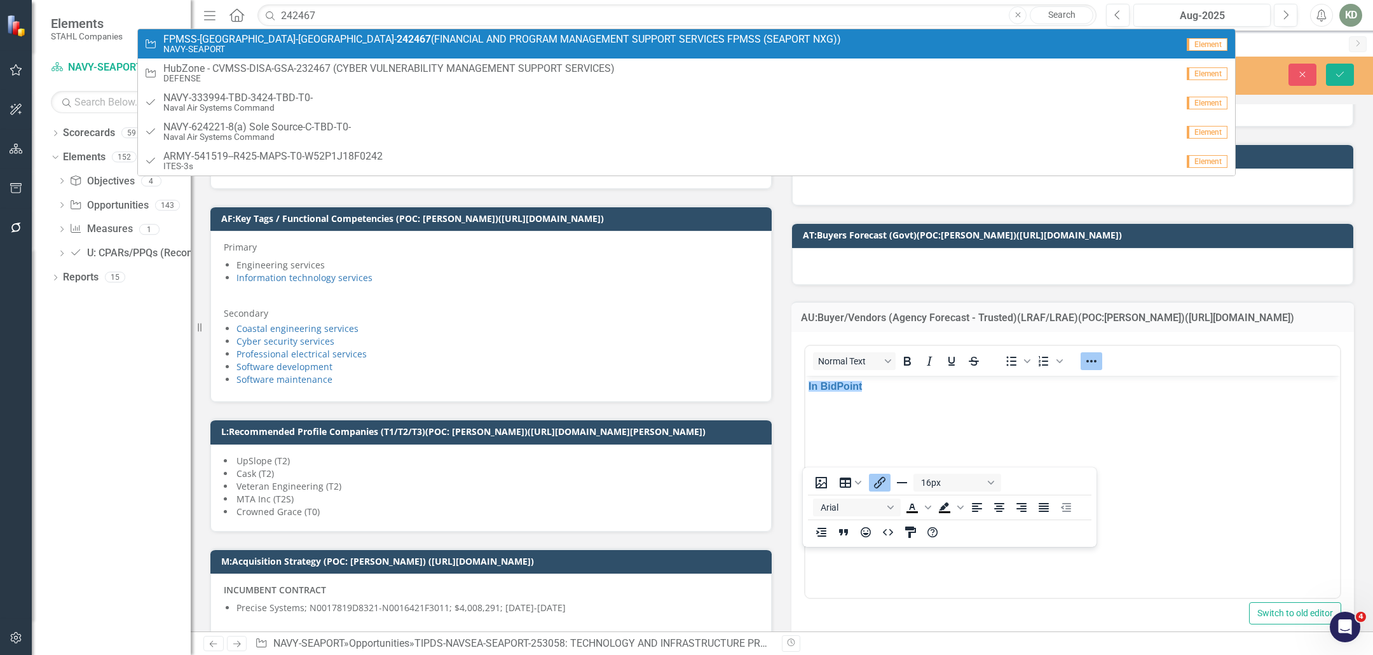
click at [499, 42] on span "FPMSS-NSWC-SEAPORT- 242467 (FINANCIAL AND PROGRAM MANAGEMENT SUPPORT SERVICES F…" at bounding box center [501, 39] width 677 height 11
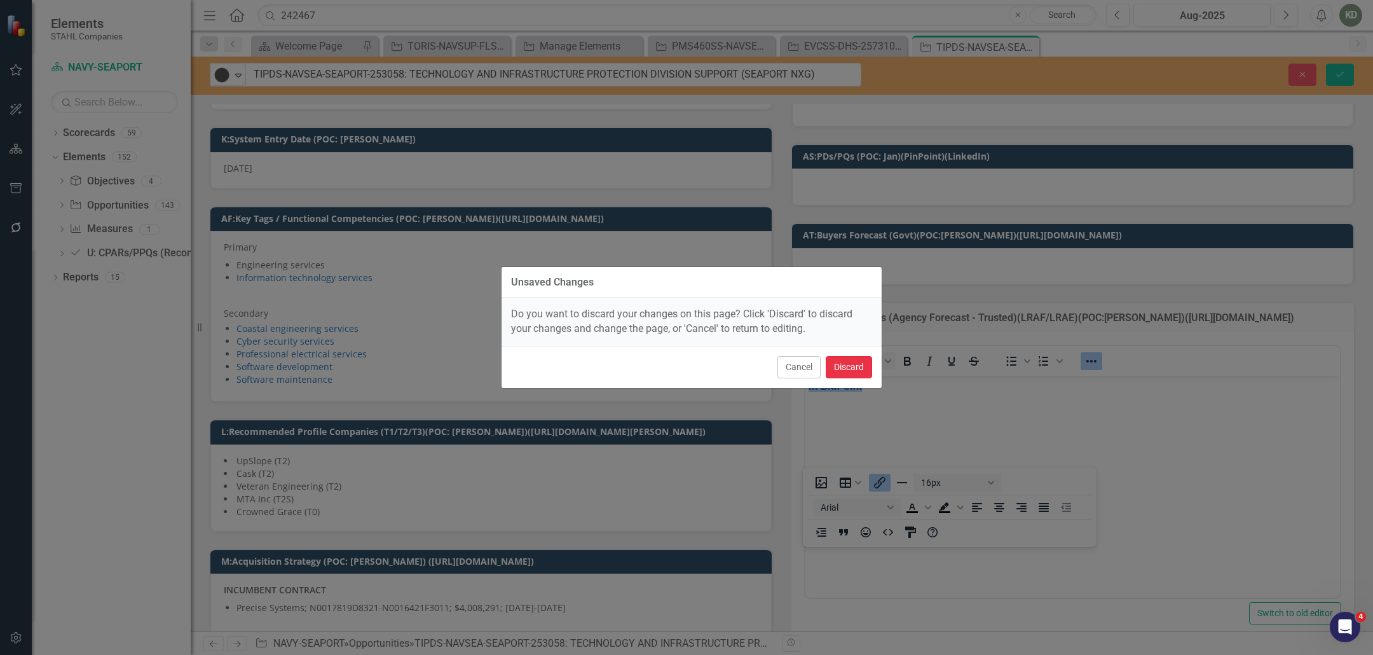
click at [850, 370] on button "Discard" at bounding box center [848, 367] width 46 height 22
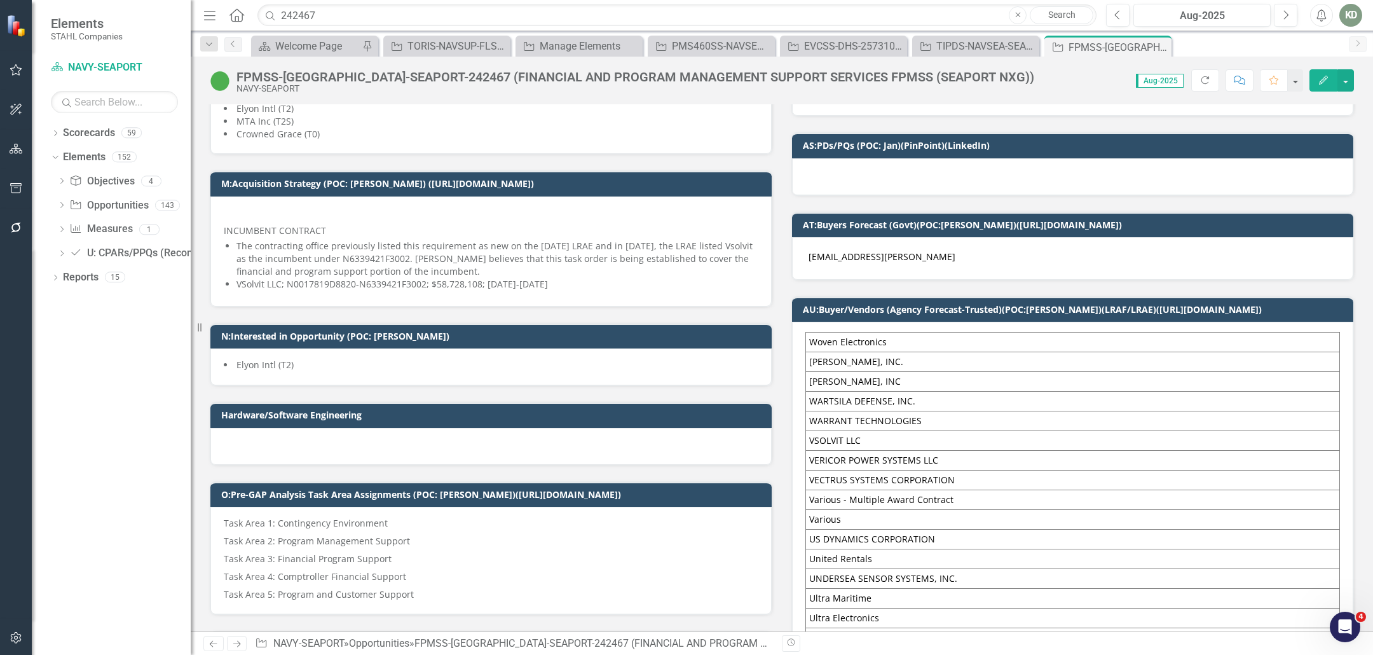
scroll to position [1184, 0]
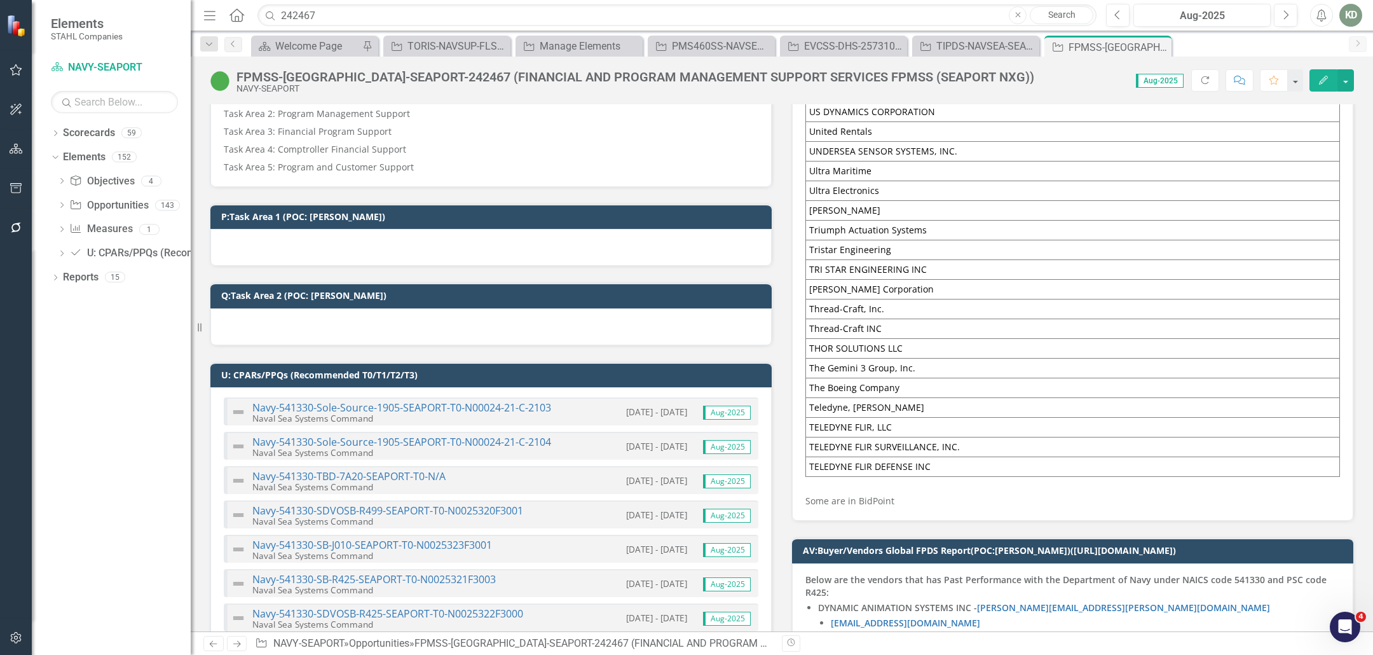
click at [902, 492] on p "Some are in BidPoint" at bounding box center [1072, 499] width 534 height 15
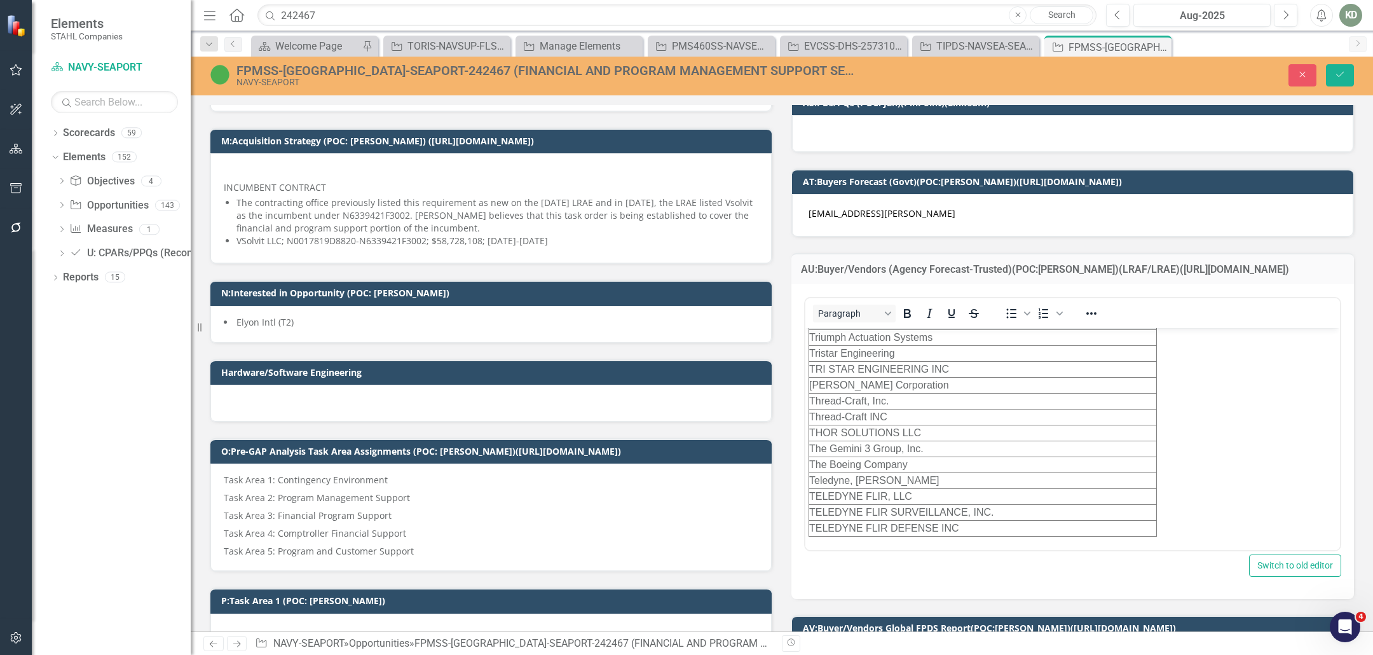
scroll to position [290, 0]
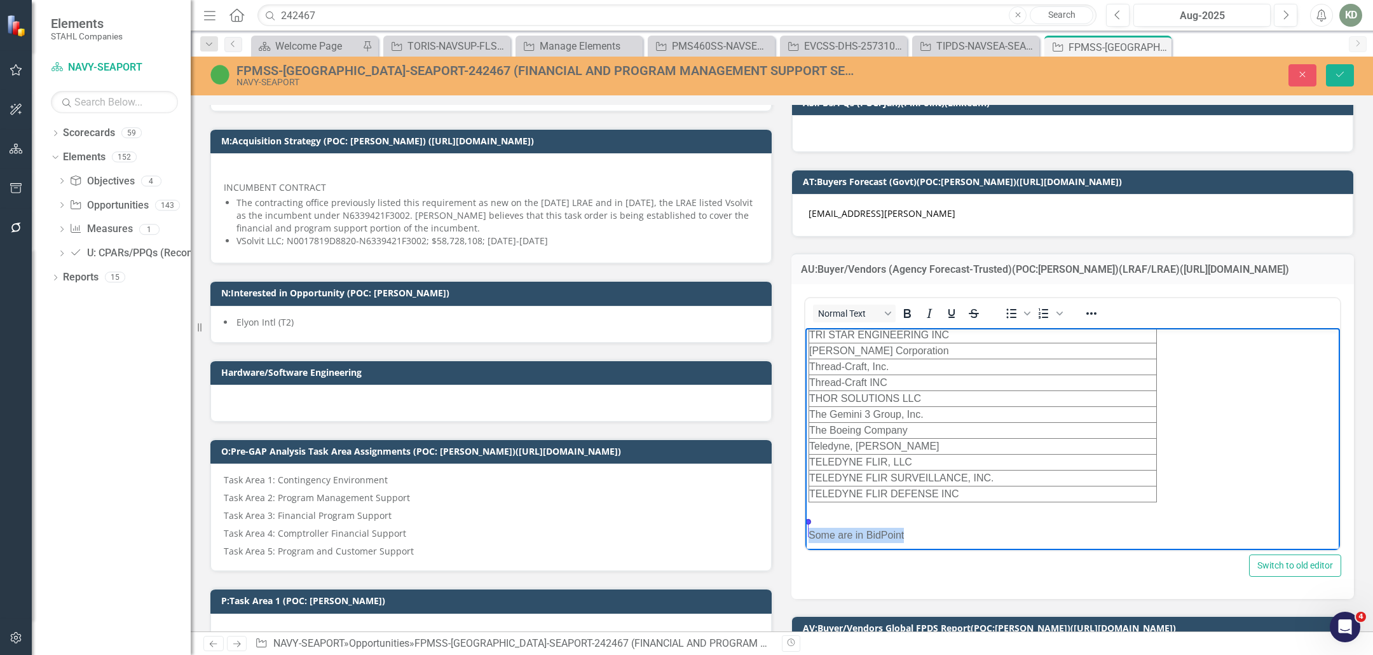
drag, startPoint x: 918, startPoint y: 524, endPoint x: 1601, endPoint y: 839, distance: 751.8
click at [805, 525] on html "Woven Electronics WOODWARD, INC. Woodward, INC WARTSILA DEFENSE, INC. WARRANT T…" at bounding box center [1072, 296] width 534 height 519
click at [1097, 311] on div at bounding box center [1091, 313] width 37 height 25
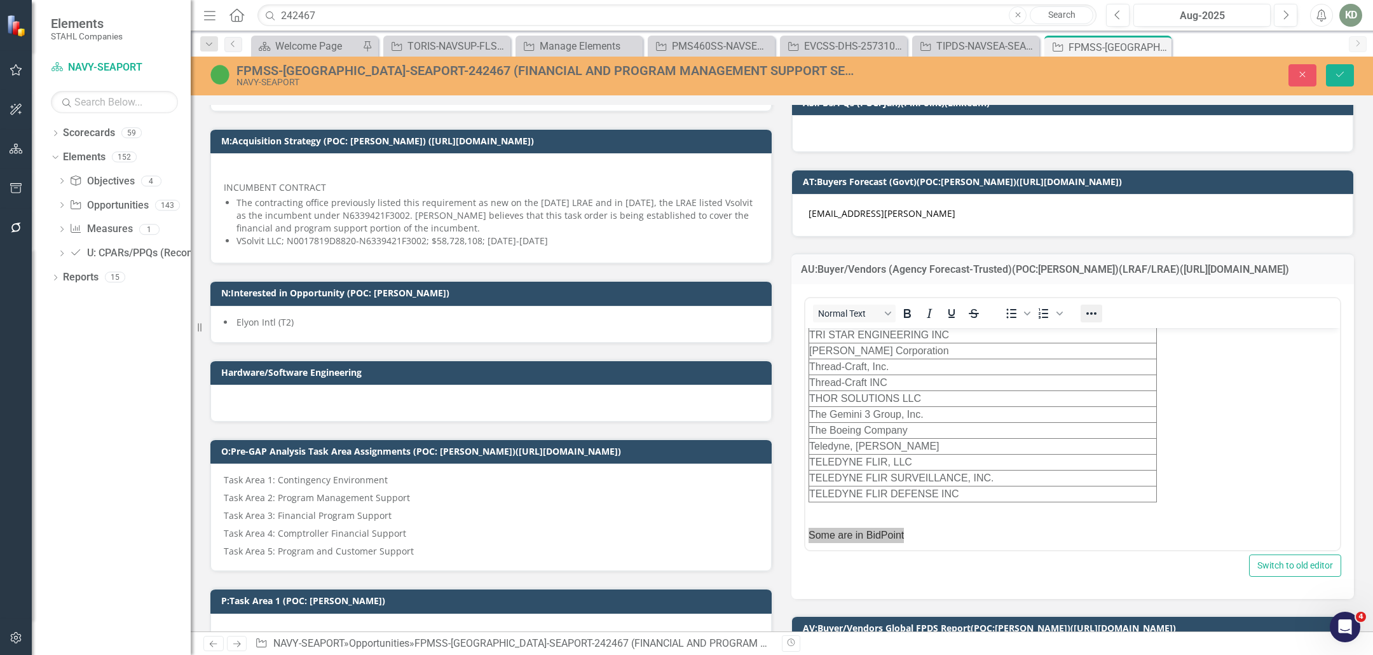
click at [1093, 312] on icon "Reveal or hide additional toolbar items" at bounding box center [1090, 313] width 15 height 15
click at [876, 426] on icon "Insert/edit link" at bounding box center [879, 433] width 15 height 15
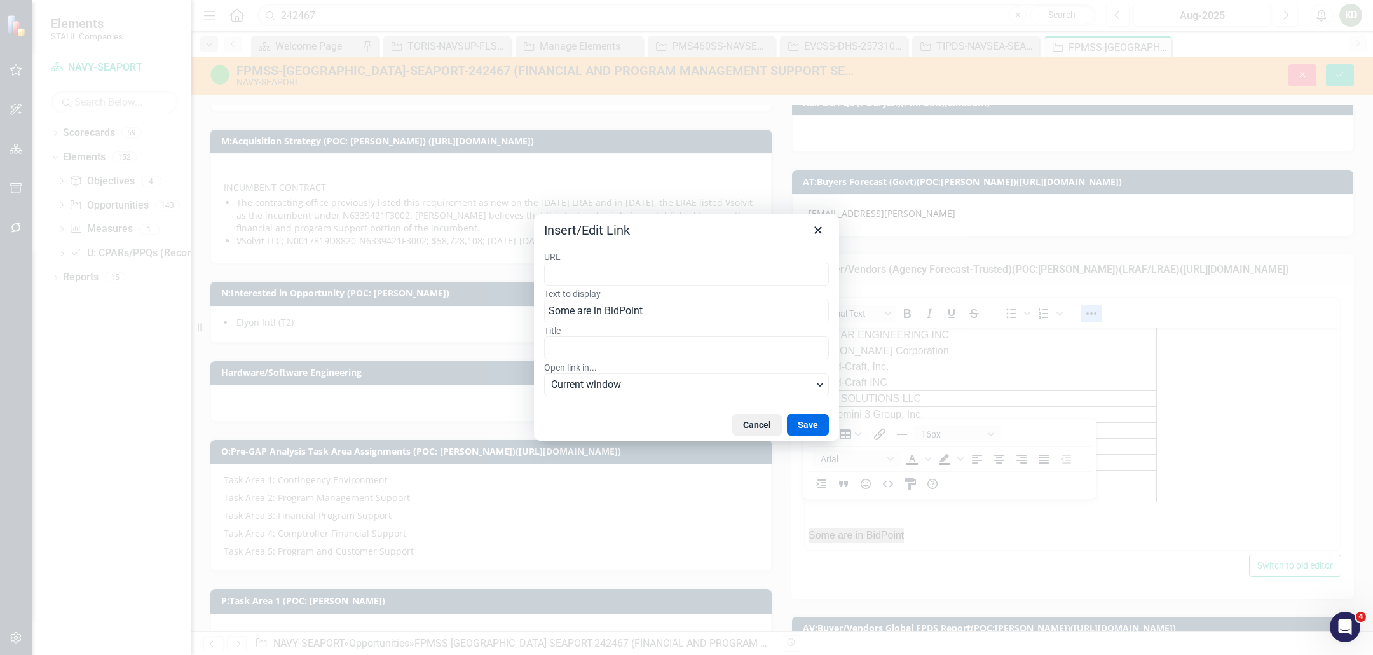
type input "https://bidpoint.stahl-companies.com/index.html?action=3E780F51A6A8A314D22B024C…"
click at [804, 422] on button "Save" at bounding box center [808, 425] width 42 height 22
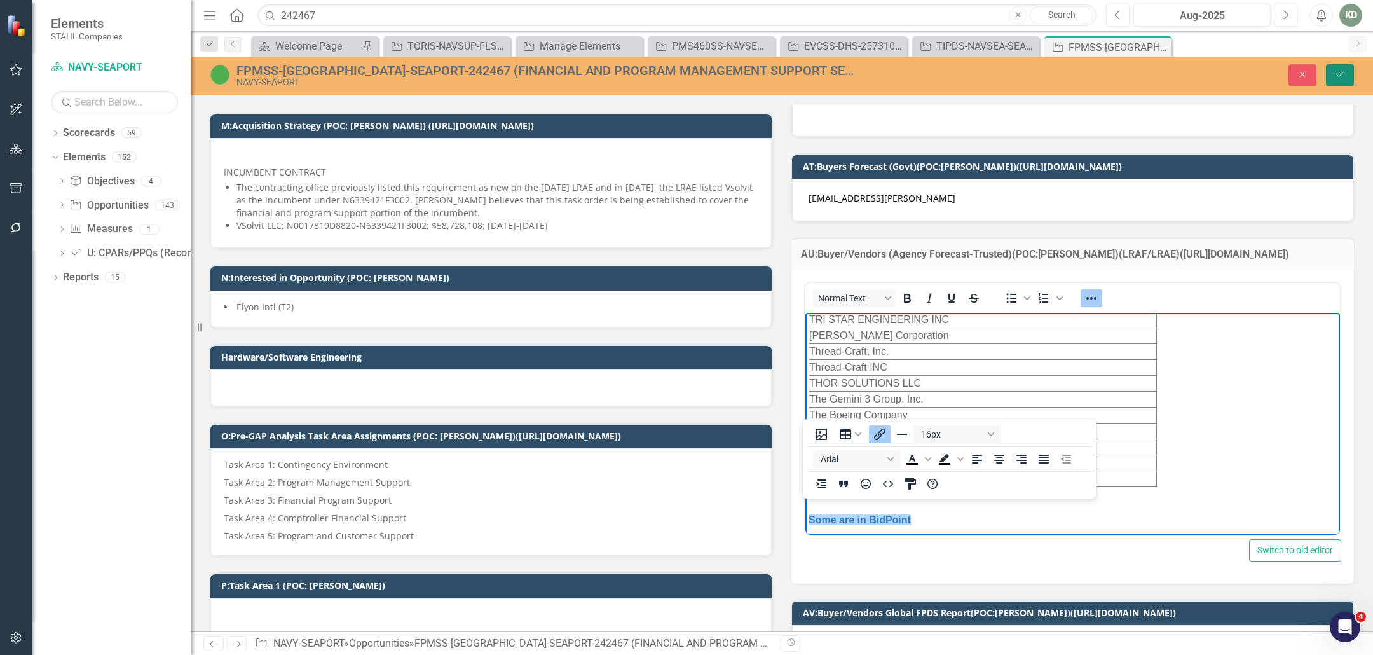
click at [1340, 79] on button "Save" at bounding box center [1340, 75] width 28 height 22
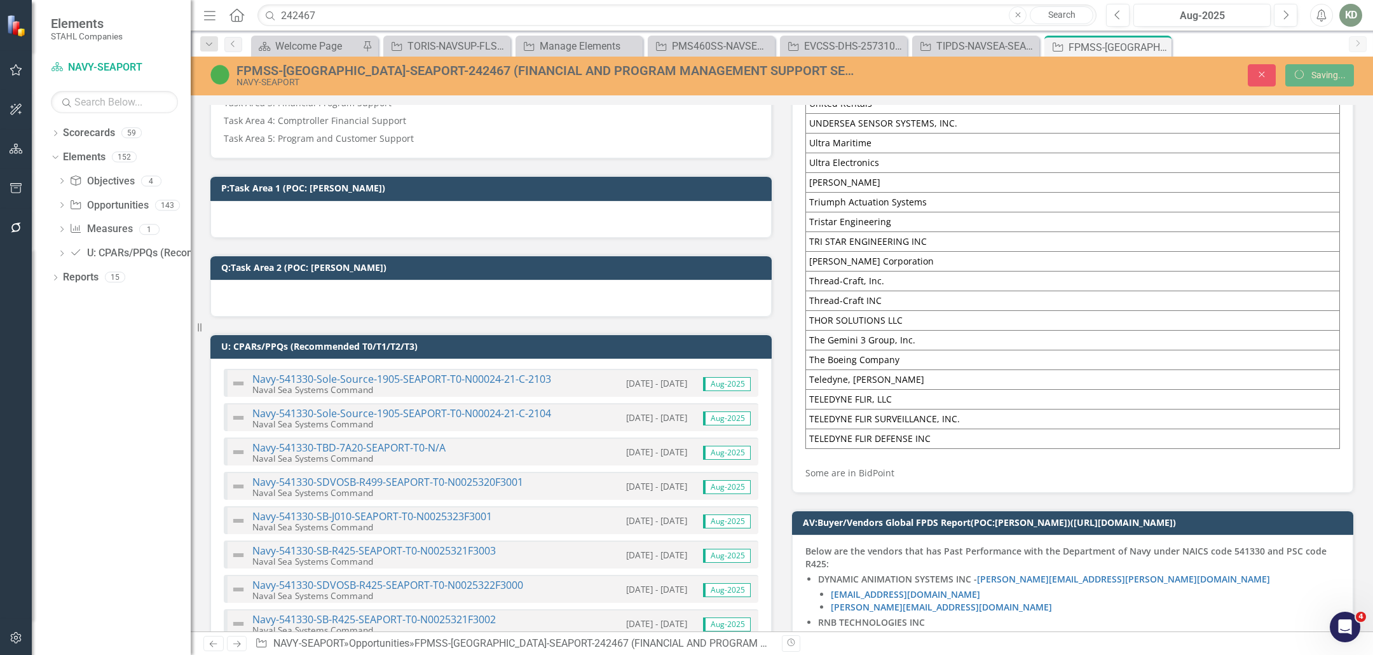
scroll to position [1216, 0]
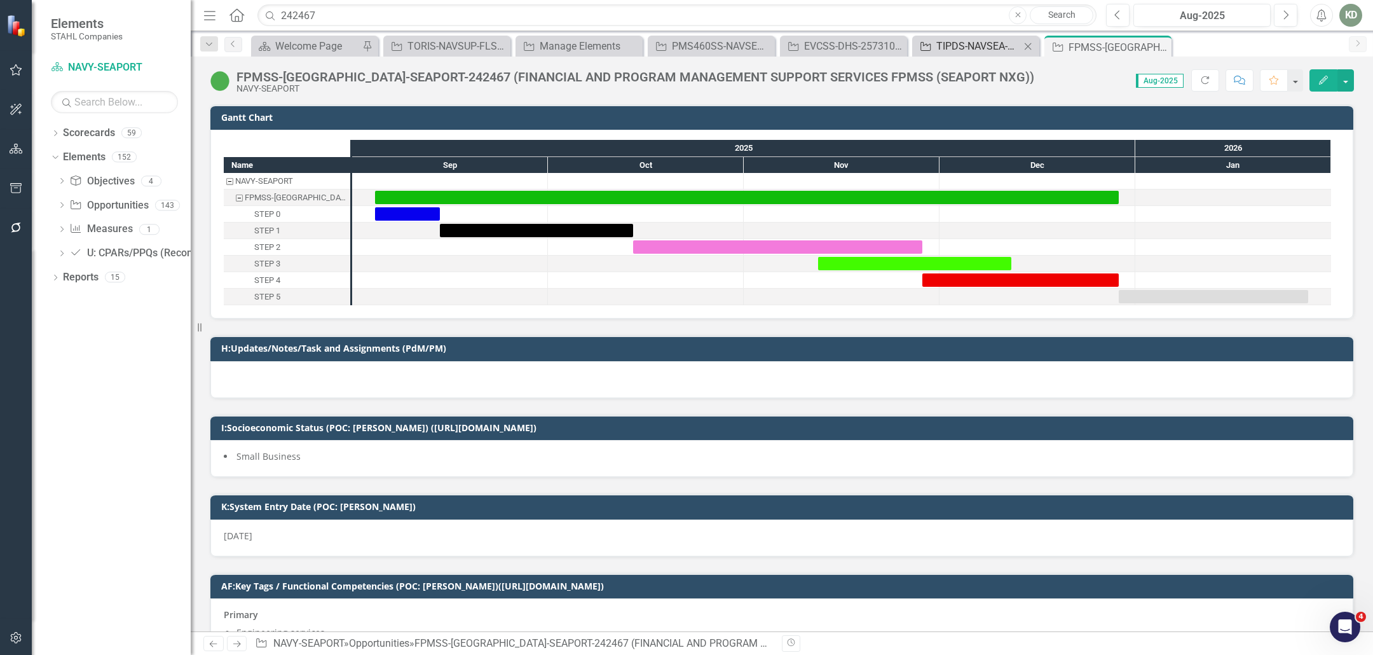
click at [963, 44] on div "TIPDS-NAVSEA-SEAPORT-253058: TECHNOLOGY AND INFRASTRUCTURE PROTECTION DIVISION …" at bounding box center [978, 46] width 84 height 16
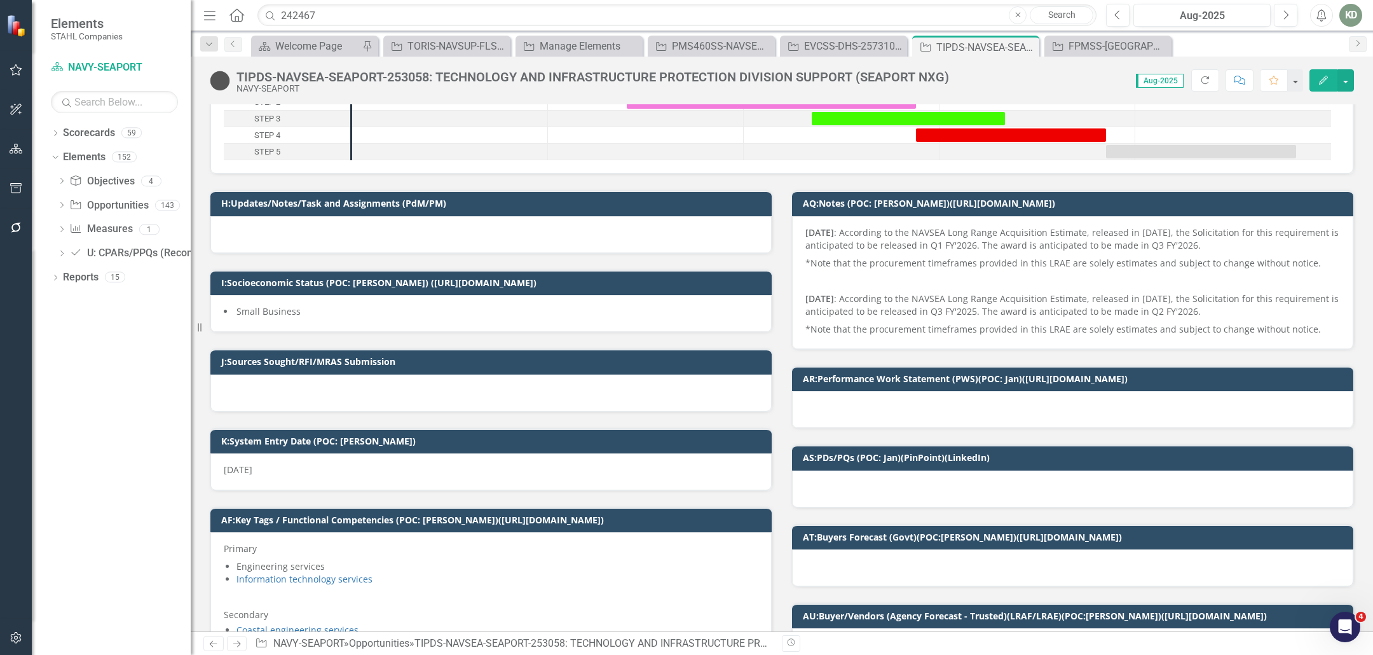
scroll to position [143, 0]
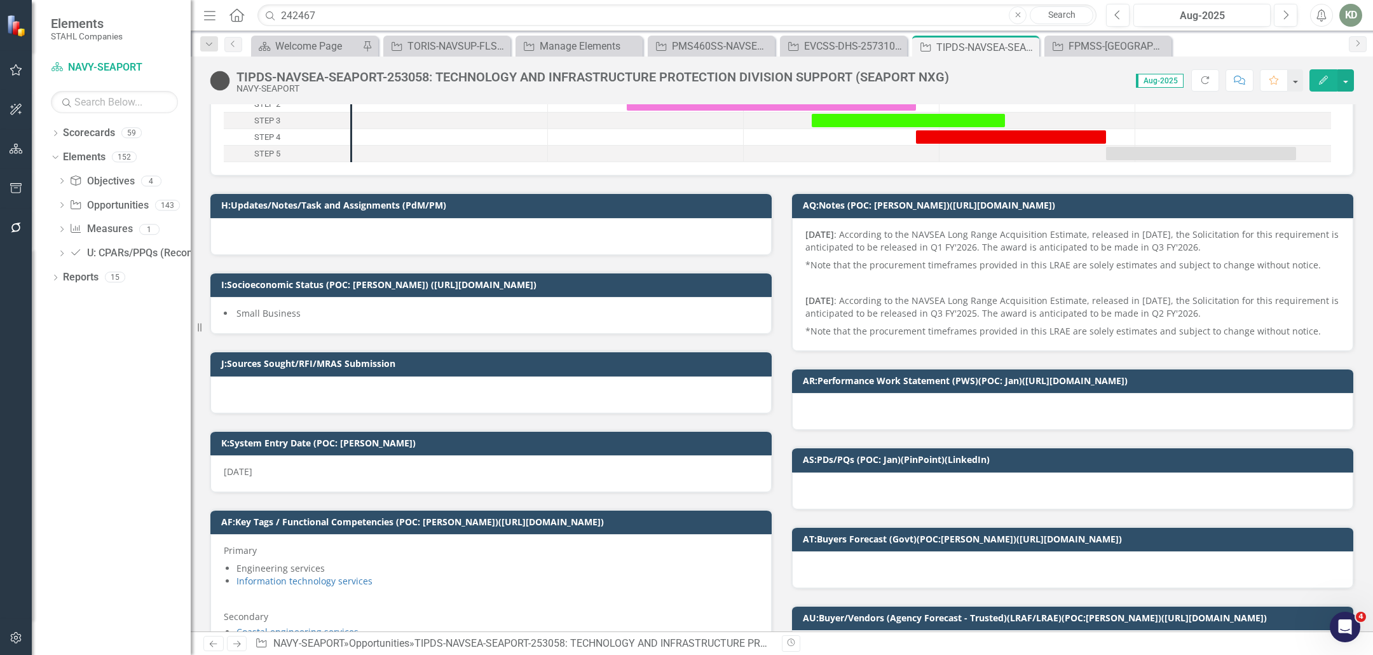
click at [350, 394] on div at bounding box center [490, 394] width 561 height 37
click at [350, 393] on div at bounding box center [490, 394] width 561 height 37
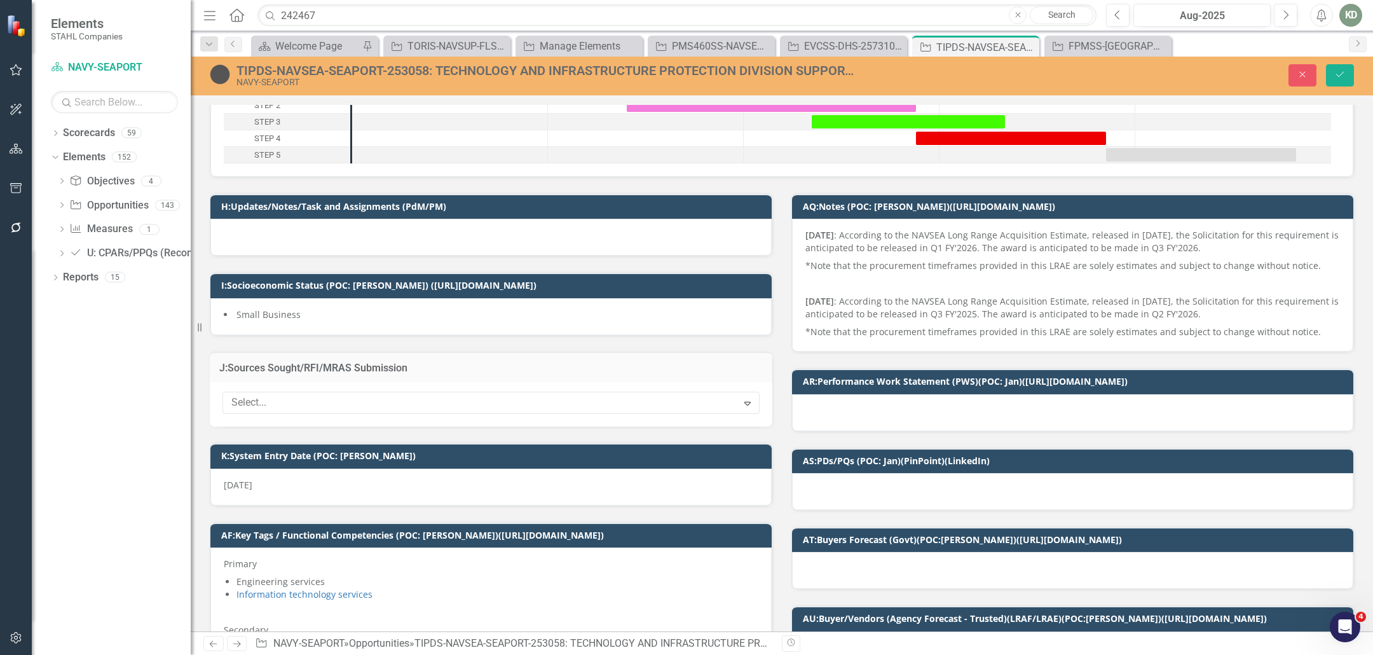
click at [378, 394] on div at bounding box center [481, 402] width 511 height 17
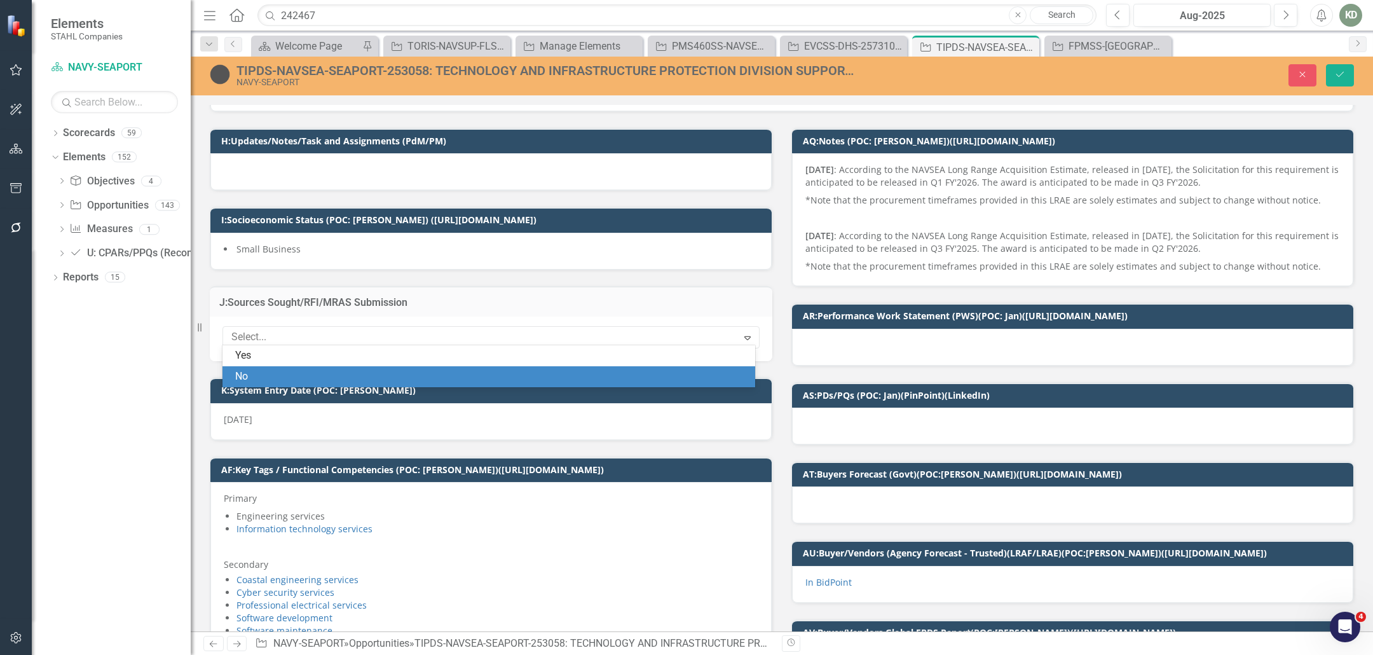
click at [337, 379] on div "No" at bounding box center [491, 376] width 512 height 15
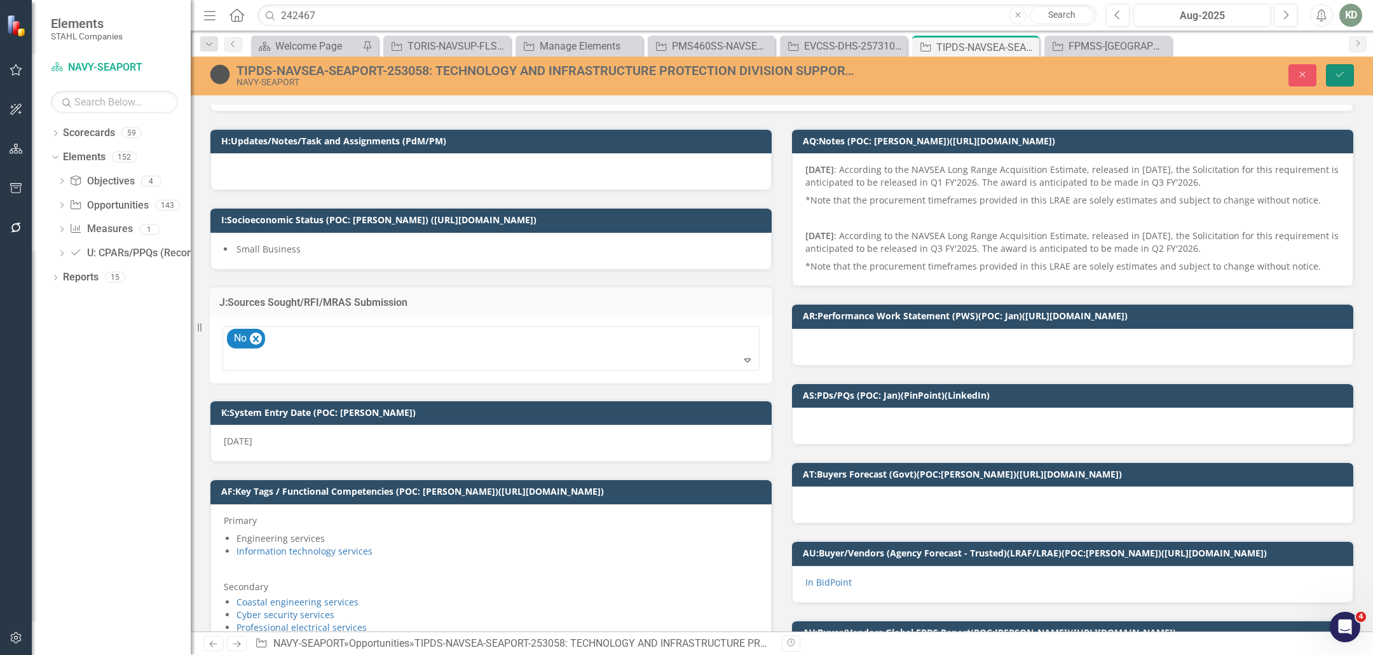
click at [1338, 70] on icon "Save" at bounding box center [1339, 74] width 11 height 9
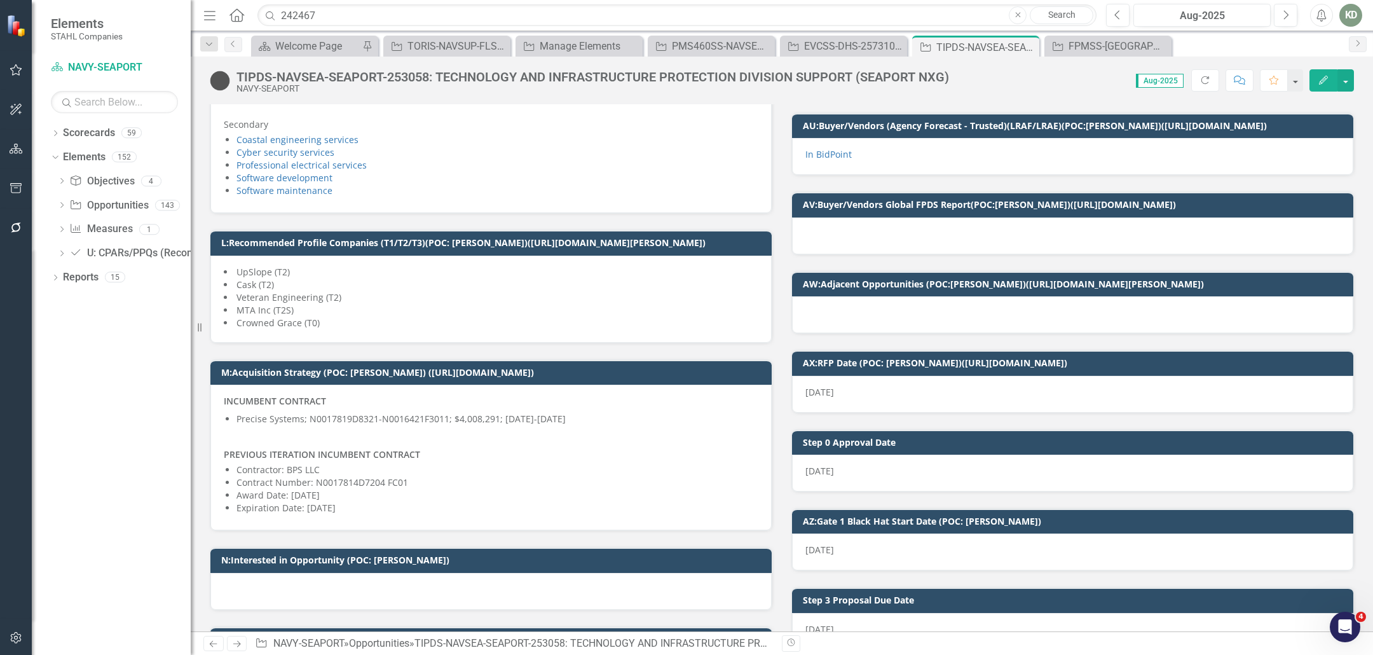
scroll to position [1072, 0]
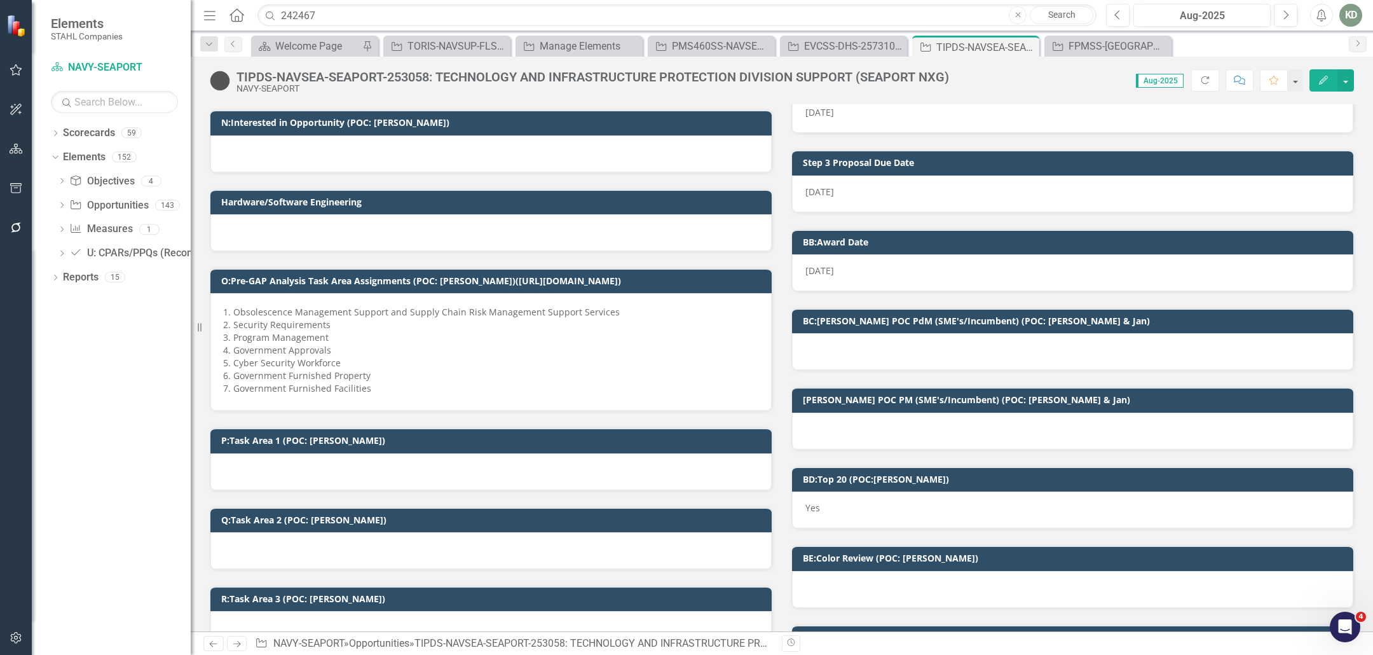
click at [391, 357] on li "Cyber Security Workforce" at bounding box center [495, 363] width 525 height 13
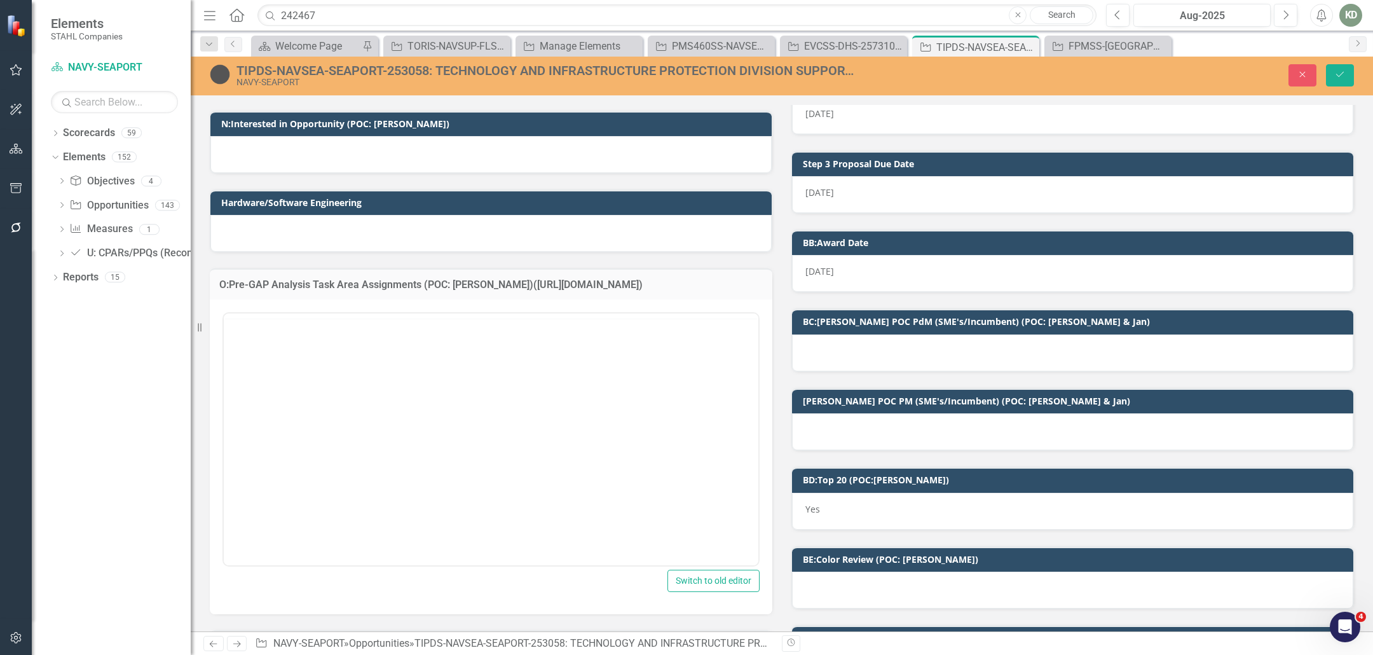
click at [316, 318] on div "<ol> <li>Obsolescence Management Support and Supply Chain Risk Management Suppo…" at bounding box center [490, 437] width 537 height 257
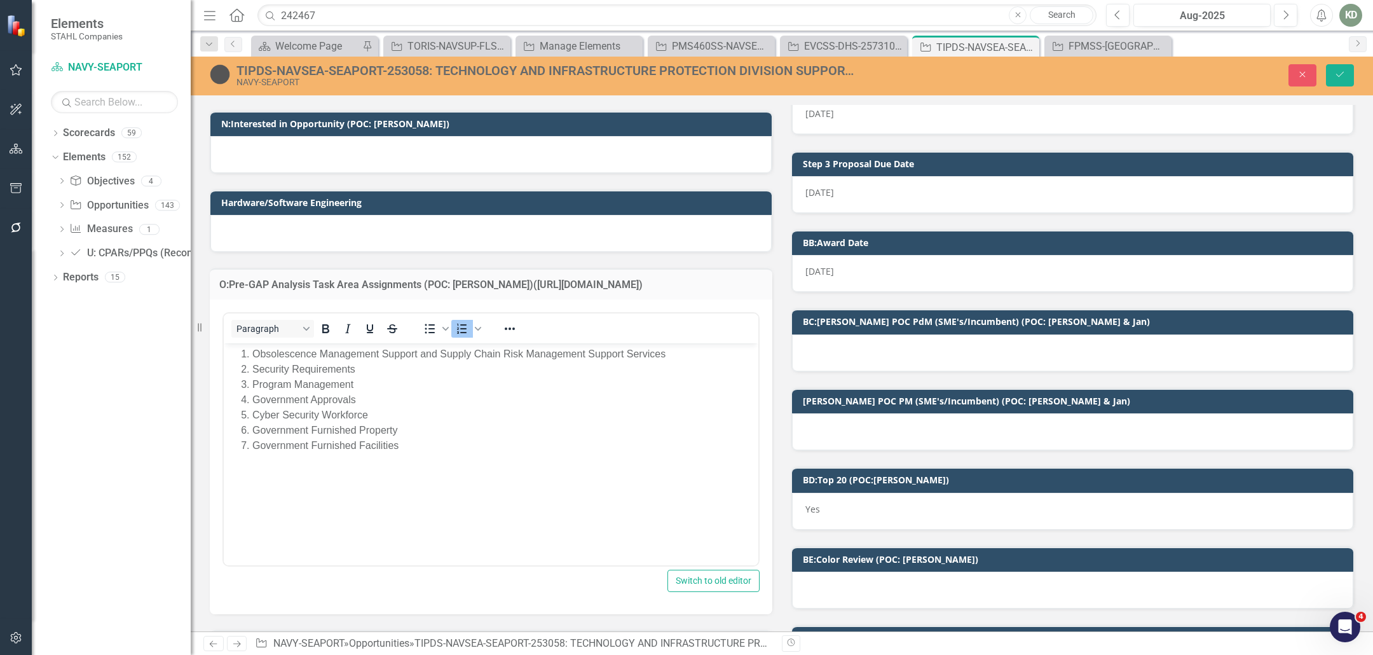
scroll to position [0, 0]
click at [426, 374] on li "Security Requirements" at bounding box center [503, 368] width 503 height 15
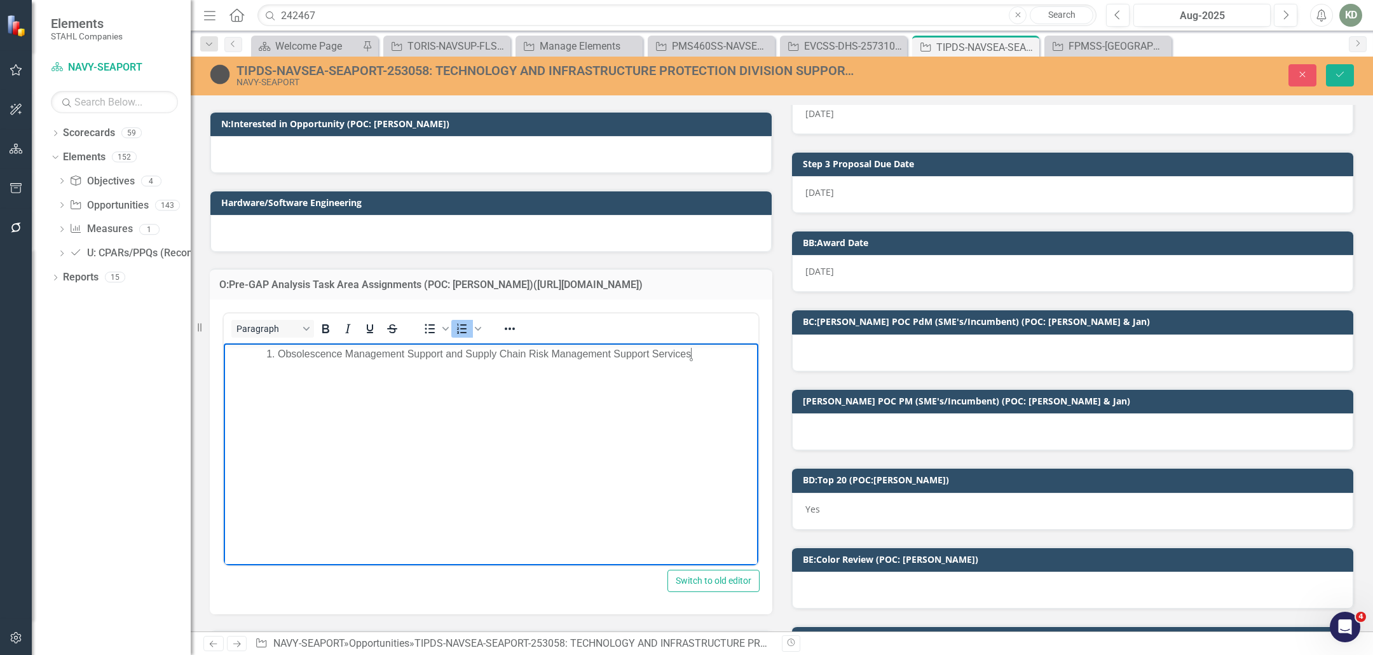
click at [247, 348] on ol "Obsolescence Management Support and Supply Chain Risk Management Support Servic…" at bounding box center [491, 353] width 528 height 15
drag, startPoint x: 261, startPoint y: 351, endPoint x: 221, endPoint y: 350, distance: 39.4
click at [224, 350] on html "Obsolescence Management Support and Supply Chain Risk Management Support Servic…" at bounding box center [491, 438] width 534 height 191
click at [719, 358] on li "Obsolescence Management Support and Supply Chain Risk Management Support Servic…" at bounding box center [516, 353] width 477 height 15
click at [312, 370] on li "Rich Text Area. Press ALT-0 for help." at bounding box center [516, 368] width 477 height 15
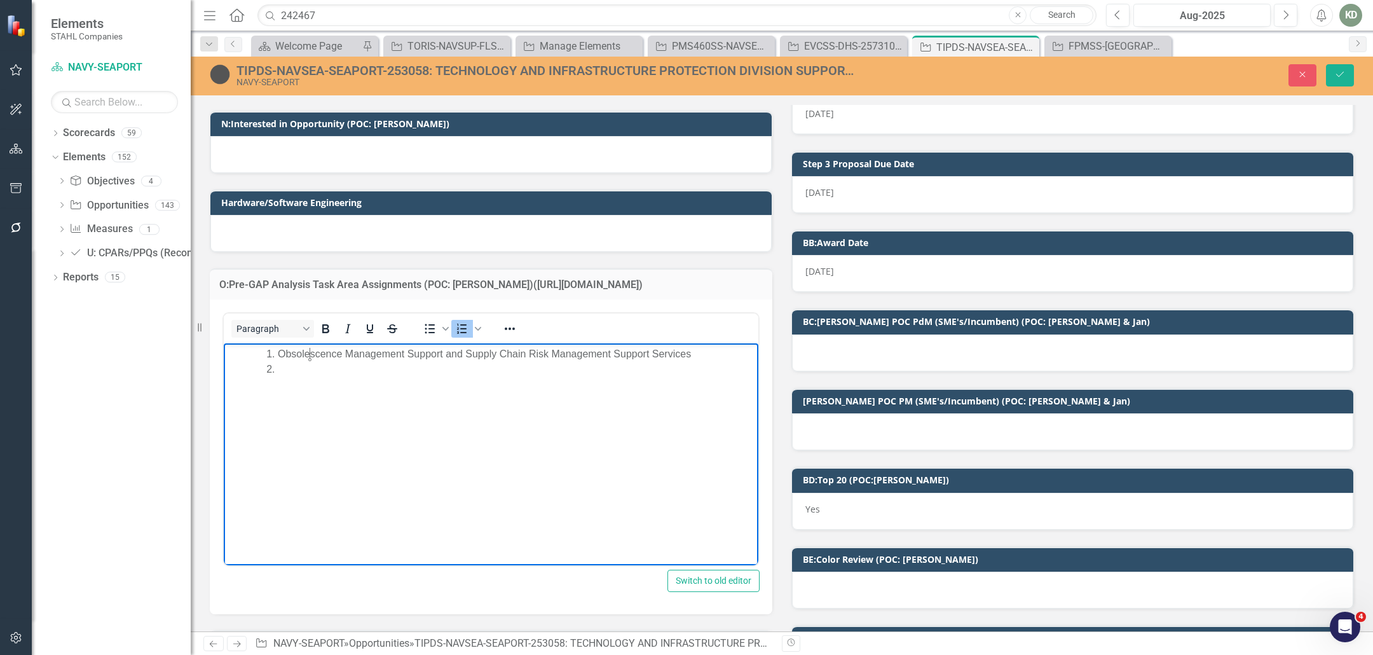
click at [312, 360] on li "Obsolescence Management Support and Supply Chain Risk Management Support Servic…" at bounding box center [516, 353] width 477 height 15
click at [313, 370] on li "Rich Text Area. Press ALT-0 for help." at bounding box center [516, 368] width 477 height 15
click at [305, 372] on li "Rich Text Area. Press ALT-0 for help." at bounding box center [516, 368] width 477 height 15
paste body "Rich Text Area. Press ALT-0 for help."
click at [391, 380] on li "Rich Text Area. Press ALT-0 for help." at bounding box center [516, 383] width 477 height 15
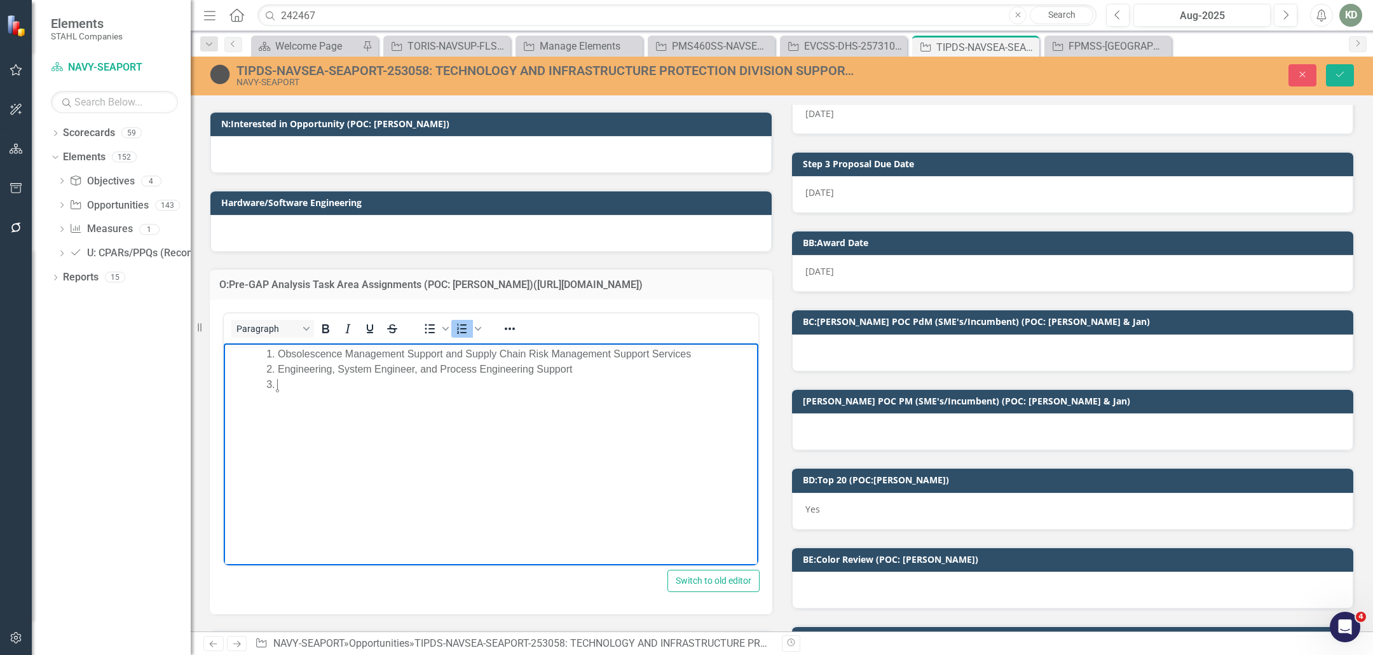
click at [350, 384] on body "Obsolescence Management Support and Supply Chain Risk Management Support Servic…" at bounding box center [491, 438] width 534 height 191
click at [393, 378] on body "Obsolescence Management Support and Supply Chain Risk Management Support Servic…" at bounding box center [491, 438] width 534 height 191
click at [401, 369] on li "Engineering, System Engineer, and Process Engineering Support" at bounding box center [516, 368] width 477 height 15
click at [381, 386] on body "Obsolescence Management Support and Supply Chain Risk Management Support Servic…" at bounding box center [491, 438] width 534 height 191
click at [372, 363] on li "Engineering, System Engineer, and Process Engineering Support" at bounding box center [516, 368] width 477 height 15
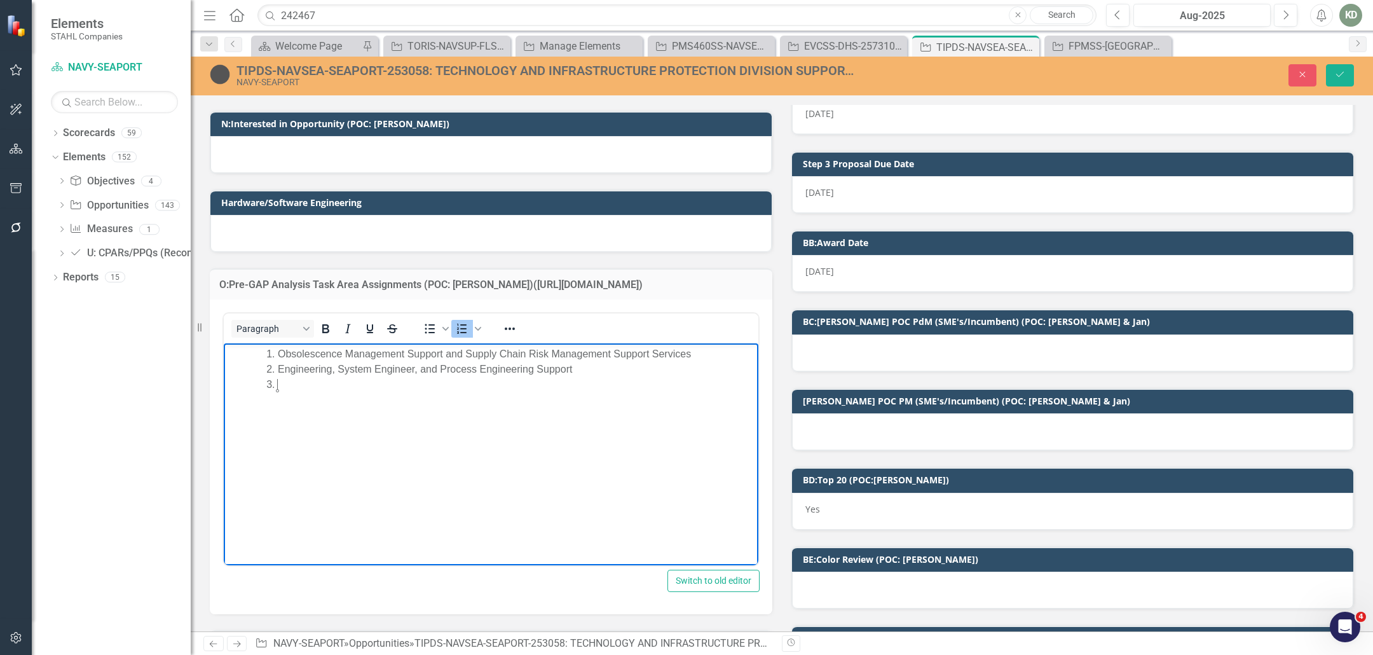
click at [344, 379] on body "Obsolescence Management Support and Supply Chain Risk Management Support Servic…" at bounding box center [491, 438] width 534 height 191
click at [232, 353] on body "Obsolescence Management Support and Supply Chain Risk Management Support Servic…" at bounding box center [491, 438] width 534 height 191
click at [302, 390] on body "Obsolescence Management Support and Supply Chain Risk Management Support Servic…" at bounding box center [491, 438] width 534 height 191
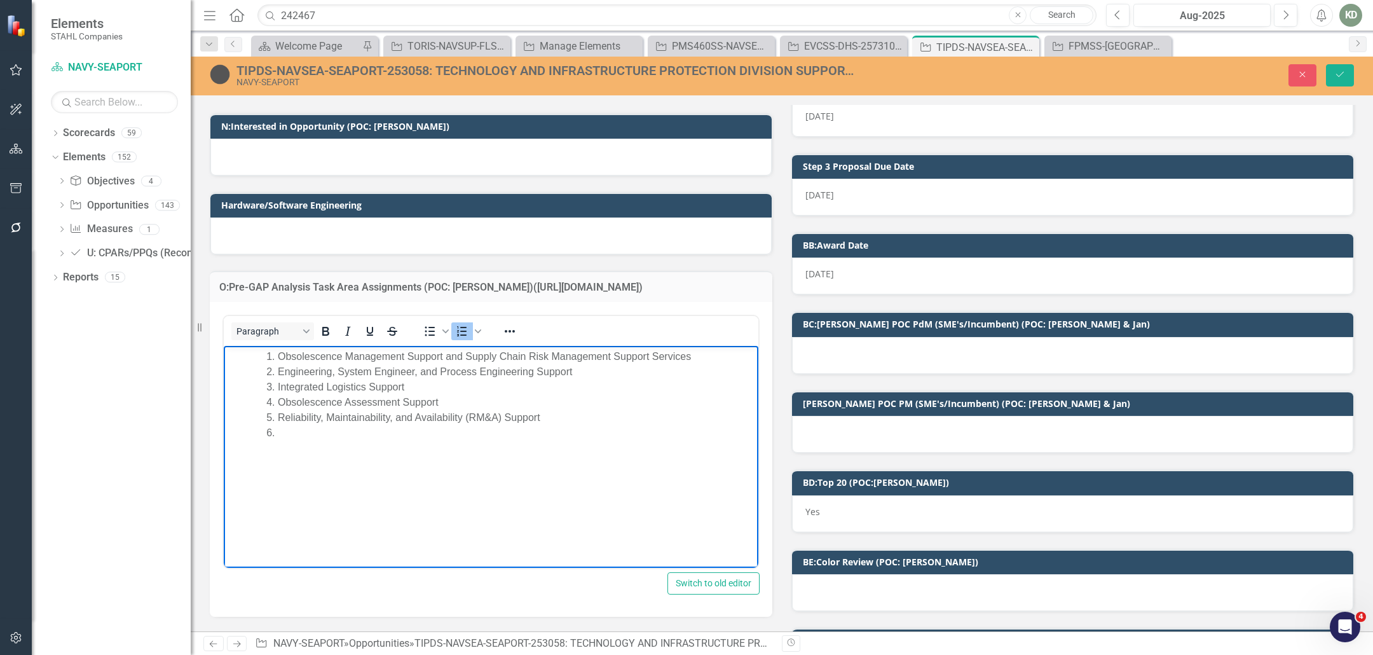
click at [306, 433] on li "Rich Text Area. Press ALT-0 for help." at bounding box center [516, 432] width 477 height 15
click at [313, 430] on li "Rich Text Area. Press ALT-0 for help." at bounding box center [516, 432] width 477 height 15
click at [295, 440] on body "Obsolescence Management Support and Supply Chain Risk Management Support Servic…" at bounding box center [491, 440] width 534 height 191
click at [359, 437] on li "Rich Text Area. Press ALT-0 for help." at bounding box center [516, 432] width 477 height 15
click at [417, 402] on li "Obsolescence Assessment Support" at bounding box center [516, 401] width 477 height 15
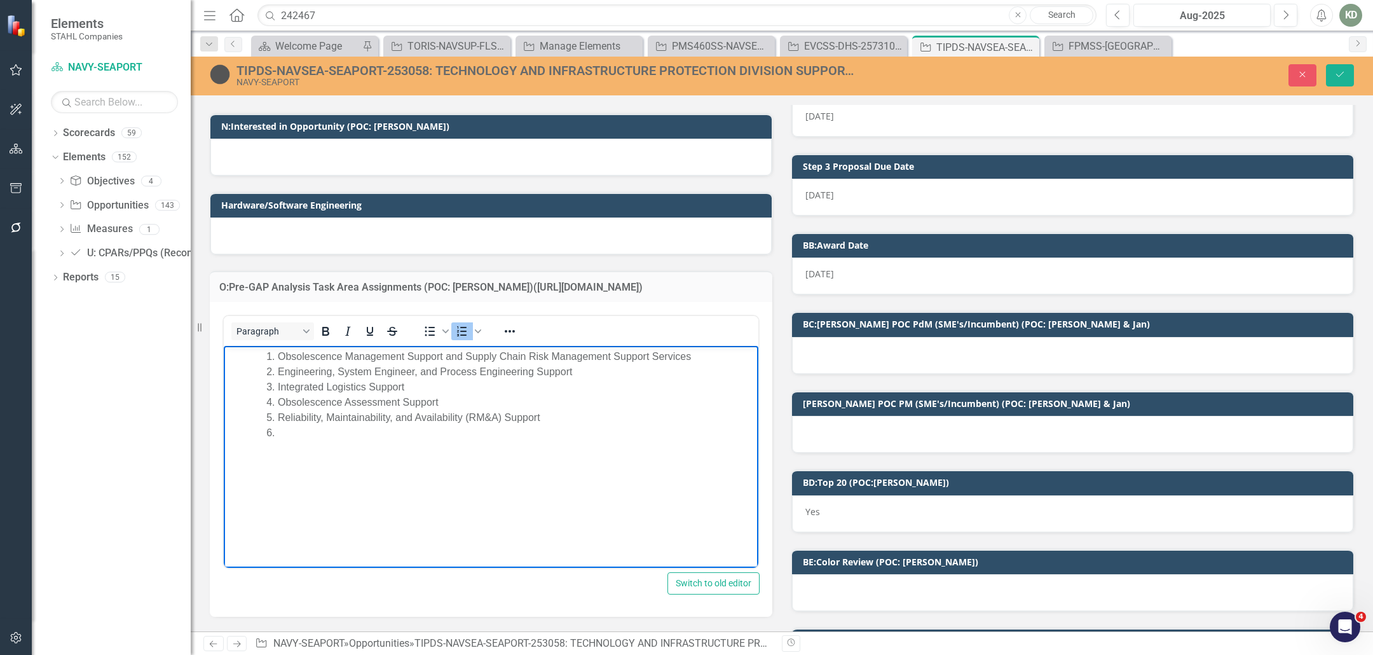
click at [417, 402] on li "Obsolescence Assessment Support" at bounding box center [516, 401] width 477 height 15
click at [409, 408] on li "Obsolescence Assessment Support" at bounding box center [516, 401] width 477 height 15
click at [365, 445] on body "Obsolescence Management Support and Supply Chain Risk Management Support Servic…" at bounding box center [491, 440] width 534 height 191
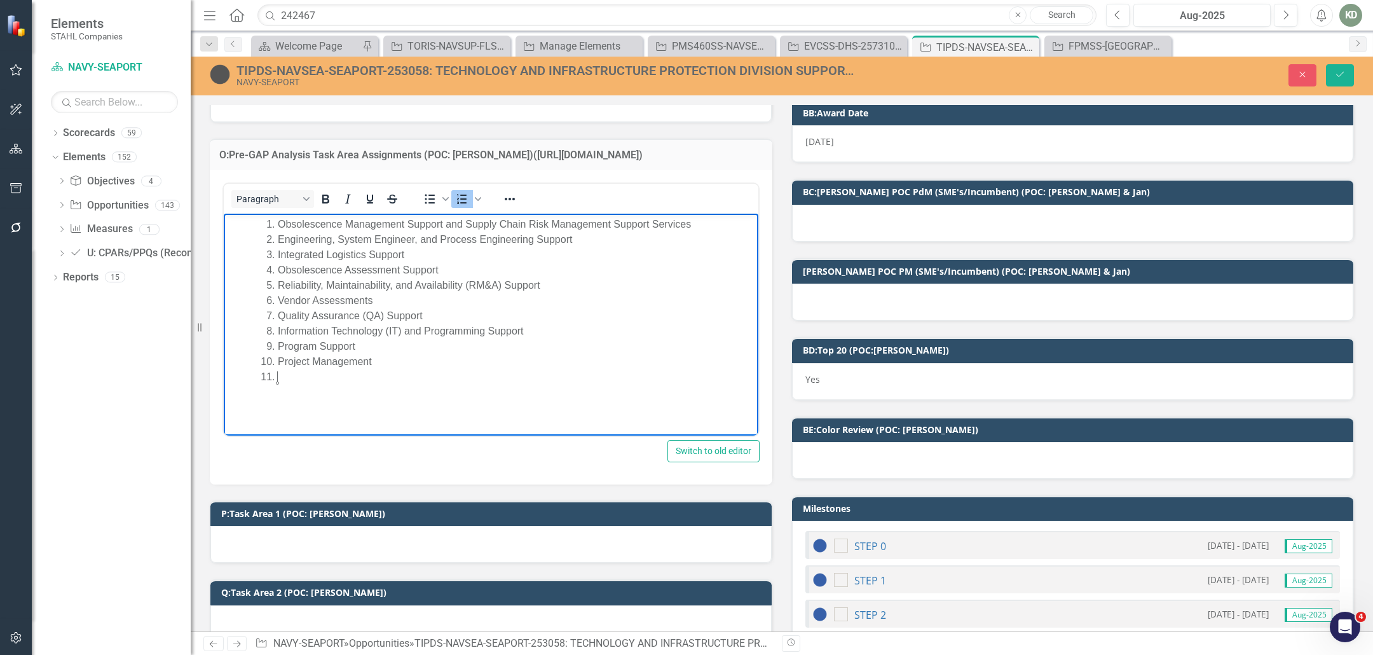
scroll to position [1216, 0]
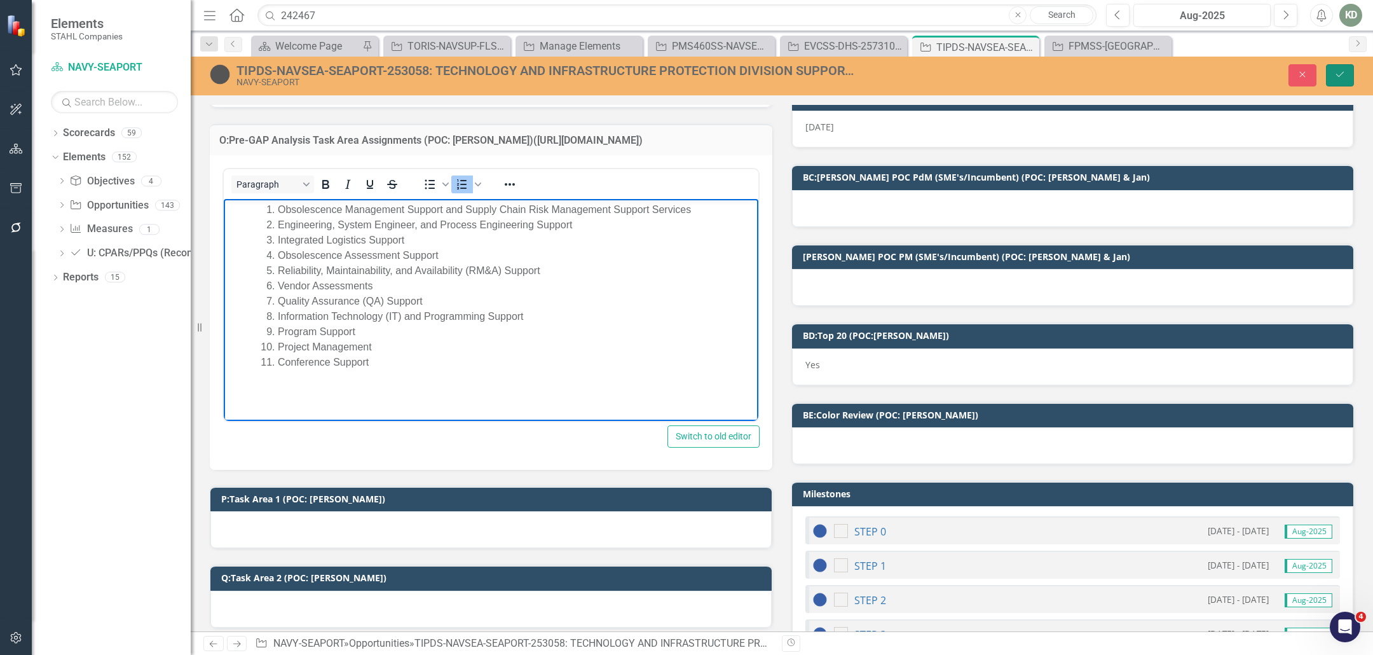
click at [1343, 72] on icon "Save" at bounding box center [1339, 74] width 11 height 9
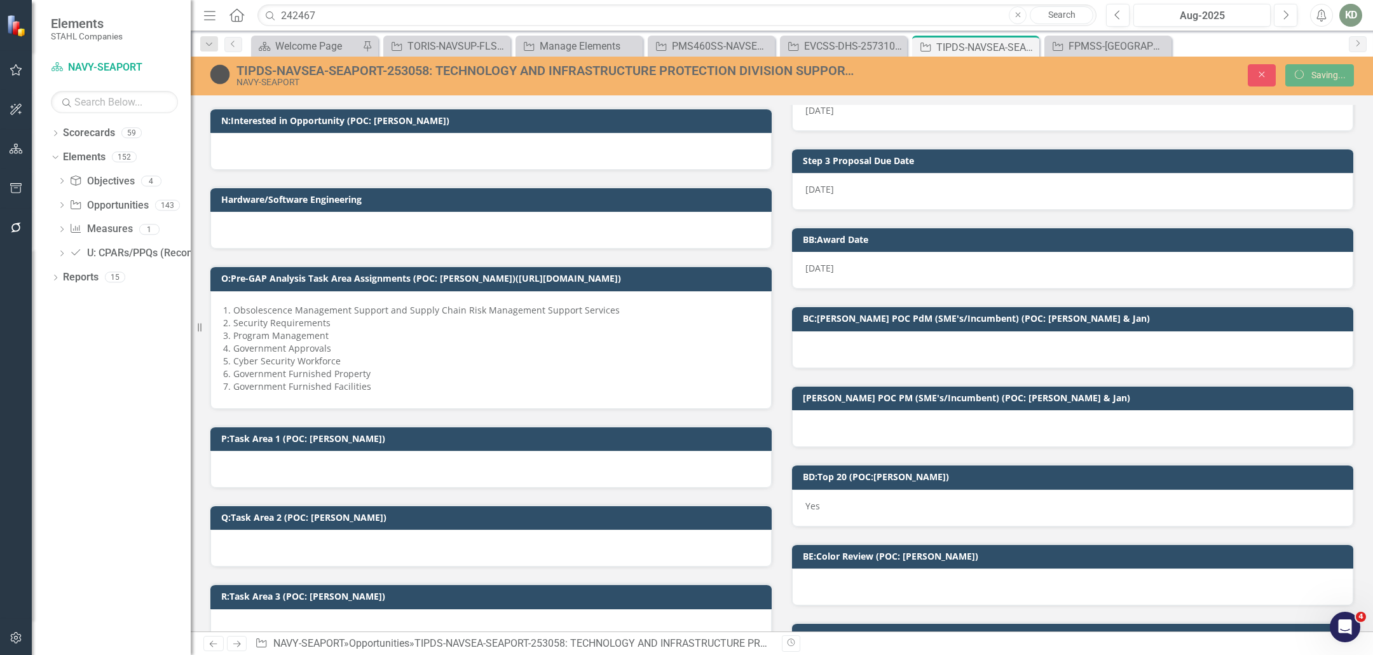
scroll to position [1073, 0]
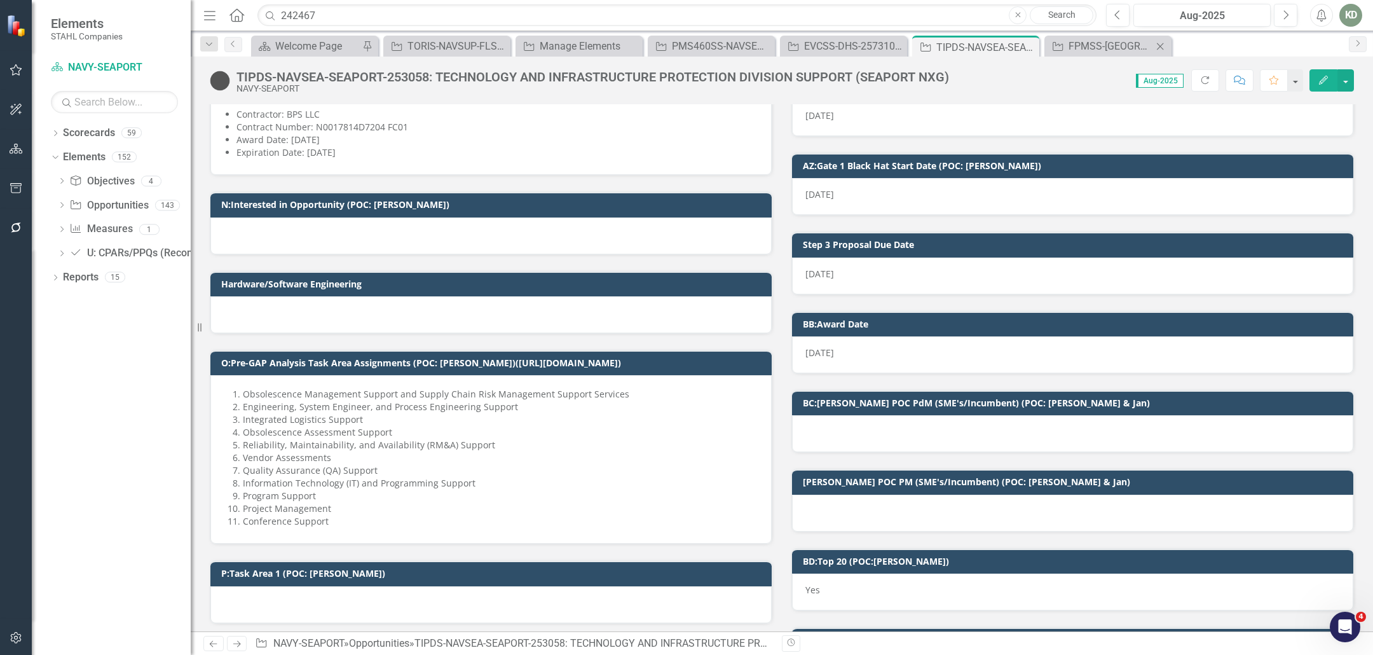
scroll to position [996, 0]
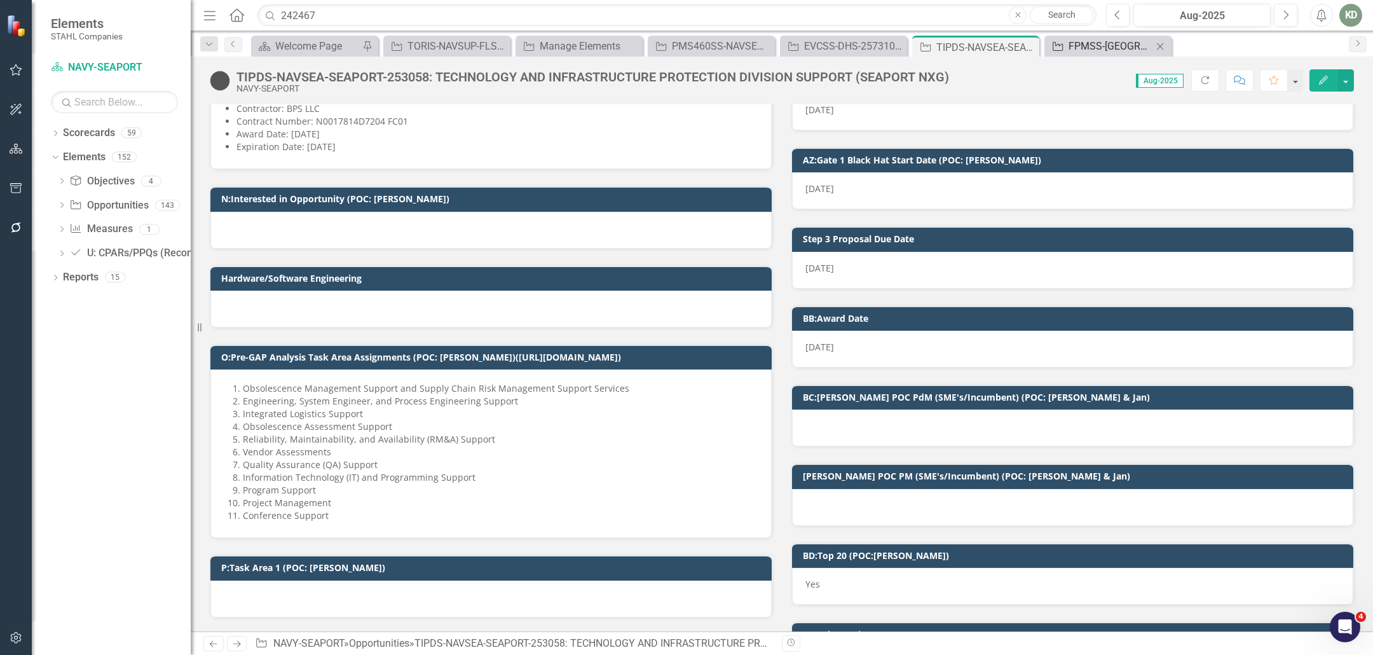
click at [1096, 41] on div "FPMSS-[GEOGRAPHIC_DATA]-SEAPORT-242467 (FINANCIAL AND PROGRAM MANAGEMENT SUPPOR…" at bounding box center [1110, 46] width 84 height 16
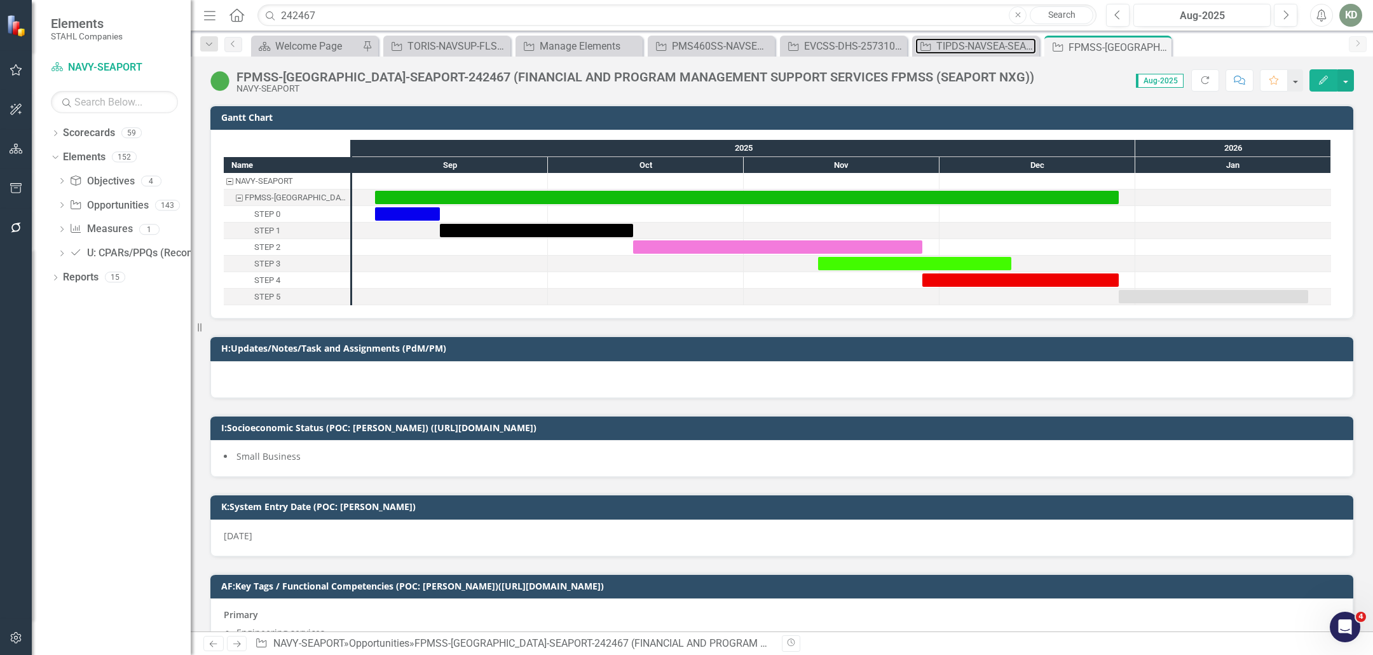
click at [965, 48] on div "TIPDS-NAVSEA-SEAPORT-253058: TECHNOLOGY AND INFRASTRUCTURE PROTECTION DIVISION …" at bounding box center [986, 46] width 100 height 16
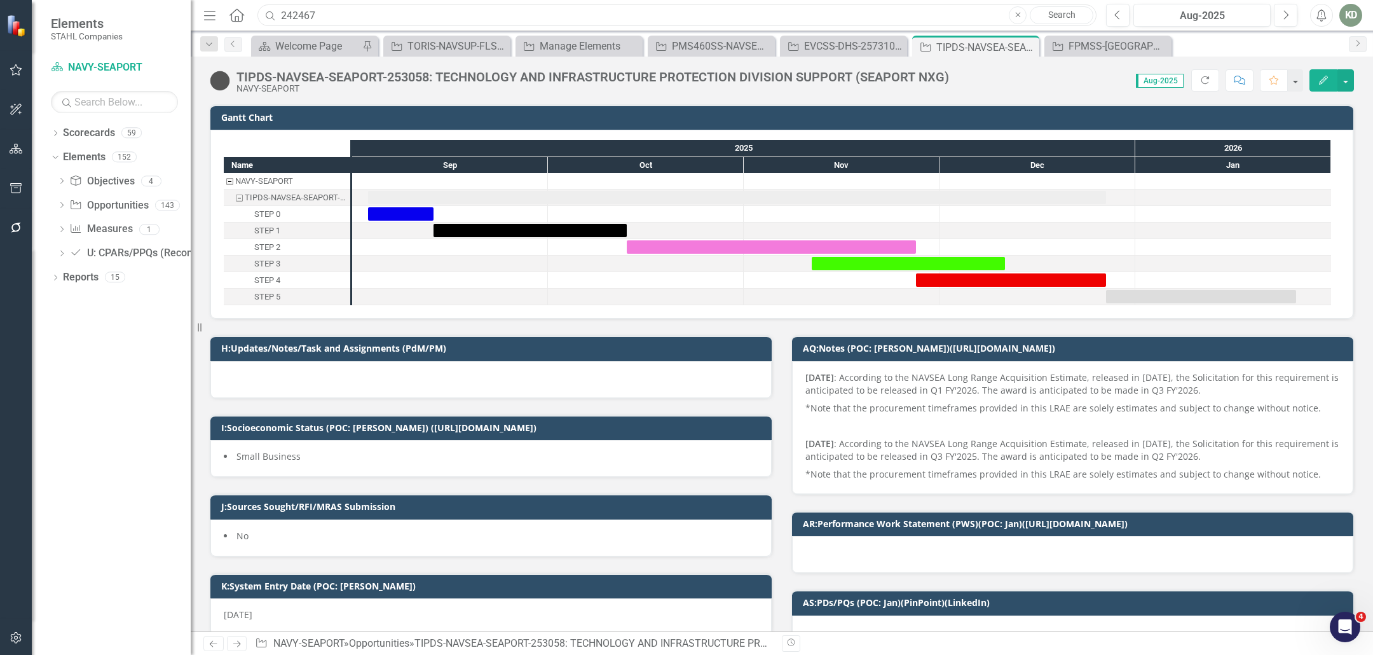
click at [254, 9] on div "242467" at bounding box center [673, 15] width 839 height 22
click at [297, 15] on input "242467" at bounding box center [676, 15] width 839 height 22
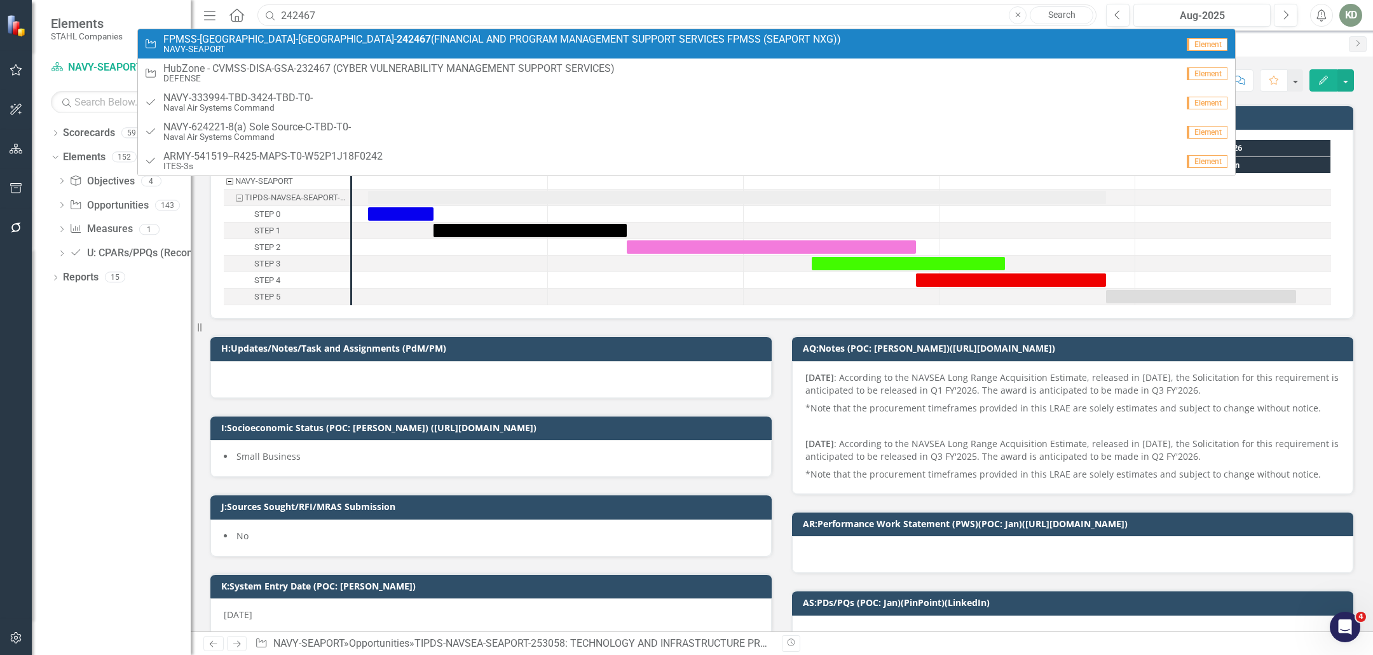
click at [292, 15] on input "242467" at bounding box center [676, 15] width 839 height 22
